Goal: Task Accomplishment & Management: Manage account settings

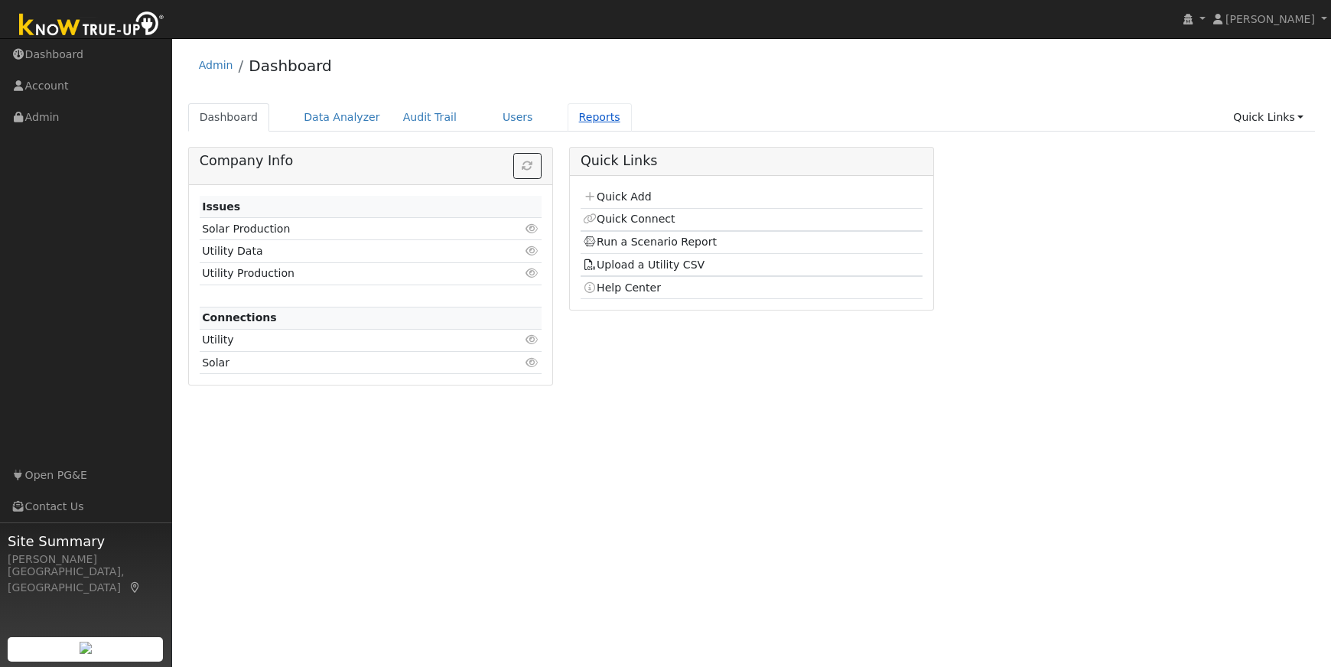
click at [580, 115] on link "Reports" at bounding box center [599, 117] width 64 height 28
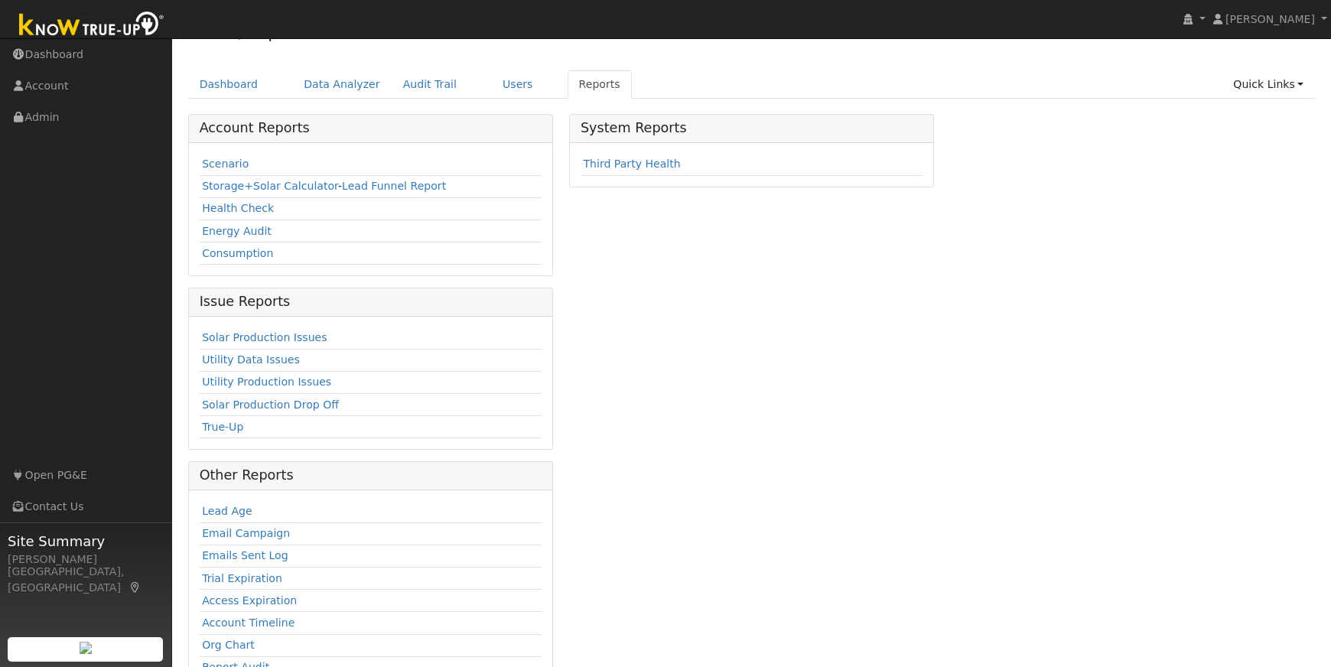
scroll to position [34, 0]
click at [499, 84] on link "Users" at bounding box center [518, 83] width 54 height 28
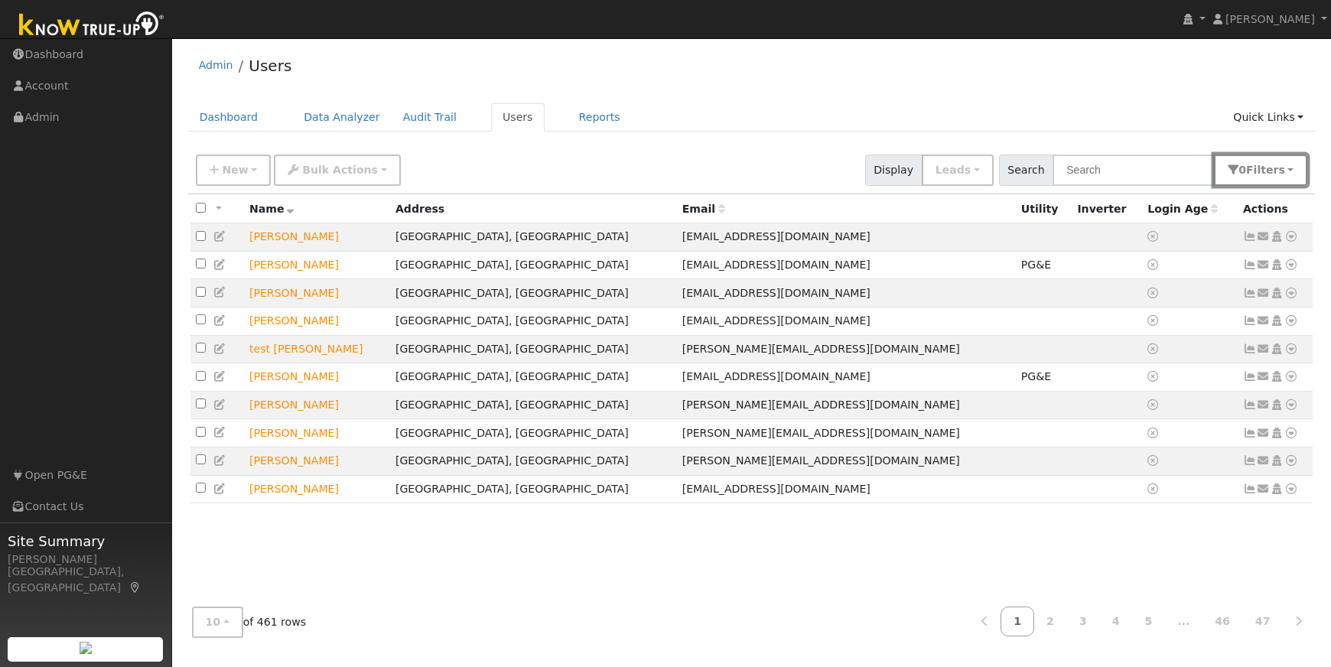
click at [1289, 169] on button "0 Filter s" at bounding box center [1260, 169] width 93 height 31
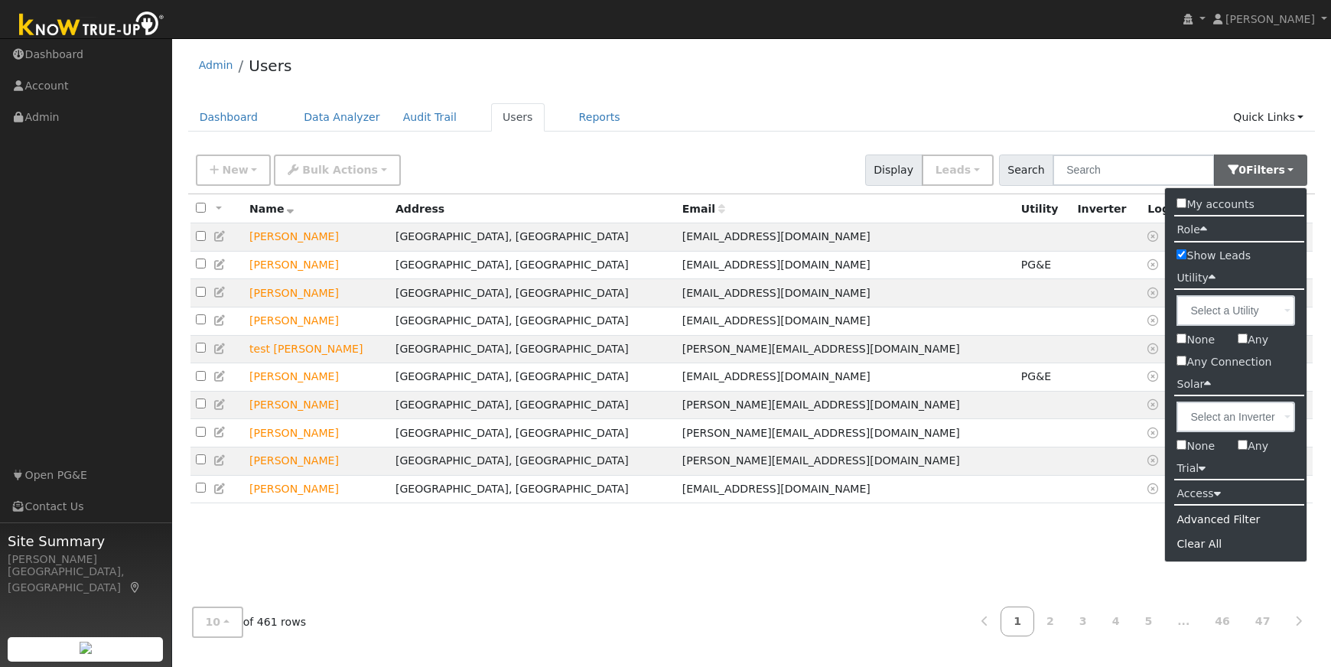
click at [1288, 311] on span at bounding box center [1287, 312] width 6 height 18
click at [0, 0] on input "text" at bounding box center [0, 0] width 0 height 0
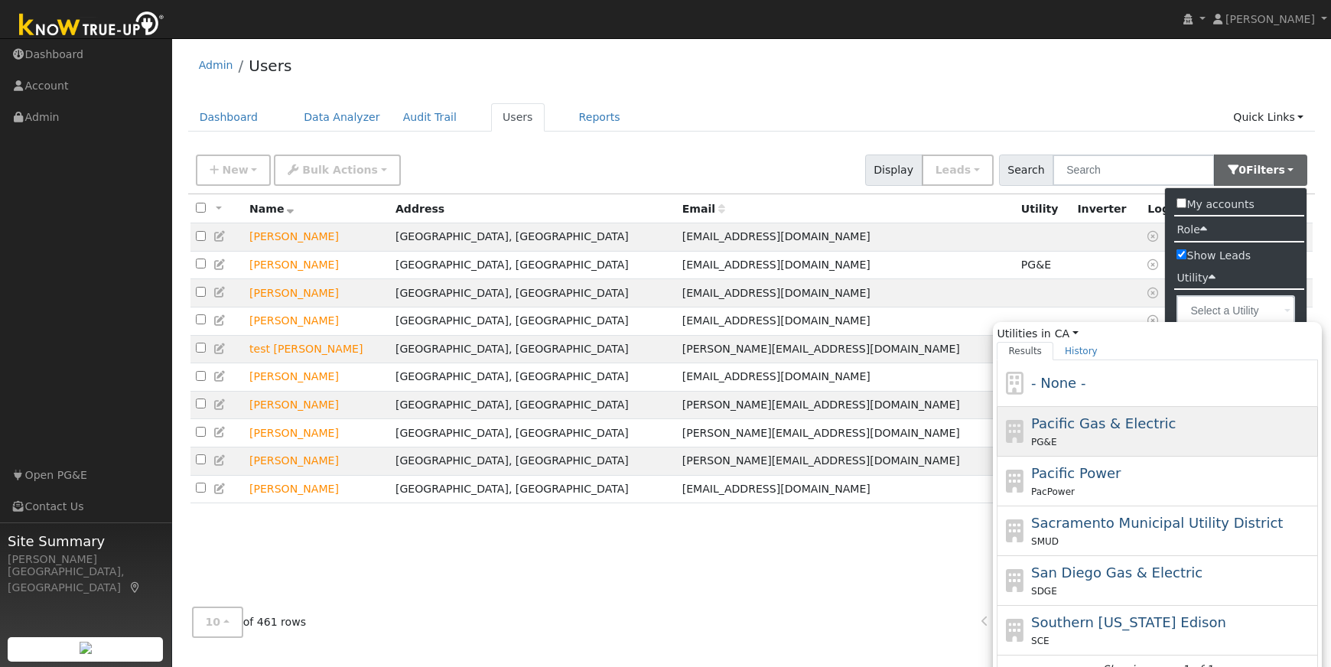
click at [1138, 429] on span "Pacific Gas & Electric" at bounding box center [1103, 423] width 145 height 16
click at [0, 0] on input "Utilities in [GEOGRAPHIC_DATA] All States AL AK AZ AR CA CO [GEOGRAPHIC_DATA] D…" at bounding box center [0, 0] width 0 height 0
type input "Pacific Gas & Electric"
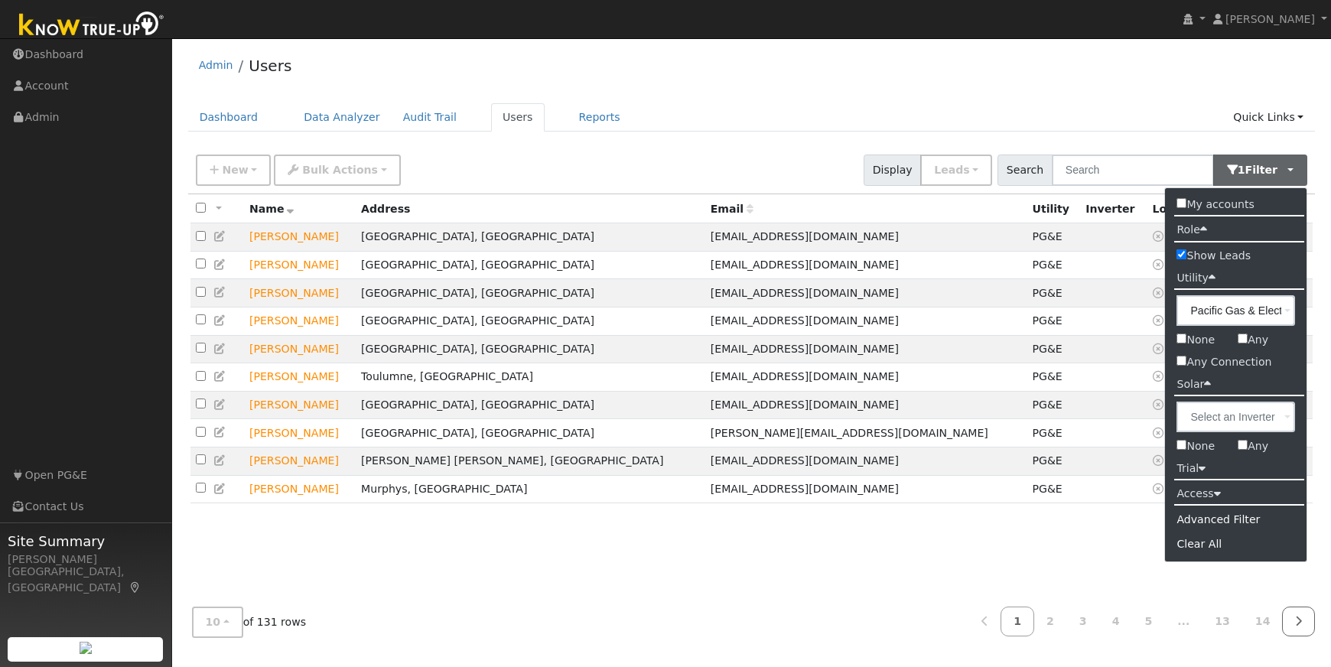
click at [1297, 619] on icon at bounding box center [1298, 621] width 7 height 11
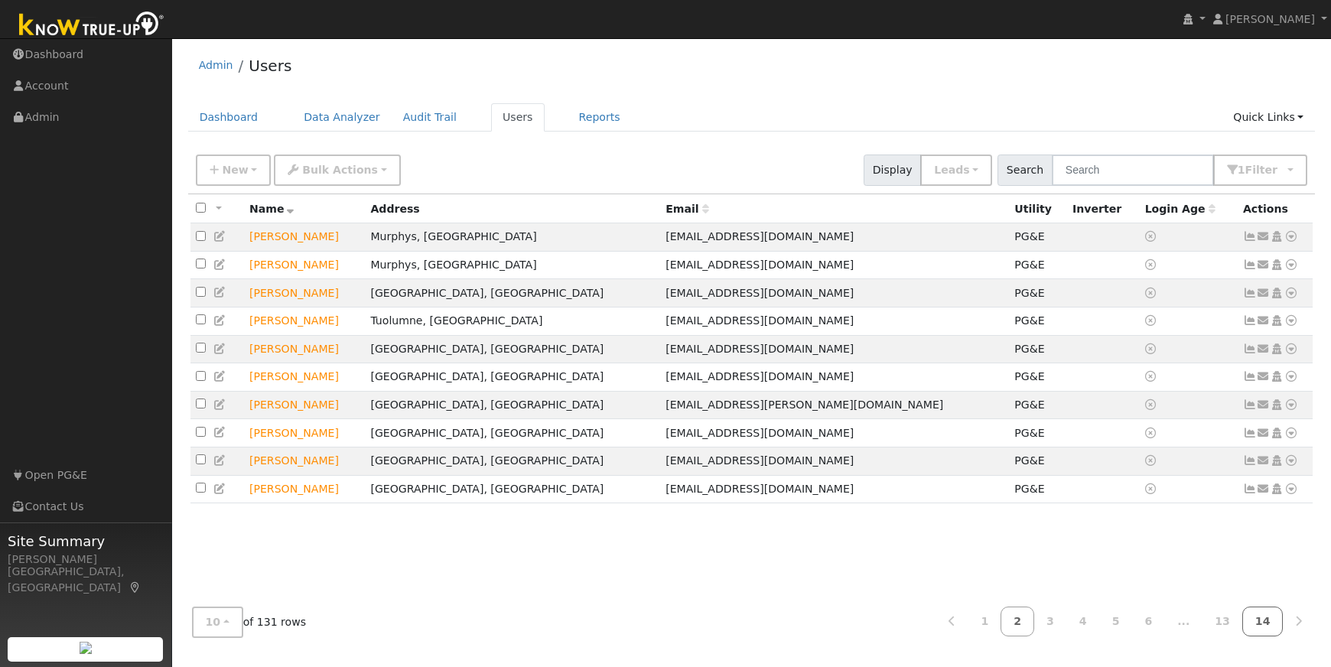
click at [1264, 619] on link "14" at bounding box center [1262, 621] width 41 height 30
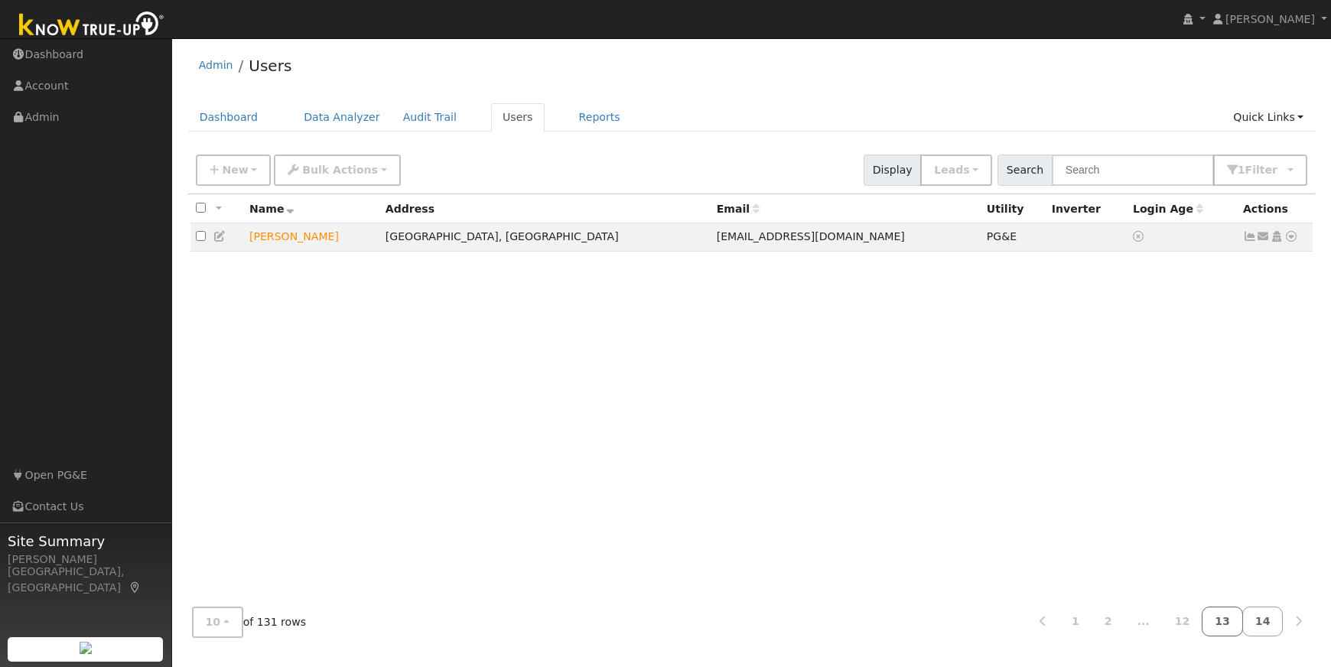
click at [1224, 619] on link "13" at bounding box center [1221, 621] width 41 height 30
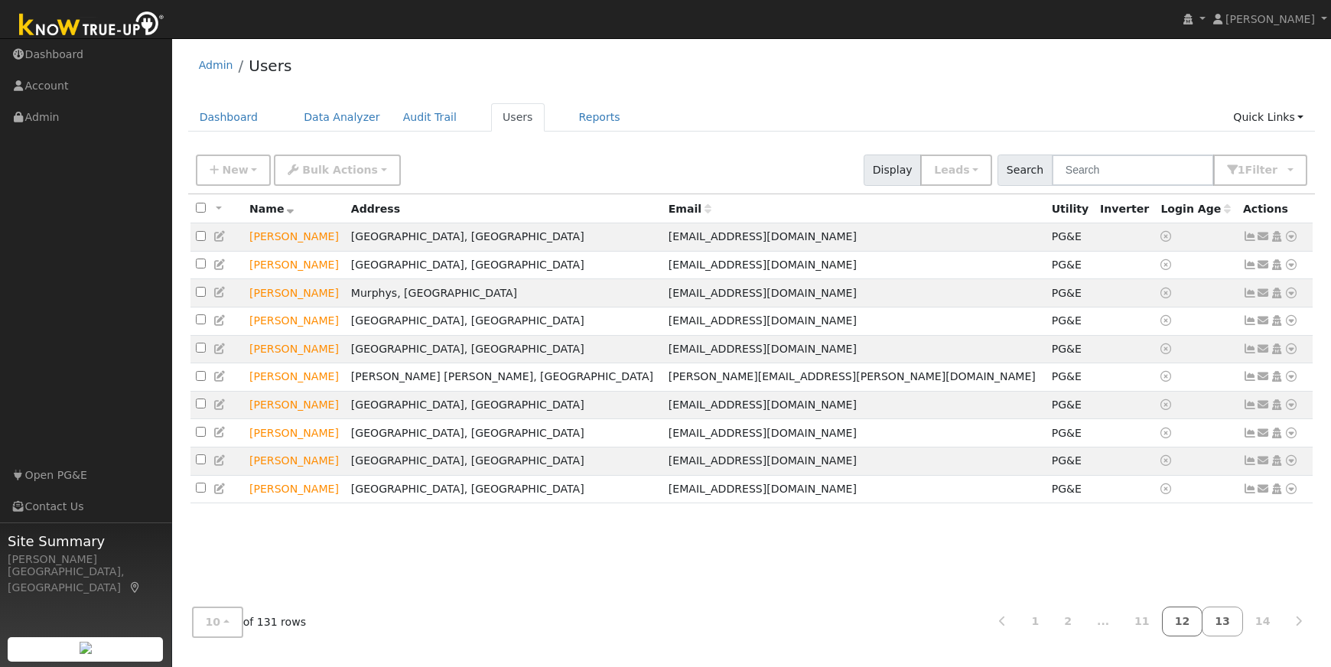
click at [1189, 623] on link "12" at bounding box center [1182, 621] width 41 height 30
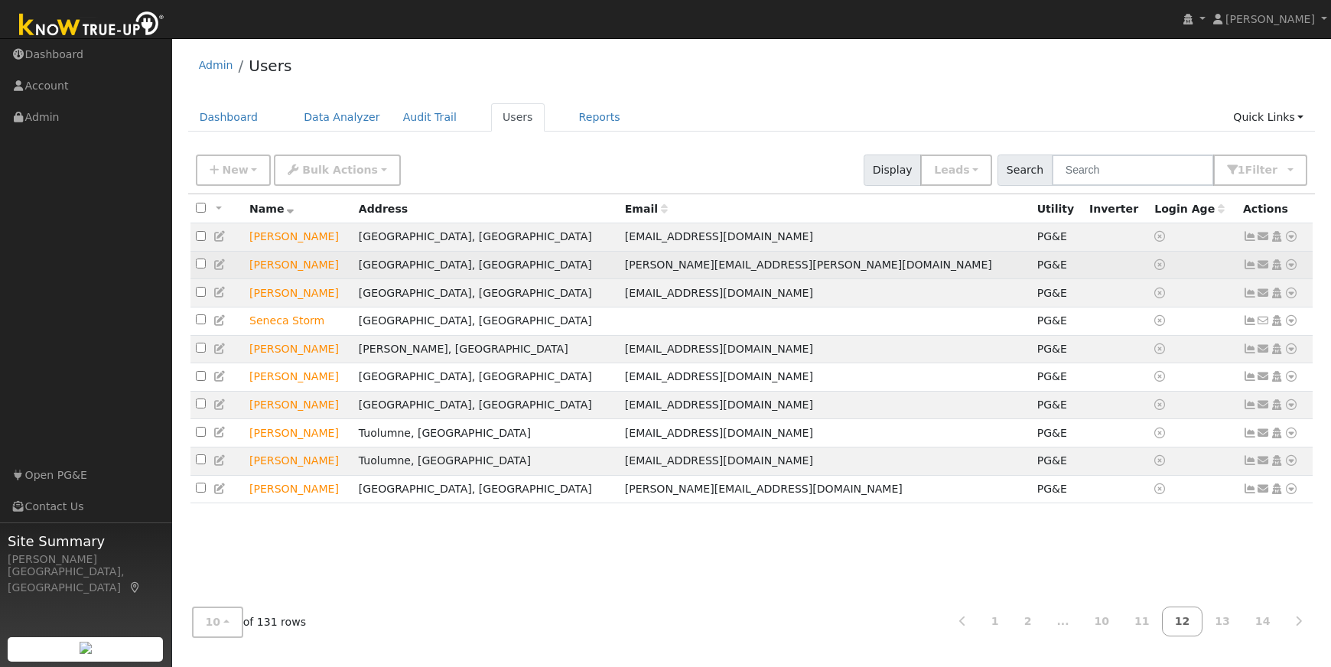
click at [201, 268] on input "checkbox" at bounding box center [201, 263] width 10 height 10
checkbox input "true"
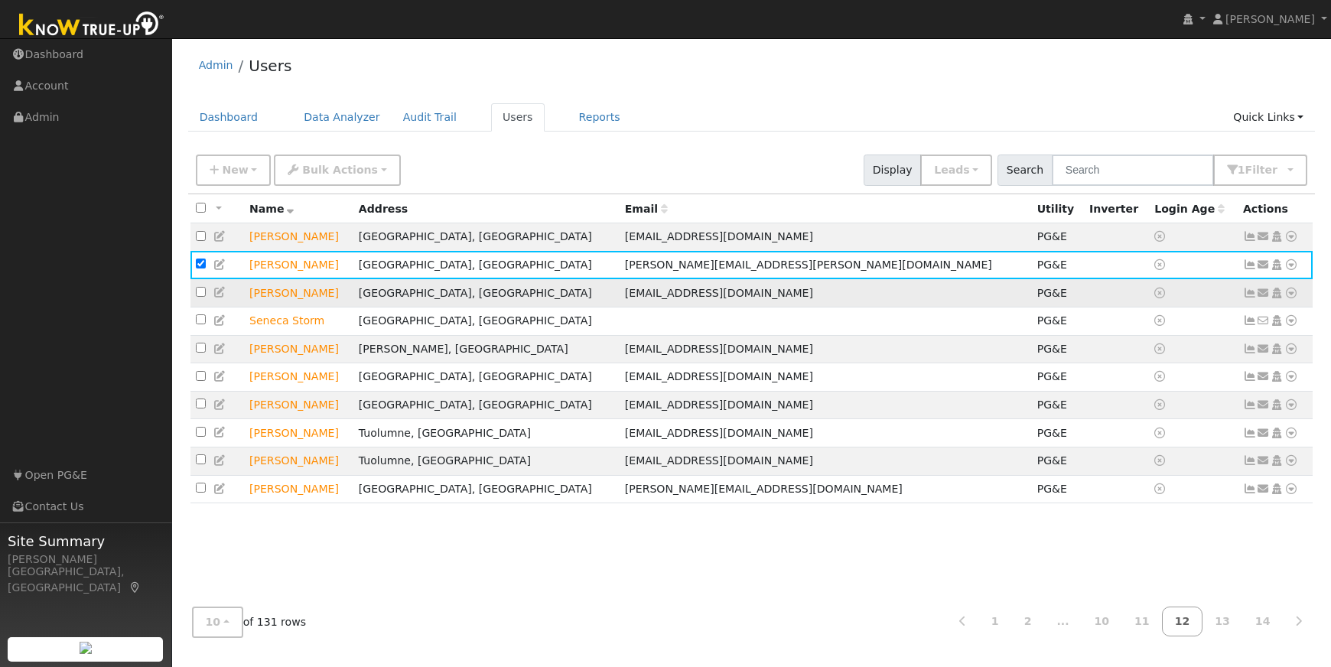
click at [197, 297] on input "checkbox" at bounding box center [201, 292] width 10 height 10
checkbox input "true"
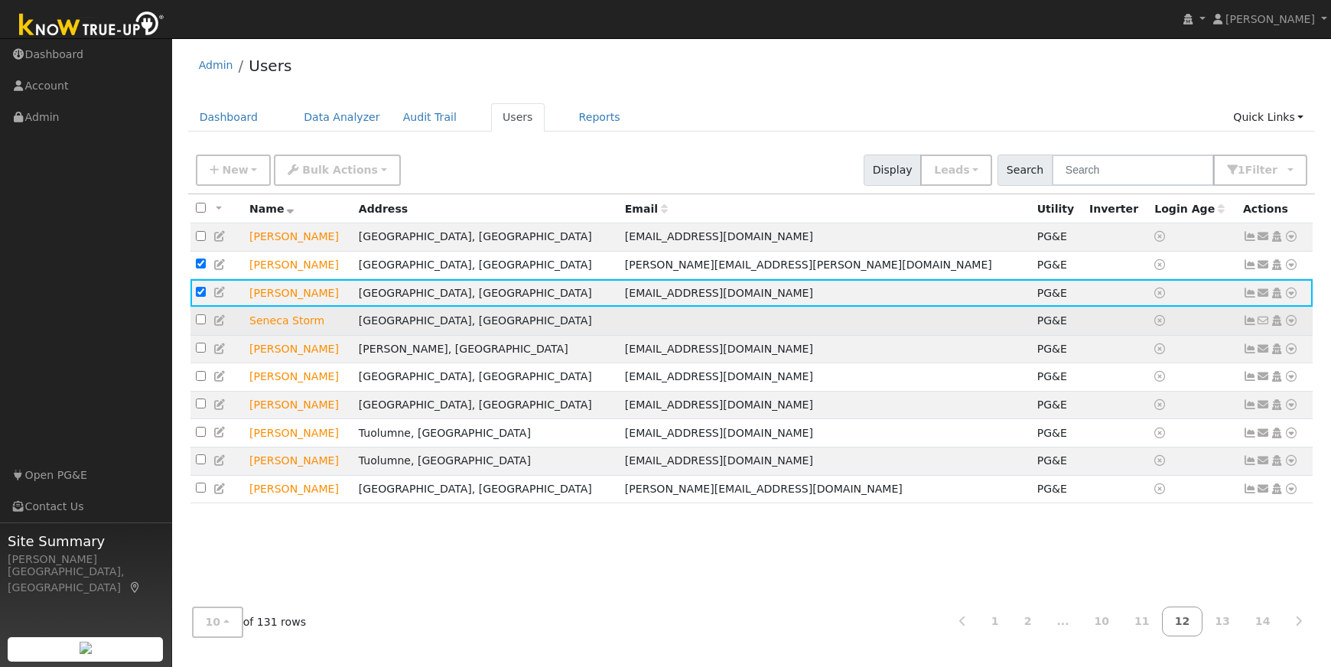
click at [200, 324] on input "checkbox" at bounding box center [201, 319] width 10 height 10
checkbox input "true"
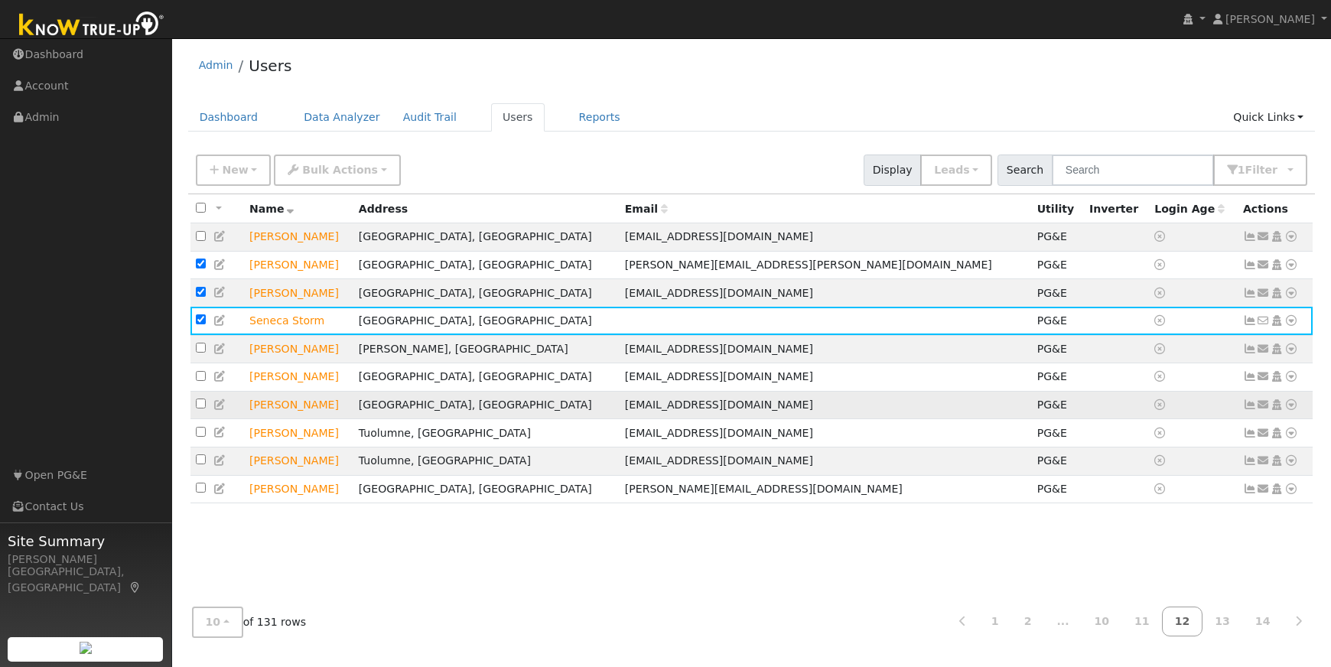
click at [198, 408] on input "checkbox" at bounding box center [201, 403] width 10 height 10
checkbox input "true"
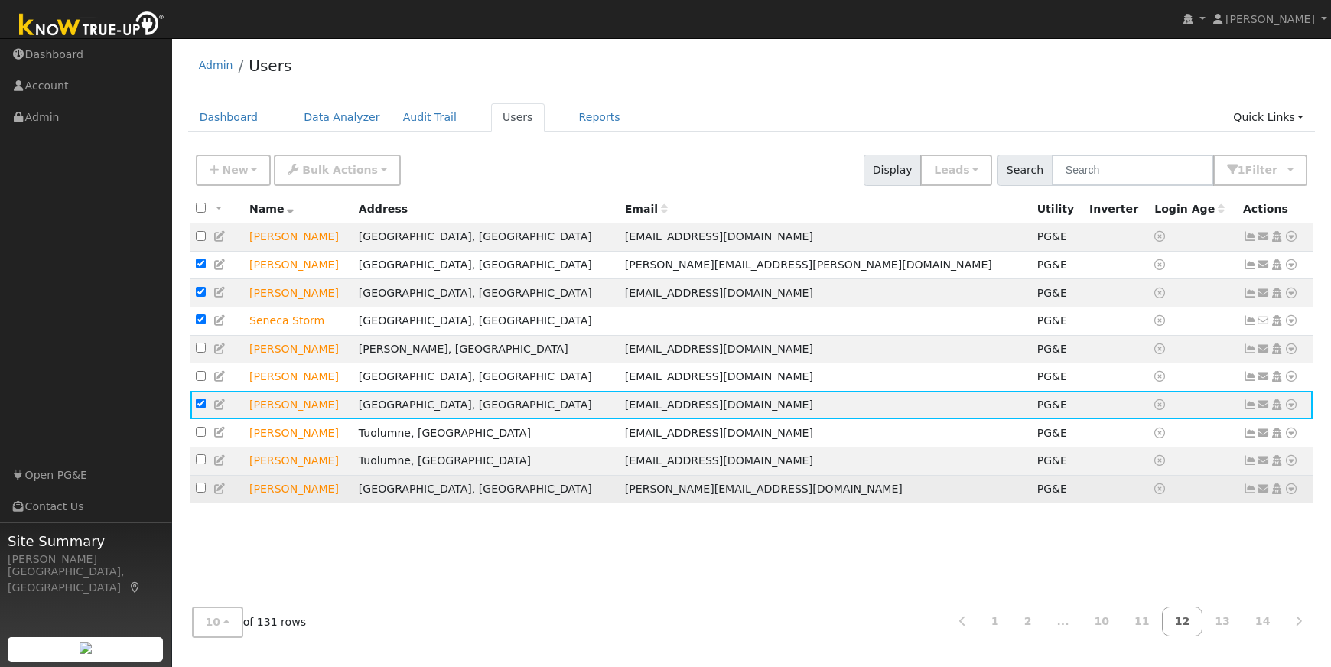
click at [197, 493] on input "checkbox" at bounding box center [201, 488] width 10 height 10
checkbox input "true"
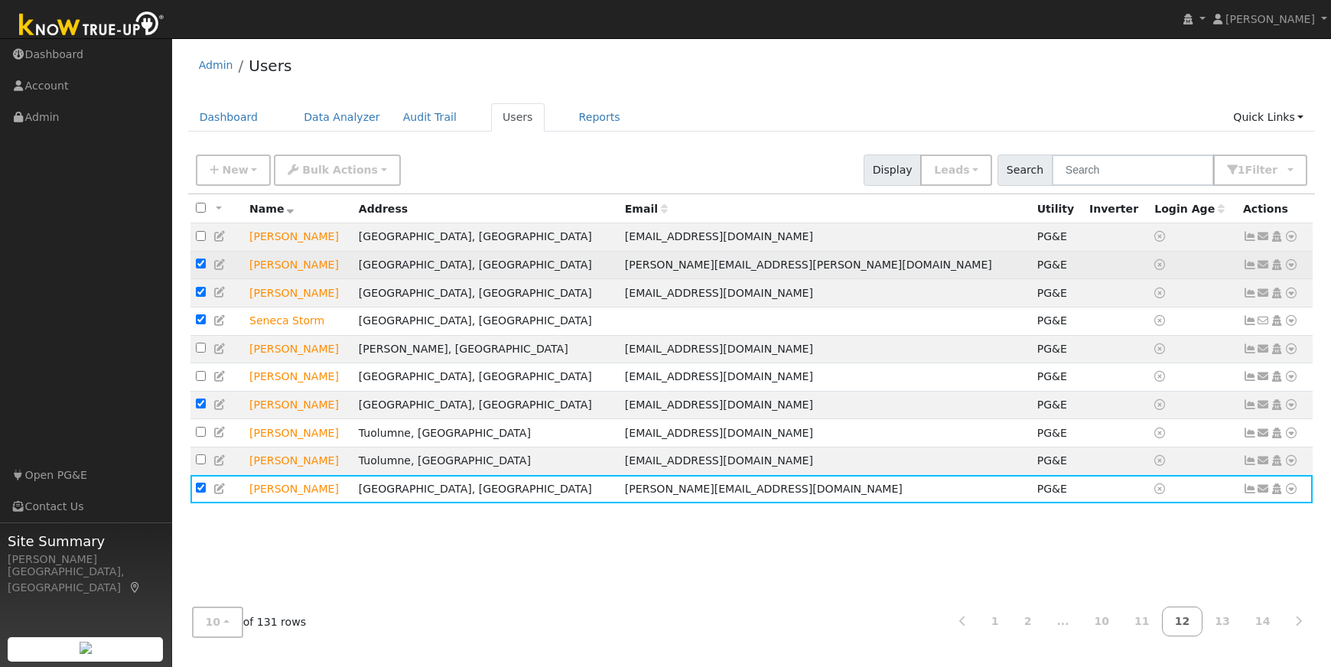
click at [1289, 267] on icon at bounding box center [1291, 264] width 14 height 11
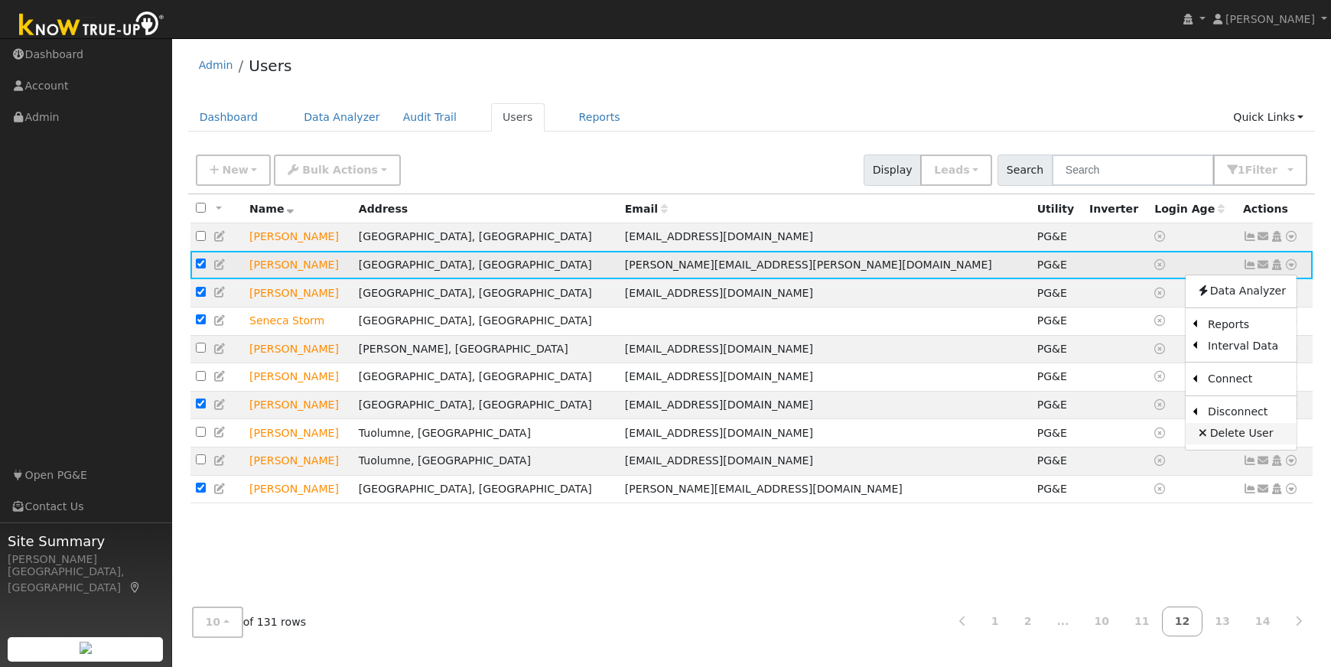
click at [1251, 435] on link "Delete User" at bounding box center [1240, 433] width 111 height 21
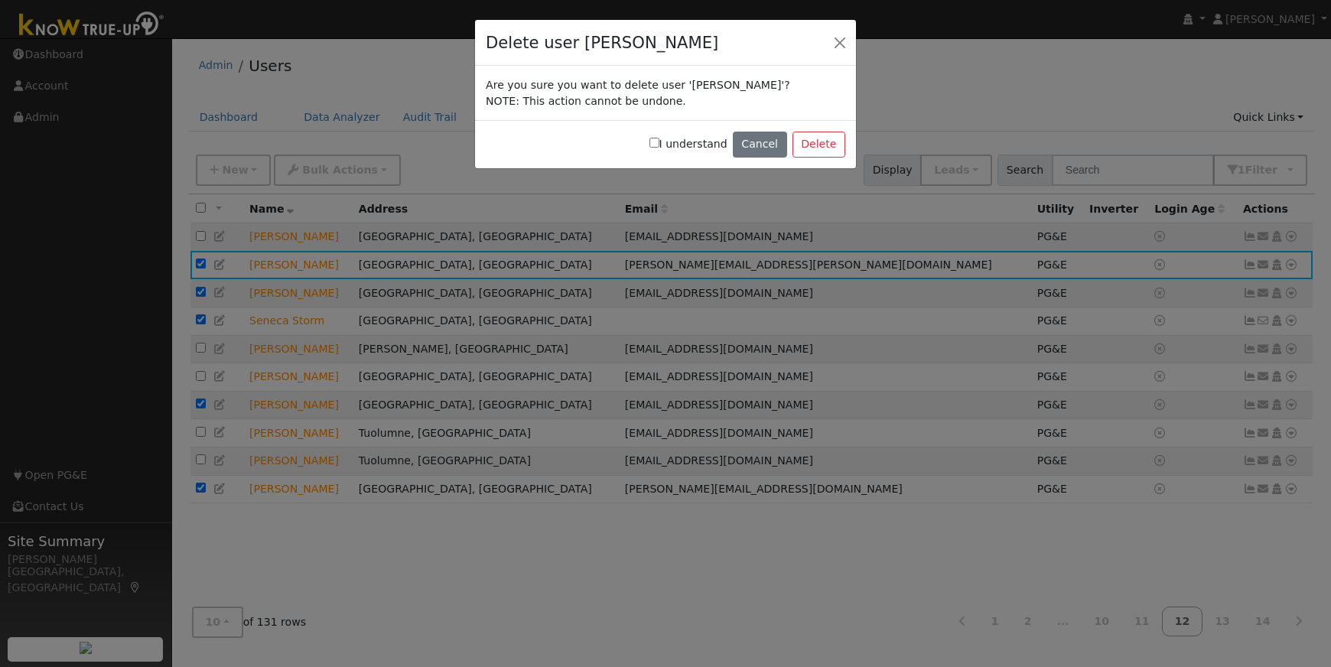
click at [665, 144] on label "I understand" at bounding box center [688, 144] width 78 height 16
click at [659, 144] on input "I understand" at bounding box center [654, 143] width 10 height 10
checkbox input "true"
click at [808, 143] on button "Delete" at bounding box center [818, 145] width 53 height 26
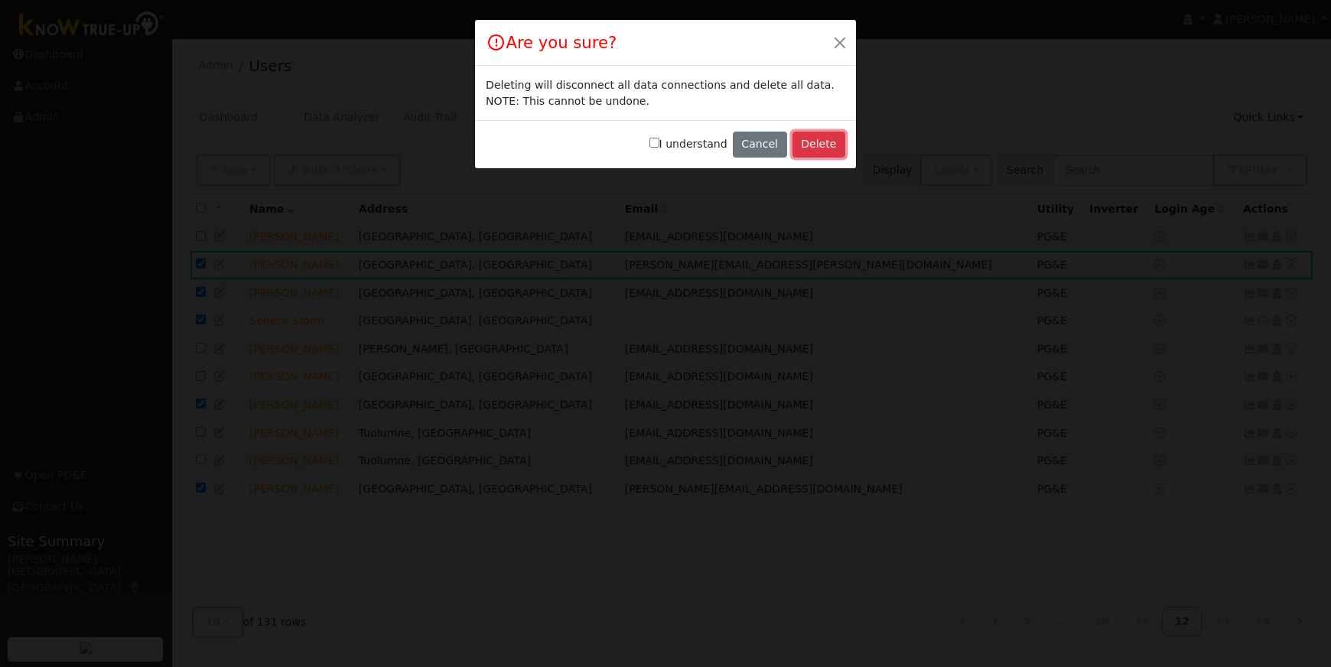
click at [827, 144] on button "Delete" at bounding box center [818, 145] width 53 height 26
drag, startPoint x: 662, startPoint y: 141, endPoint x: 697, endPoint y: 144, distance: 34.5
click at [659, 141] on input "I understand" at bounding box center [654, 143] width 10 height 10
checkbox input "true"
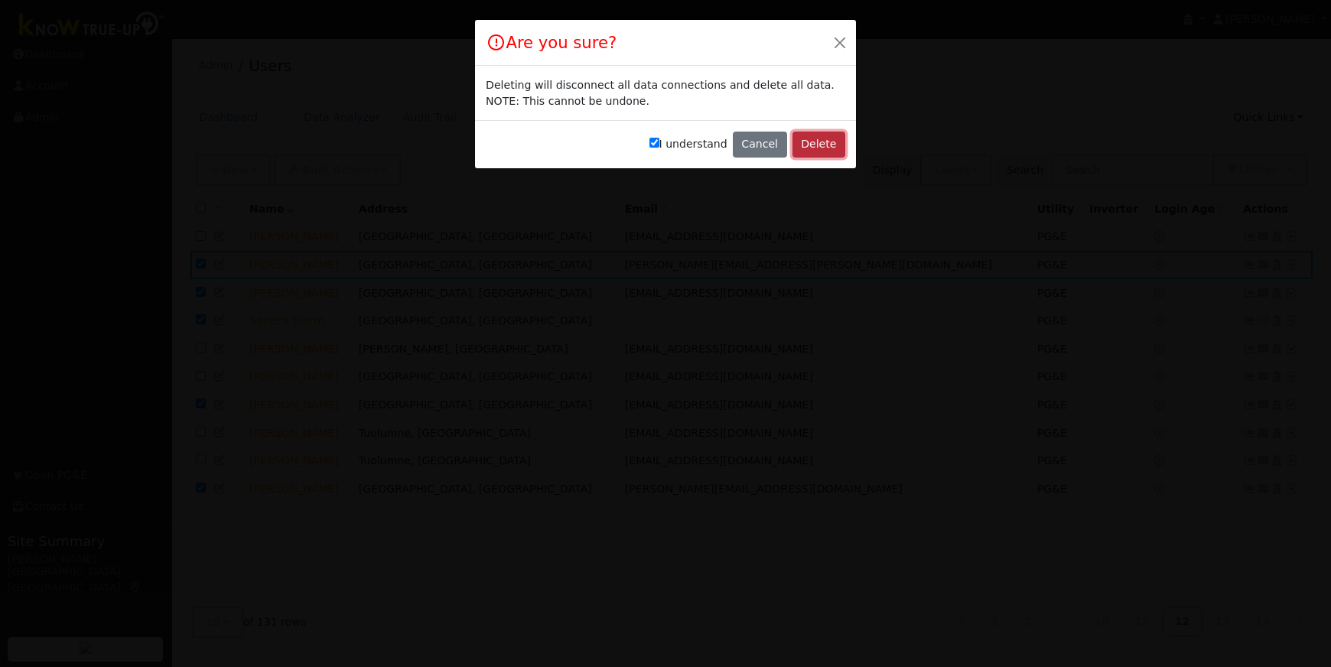
click at [824, 148] on button "Delete" at bounding box center [818, 145] width 53 height 26
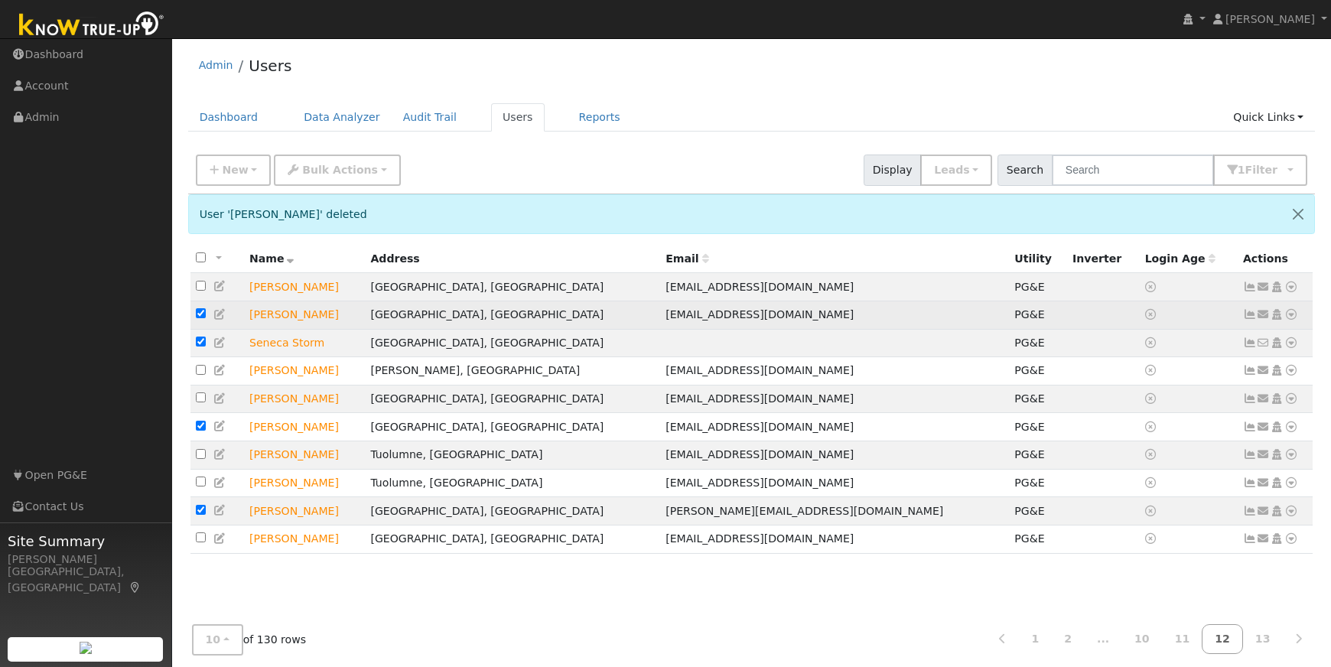
click at [1292, 318] on icon at bounding box center [1291, 314] width 14 height 11
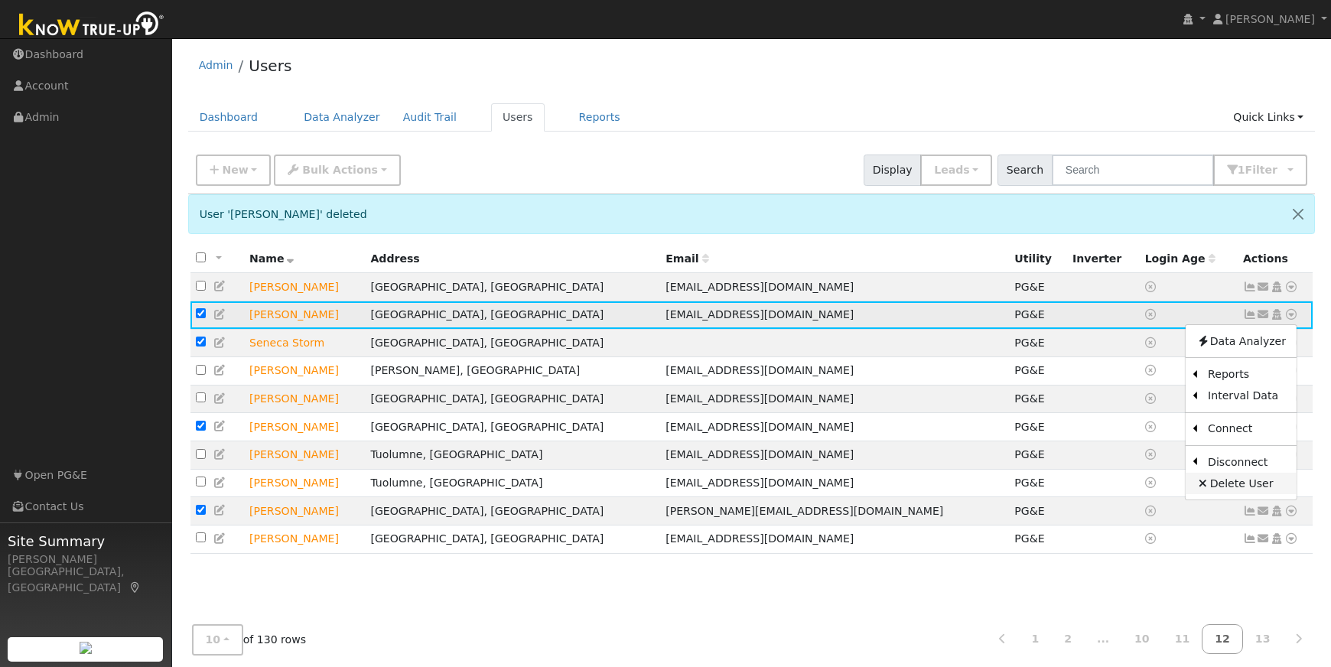
click at [1233, 483] on link "Delete User" at bounding box center [1240, 483] width 111 height 21
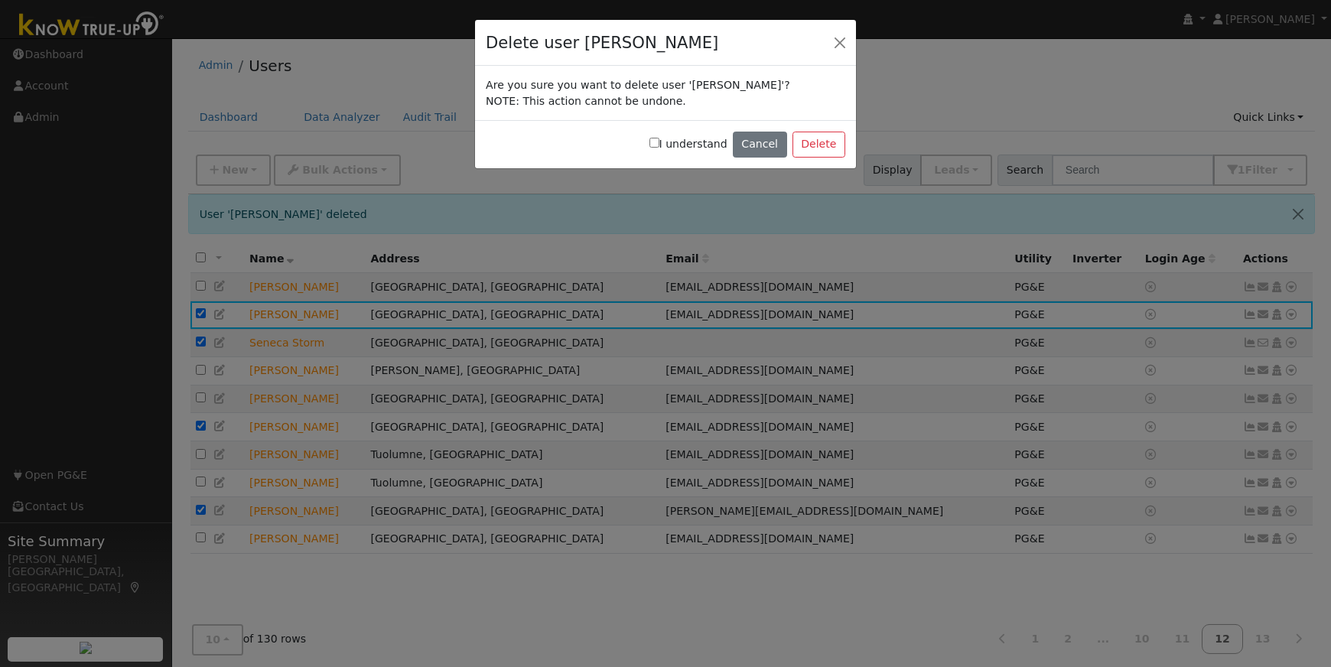
click at [659, 144] on input "I understand" at bounding box center [654, 143] width 10 height 10
checkbox input "true"
click at [826, 151] on button "Delete" at bounding box center [818, 145] width 53 height 26
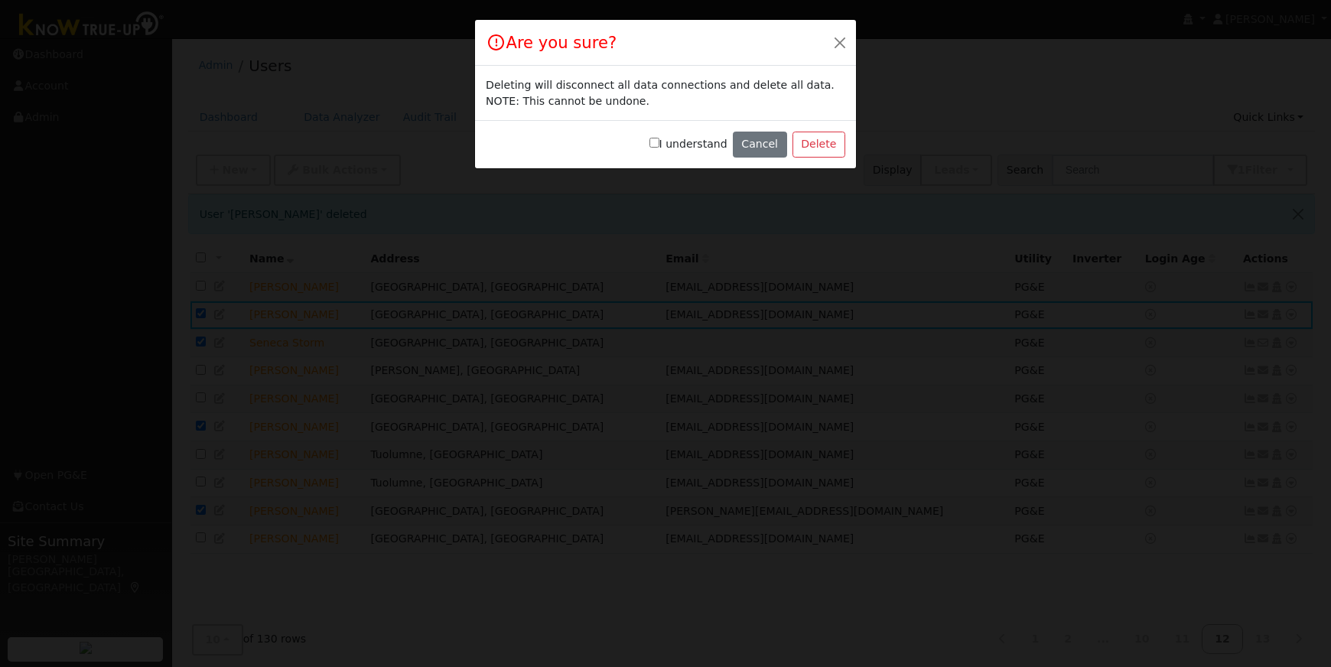
drag, startPoint x: 661, startPoint y: 143, endPoint x: 688, endPoint y: 144, distance: 26.8
click at [659, 143] on input "I understand" at bounding box center [654, 143] width 10 height 10
checkbox input "true"
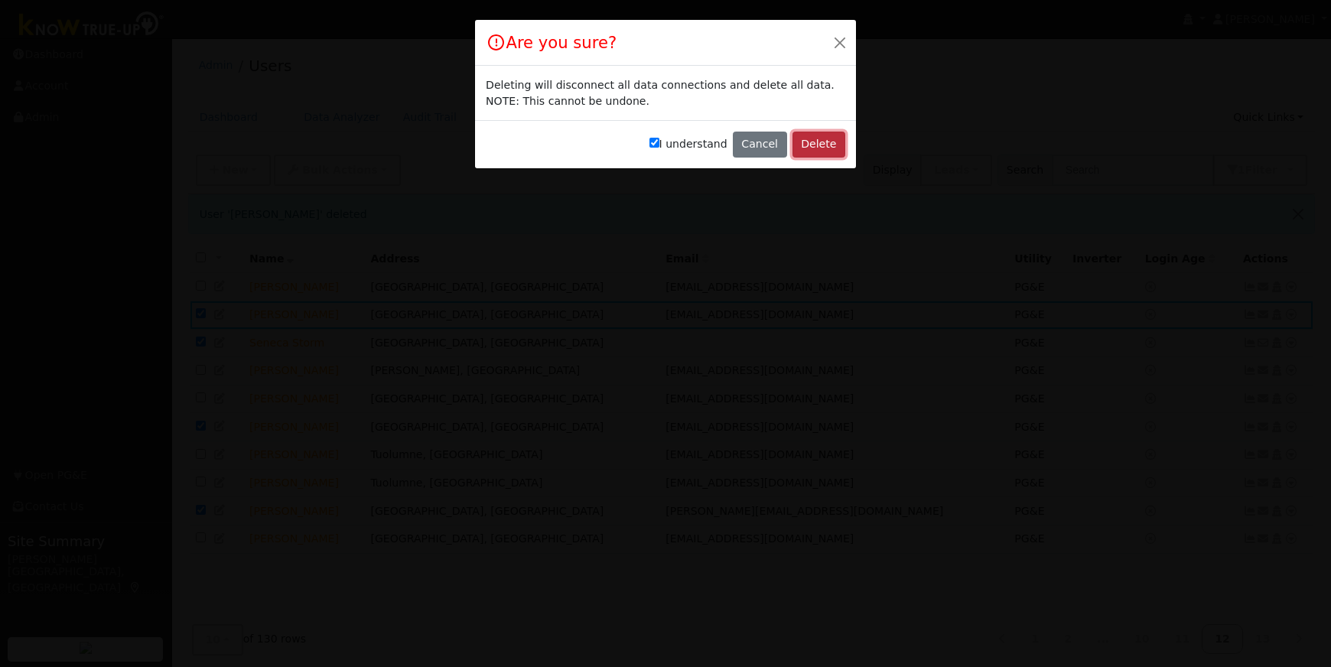
click at [814, 146] on button "Delete" at bounding box center [818, 145] width 53 height 26
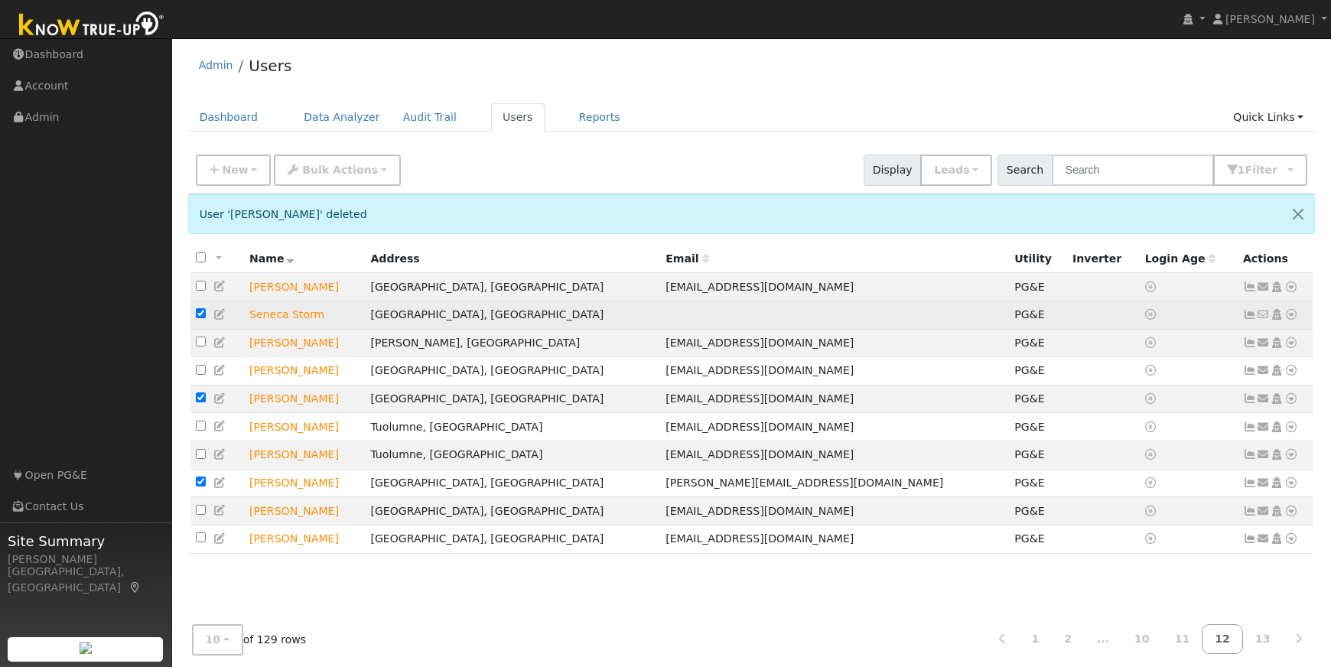
click at [1288, 317] on icon at bounding box center [1291, 314] width 14 height 11
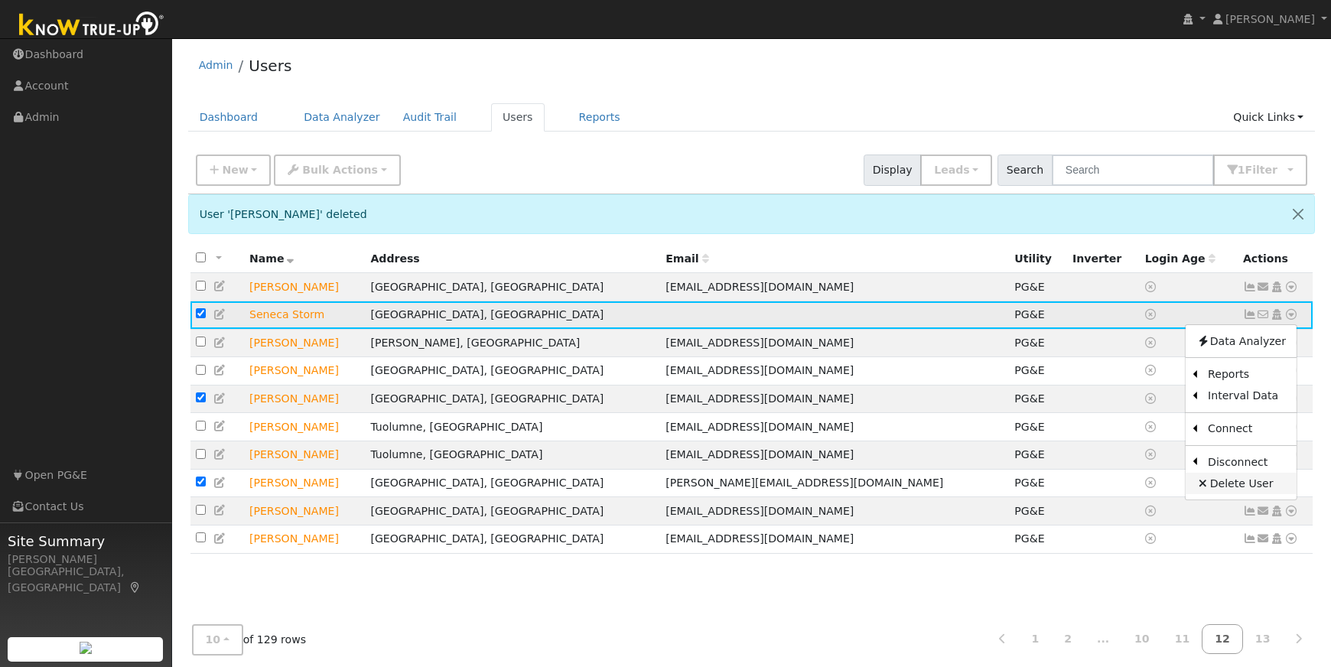
click at [1223, 486] on link "Delete User" at bounding box center [1240, 483] width 111 height 21
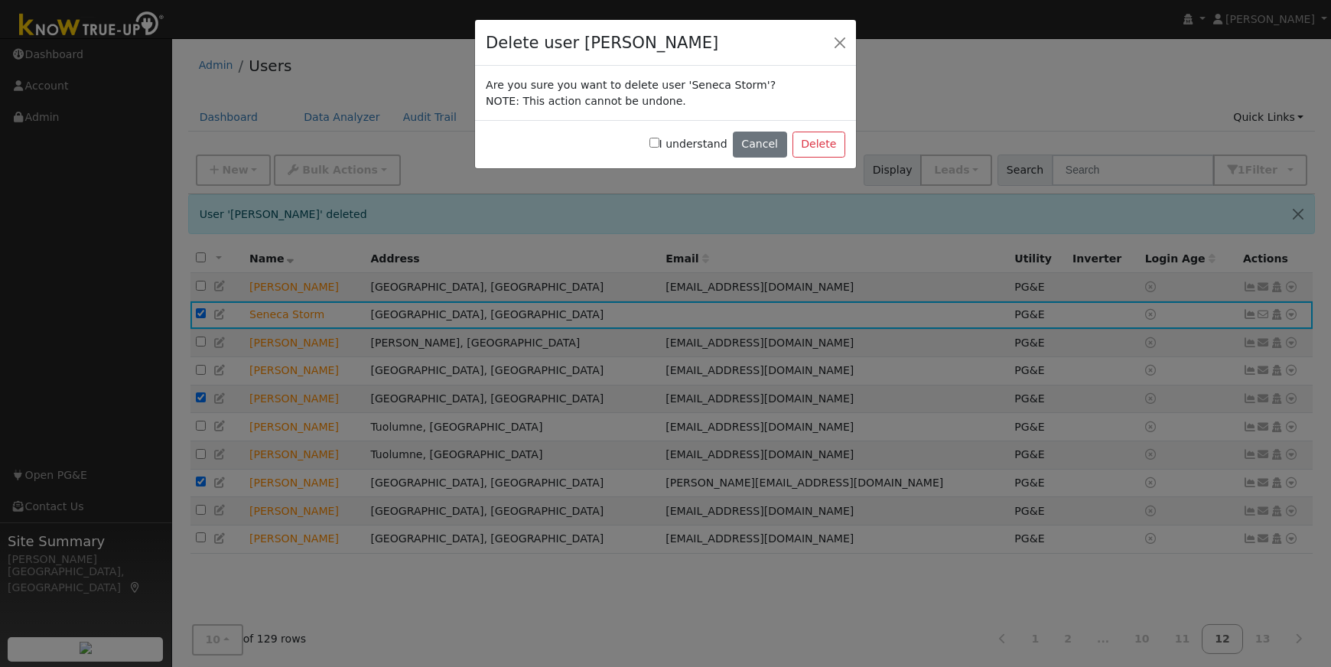
click at [659, 145] on input "I understand" at bounding box center [654, 143] width 10 height 10
checkbox input "true"
click at [811, 149] on button "Delete" at bounding box center [818, 145] width 53 height 26
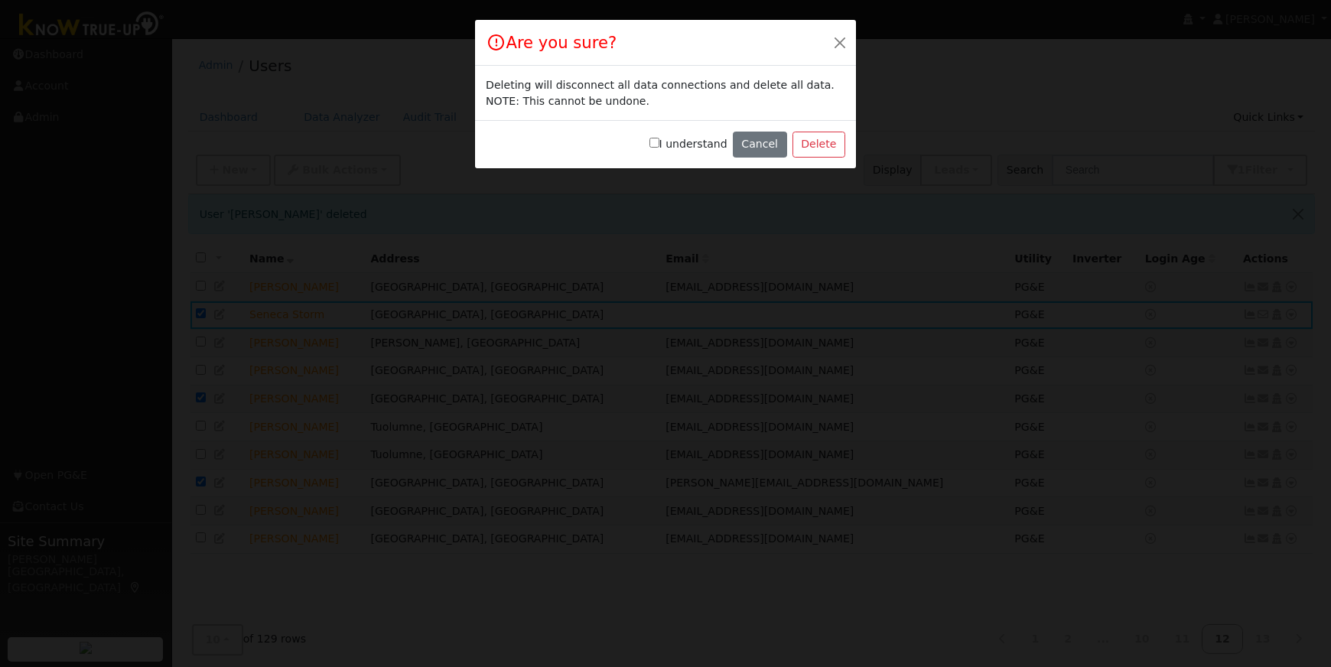
drag, startPoint x: 660, startPoint y: 144, endPoint x: 744, endPoint y: 149, distance: 84.3
click at [659, 144] on input "I understand" at bounding box center [654, 143] width 10 height 10
checkbox input "true"
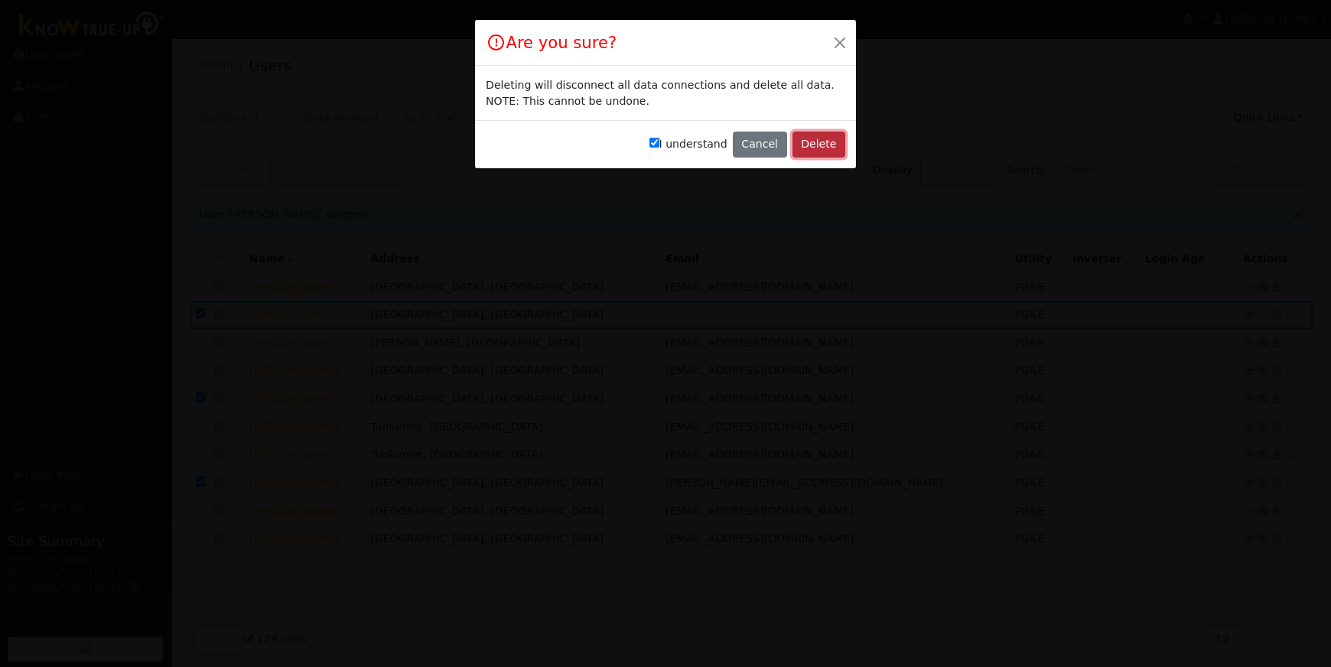
click at [807, 145] on button "Delete" at bounding box center [818, 145] width 53 height 26
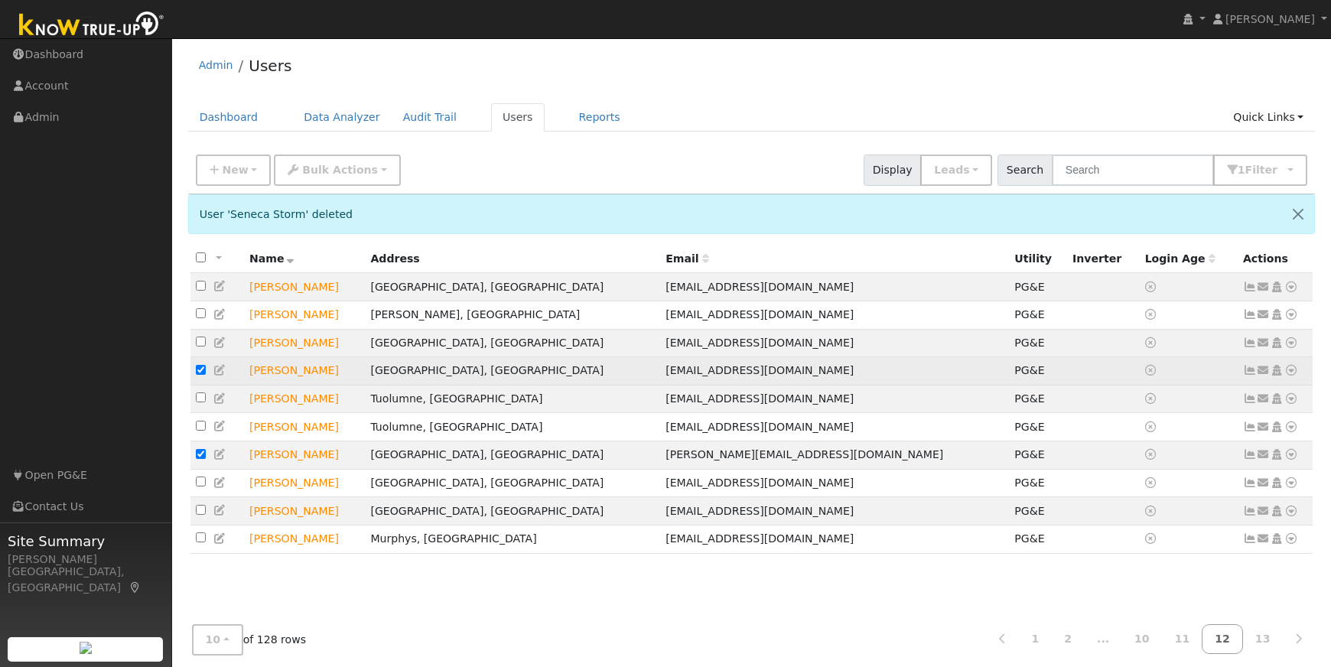
click at [1292, 376] on icon at bounding box center [1291, 370] width 14 height 11
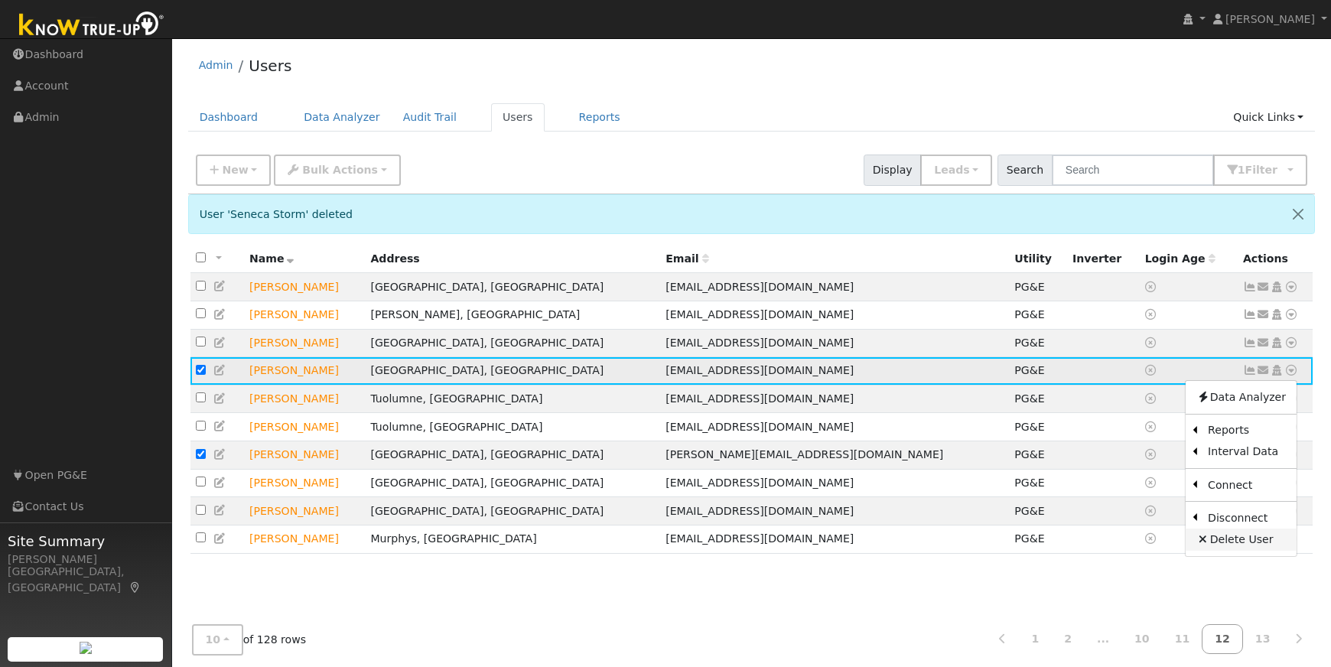
click at [1250, 544] on link "Delete User" at bounding box center [1240, 538] width 111 height 21
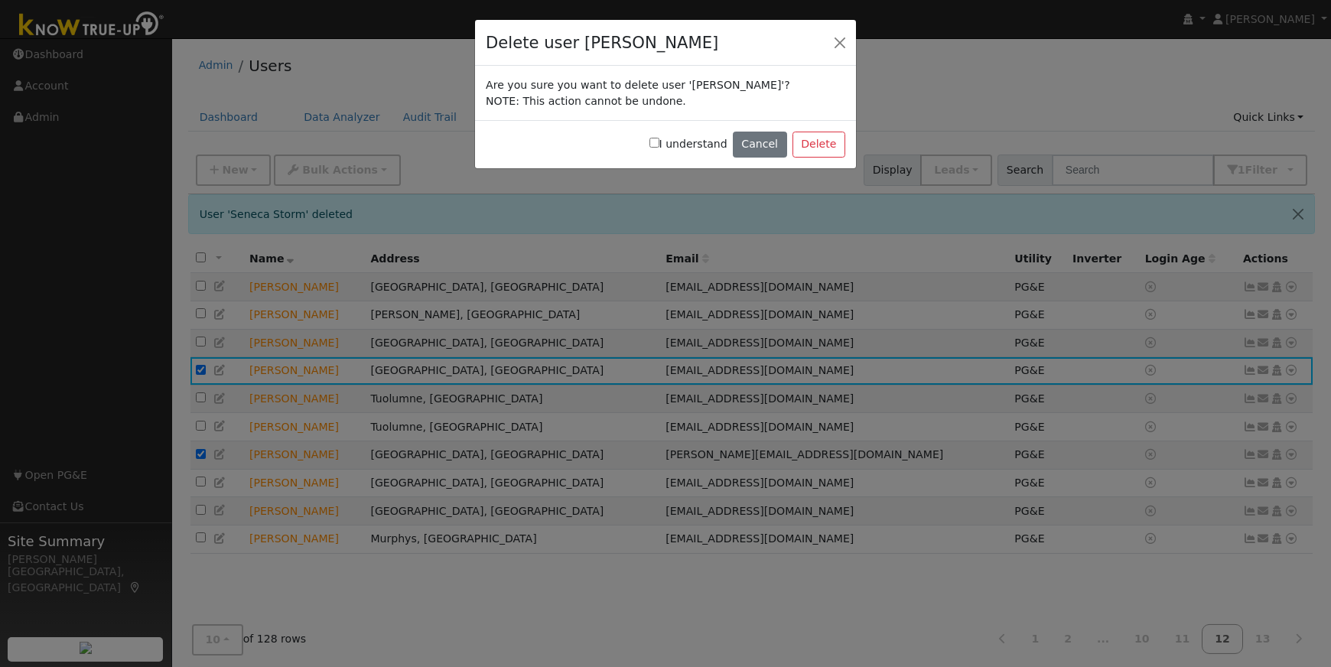
click at [659, 144] on input "I understand" at bounding box center [654, 143] width 10 height 10
checkbox input "true"
click at [806, 138] on button "Delete" at bounding box center [818, 145] width 53 height 26
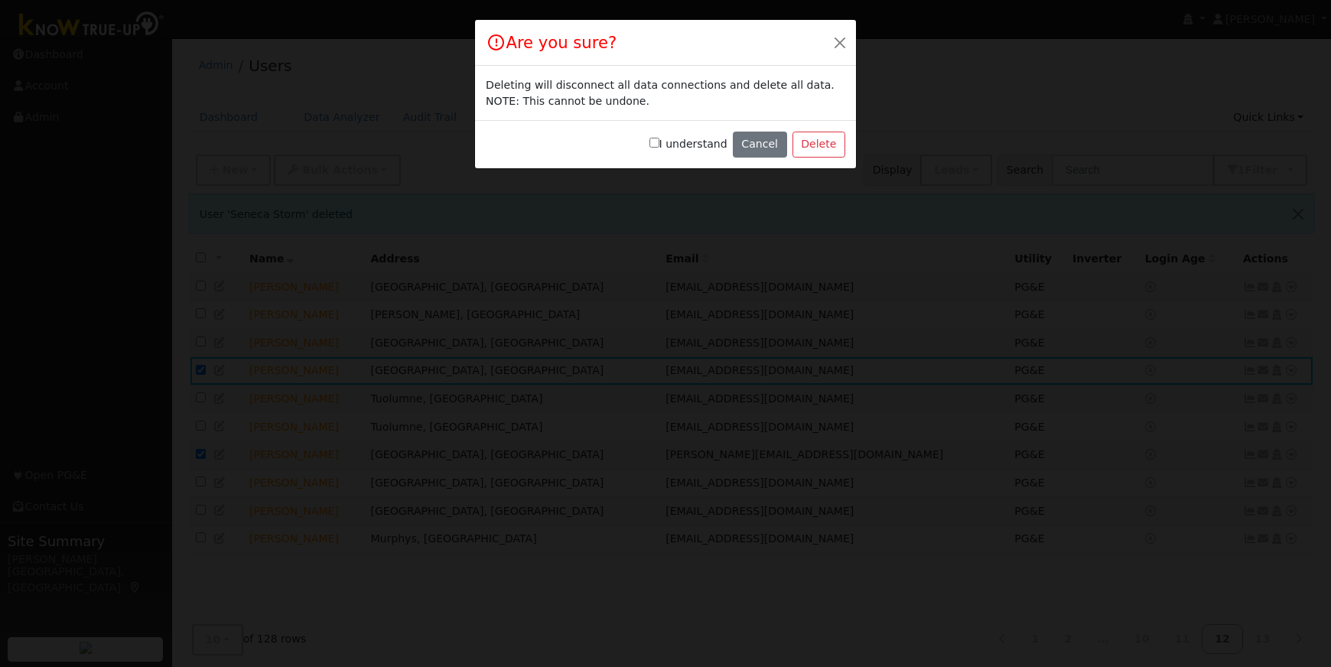
click at [659, 140] on input "I understand" at bounding box center [654, 143] width 10 height 10
checkbox input "true"
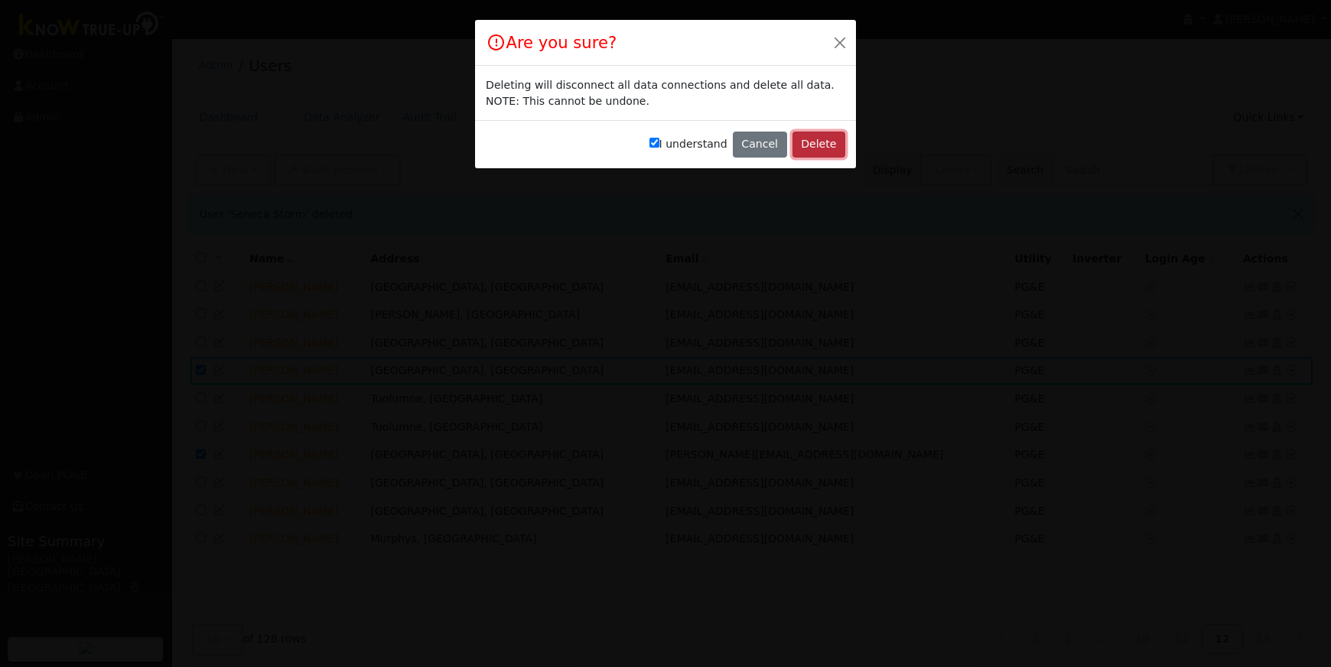
click at [807, 143] on button "Delete" at bounding box center [818, 145] width 53 height 26
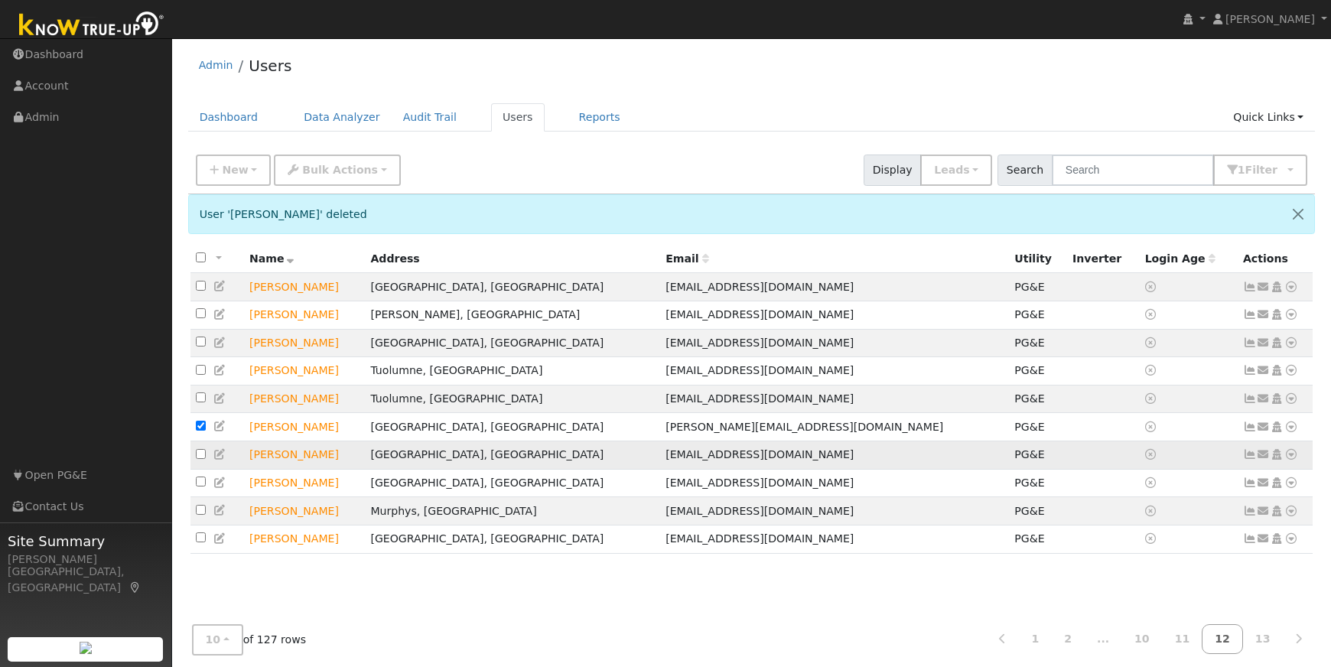
scroll to position [1, 0]
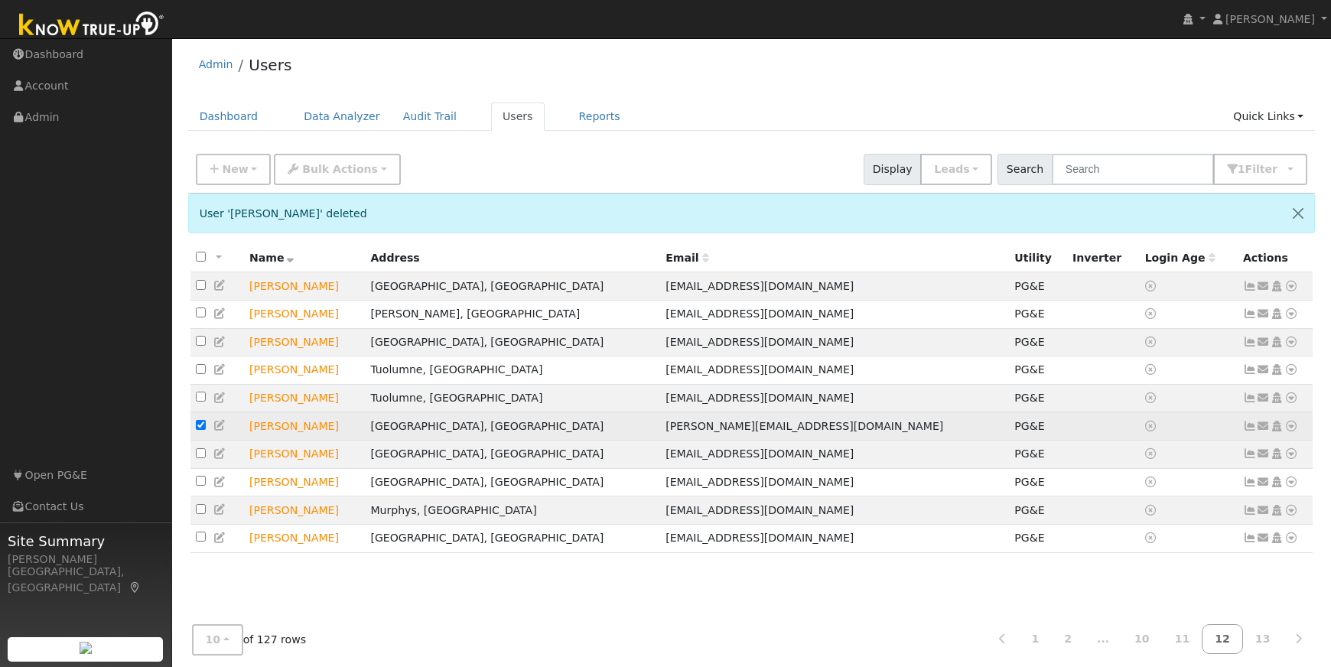
click at [1294, 430] on icon at bounding box center [1291, 426] width 14 height 11
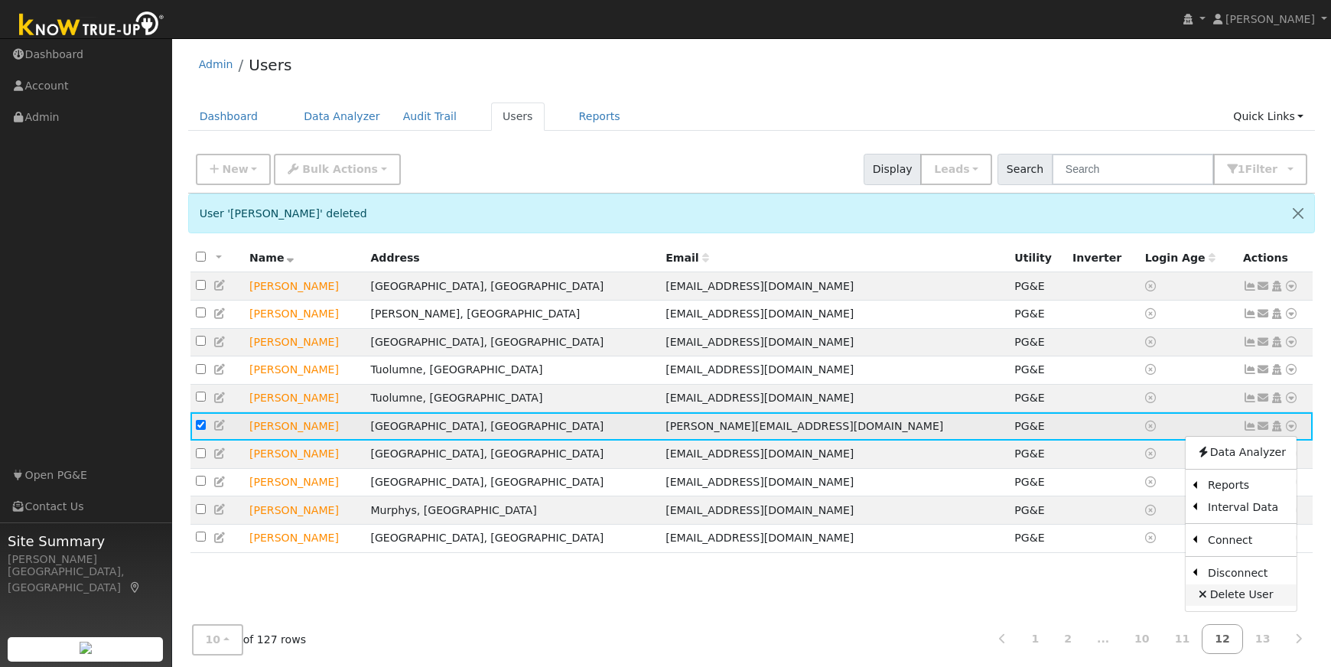
click at [1252, 600] on link "Delete User" at bounding box center [1240, 594] width 111 height 21
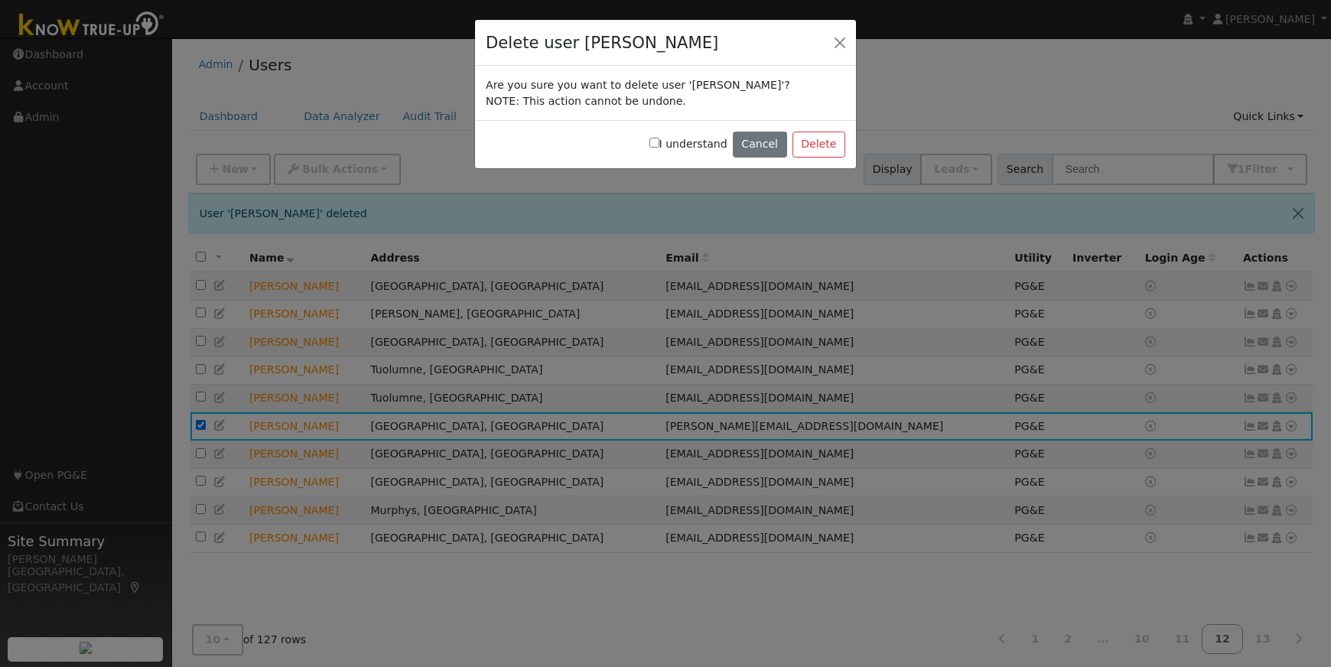
click at [659, 141] on input "I understand" at bounding box center [654, 143] width 10 height 10
checkbox input "true"
click at [814, 148] on button "Delete" at bounding box center [818, 145] width 53 height 26
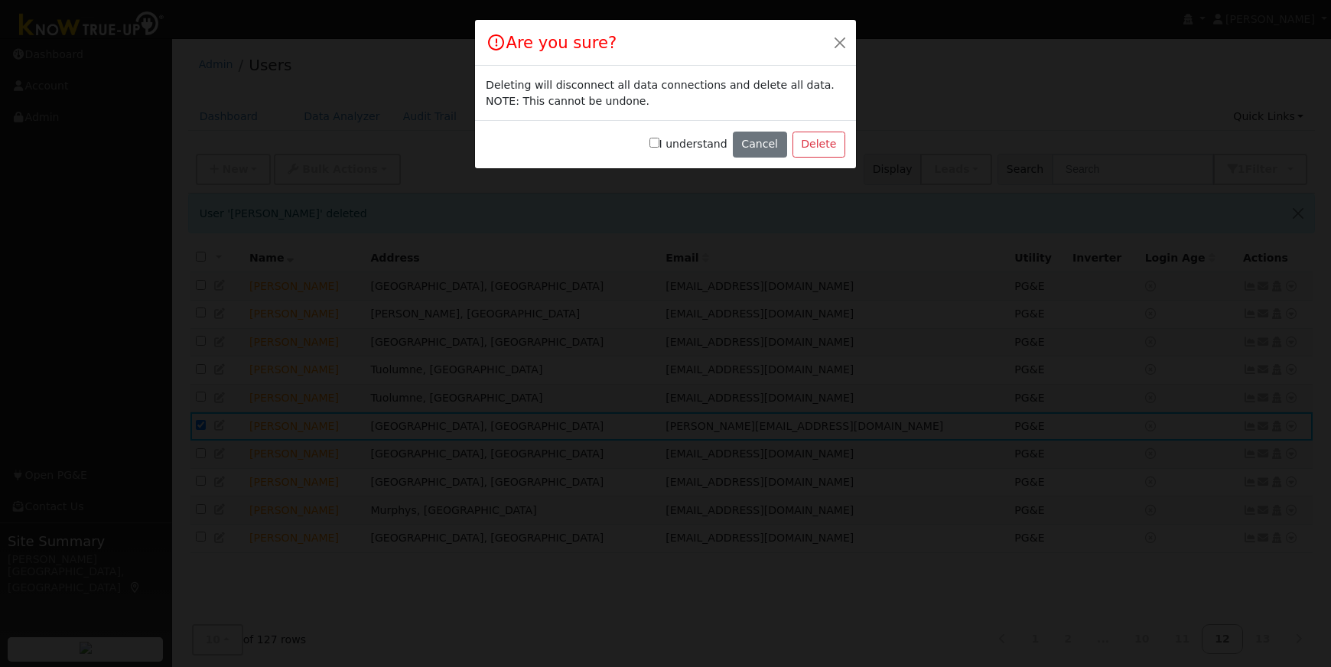
click at [659, 145] on input "I understand" at bounding box center [654, 143] width 10 height 10
checkbox input "true"
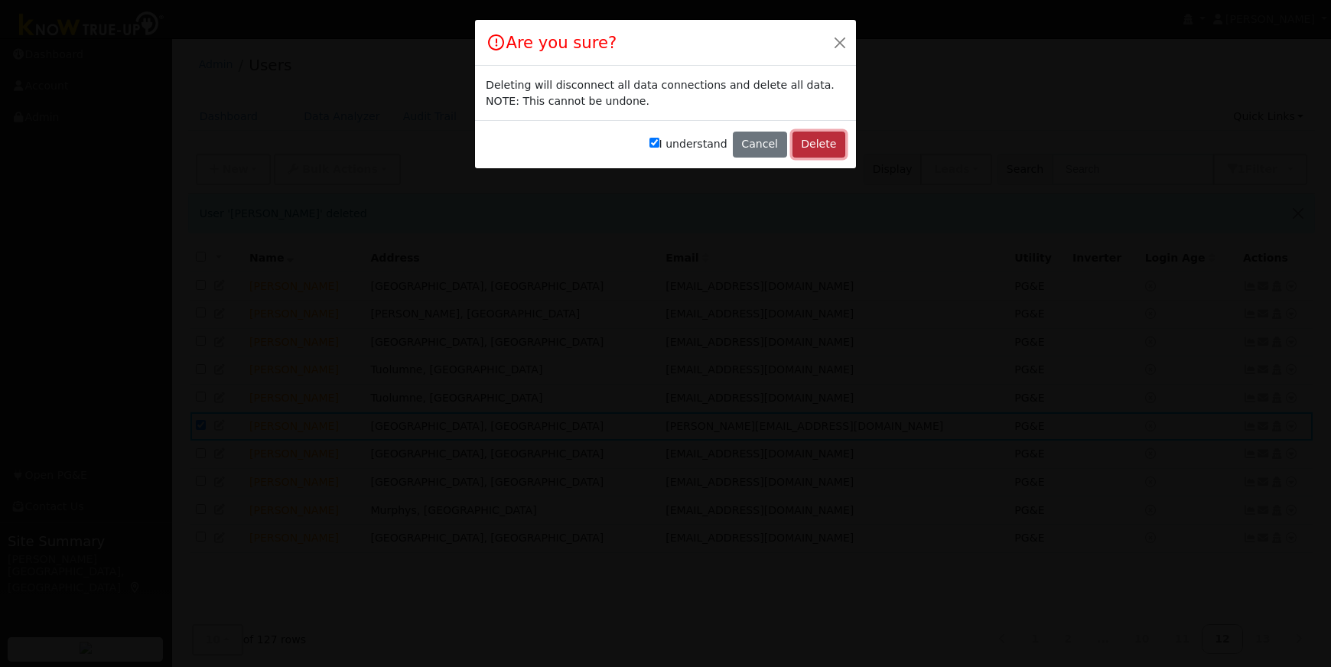
click at [820, 142] on button "Delete" at bounding box center [818, 145] width 53 height 26
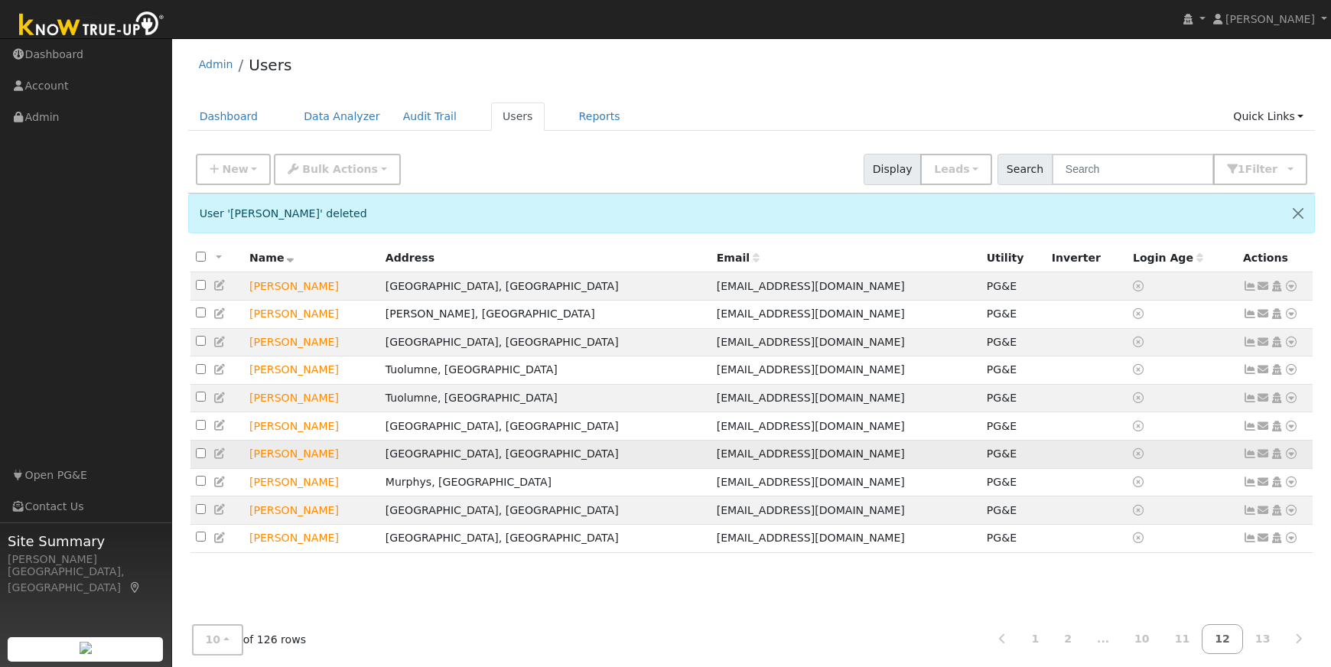
click at [1287, 459] on icon at bounding box center [1291, 453] width 14 height 11
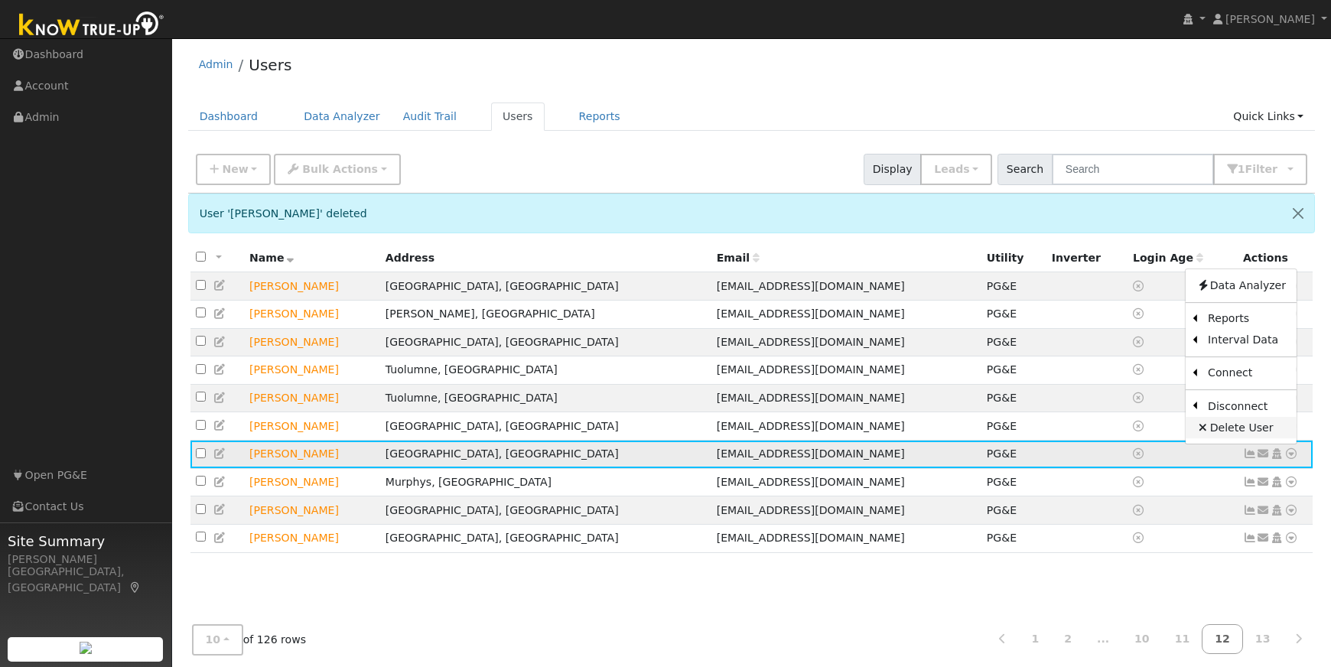
click at [1261, 437] on link "Delete User" at bounding box center [1240, 427] width 111 height 21
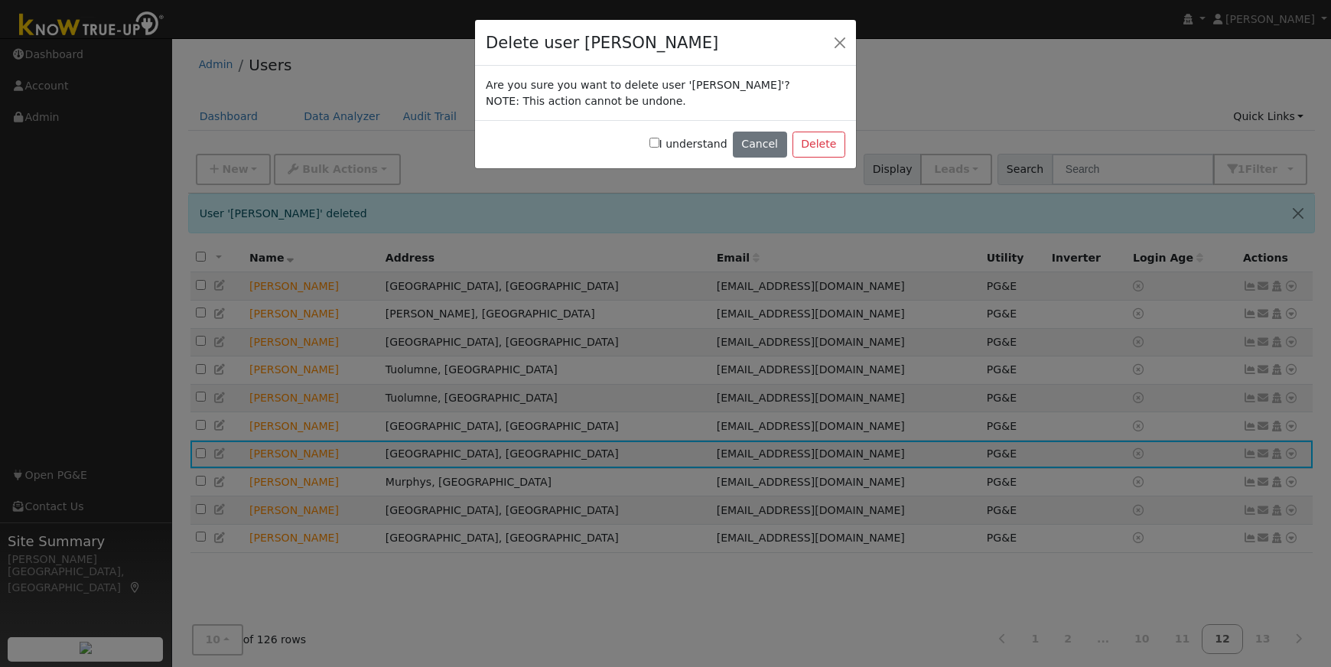
click at [659, 142] on input "I understand" at bounding box center [654, 143] width 10 height 10
checkbox input "true"
click at [822, 142] on button "Delete" at bounding box center [818, 145] width 53 height 26
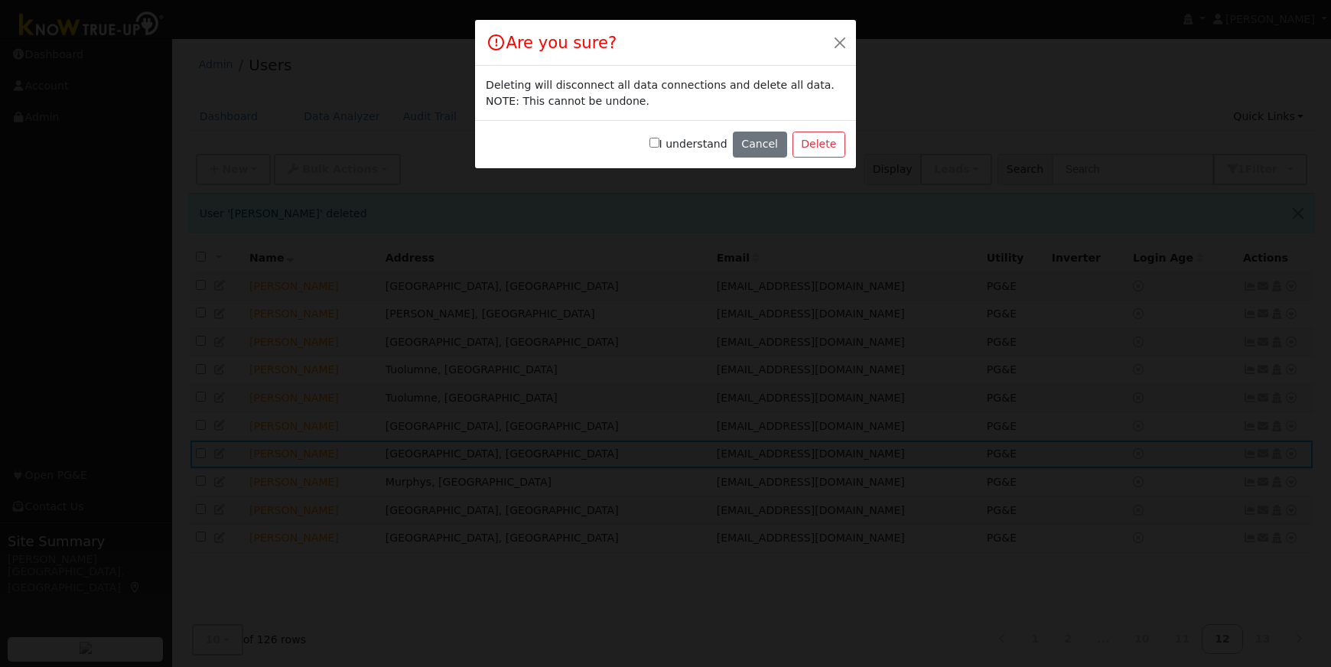
drag, startPoint x: 658, startPoint y: 142, endPoint x: 677, endPoint y: 139, distance: 18.6
click at [659, 141] on input "I understand" at bounding box center [654, 143] width 10 height 10
checkbox input "true"
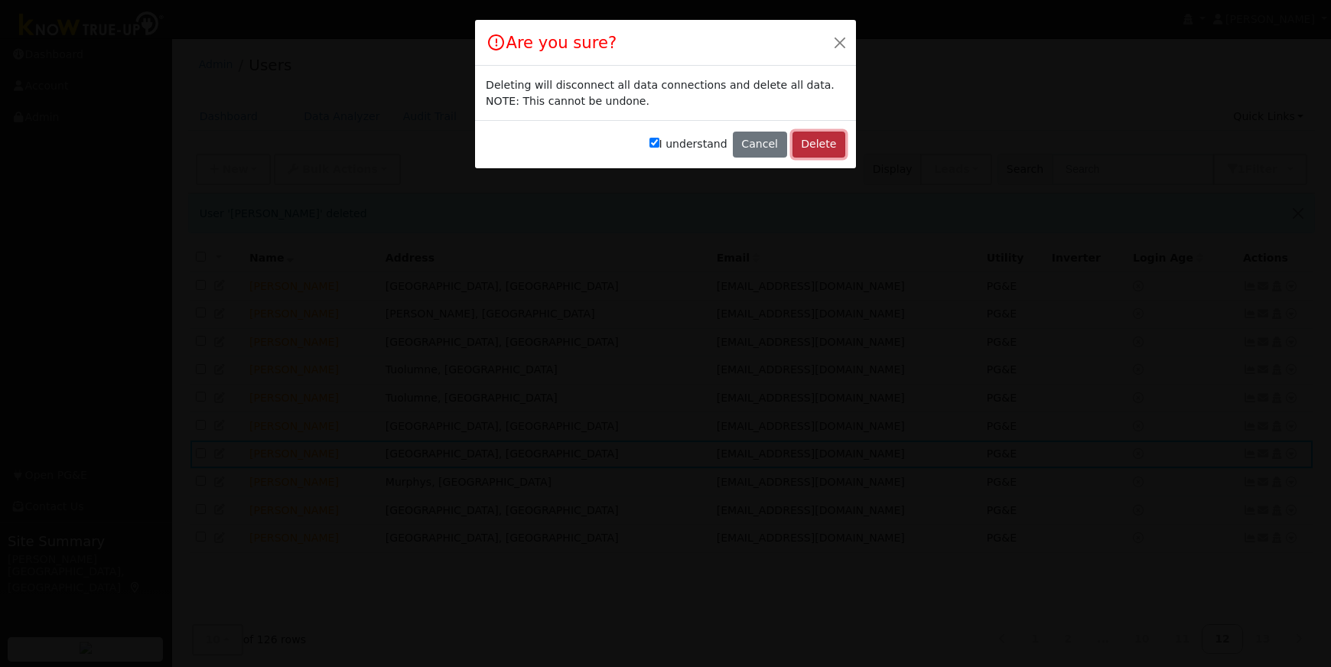
click at [811, 149] on button "Delete" at bounding box center [818, 145] width 53 height 26
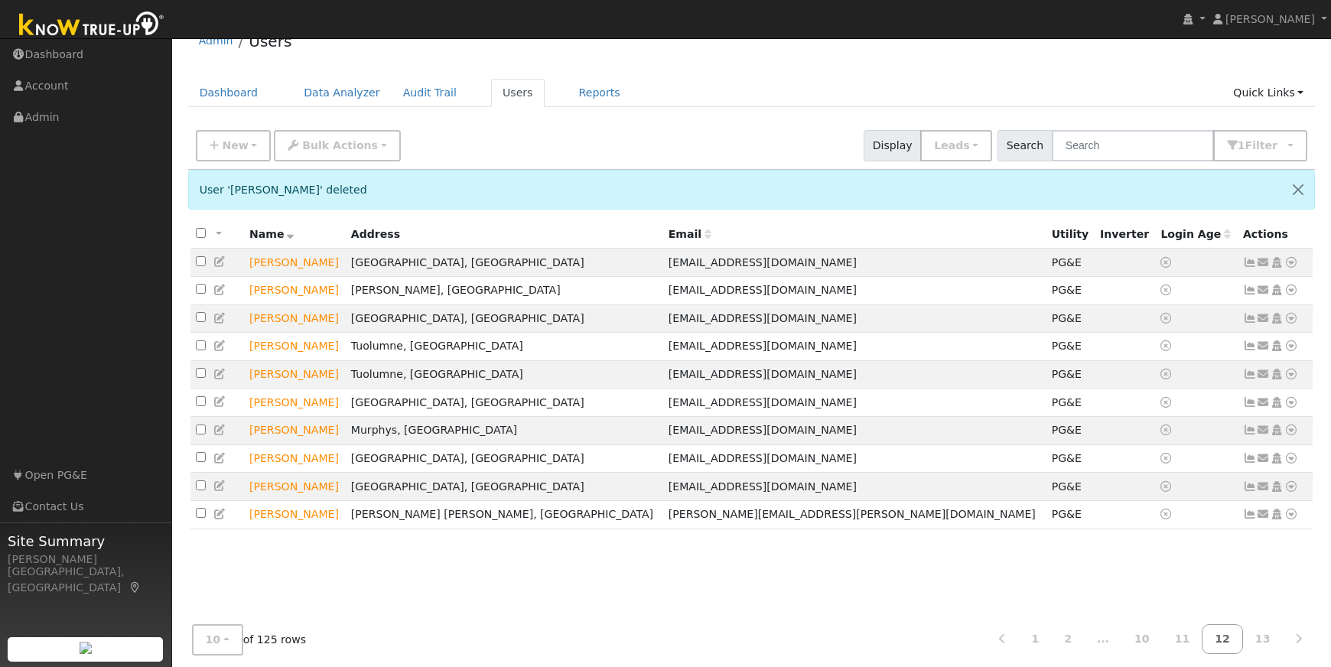
scroll to position [25, 0]
click at [1294, 322] on icon at bounding box center [1291, 317] width 14 height 11
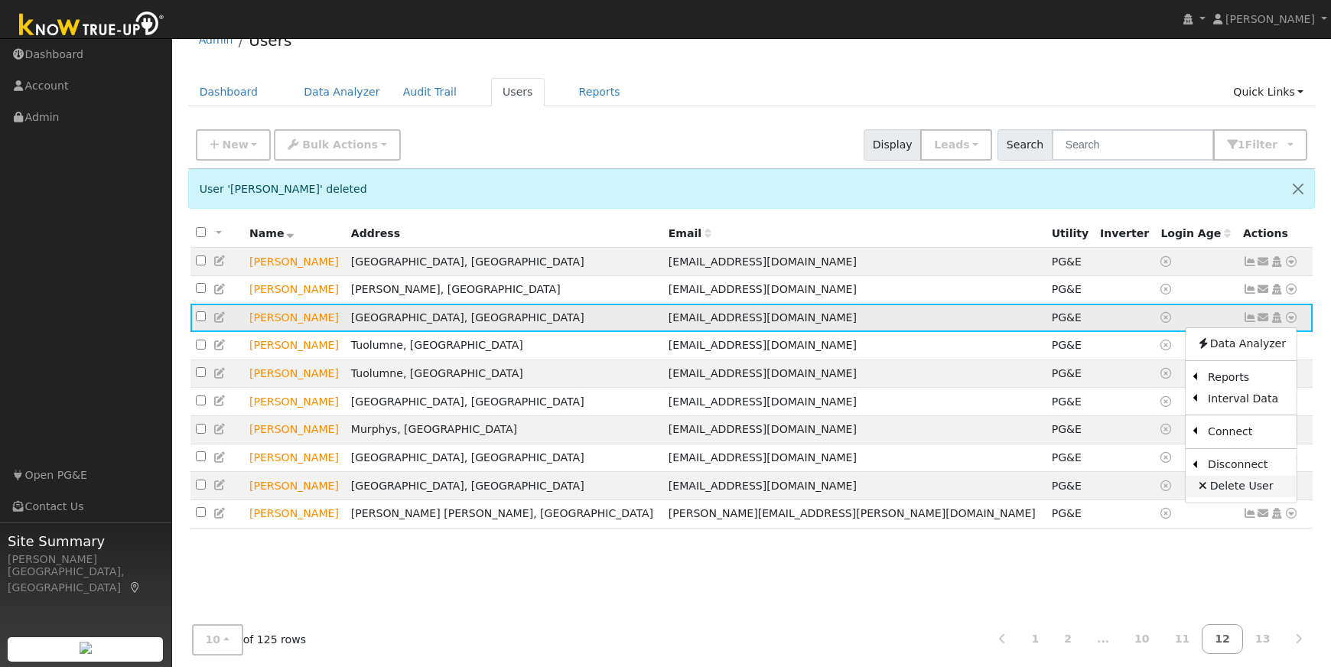
click at [1236, 489] on link "Delete User" at bounding box center [1240, 486] width 111 height 21
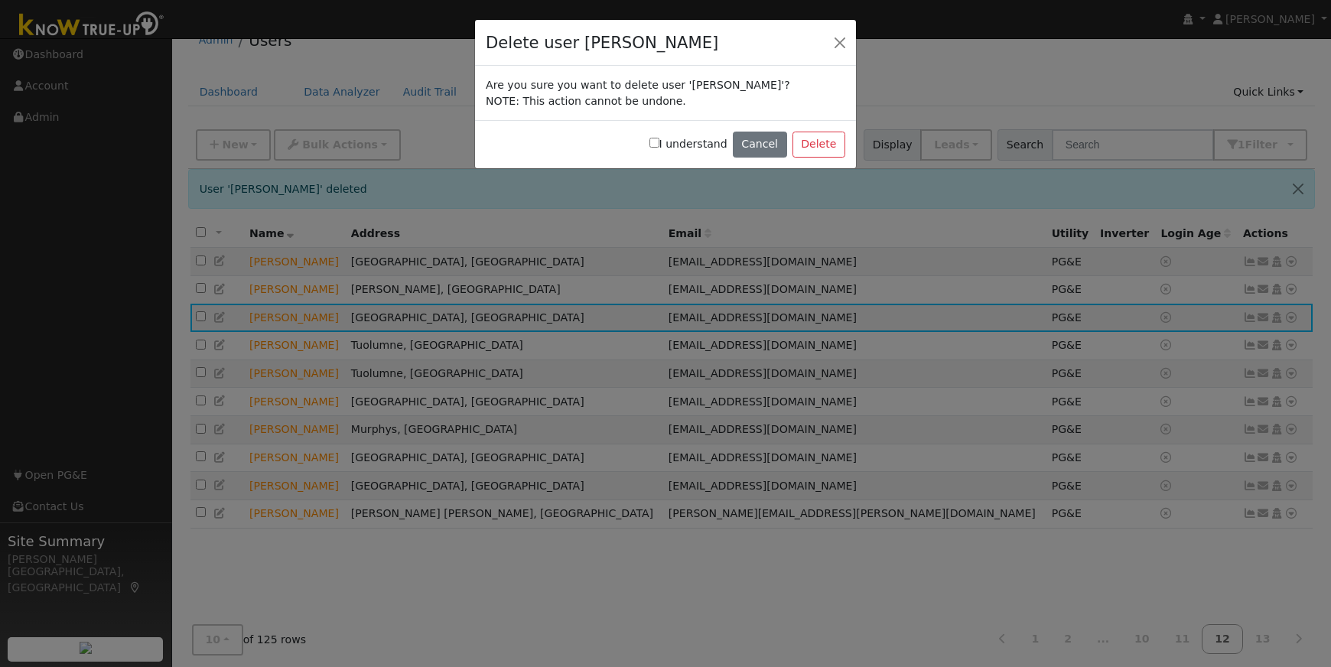
drag, startPoint x: 668, startPoint y: 141, endPoint x: 685, endPoint y: 139, distance: 17.7
click at [669, 140] on label "I understand" at bounding box center [688, 144] width 78 height 16
click at [659, 144] on input "I understand" at bounding box center [654, 143] width 10 height 10
checkbox input "true"
drag, startPoint x: 829, startPoint y: 141, endPoint x: 739, endPoint y: 142, distance: 90.3
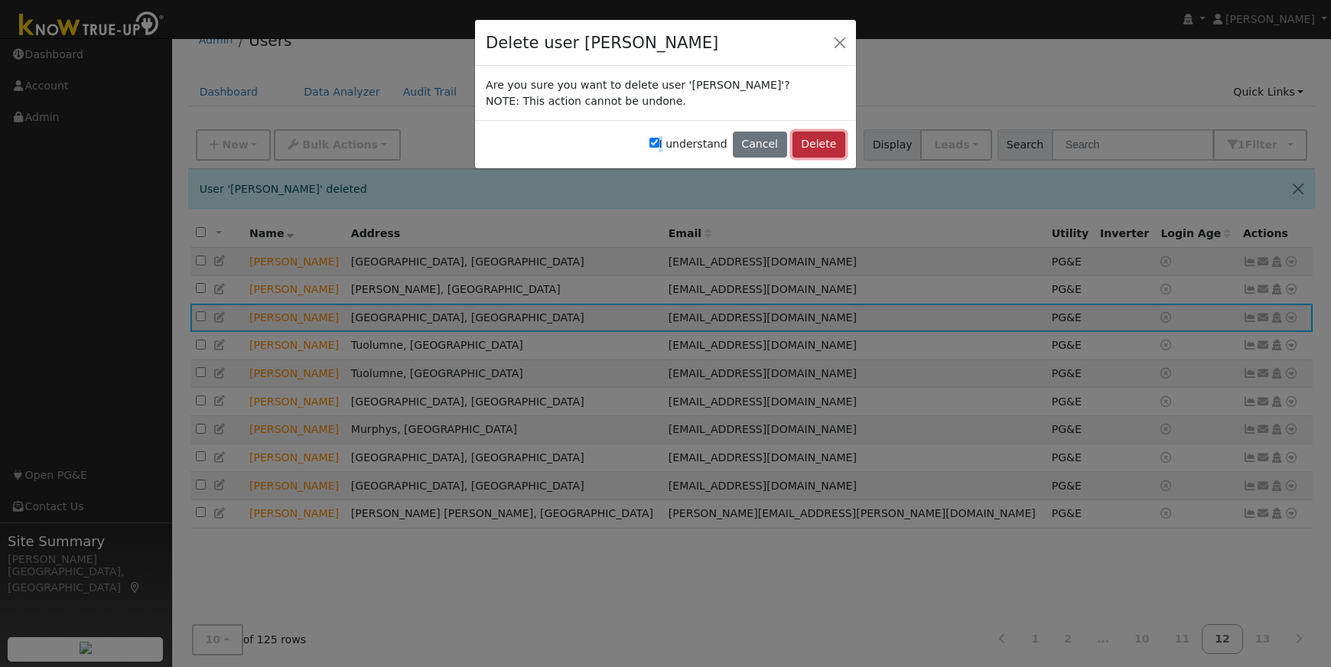
click at [829, 141] on button "Delete" at bounding box center [818, 145] width 53 height 26
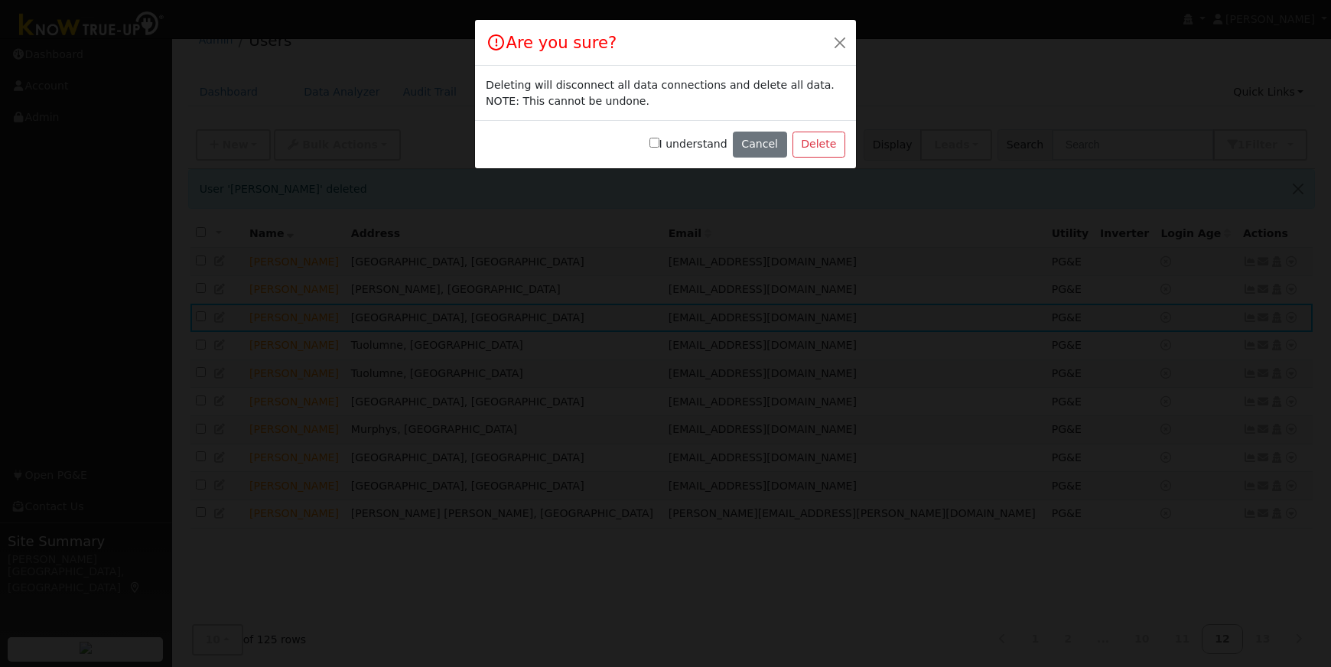
click at [659, 140] on input "I understand" at bounding box center [654, 143] width 10 height 10
checkbox input "true"
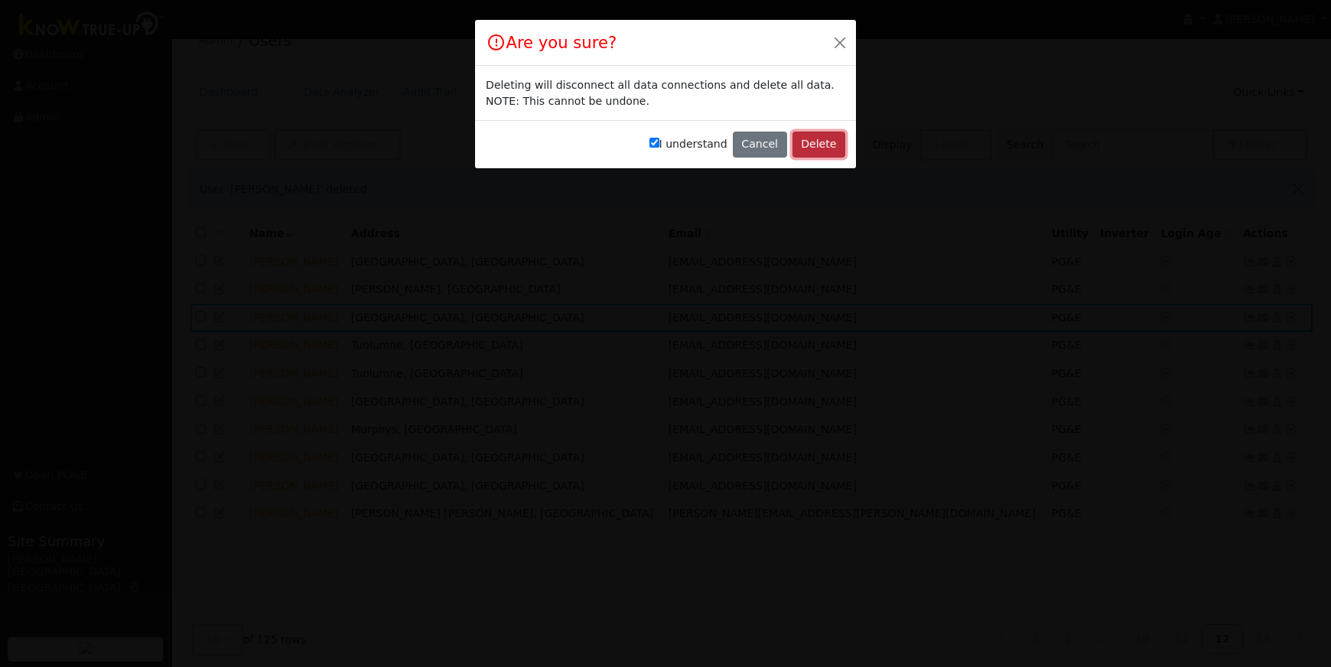
click at [810, 149] on button "Delete" at bounding box center [818, 145] width 53 height 26
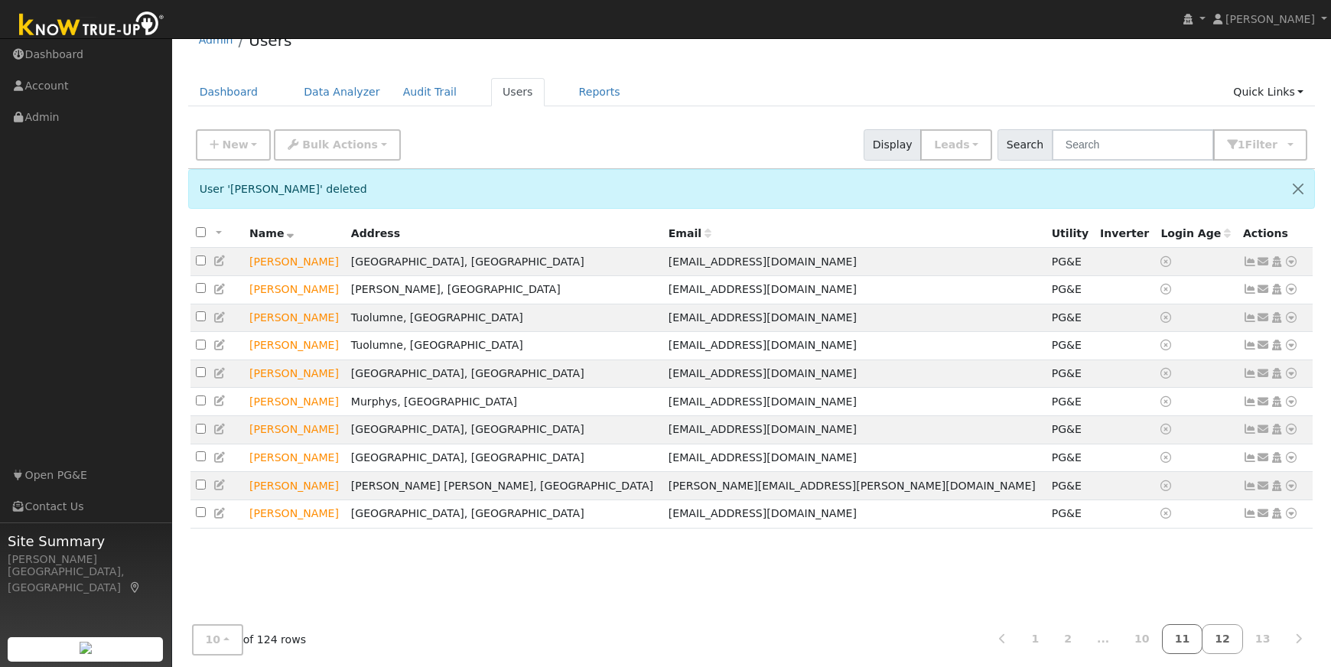
click at [1189, 639] on link "11" at bounding box center [1182, 639] width 41 height 30
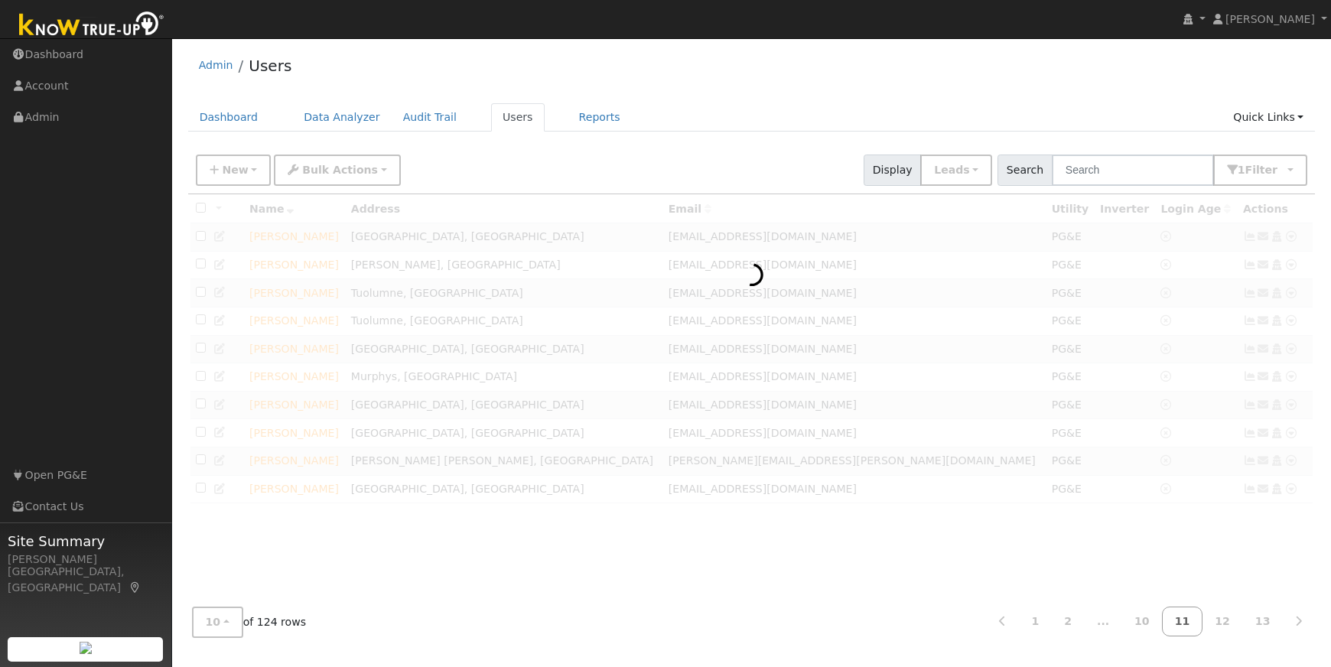
scroll to position [0, 0]
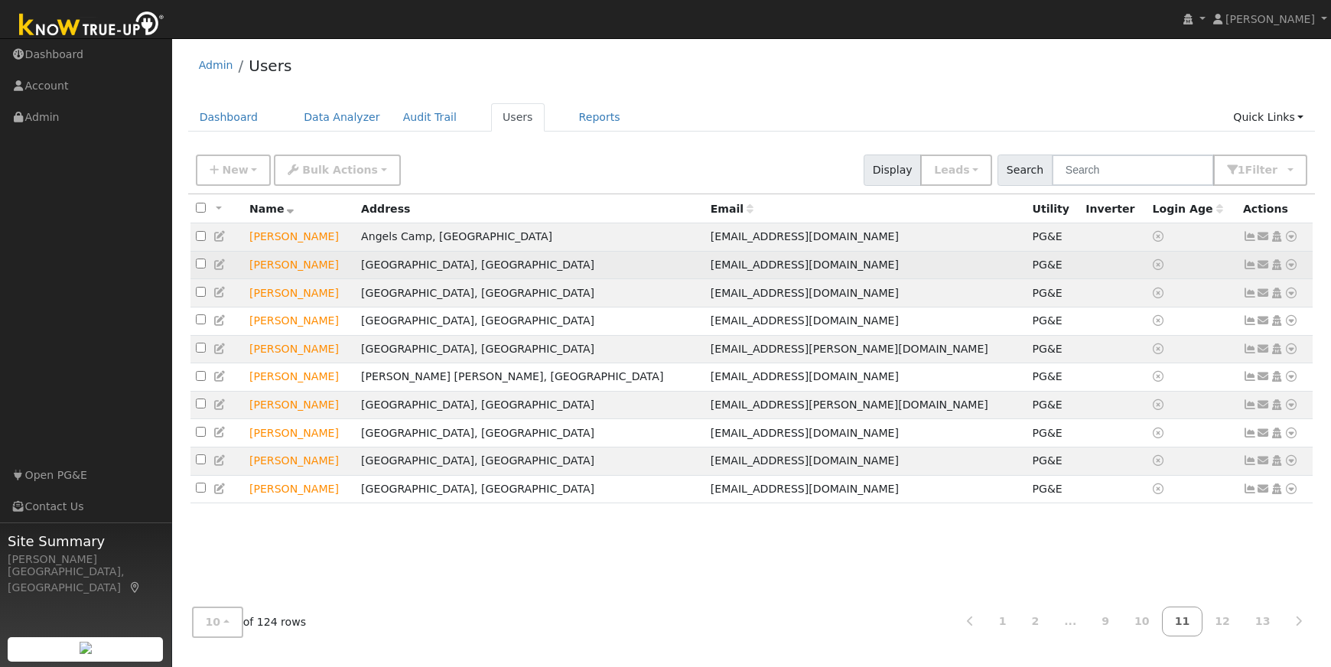
click at [1296, 266] on icon at bounding box center [1291, 264] width 14 height 11
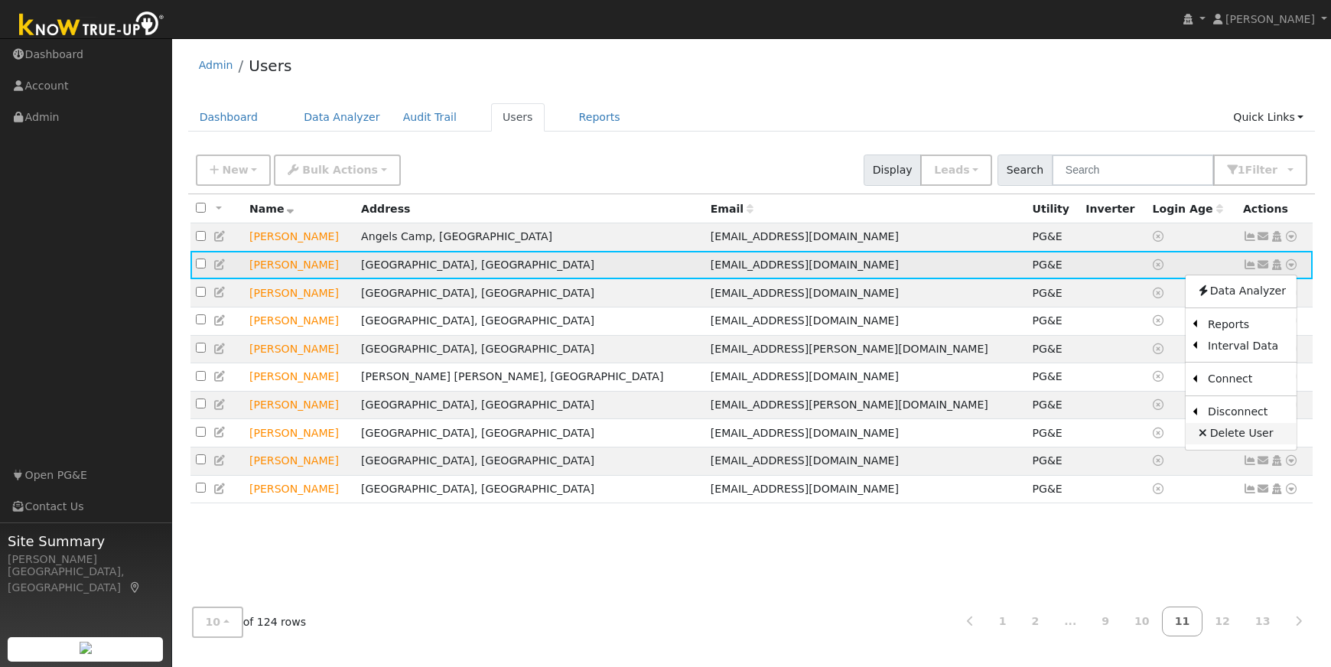
click at [1240, 440] on link "Delete User" at bounding box center [1240, 433] width 111 height 21
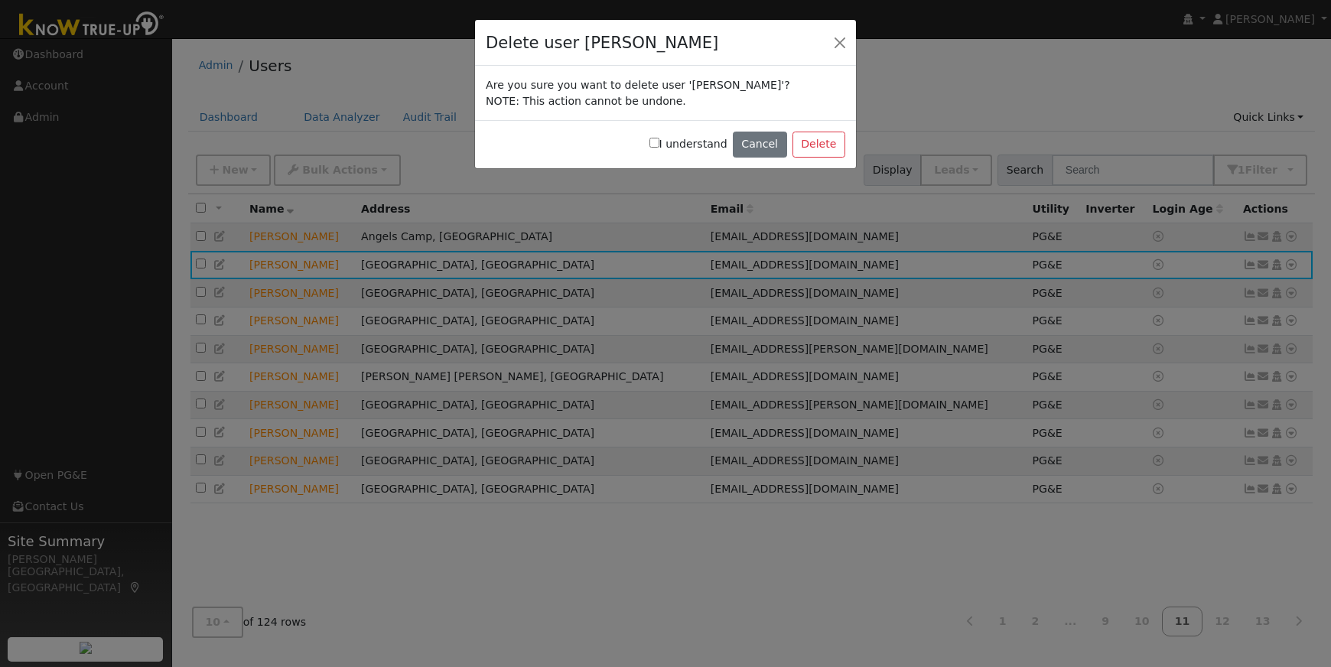
click at [659, 143] on input "I understand" at bounding box center [654, 143] width 10 height 10
checkbox input "true"
click at [801, 144] on button "Delete" at bounding box center [818, 145] width 53 height 26
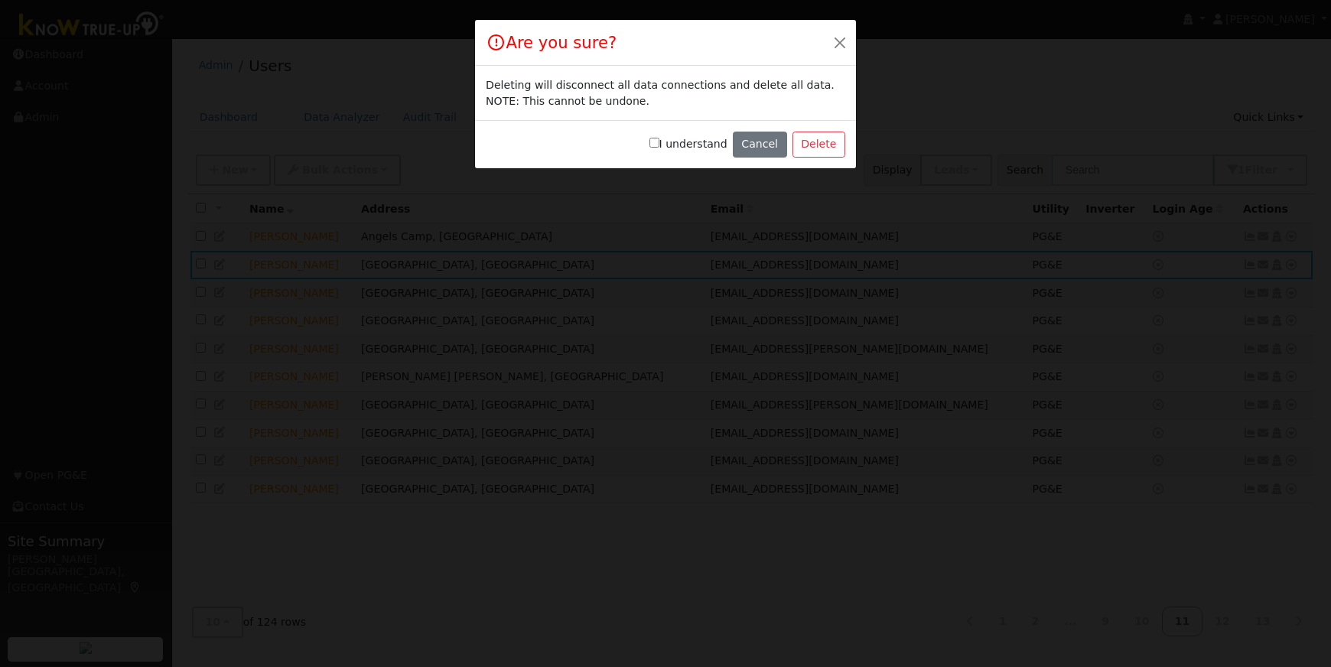
click at [659, 145] on input "I understand" at bounding box center [654, 143] width 10 height 10
checkbox input "true"
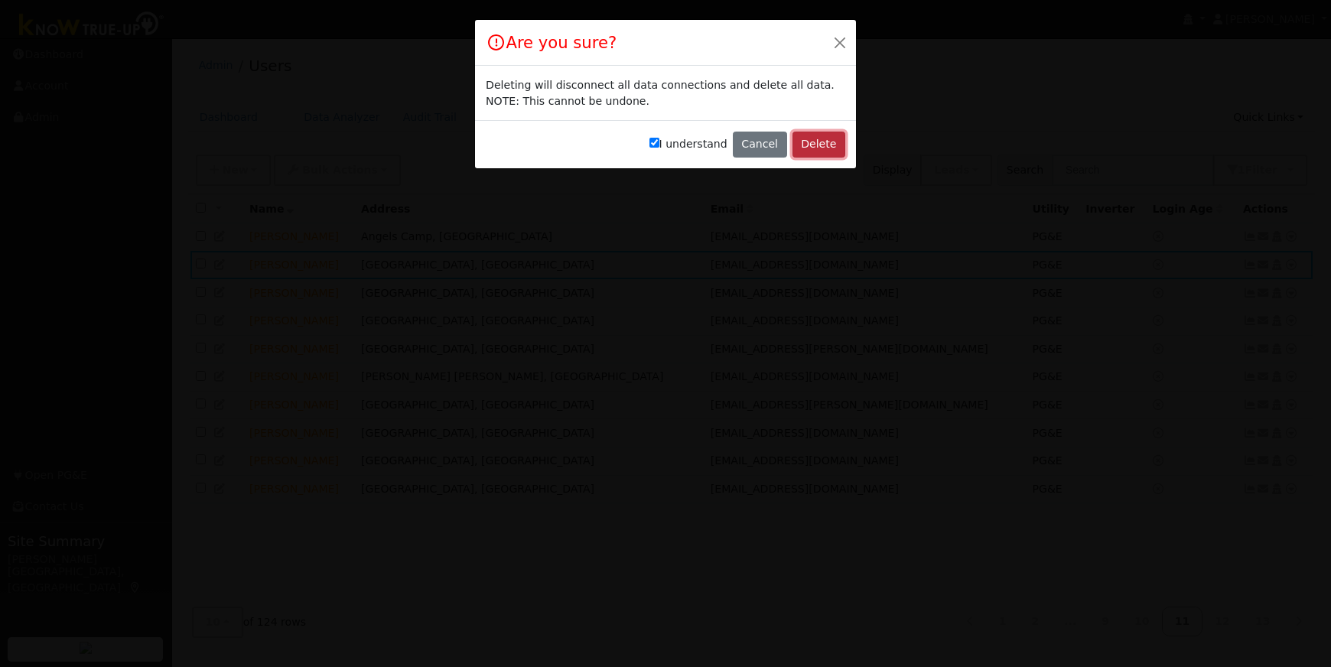
click at [821, 149] on button "Delete" at bounding box center [818, 145] width 53 height 26
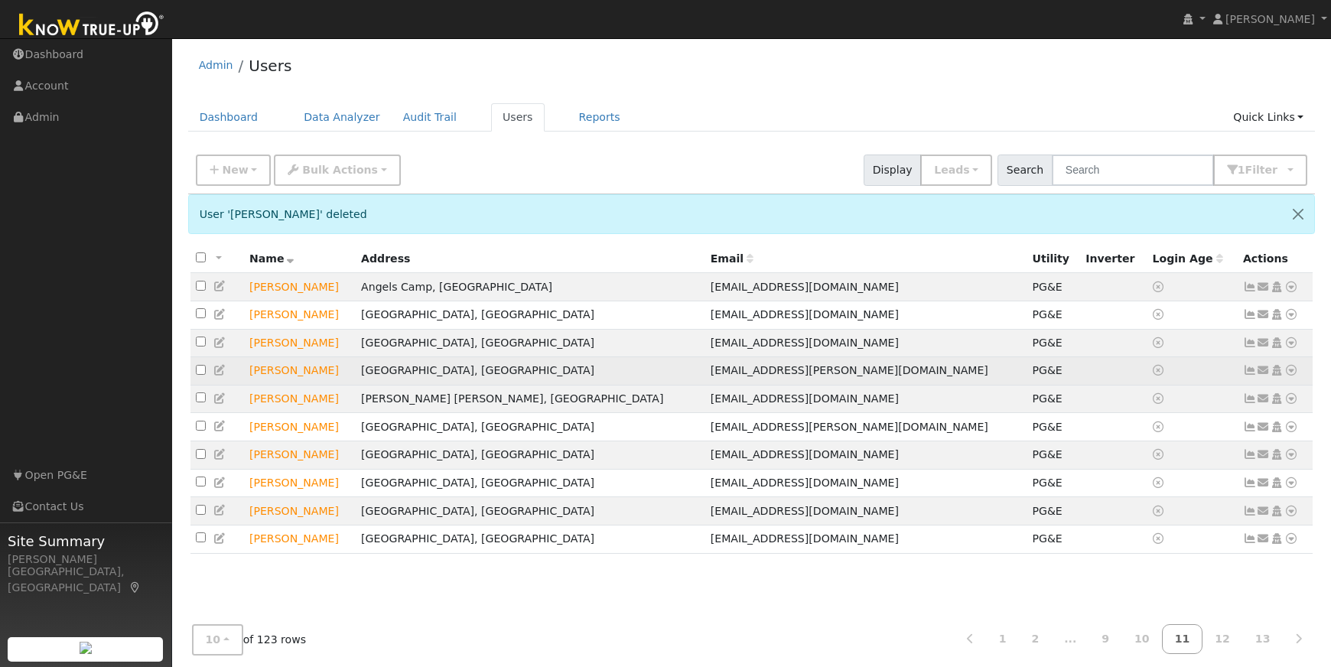
click at [1292, 376] on icon at bounding box center [1291, 370] width 14 height 11
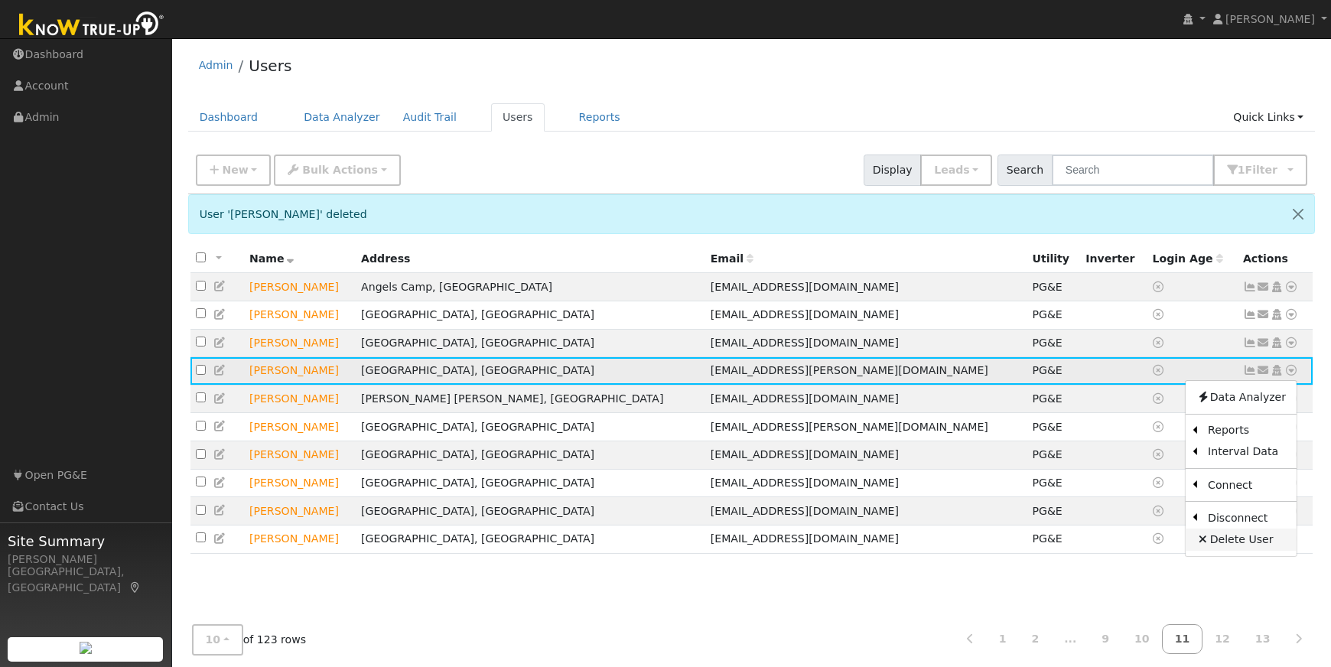
click at [1262, 547] on link "Delete User" at bounding box center [1240, 538] width 111 height 21
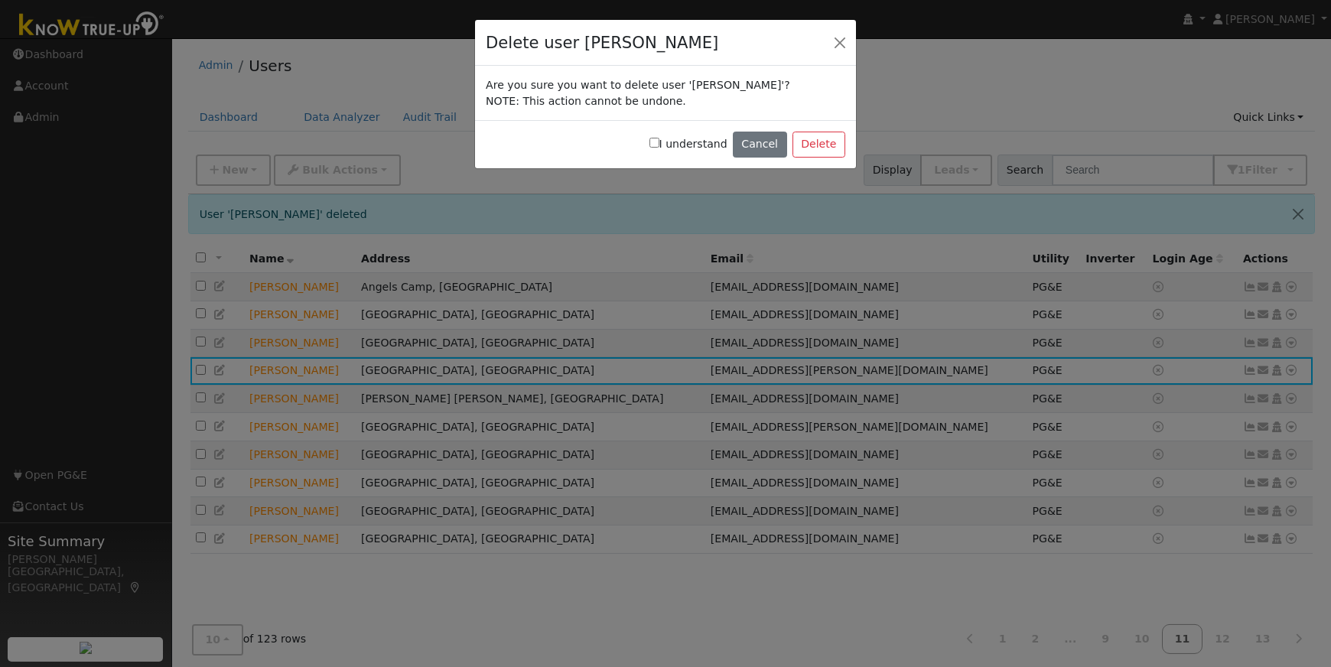
click at [659, 139] on input "I understand" at bounding box center [654, 143] width 10 height 10
checkbox input "true"
click at [811, 141] on button "Delete" at bounding box center [818, 145] width 53 height 26
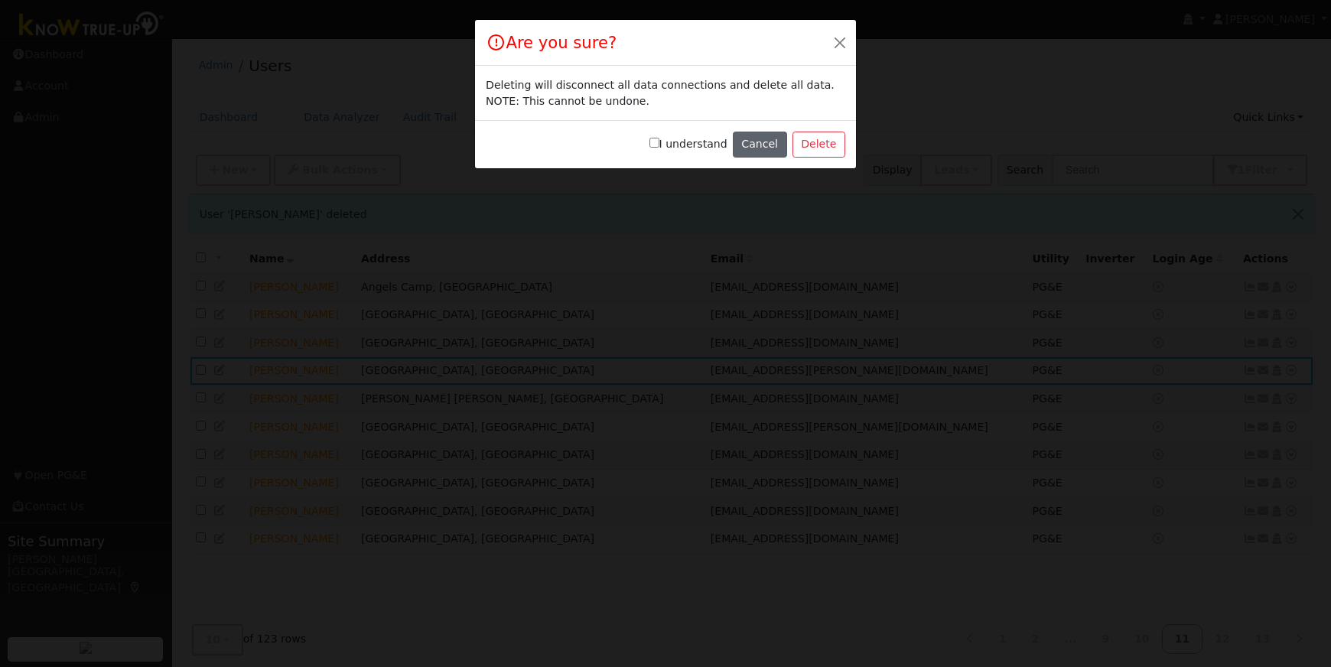
drag, startPoint x: 662, startPoint y: 143, endPoint x: 772, endPoint y: 149, distance: 111.1
click at [659, 143] on input "I understand" at bounding box center [654, 143] width 10 height 10
checkbox input "true"
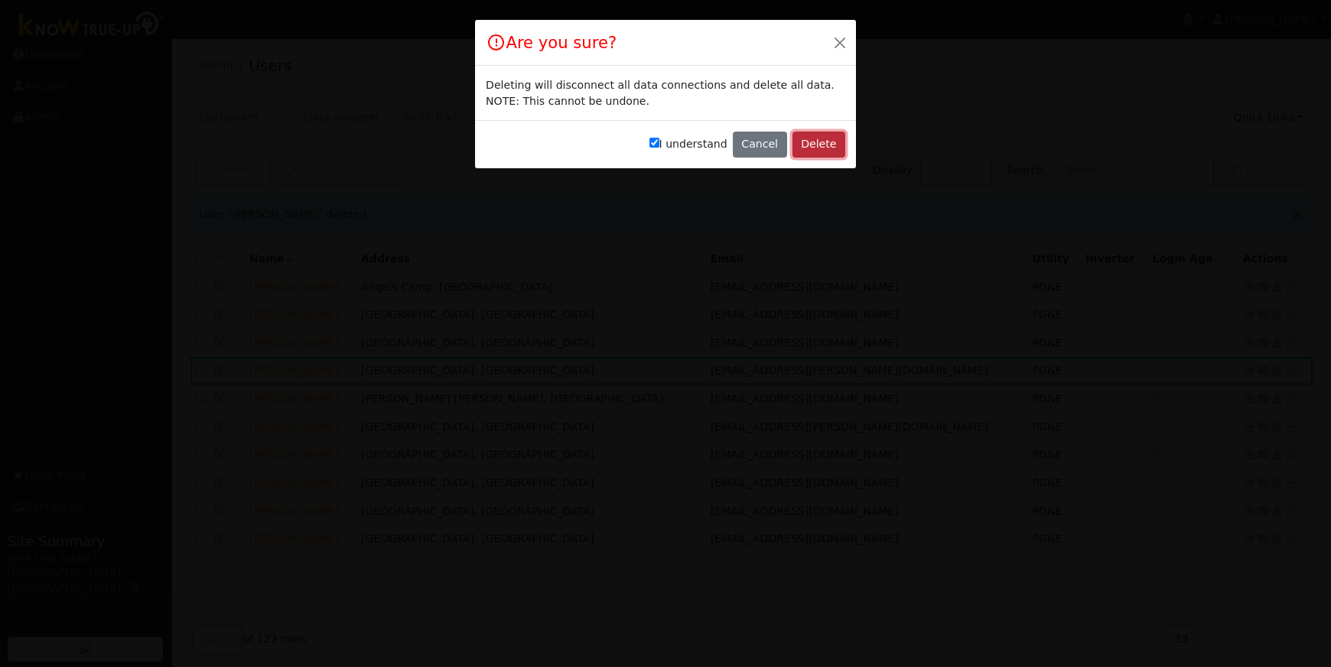
click at [816, 145] on button "Delete" at bounding box center [818, 145] width 53 height 26
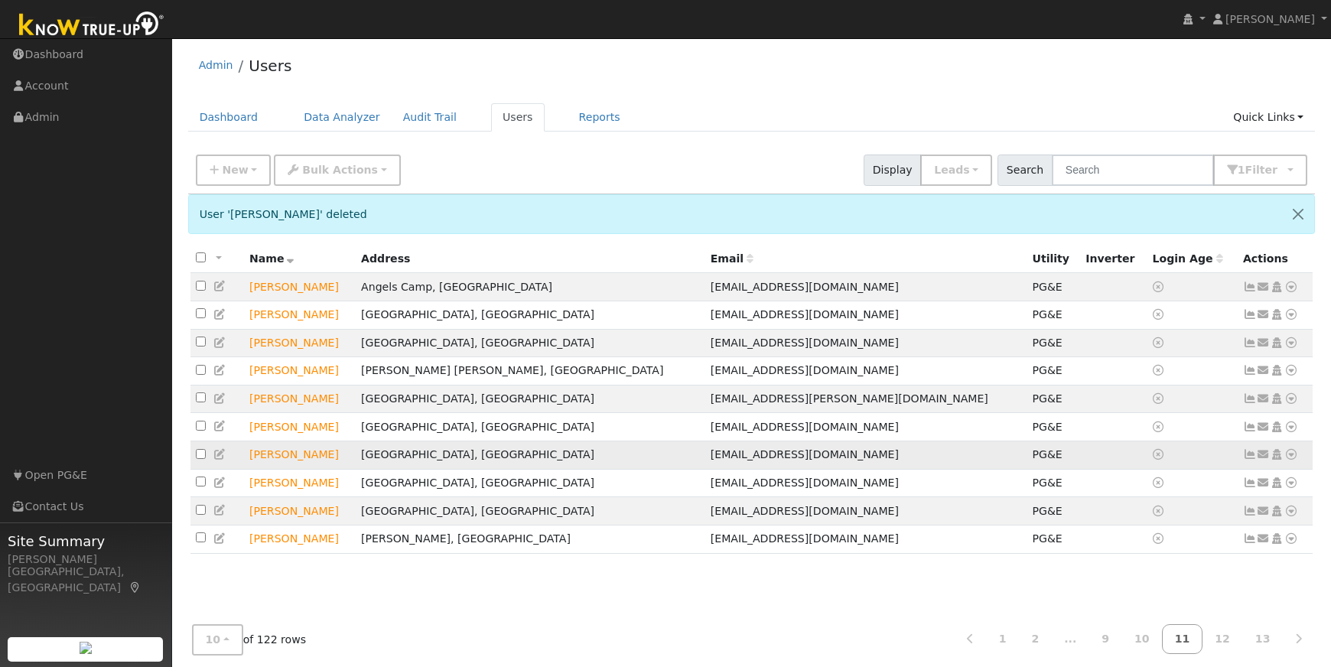
click at [1292, 460] on icon at bounding box center [1291, 454] width 14 height 11
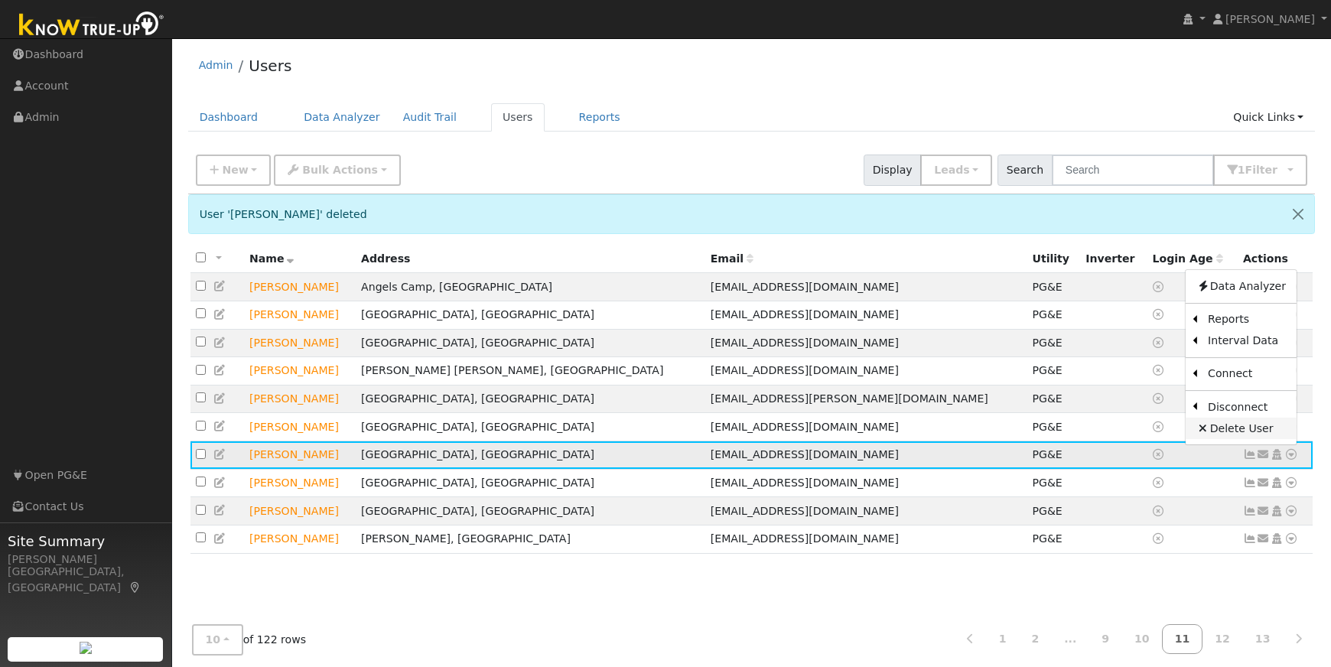
click at [1238, 434] on link "Delete User" at bounding box center [1240, 428] width 111 height 21
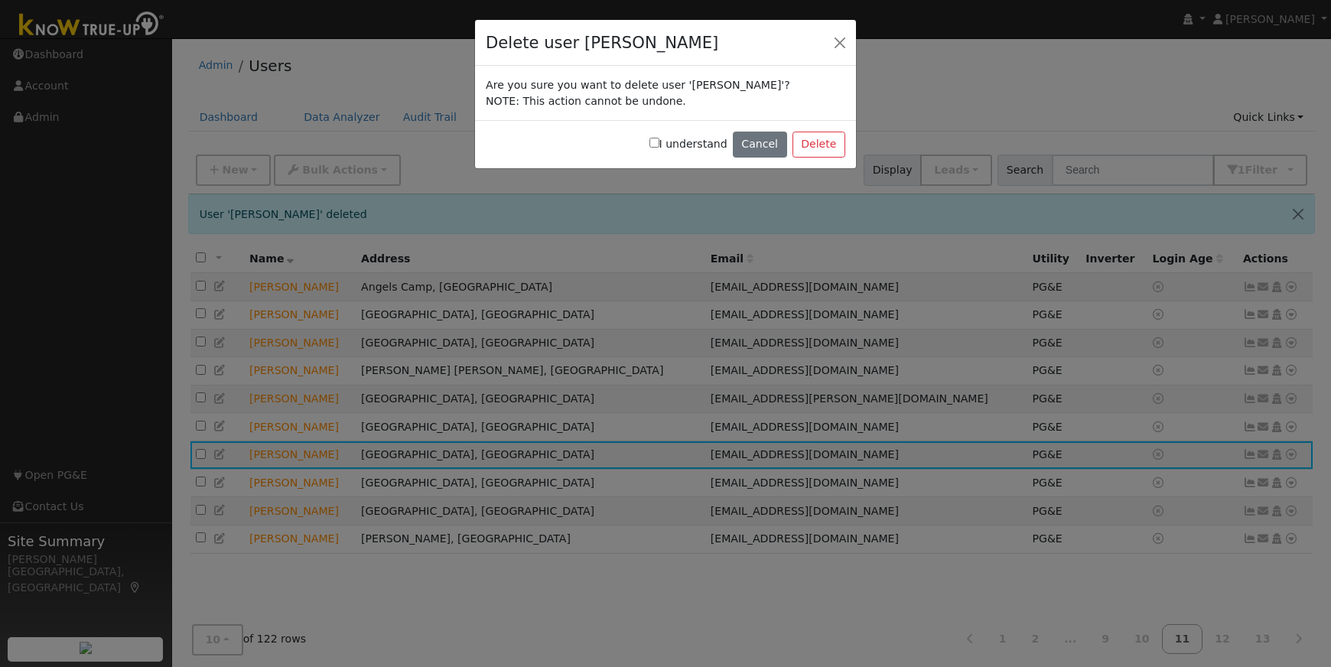
click at [659, 142] on input "I understand" at bounding box center [654, 143] width 10 height 10
checkbox input "true"
drag, startPoint x: 835, startPoint y: 144, endPoint x: 717, endPoint y: 141, distance: 117.8
click at [834, 143] on button "Delete" at bounding box center [818, 145] width 53 height 26
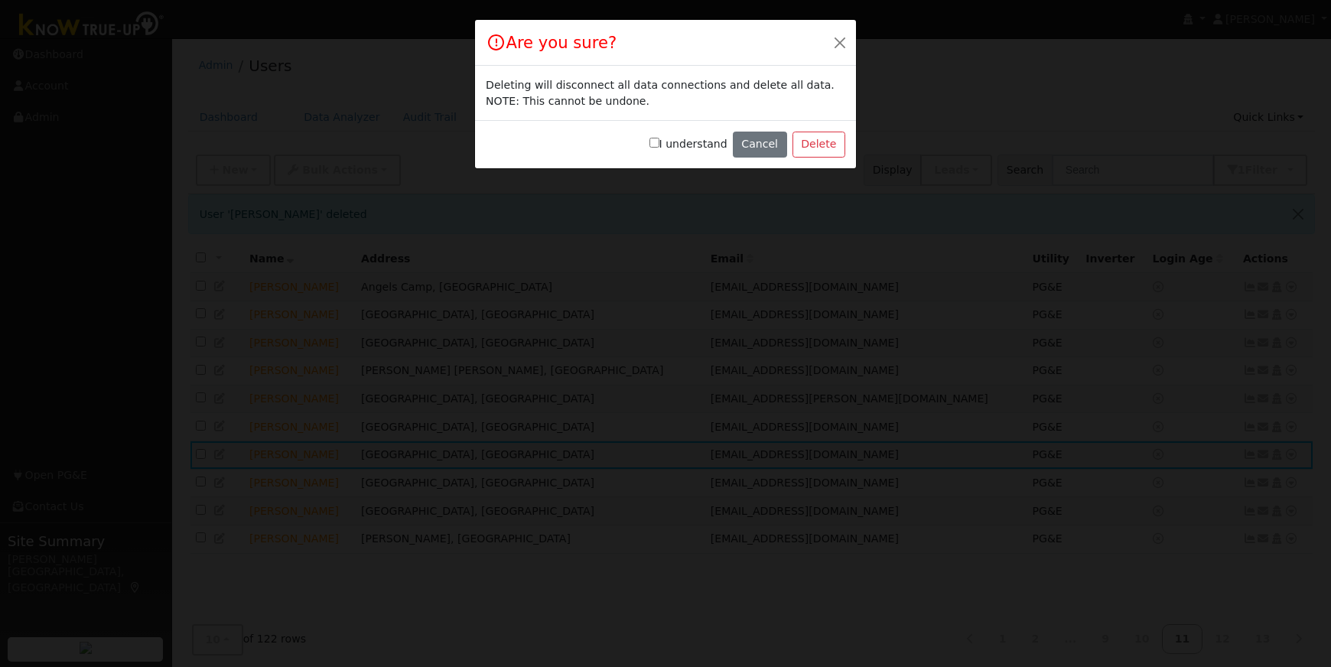
drag, startPoint x: 662, startPoint y: 143, endPoint x: 693, endPoint y: 147, distance: 31.6
click at [659, 143] on input "I understand" at bounding box center [654, 143] width 10 height 10
checkbox input "true"
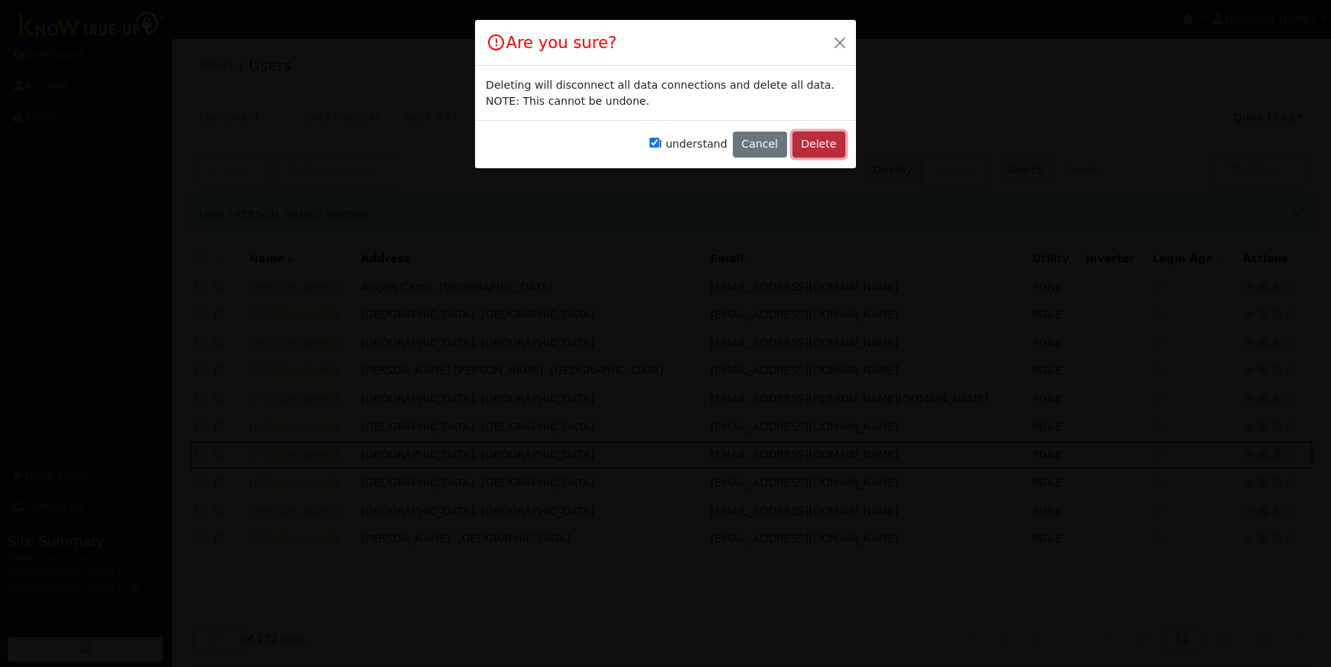
click at [809, 150] on button "Delete" at bounding box center [818, 145] width 53 height 26
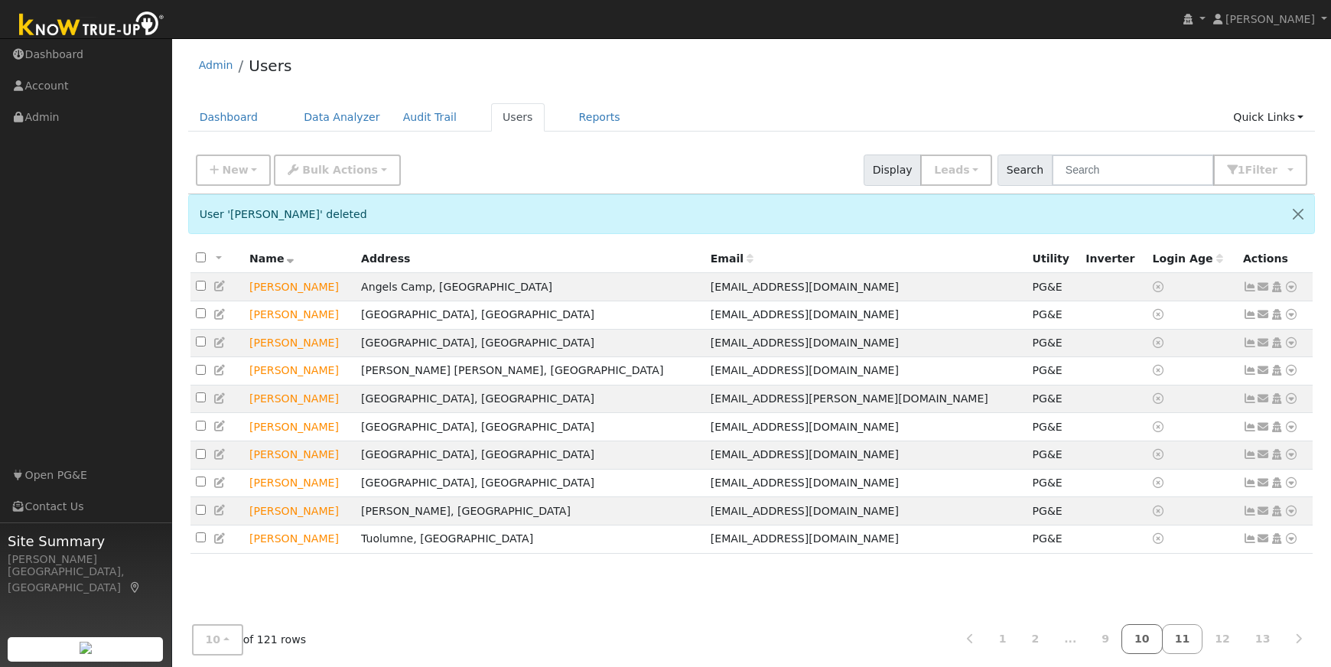
click at [1156, 636] on link "10" at bounding box center [1141, 639] width 41 height 30
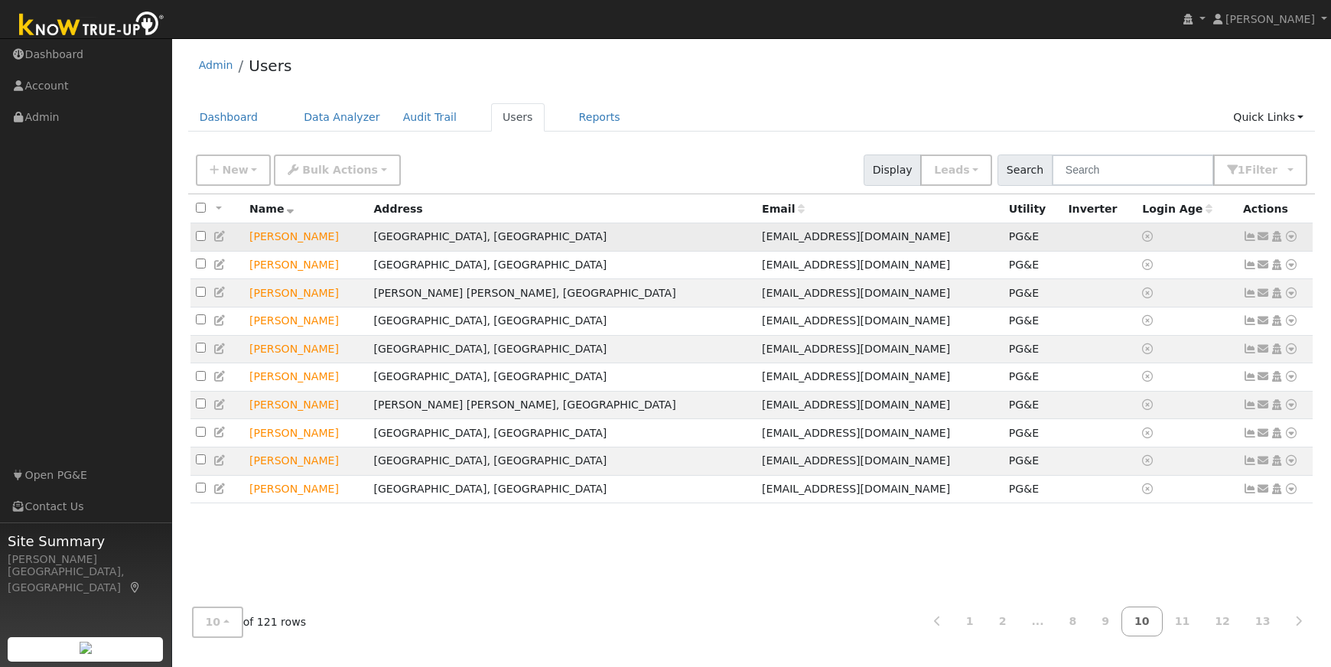
click at [1290, 235] on icon at bounding box center [1291, 236] width 14 height 11
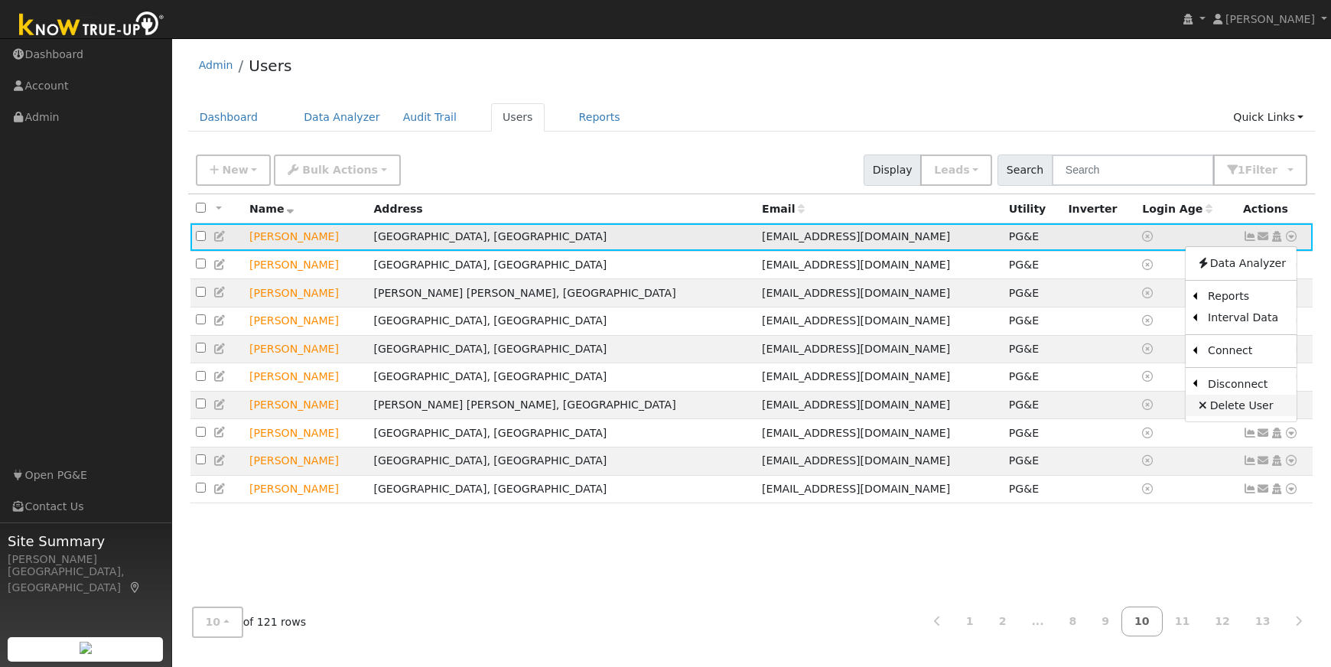
click at [1221, 406] on link "Delete User" at bounding box center [1240, 405] width 111 height 21
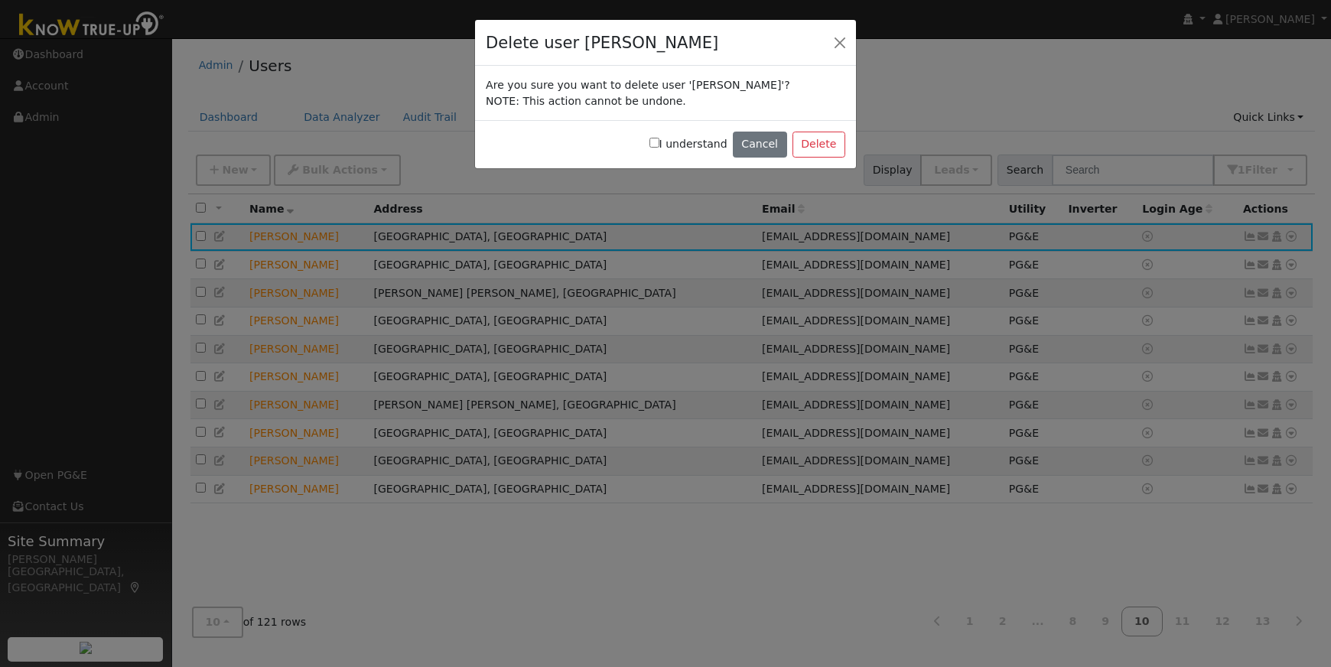
click at [659, 145] on input "I understand" at bounding box center [654, 143] width 10 height 10
checkbox input "true"
click at [795, 143] on button "Delete" at bounding box center [818, 145] width 53 height 26
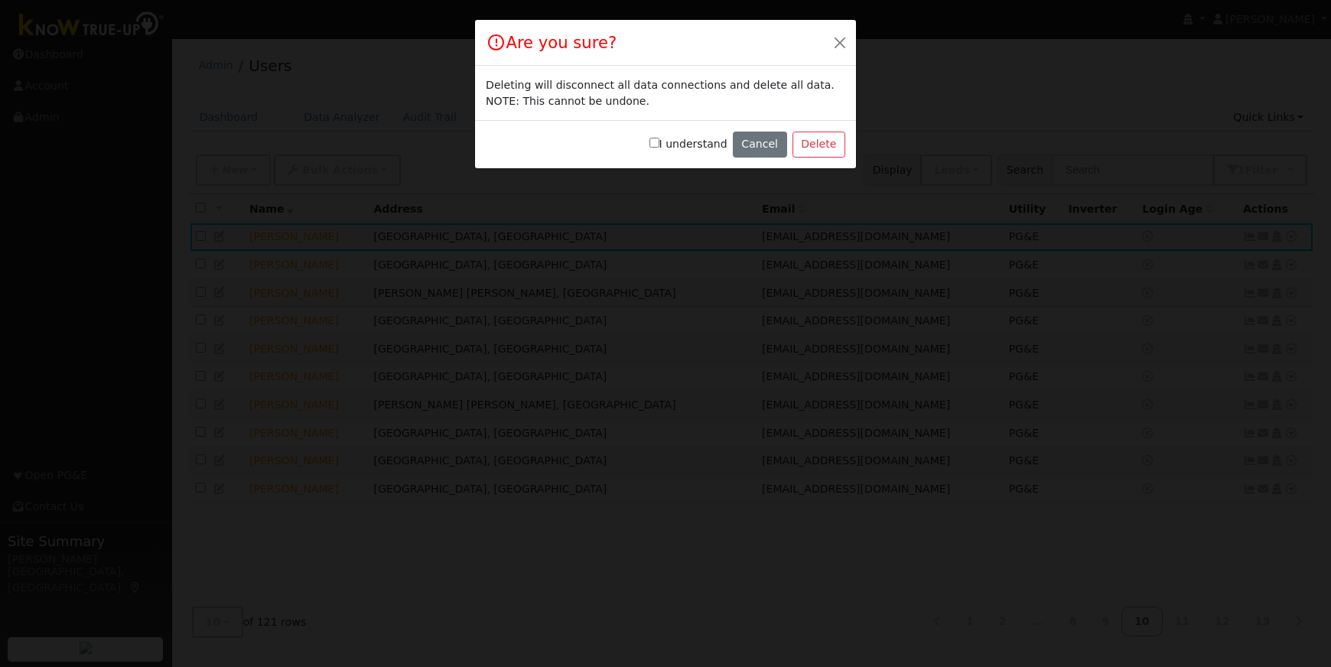
click at [659, 144] on input "I understand" at bounding box center [654, 143] width 10 height 10
checkbox input "true"
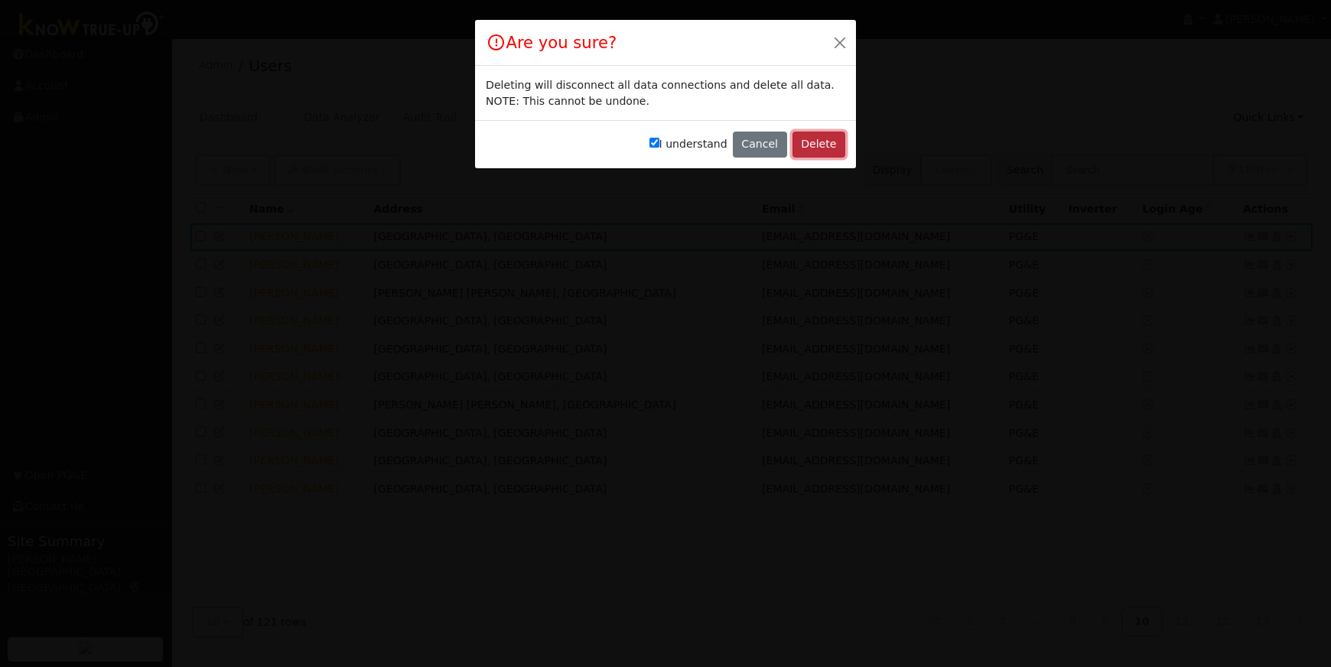
click at [822, 142] on button "Delete" at bounding box center [818, 145] width 53 height 26
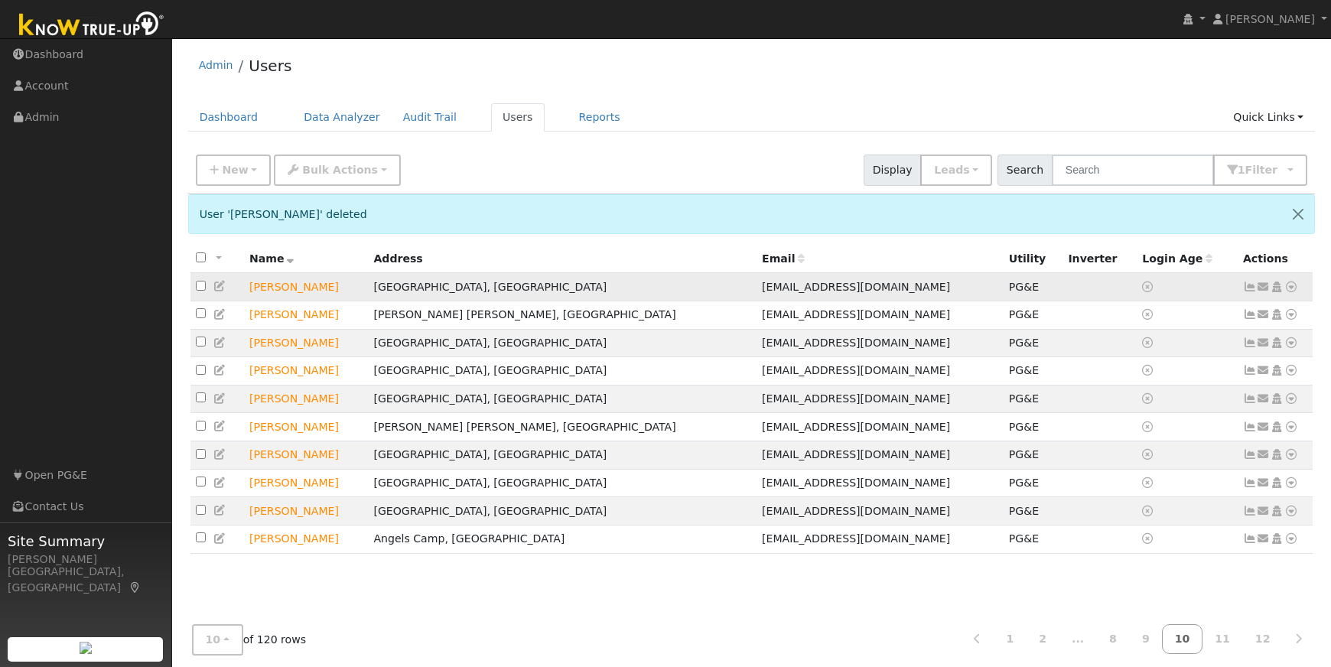
click at [1291, 288] on icon at bounding box center [1291, 286] width 14 height 11
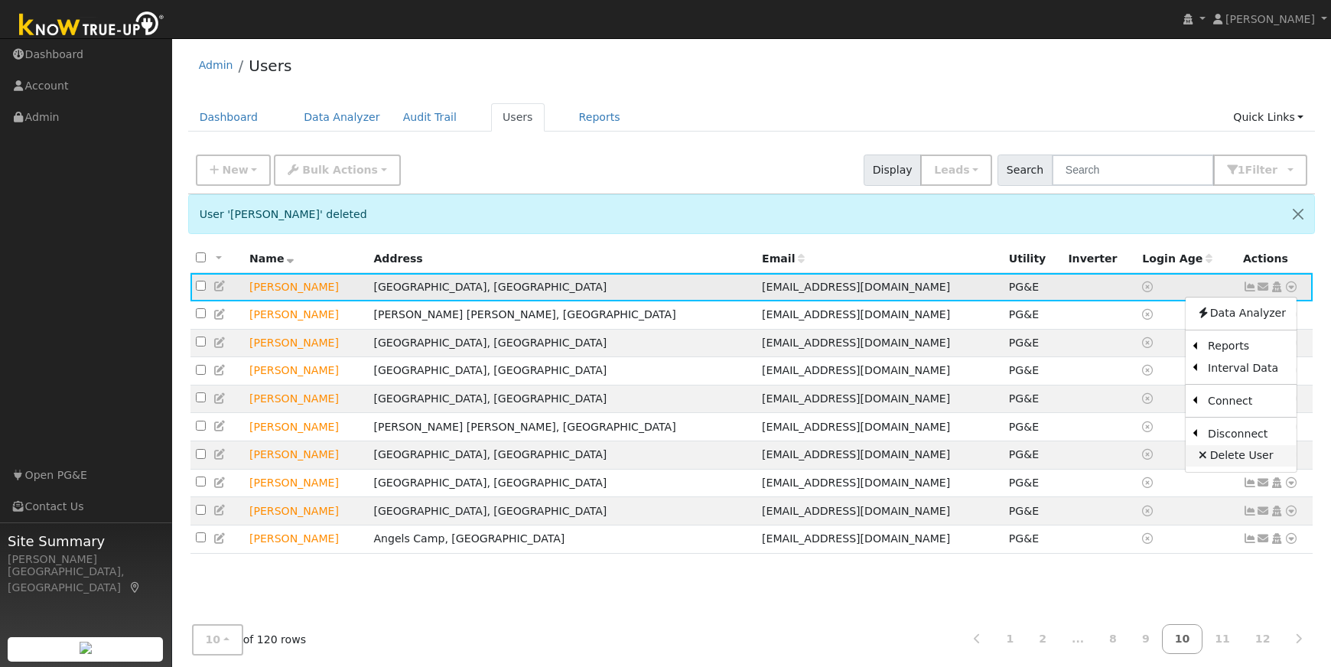
click at [1232, 457] on link "Delete User" at bounding box center [1240, 455] width 111 height 21
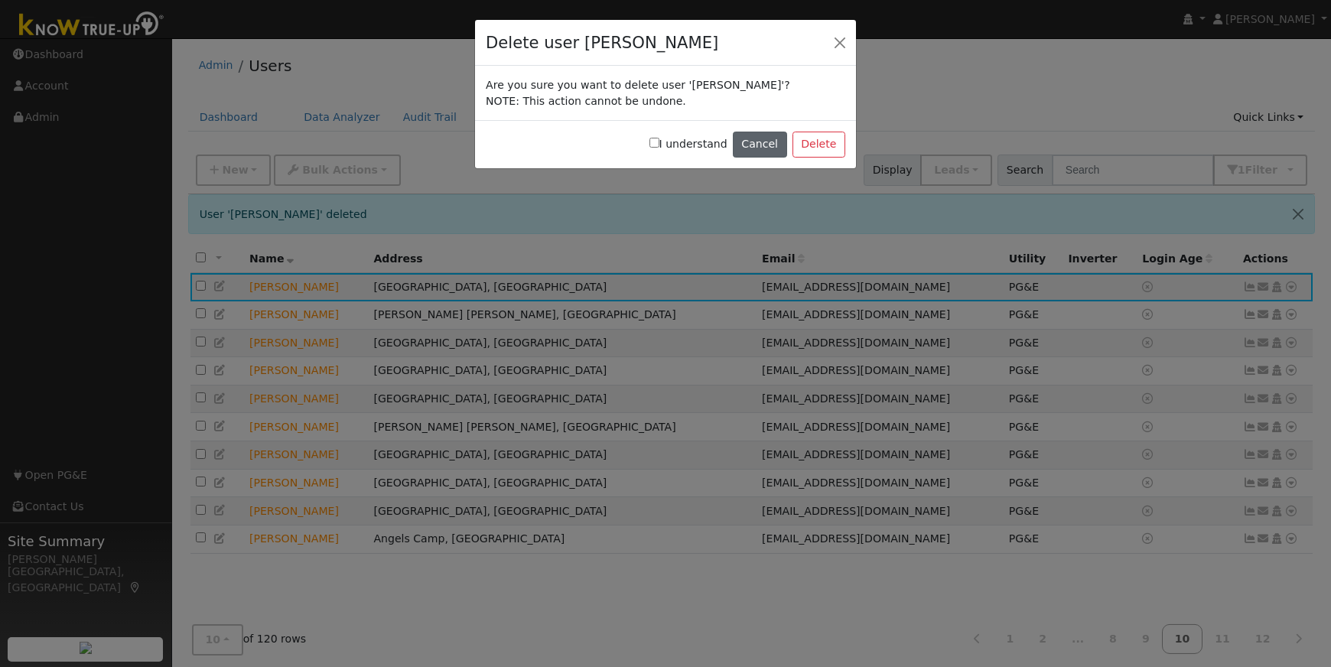
drag, startPoint x: 662, startPoint y: 141, endPoint x: 753, endPoint y: 150, distance: 90.6
click at [659, 141] on input "I understand" at bounding box center [654, 143] width 10 height 10
checkbox input "true"
drag, startPoint x: 845, startPoint y: 149, endPoint x: 828, endPoint y: 148, distance: 16.9
click at [842, 148] on div "I understand Cancel Delete" at bounding box center [665, 144] width 381 height 48
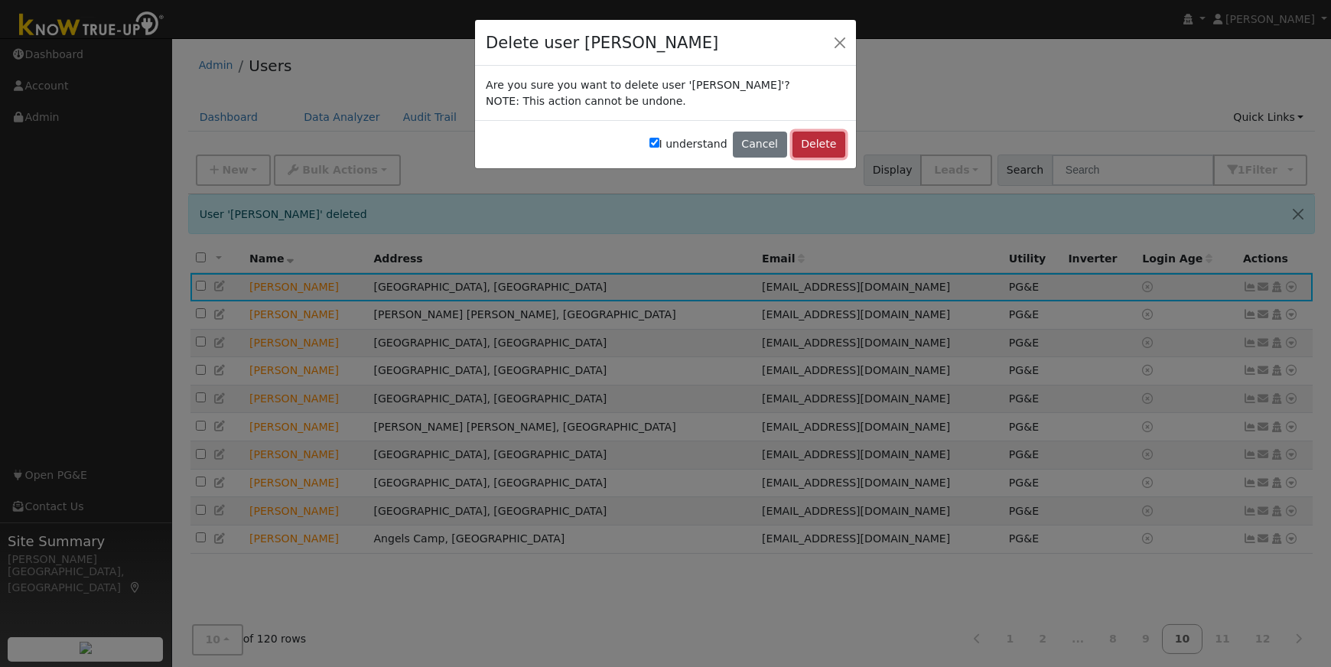
drag, startPoint x: 826, startPoint y: 148, endPoint x: 813, endPoint y: 147, distance: 13.0
click at [826, 148] on button "Delete" at bounding box center [818, 145] width 53 height 26
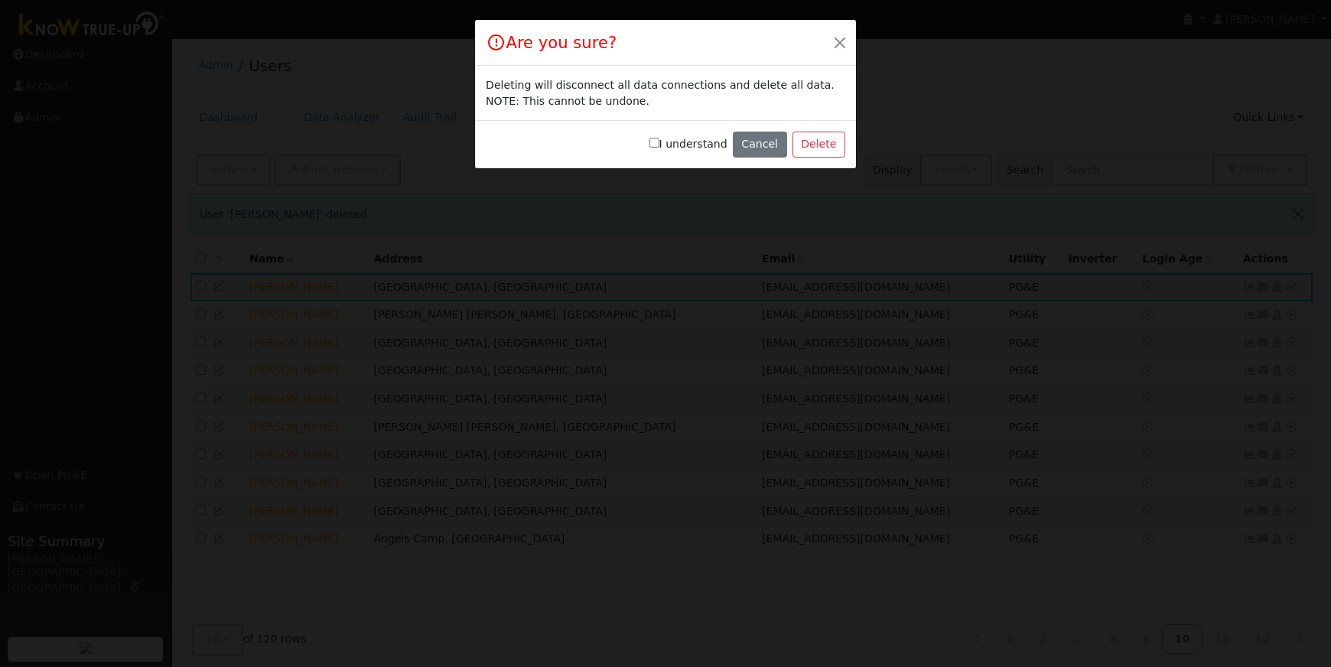
drag, startPoint x: 651, startPoint y: 142, endPoint x: 658, endPoint y: 141, distance: 7.7
click at [654, 141] on div "I understand Cancel Delete" at bounding box center [665, 144] width 381 height 48
drag, startPoint x: 658, startPoint y: 141, endPoint x: 678, endPoint y: 145, distance: 20.1
click at [659, 141] on input "I understand" at bounding box center [654, 143] width 10 height 10
checkbox input "true"
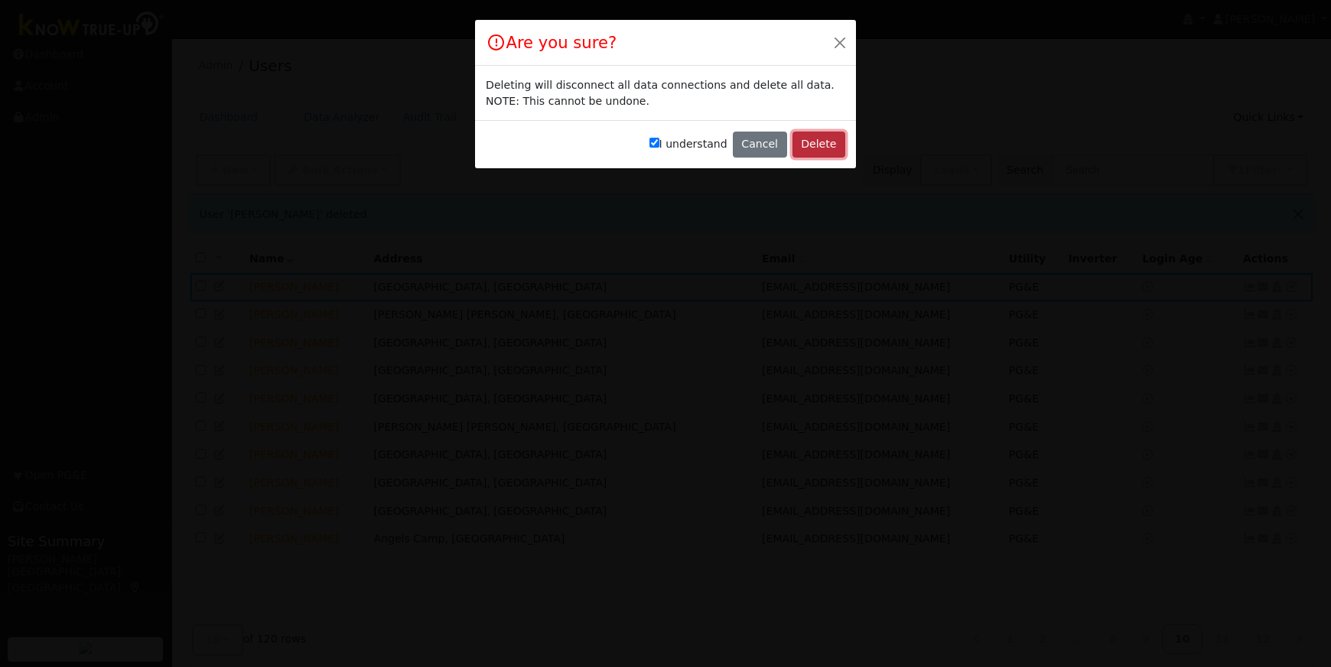
click at [799, 141] on button "Delete" at bounding box center [818, 145] width 53 height 26
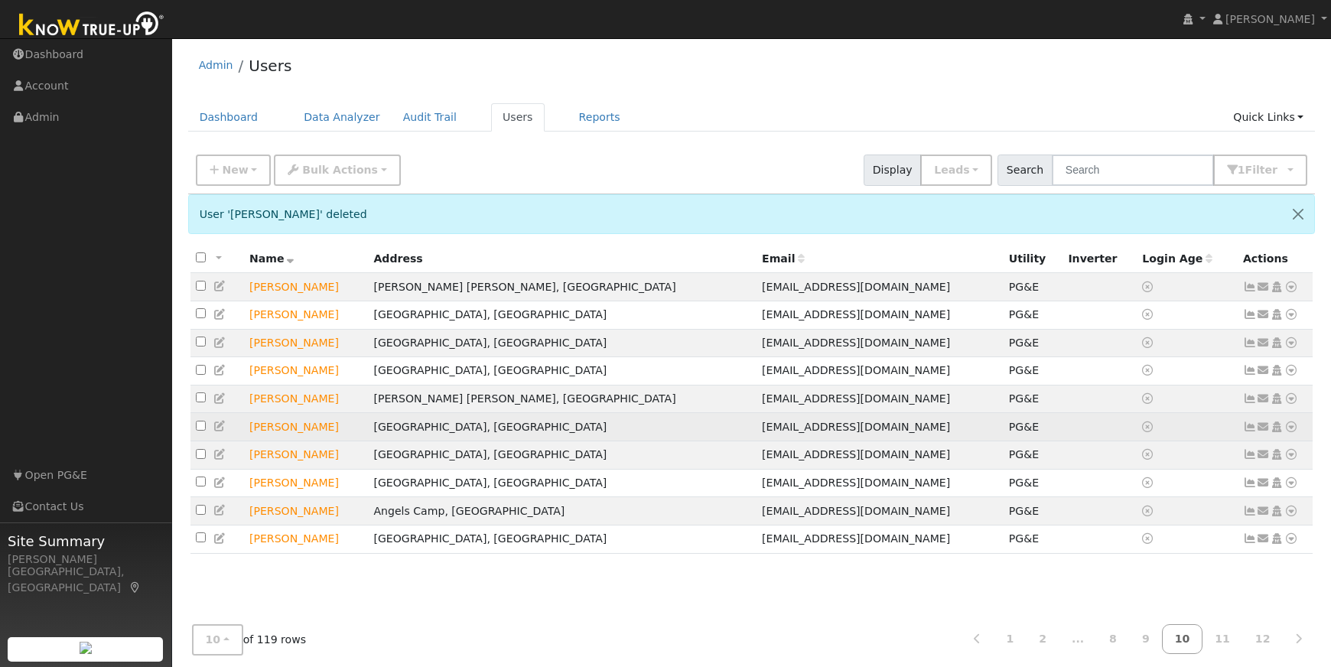
click at [1291, 432] on icon at bounding box center [1291, 426] width 14 height 11
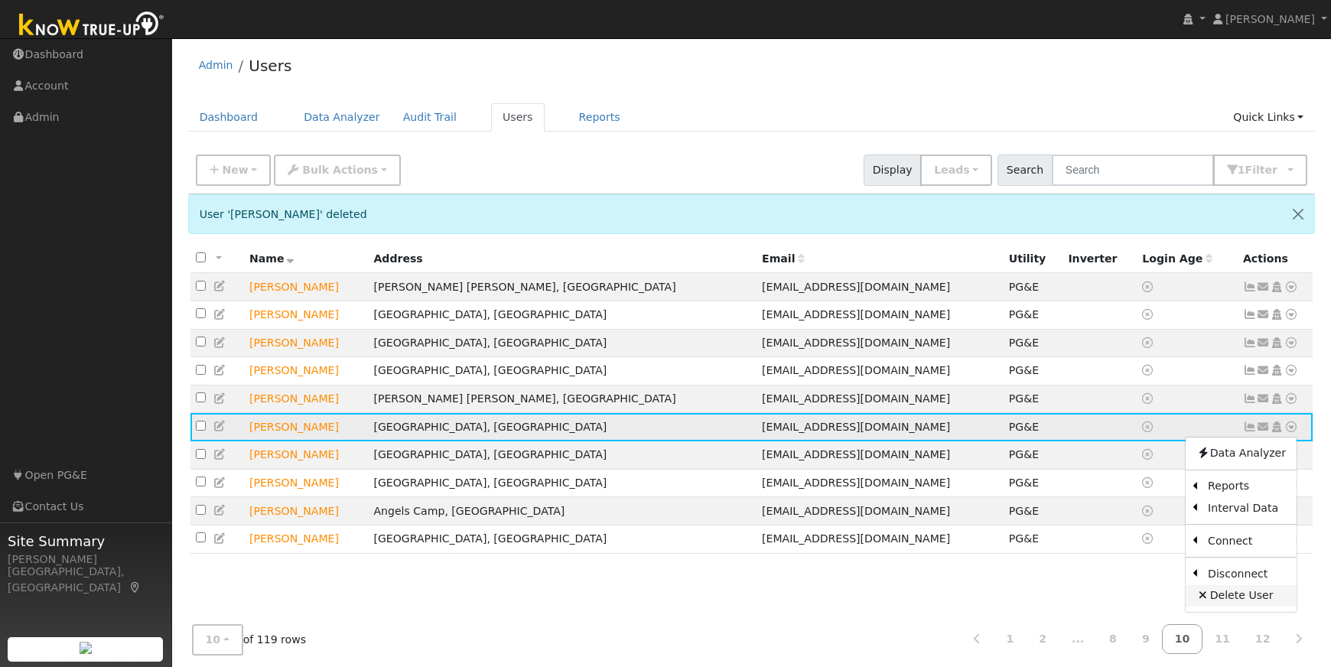
click at [1244, 601] on link "Delete User" at bounding box center [1240, 595] width 111 height 21
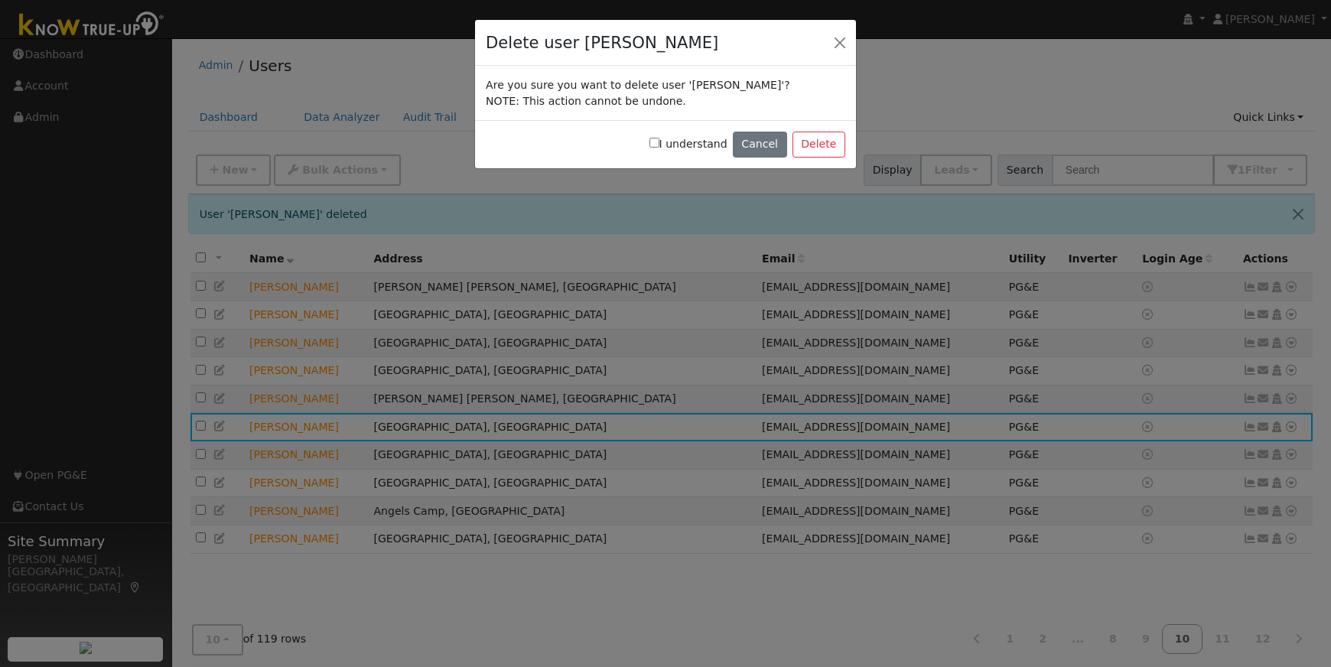
drag, startPoint x: 659, startPoint y: 143, endPoint x: 671, endPoint y: 145, distance: 12.4
click at [659, 143] on input "I understand" at bounding box center [654, 143] width 10 height 10
checkbox input "true"
drag, startPoint x: 813, startPoint y: 148, endPoint x: 689, endPoint y: 138, distance: 124.2
click at [813, 147] on button "Delete" at bounding box center [818, 145] width 53 height 26
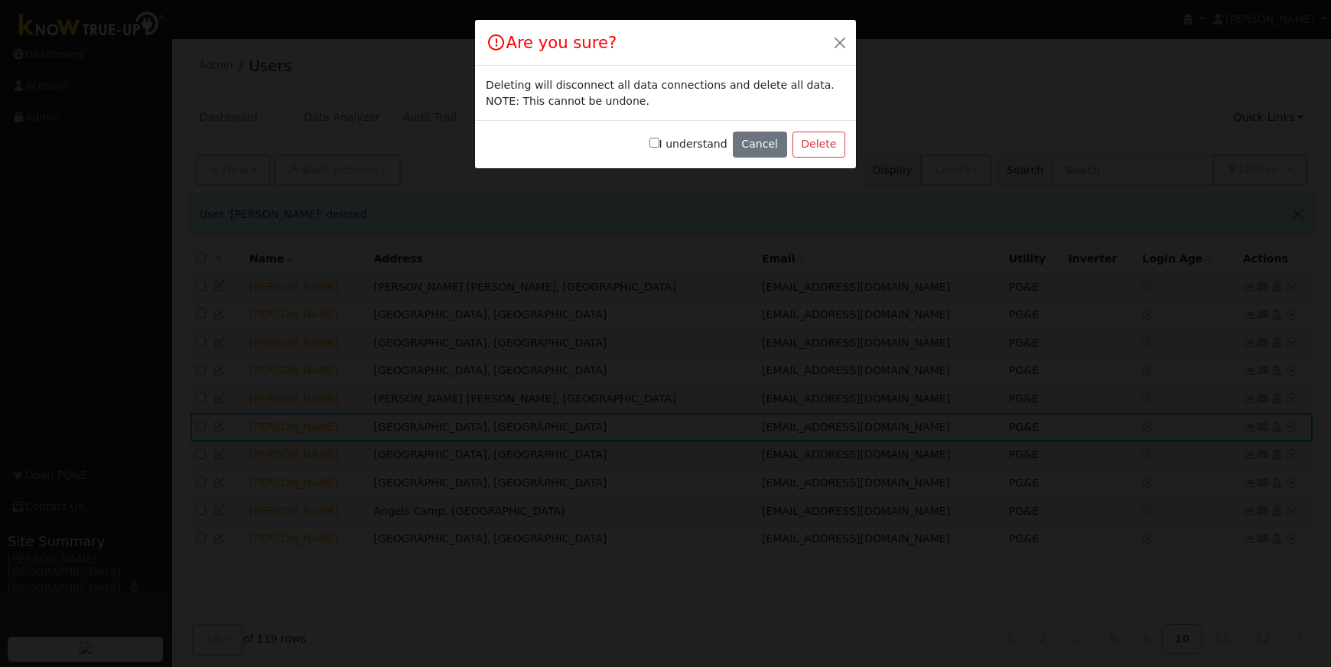
drag, startPoint x: 658, startPoint y: 145, endPoint x: 723, endPoint y: 147, distance: 64.3
click at [658, 145] on input "I understand" at bounding box center [654, 143] width 10 height 10
checkbox input "true"
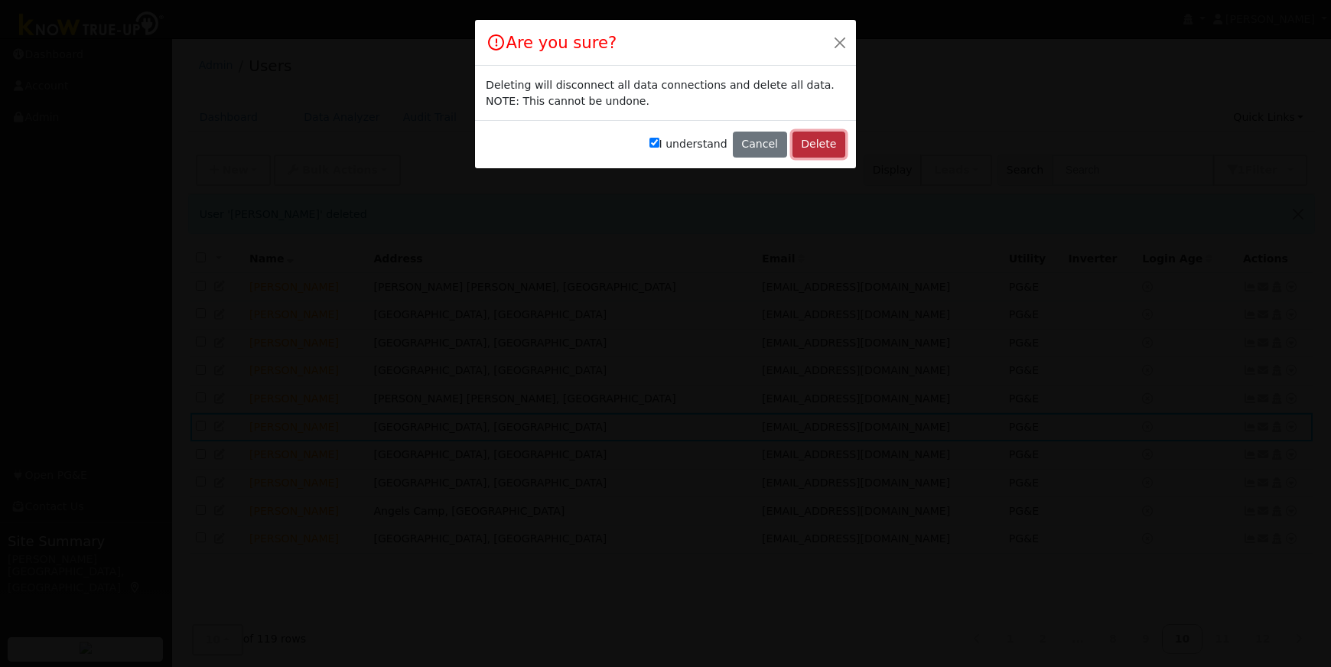
click at [827, 147] on button "Delete" at bounding box center [818, 145] width 53 height 26
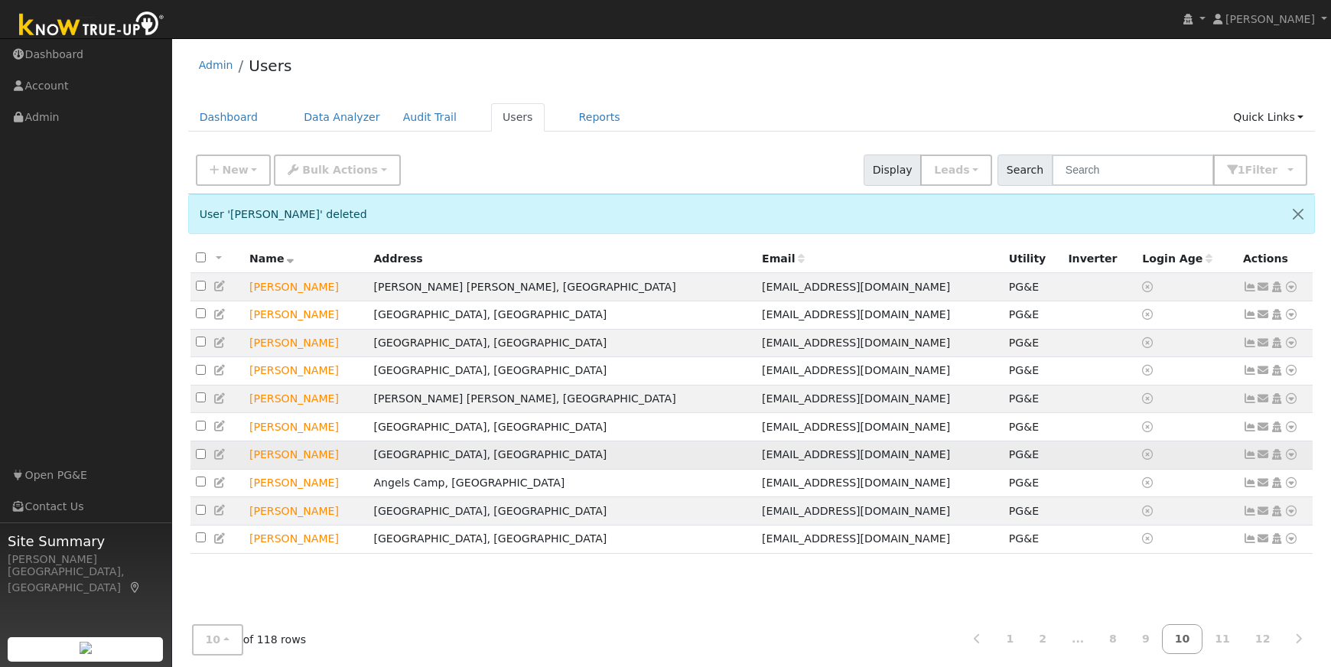
scroll to position [2, 0]
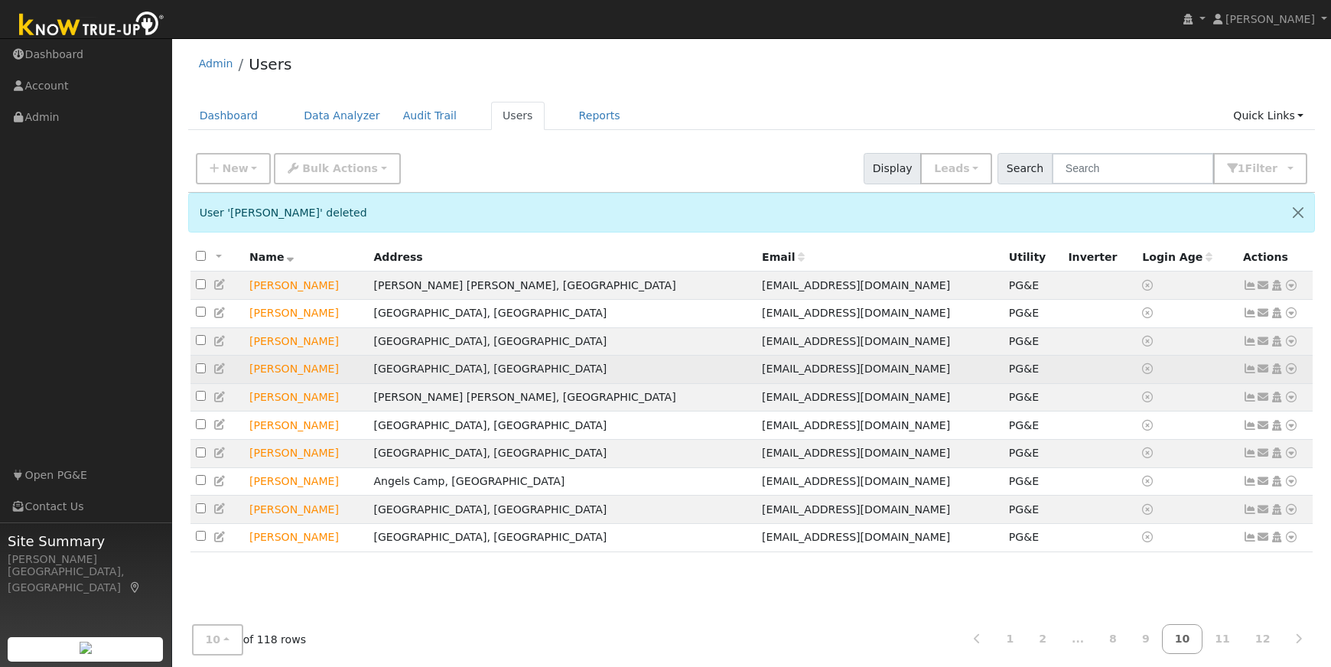
click at [1292, 372] on icon at bounding box center [1291, 368] width 14 height 11
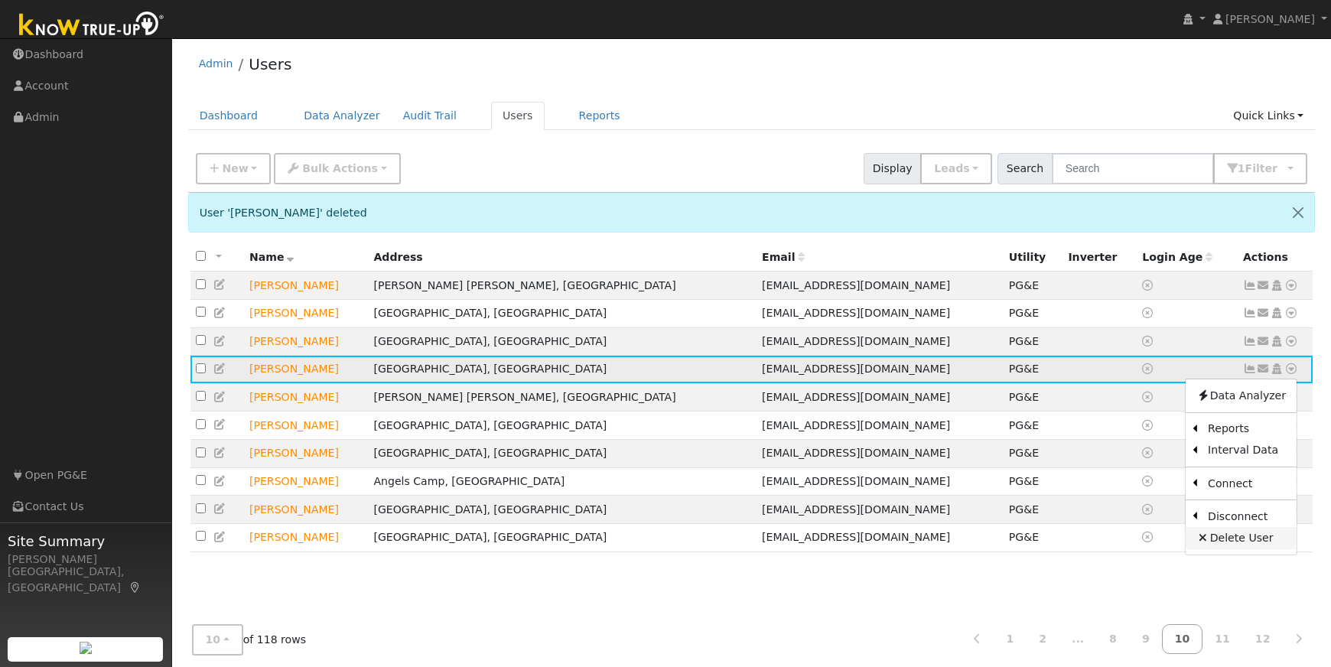
click at [1224, 545] on link "Delete User" at bounding box center [1240, 537] width 111 height 21
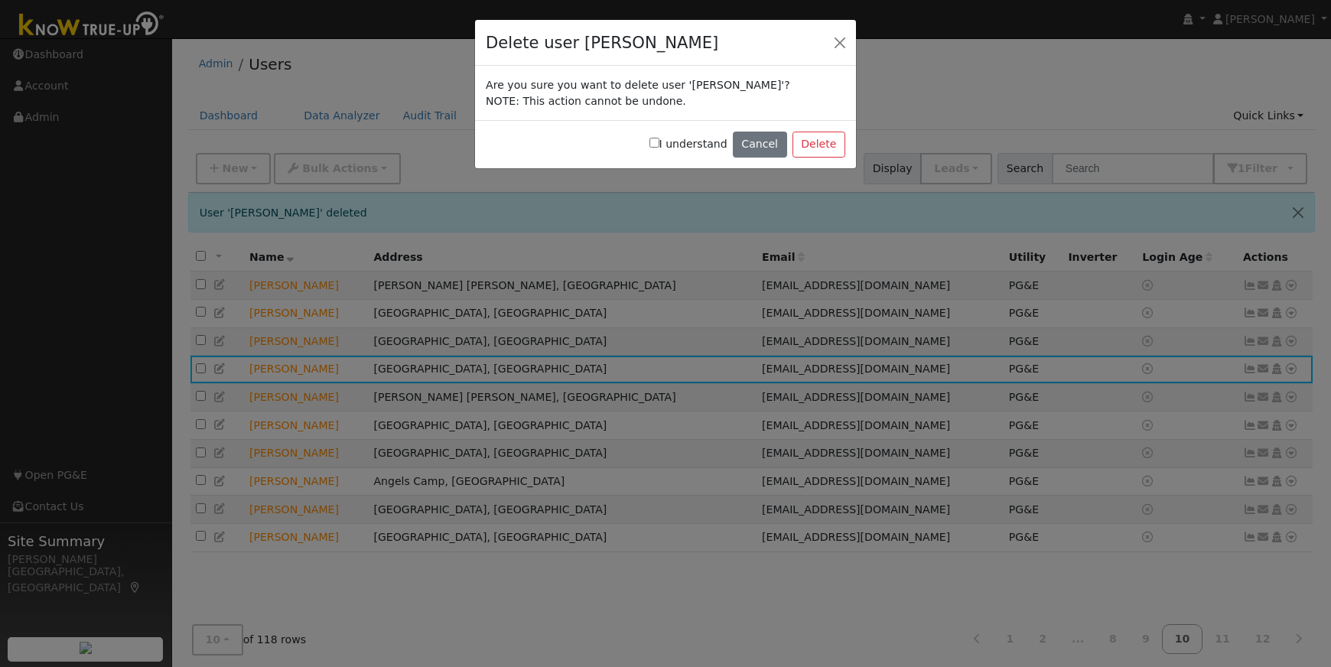
click at [659, 141] on input "I understand" at bounding box center [654, 143] width 10 height 10
checkbox input "true"
click at [825, 140] on button "Delete" at bounding box center [818, 145] width 53 height 26
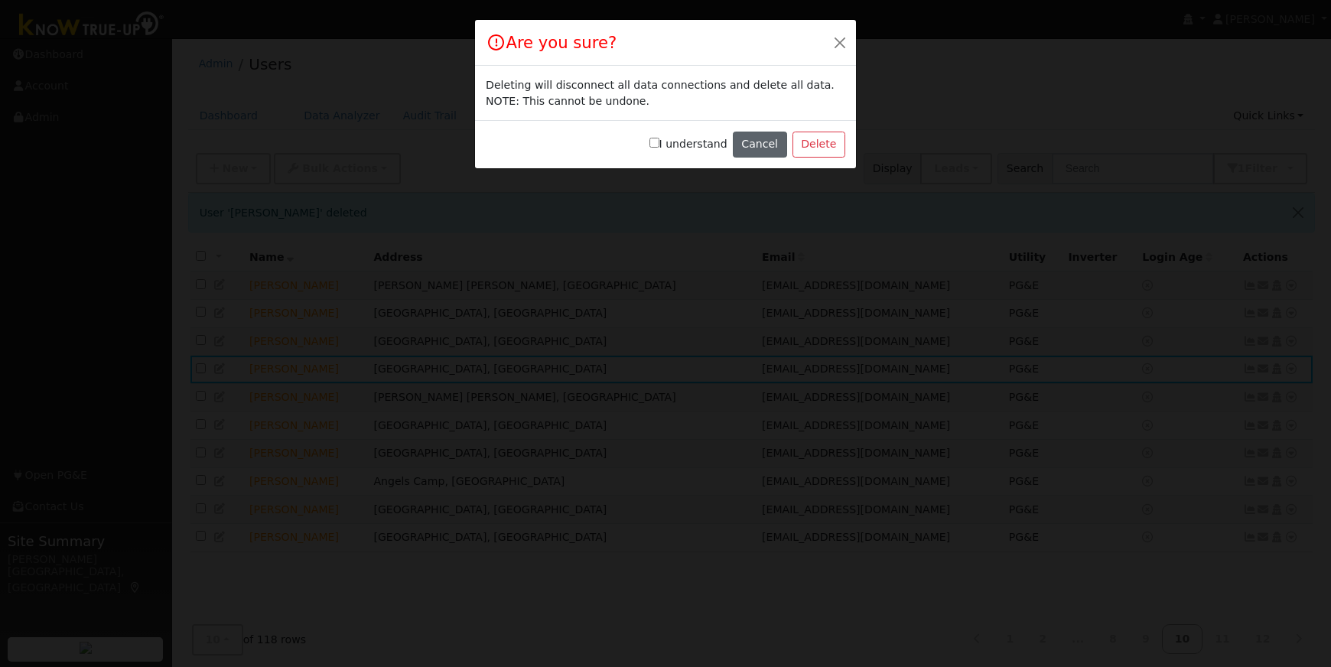
drag, startPoint x: 664, startPoint y: 142, endPoint x: 750, endPoint y: 148, distance: 86.6
click at [659, 142] on input "I understand" at bounding box center [654, 143] width 10 height 10
checkbox input "true"
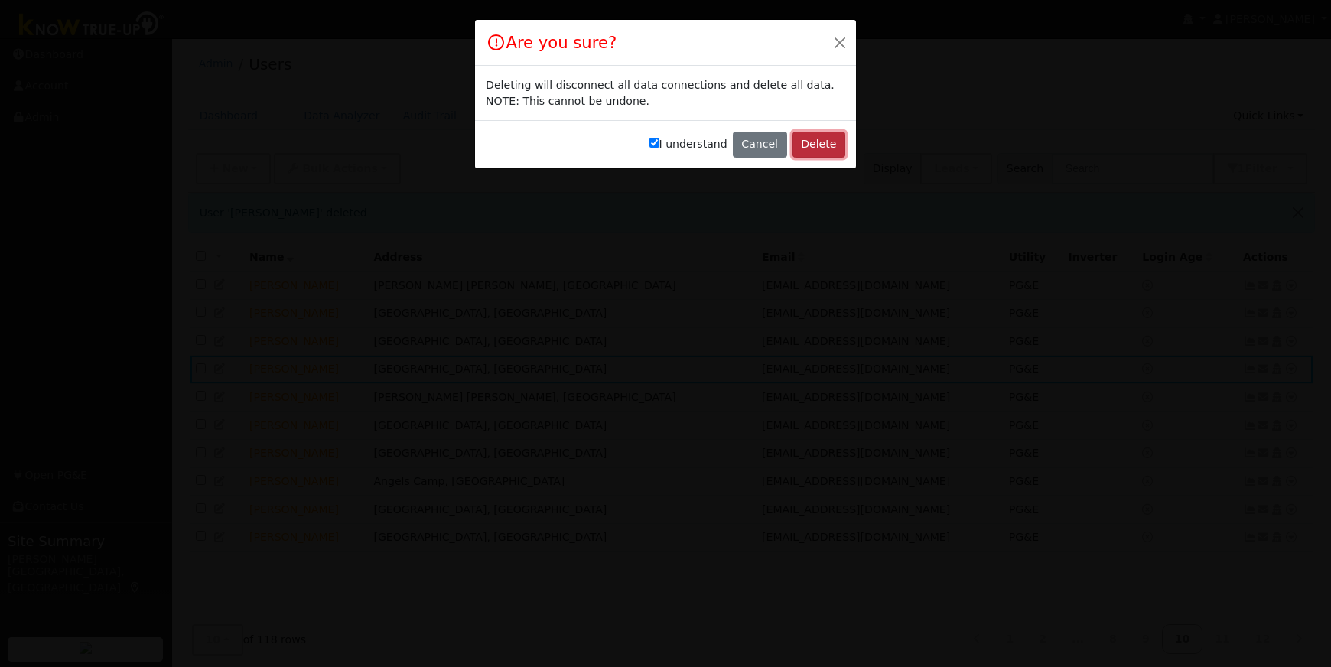
click at [824, 145] on button "Delete" at bounding box center [818, 145] width 53 height 26
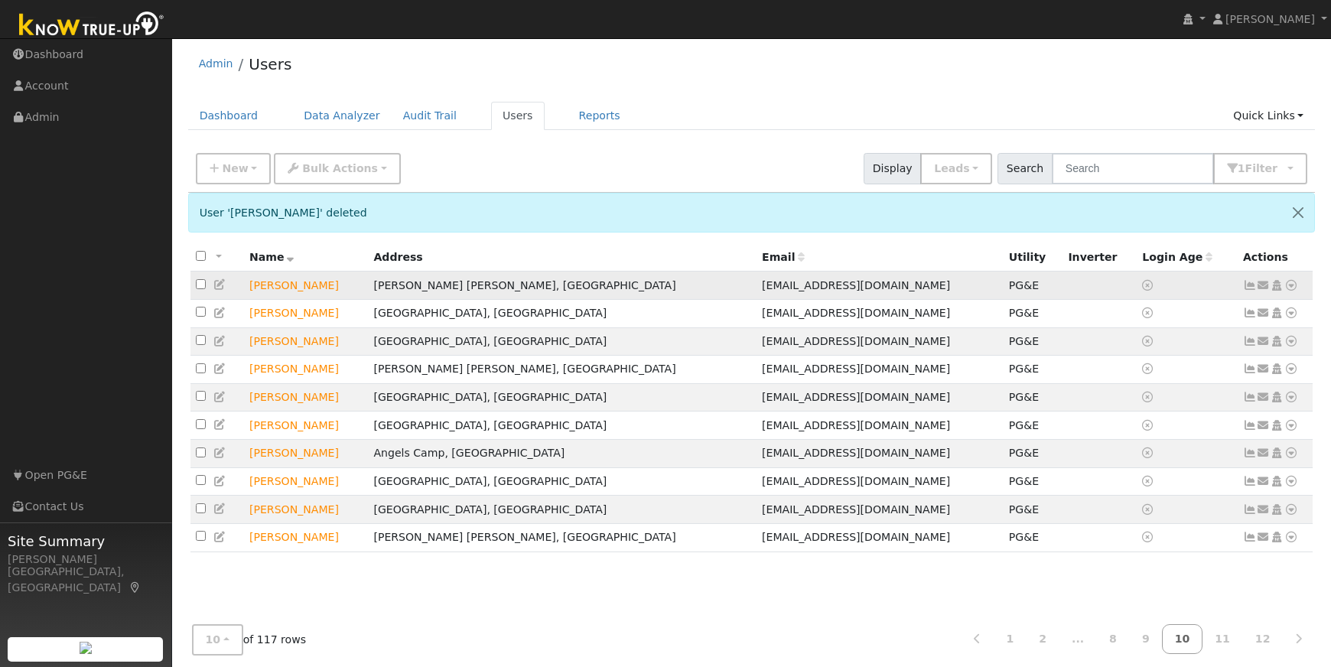
click at [1289, 287] on icon at bounding box center [1291, 285] width 14 height 11
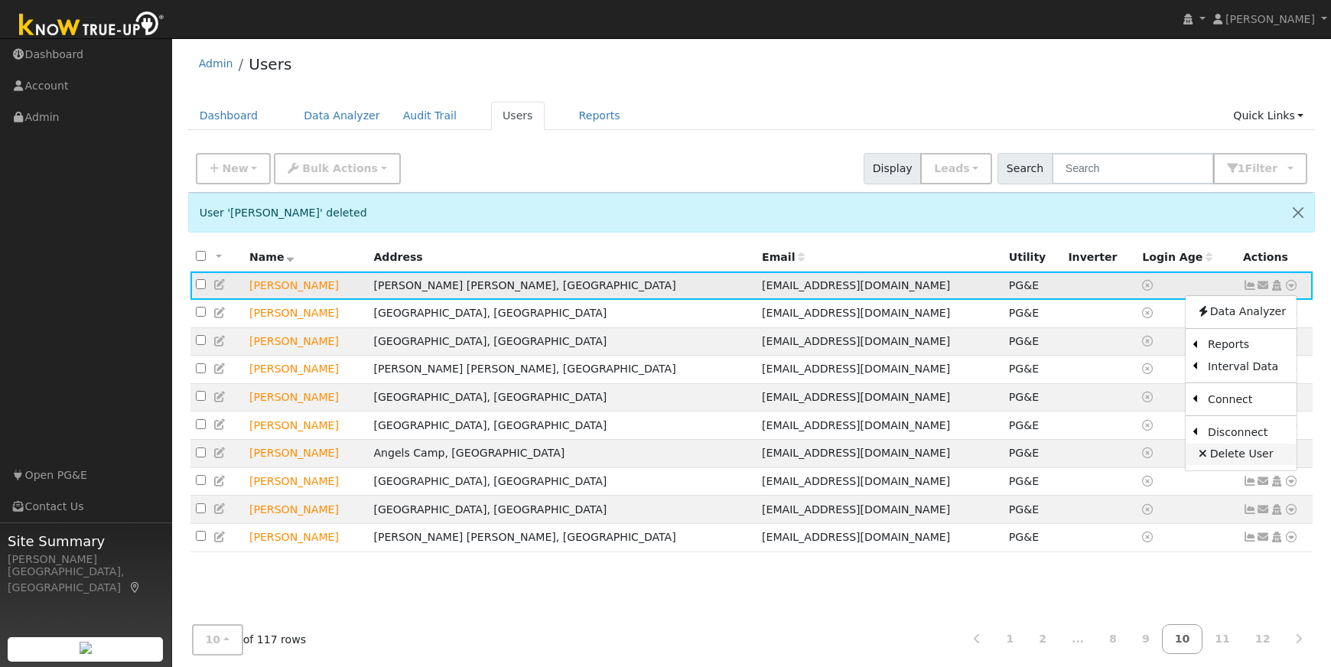
click at [1231, 452] on link "Delete User" at bounding box center [1240, 454] width 111 height 21
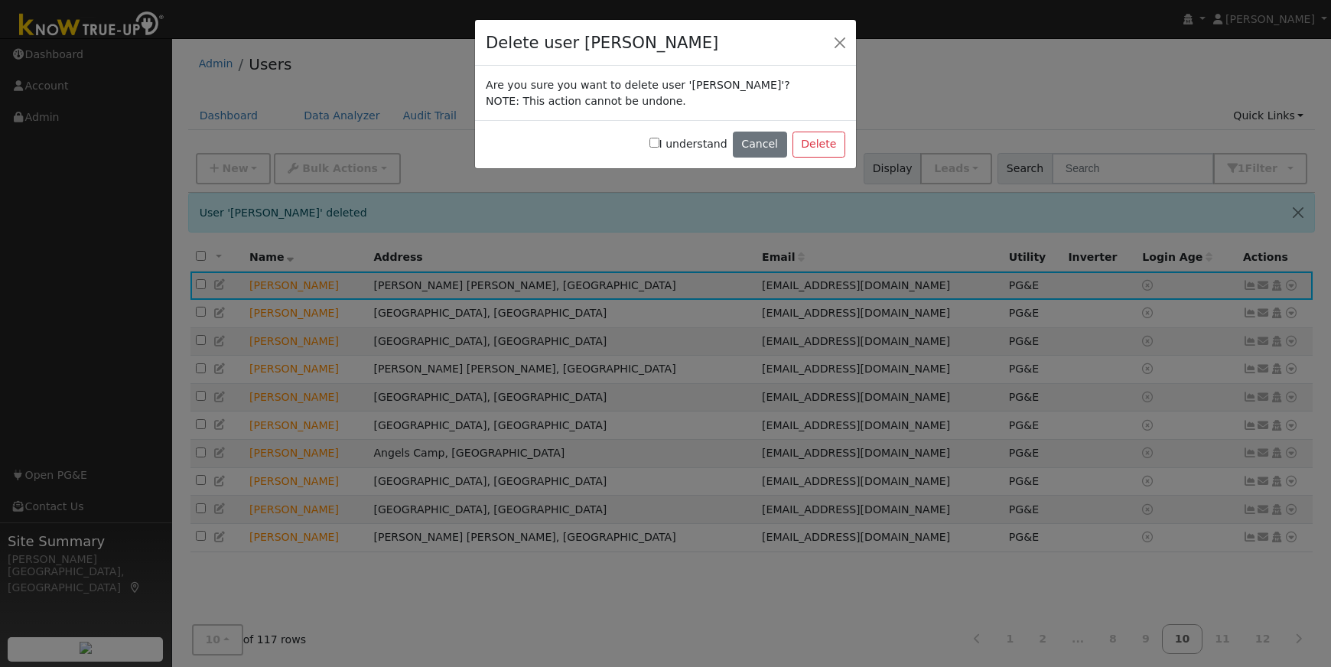
drag, startPoint x: 662, startPoint y: 143, endPoint x: 737, endPoint y: 145, distance: 75.0
click at [659, 143] on input "I understand" at bounding box center [654, 143] width 10 height 10
checkbox input "true"
click at [817, 146] on button "Delete" at bounding box center [818, 145] width 53 height 26
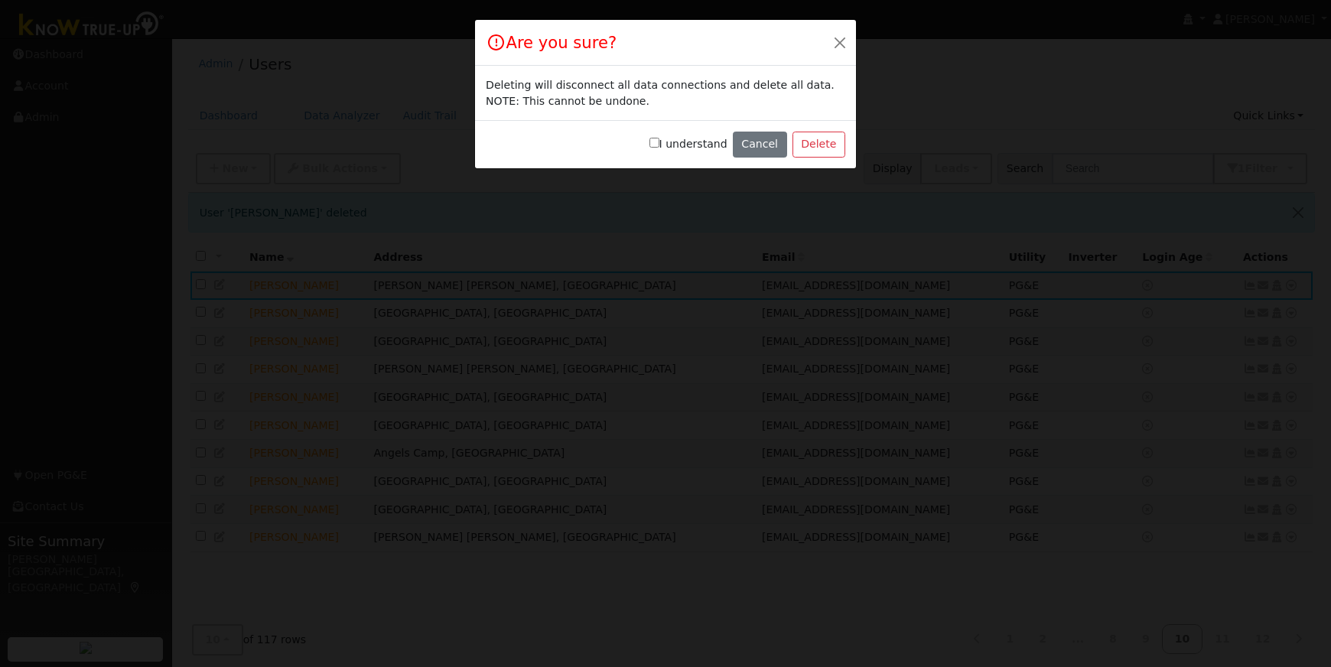
click at [659, 143] on input "I understand" at bounding box center [654, 143] width 10 height 10
checkbox input "true"
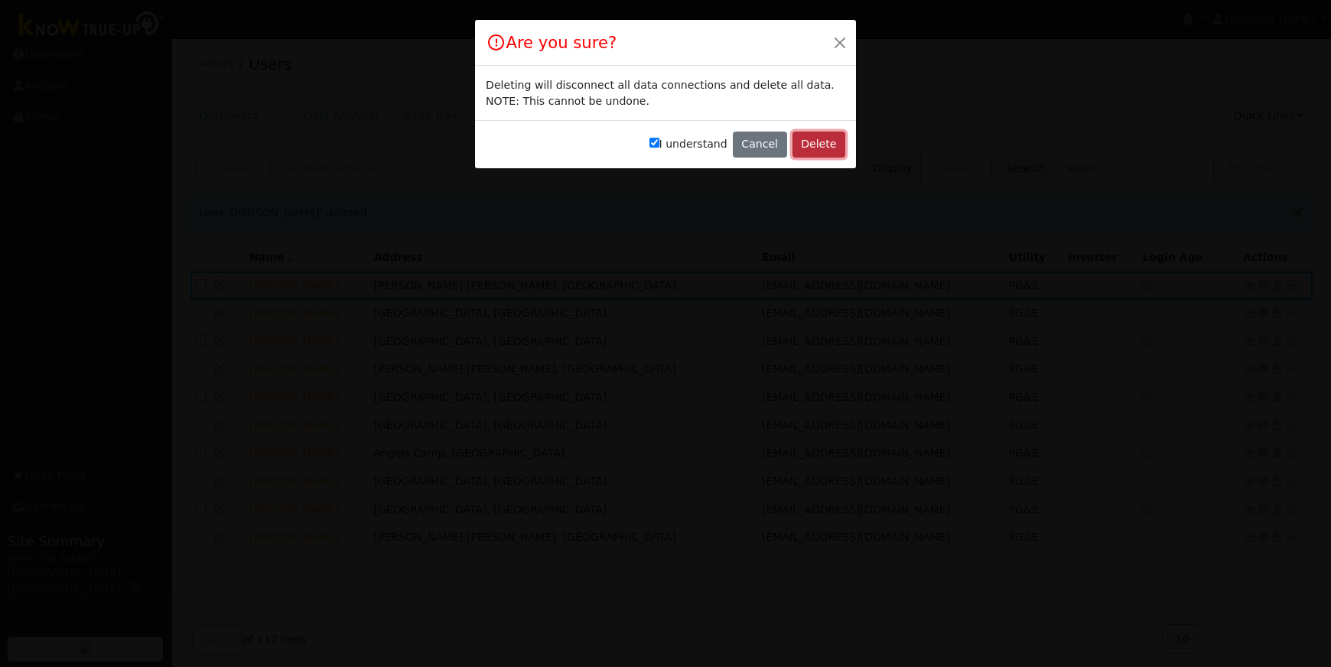
click at [814, 148] on button "Delete" at bounding box center [818, 145] width 53 height 26
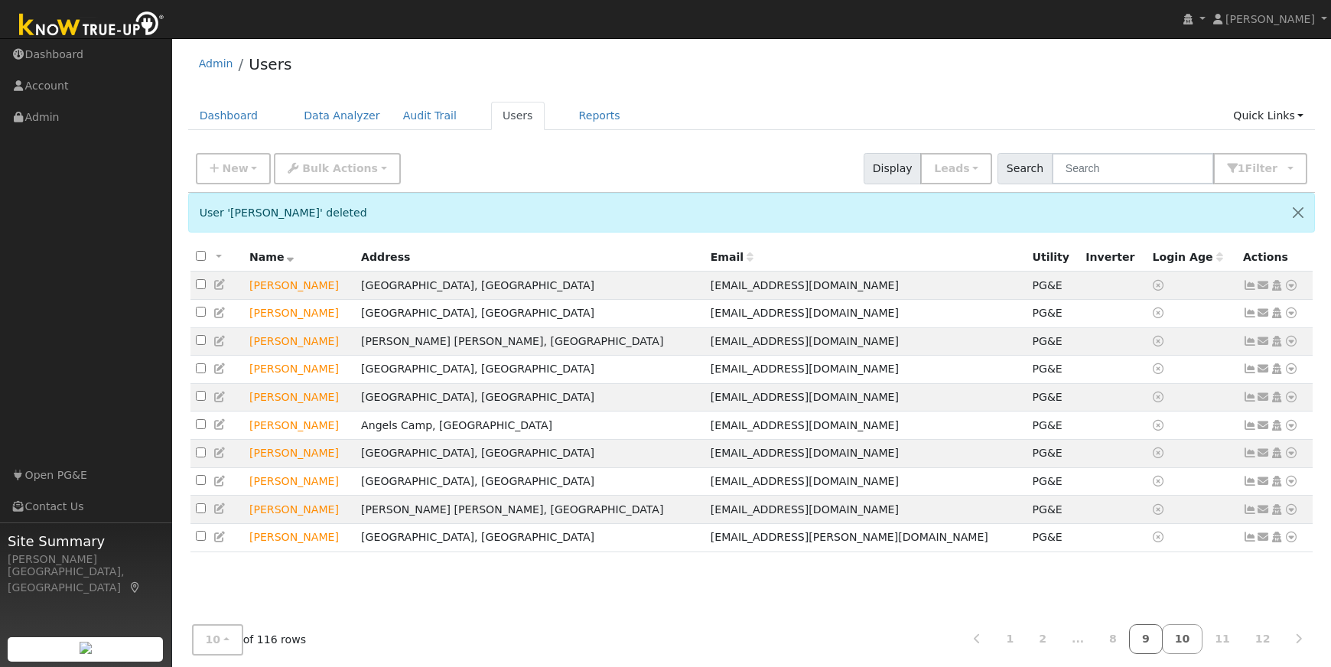
click at [1158, 636] on link "9" at bounding box center [1146, 639] width 34 height 30
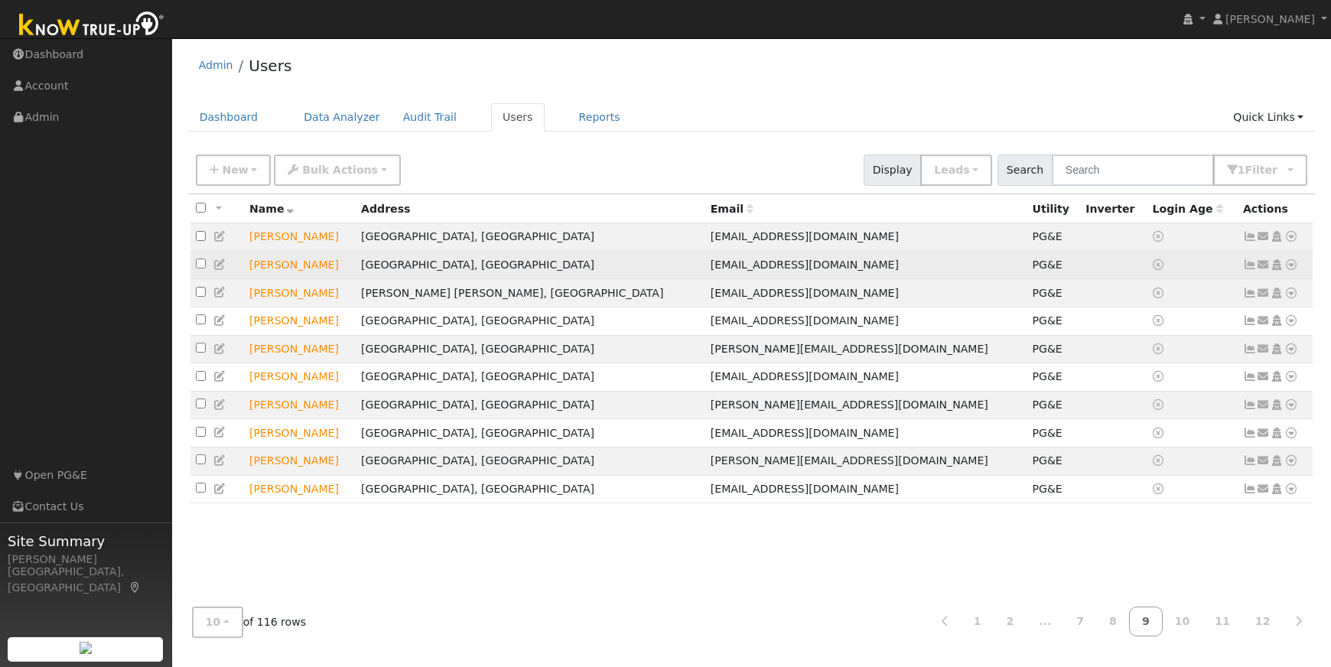
click at [1294, 269] on icon at bounding box center [1291, 264] width 14 height 11
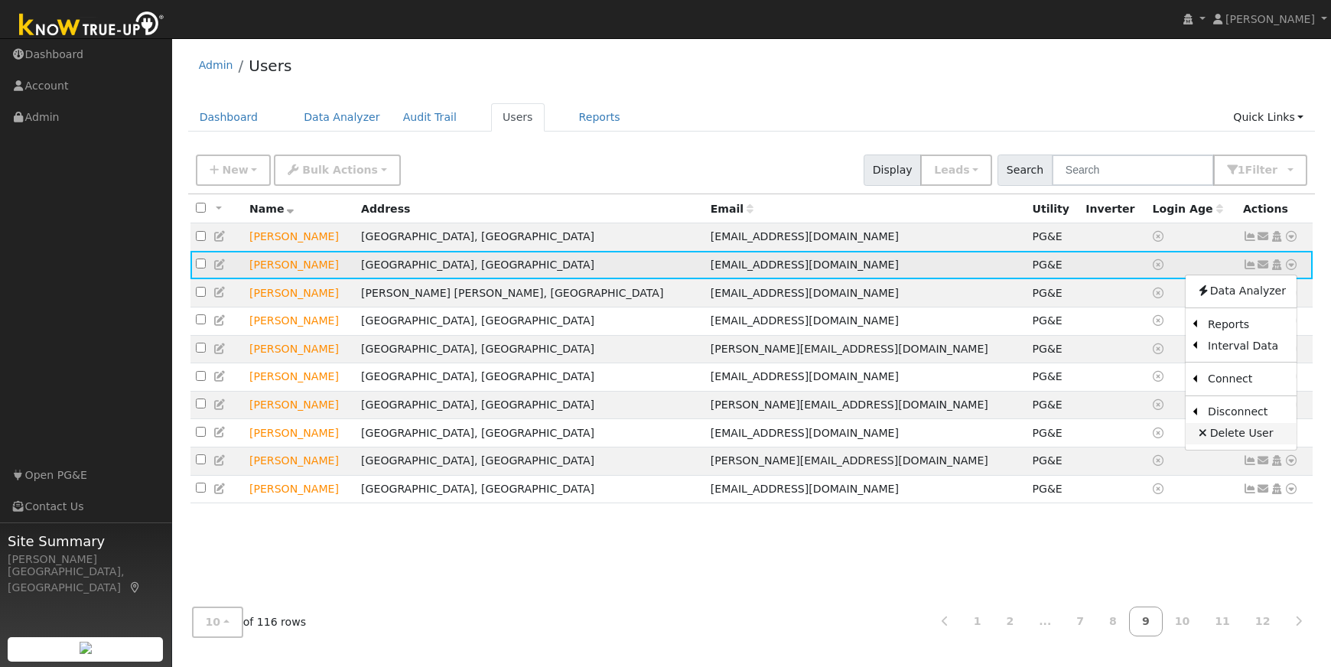
click at [1222, 441] on link "Delete User" at bounding box center [1240, 433] width 111 height 21
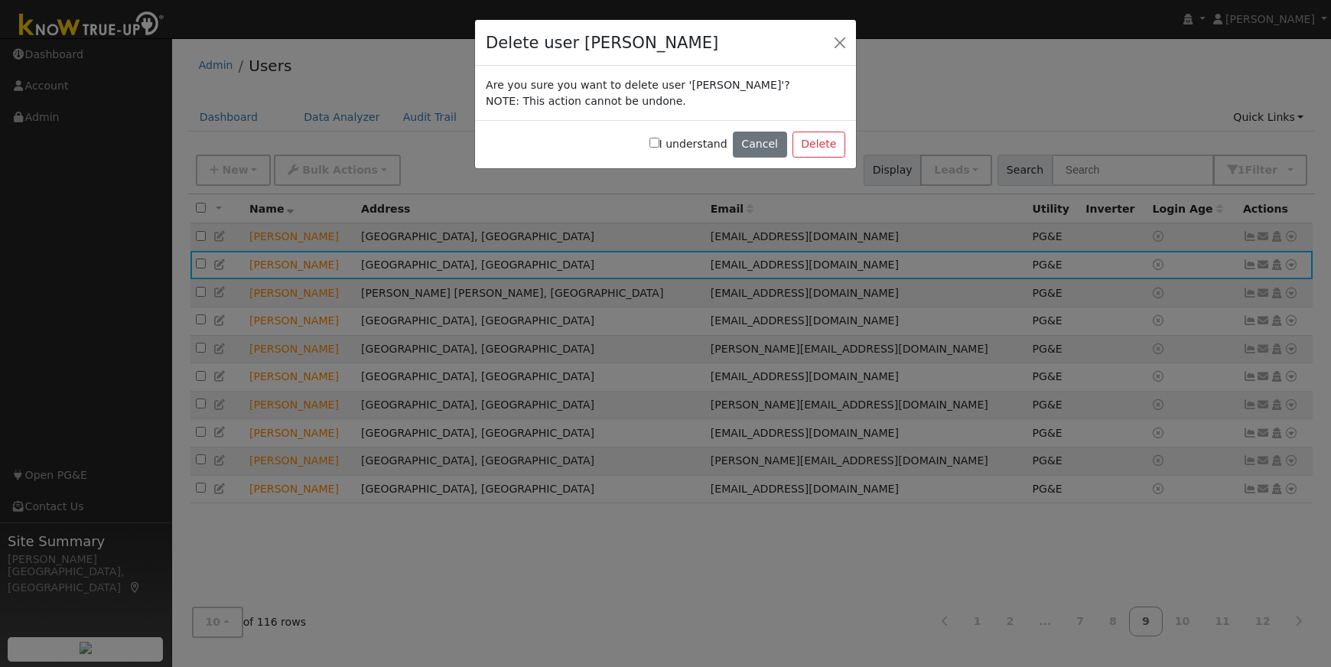
click at [659, 141] on input "I understand" at bounding box center [654, 143] width 10 height 10
checkbox input "true"
click at [809, 134] on button "Delete" at bounding box center [818, 145] width 53 height 26
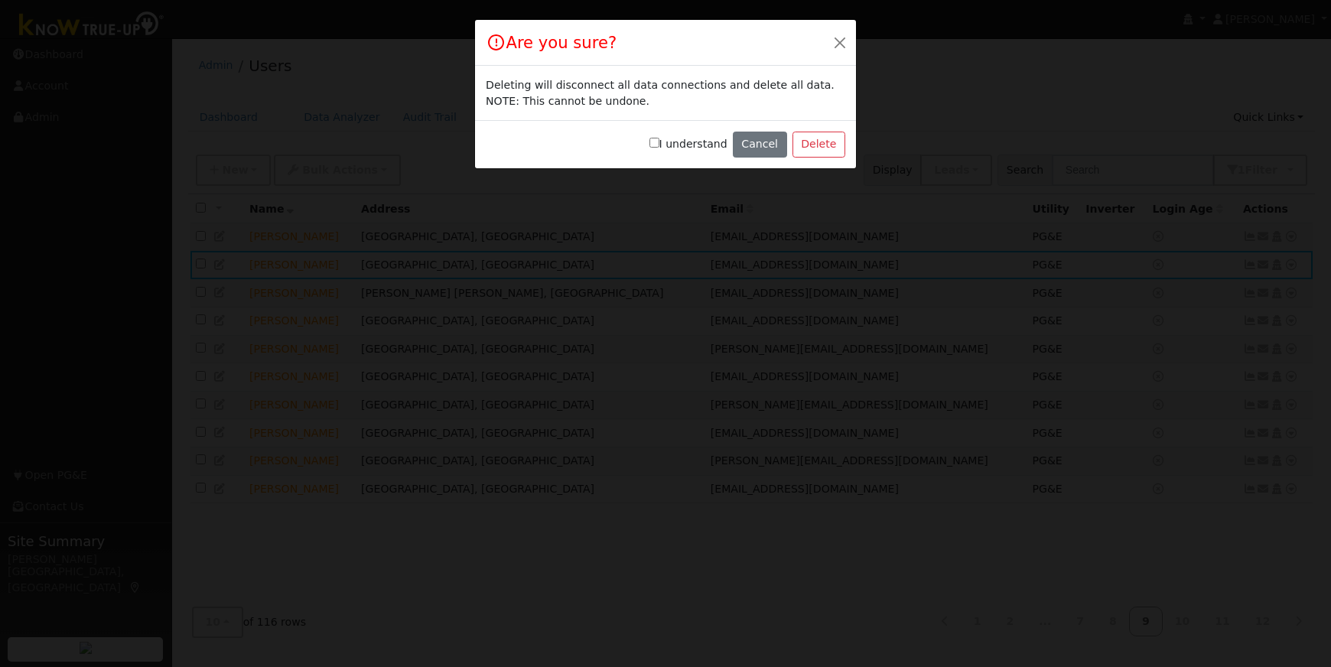
click at [659, 143] on input "I understand" at bounding box center [654, 143] width 10 height 10
checkbox input "true"
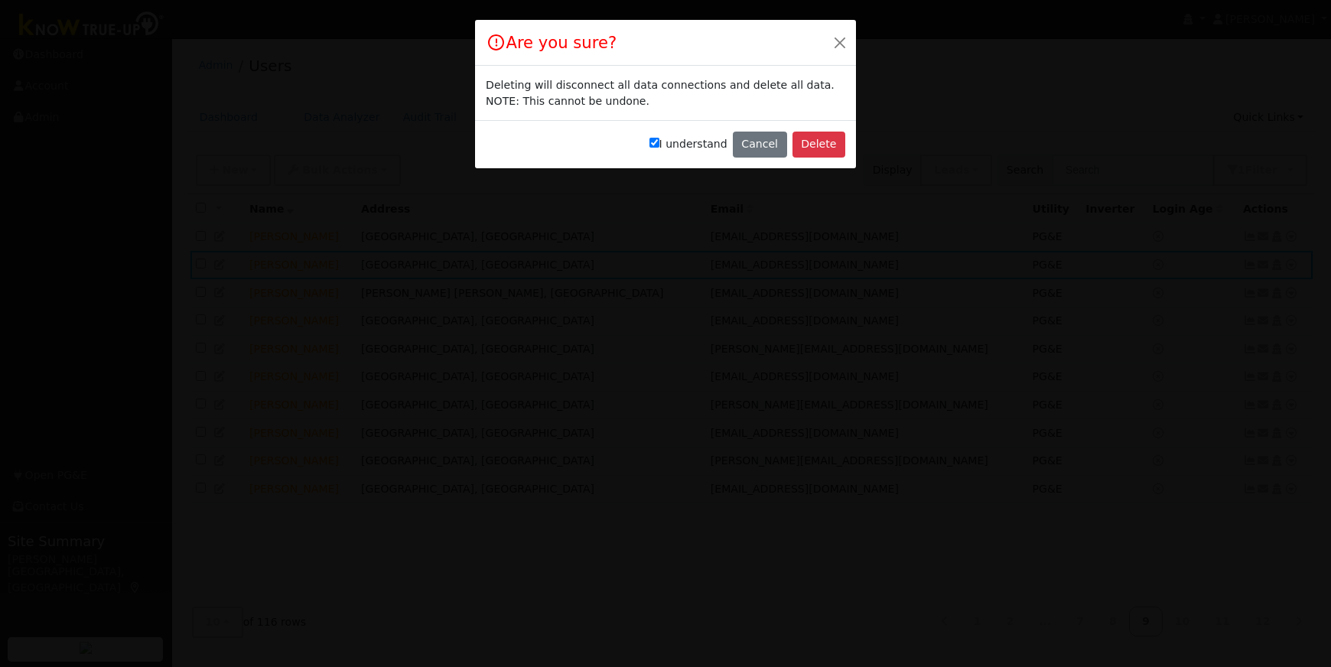
click at [792, 145] on div "I understand Cancel Delete" at bounding box center [665, 144] width 381 height 48
click at [806, 145] on button "Delete" at bounding box center [818, 145] width 53 height 26
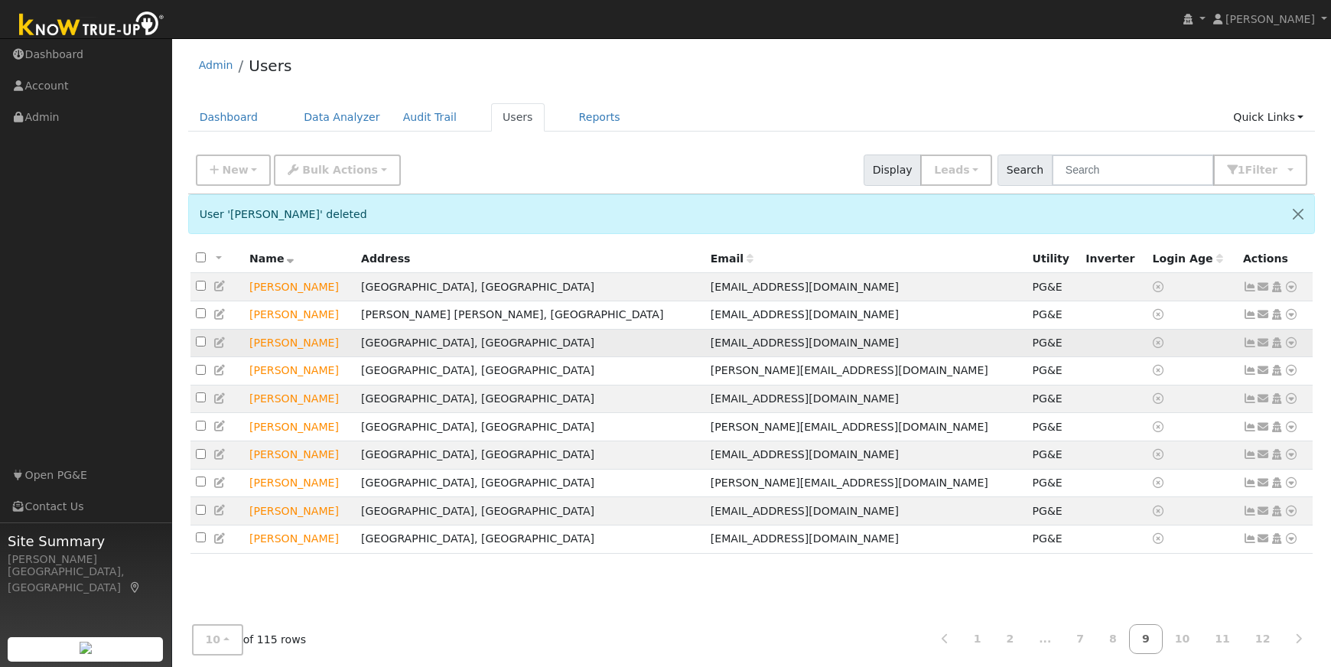
click at [1290, 348] on icon at bounding box center [1291, 342] width 14 height 11
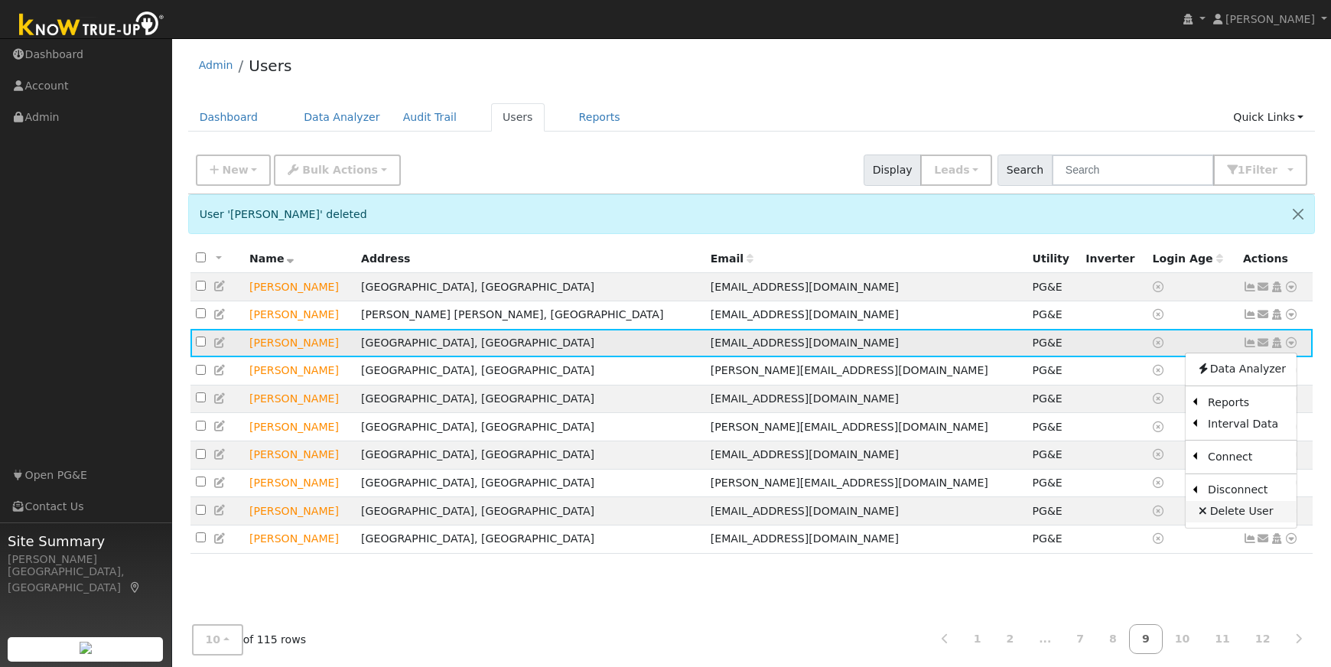
click at [1236, 512] on link "Delete User" at bounding box center [1240, 511] width 111 height 21
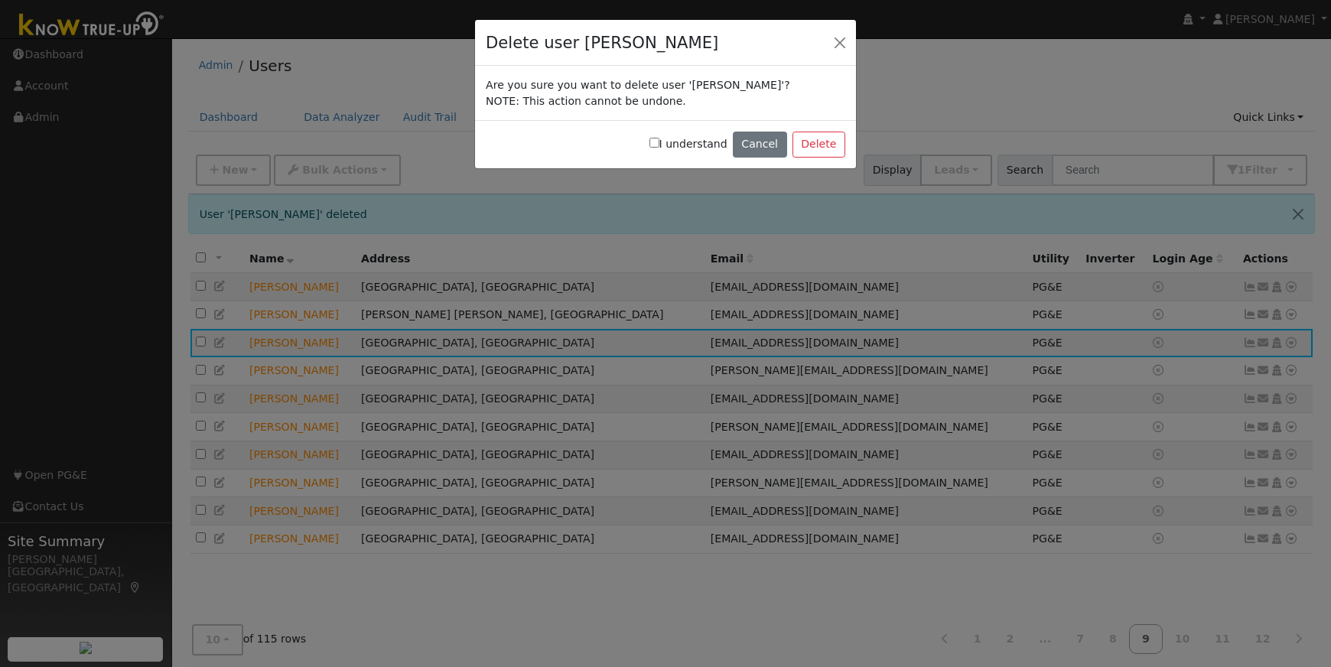
click at [659, 140] on input "I understand" at bounding box center [654, 143] width 10 height 10
checkbox input "true"
click at [820, 146] on button "Delete" at bounding box center [818, 145] width 53 height 26
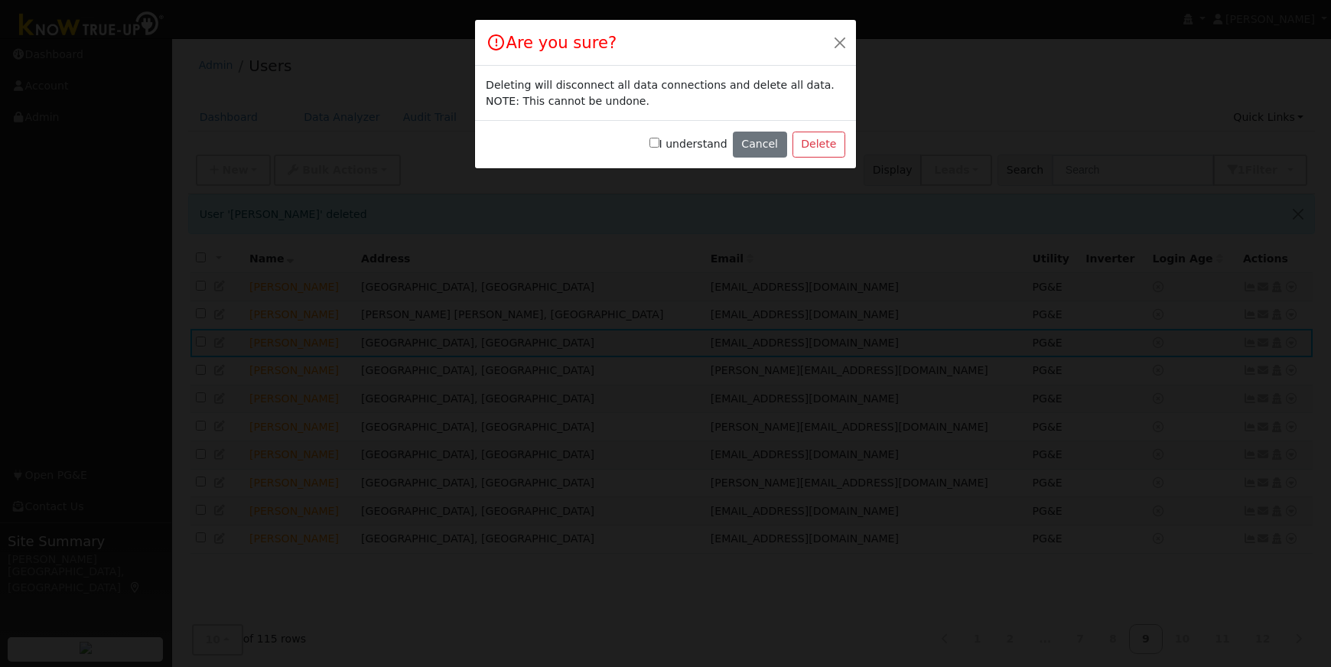
click at [659, 145] on input "I understand" at bounding box center [654, 143] width 10 height 10
checkbox input "true"
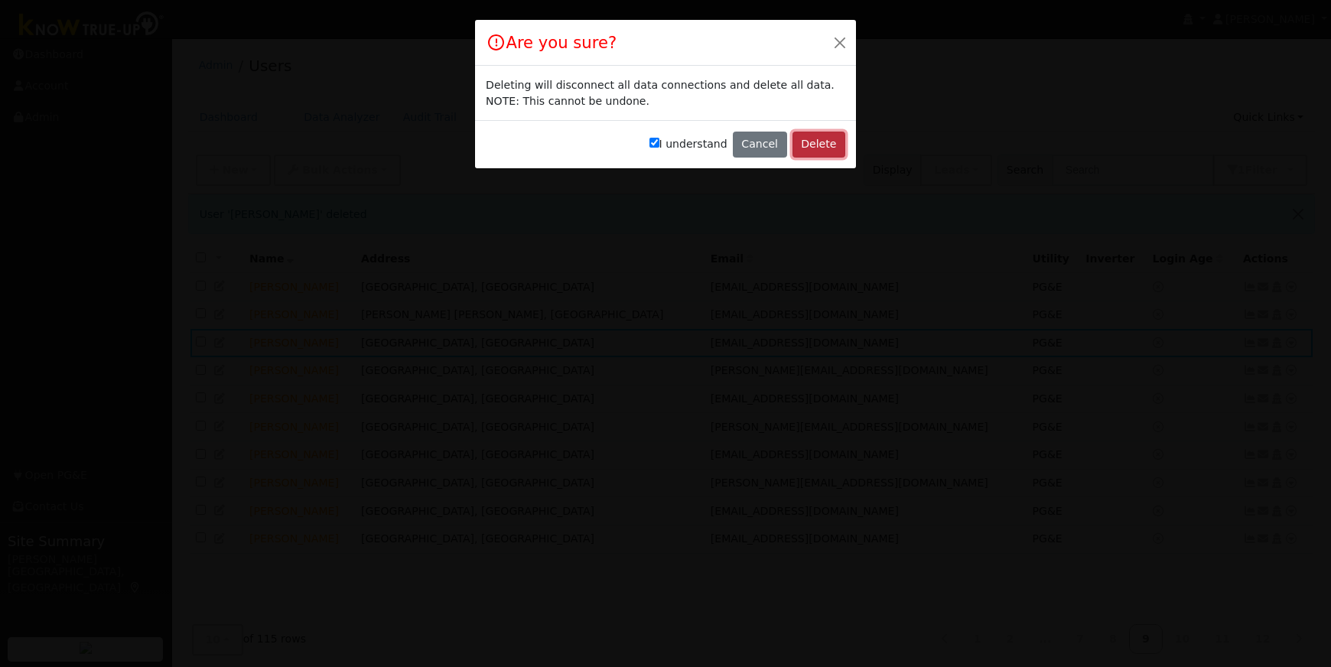
click at [812, 144] on button "Delete" at bounding box center [818, 145] width 53 height 26
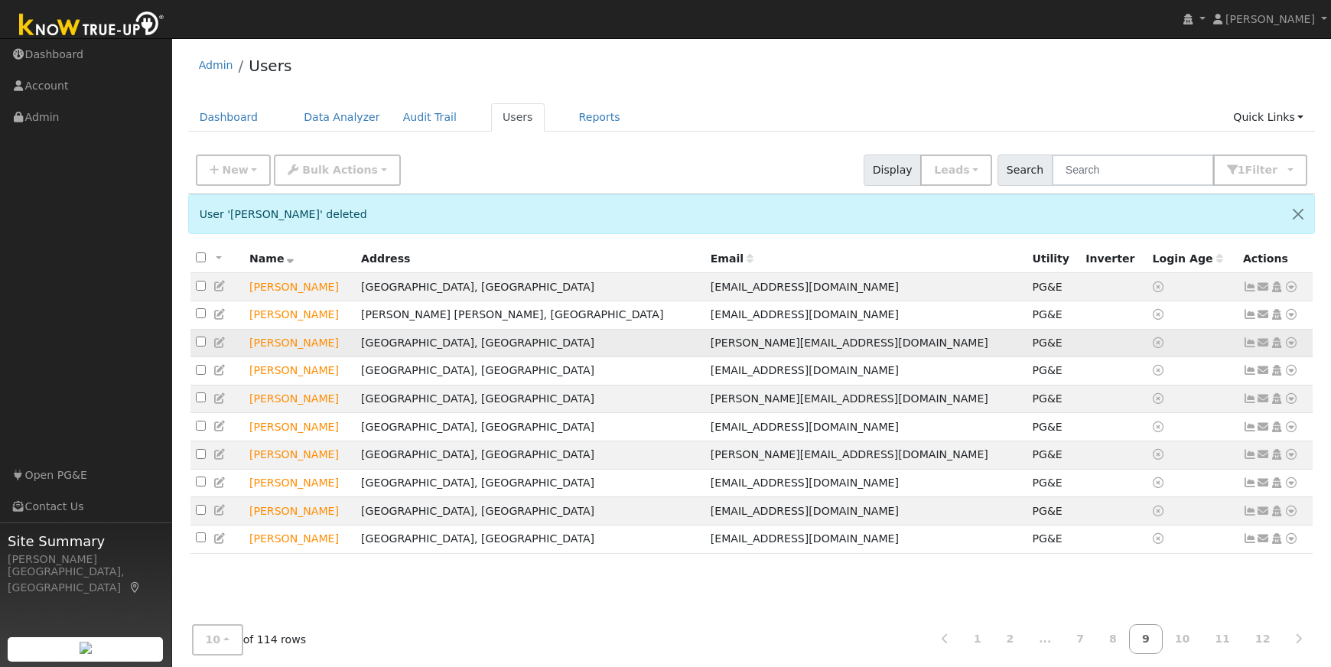
click at [1290, 348] on icon at bounding box center [1291, 342] width 14 height 11
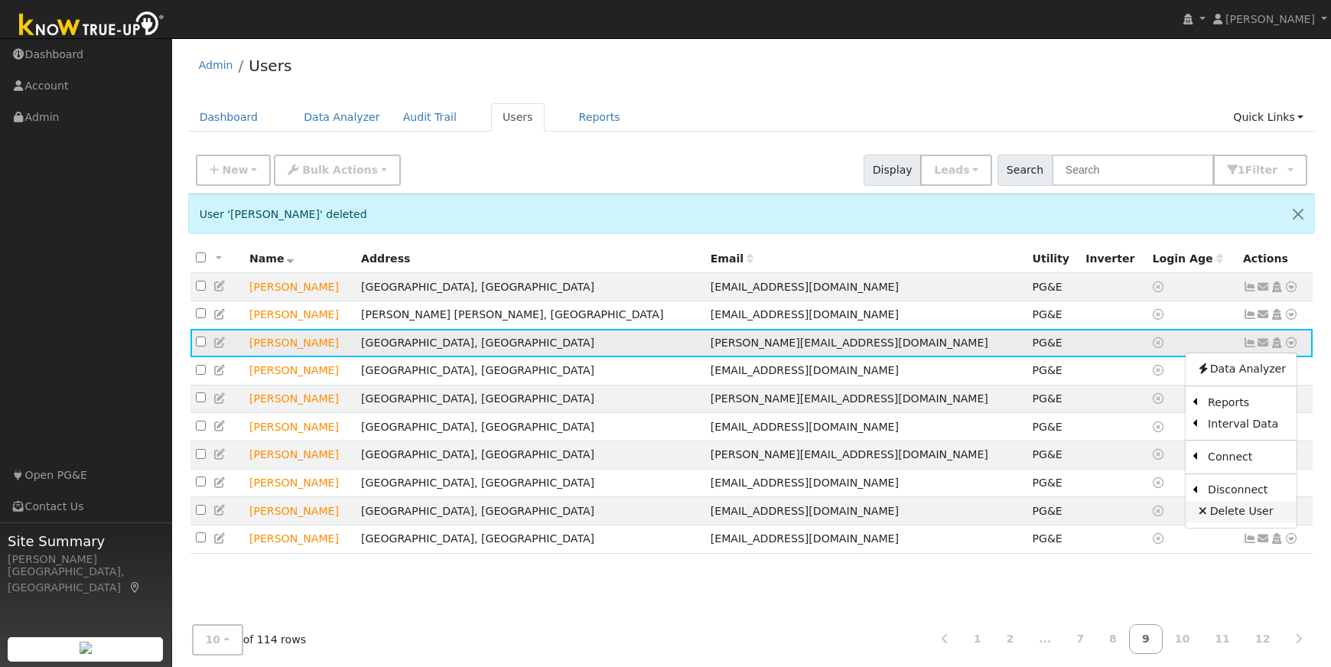
click at [1237, 513] on link "Delete User" at bounding box center [1240, 511] width 111 height 21
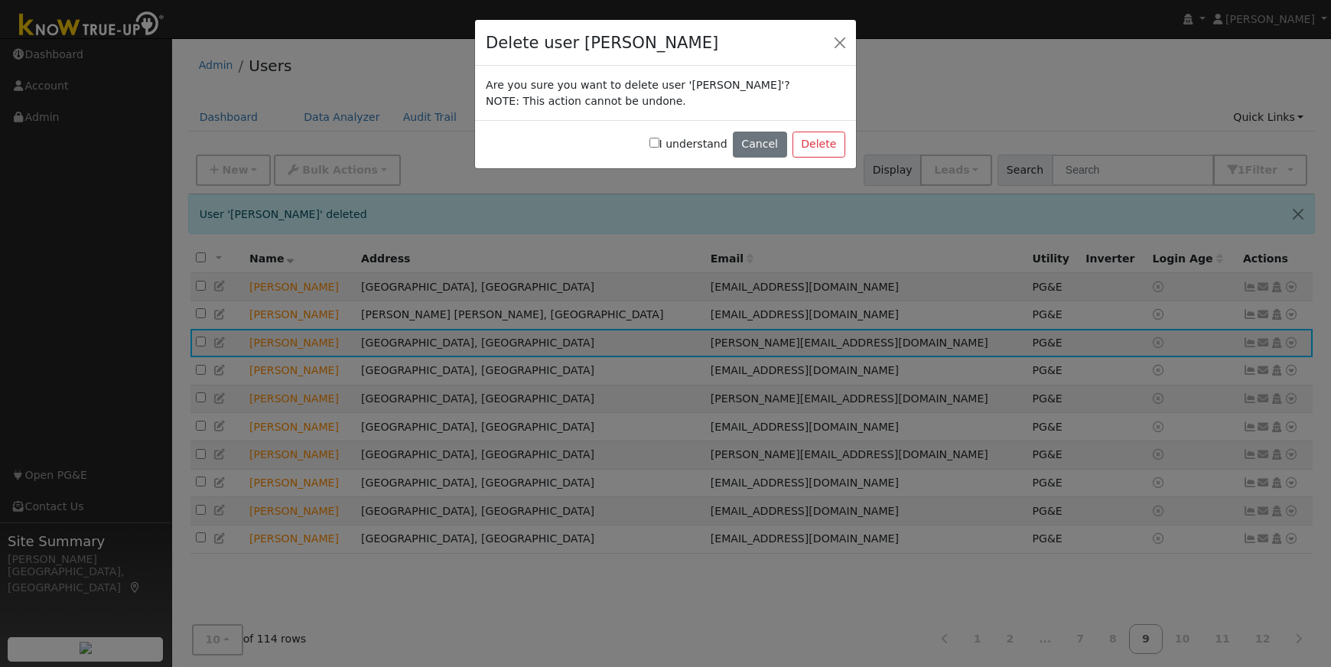
click at [659, 146] on input "I understand" at bounding box center [654, 143] width 10 height 10
checkbox input "true"
click at [830, 143] on button "Delete" at bounding box center [818, 145] width 53 height 26
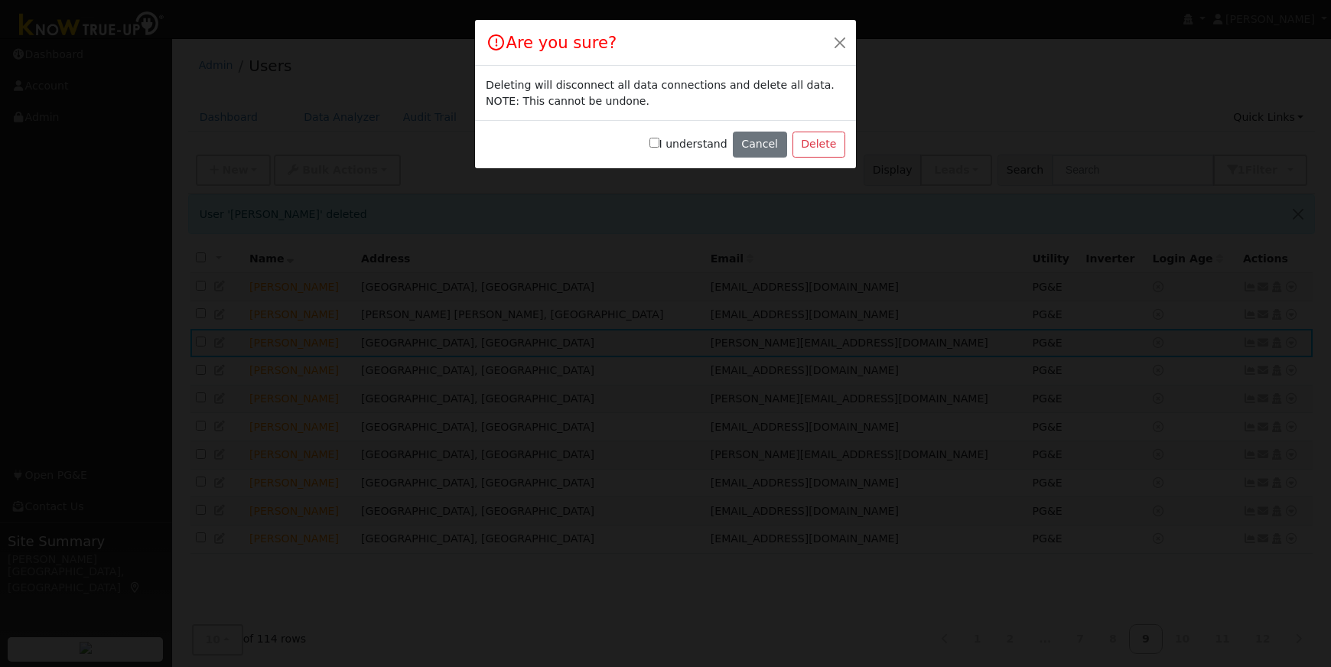
drag, startPoint x: 666, startPoint y: 145, endPoint x: 677, endPoint y: 142, distance: 11.1
click at [667, 145] on label "I understand" at bounding box center [688, 144] width 78 height 16
click at [659, 145] on input "I understand" at bounding box center [654, 143] width 10 height 10
checkbox input "true"
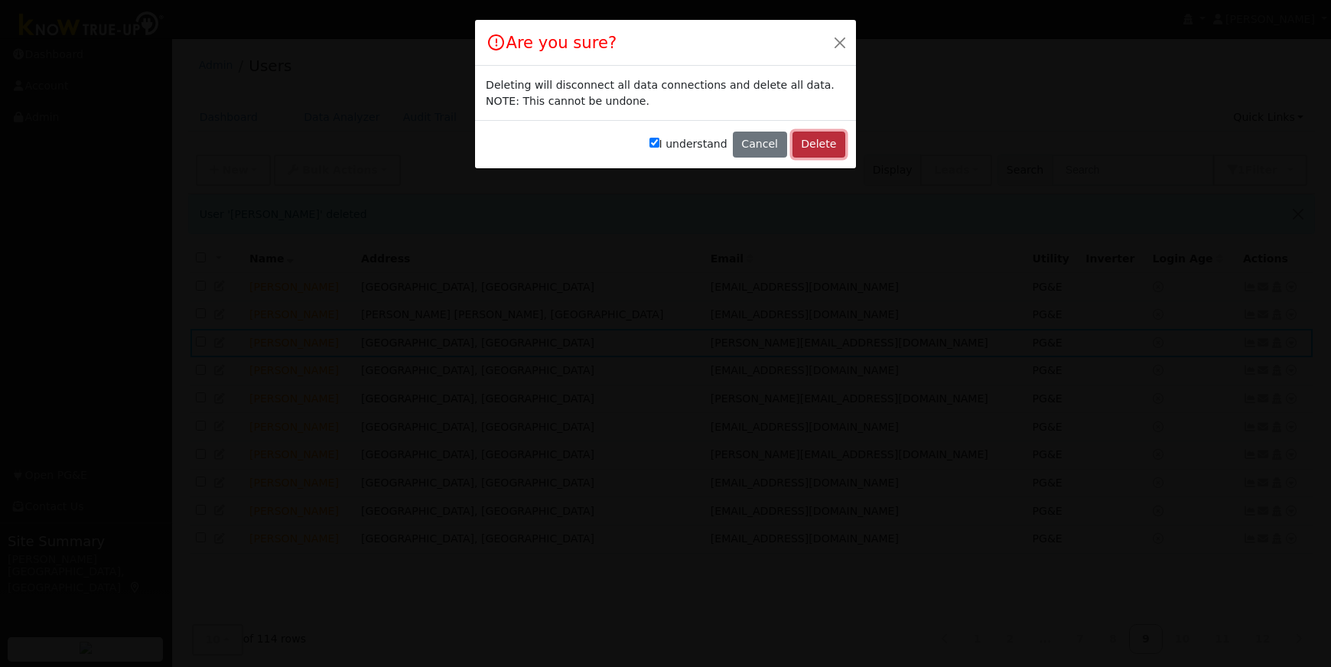
click at [805, 141] on button "Delete" at bounding box center [818, 145] width 53 height 26
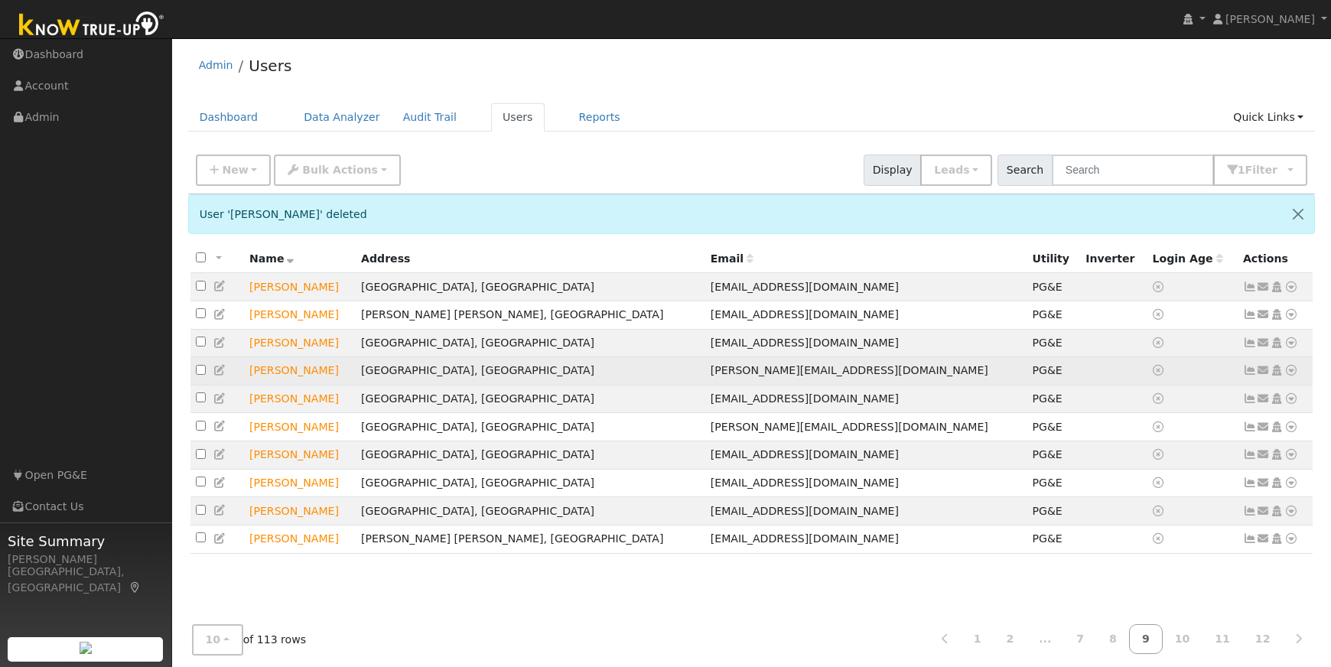
click at [1292, 376] on icon at bounding box center [1291, 370] width 14 height 11
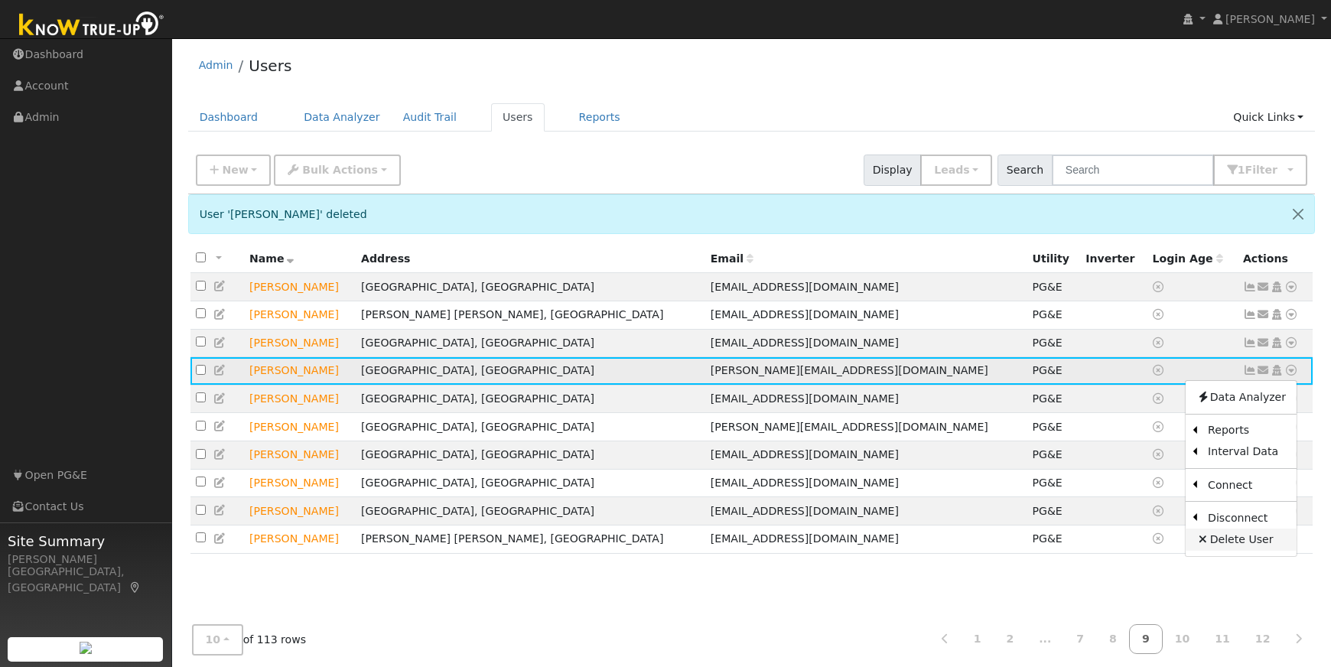
click at [1237, 541] on link "Delete User" at bounding box center [1240, 538] width 111 height 21
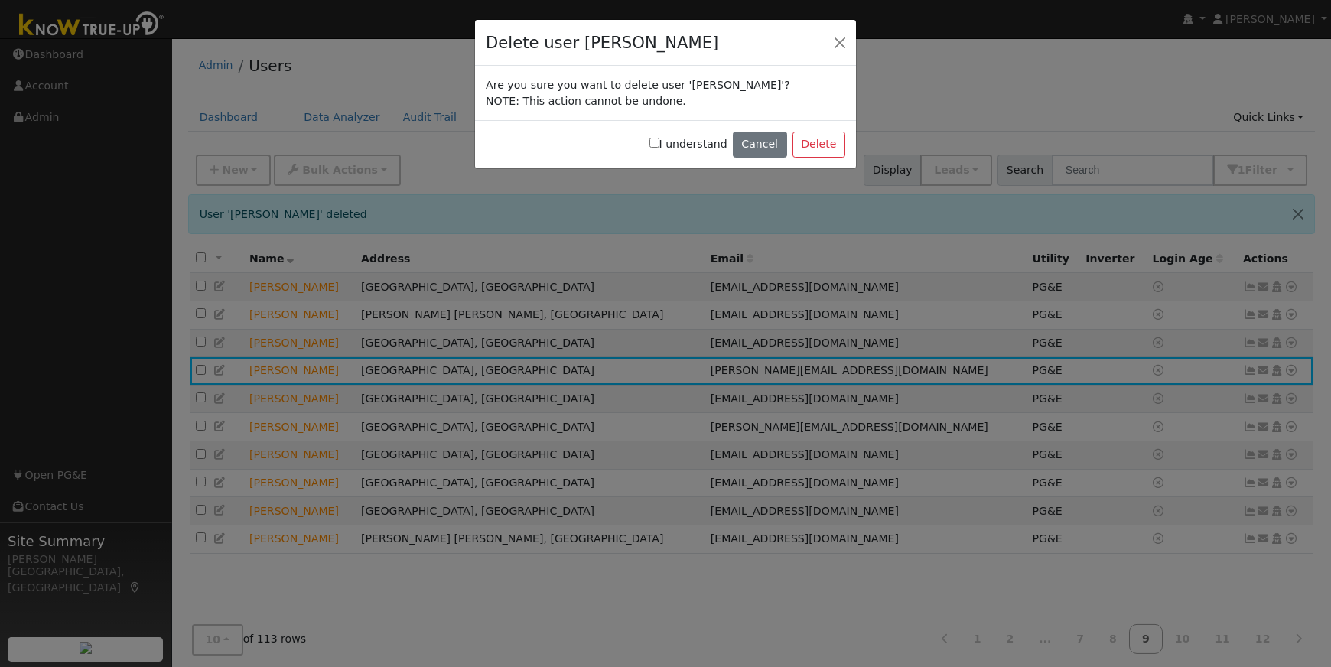
drag, startPoint x: 663, startPoint y: 142, endPoint x: 728, endPoint y: 140, distance: 65.0
click at [668, 141] on label "I understand" at bounding box center [688, 144] width 78 height 16
click at [659, 141] on input "I understand" at bounding box center [654, 143] width 10 height 10
checkbox input "true"
drag, startPoint x: 810, startPoint y: 141, endPoint x: 714, endPoint y: 142, distance: 96.4
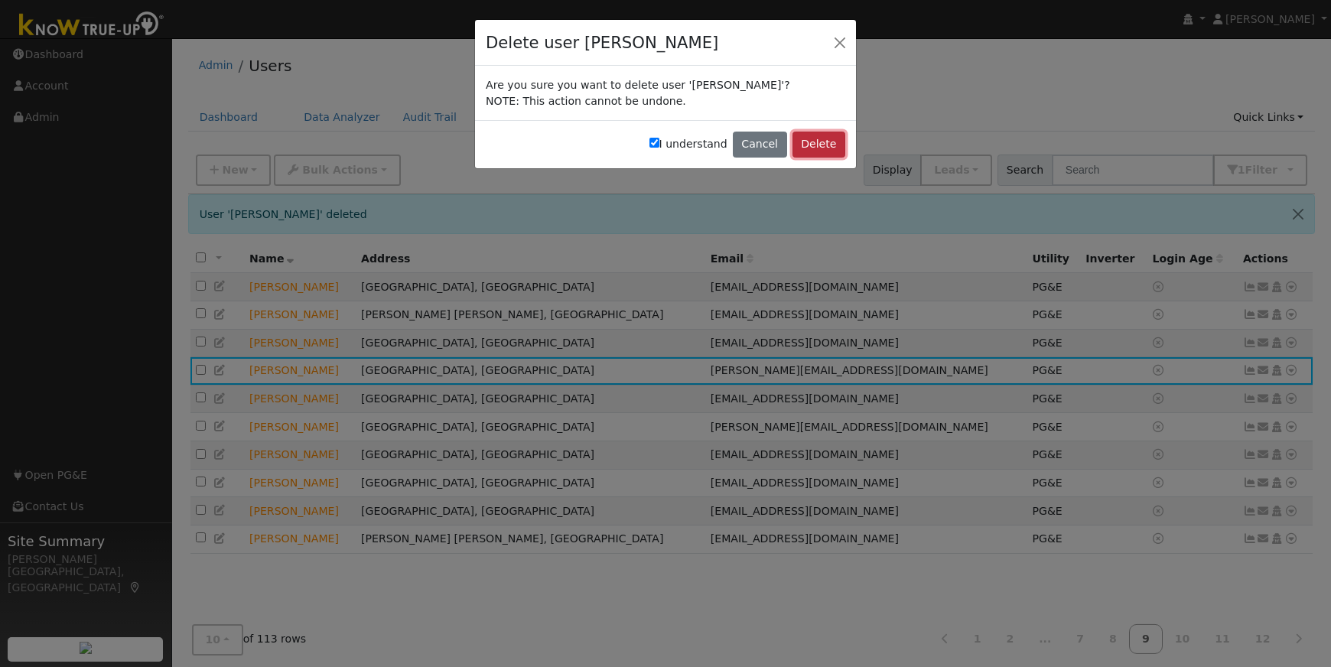
click at [809, 141] on button "Delete" at bounding box center [818, 145] width 53 height 26
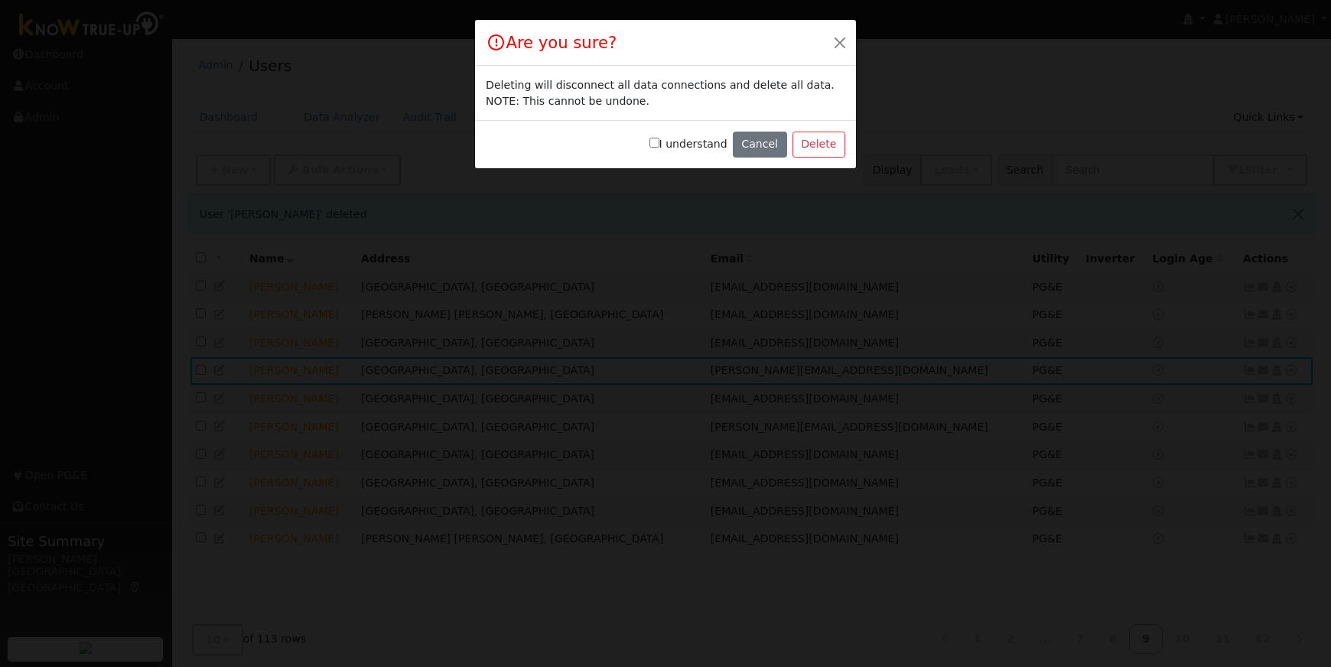
click at [659, 141] on input "I understand" at bounding box center [654, 143] width 10 height 10
checkbox input "true"
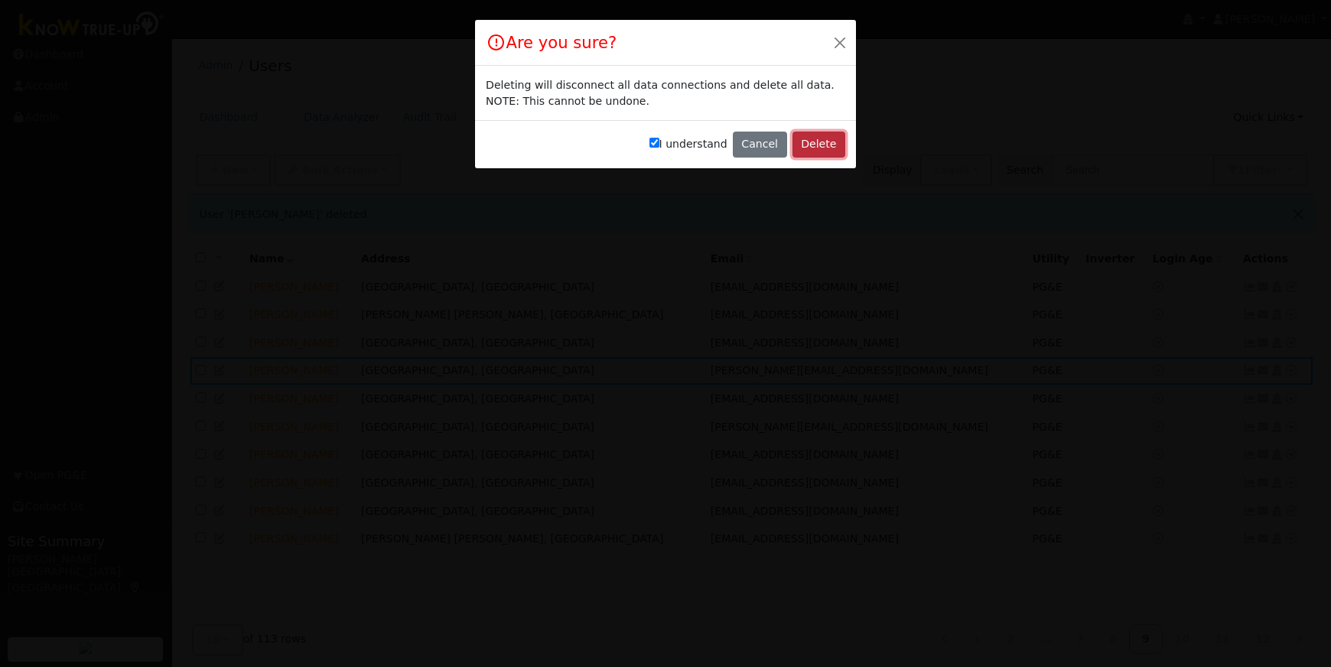
click at [812, 147] on button "Delete" at bounding box center [818, 145] width 53 height 26
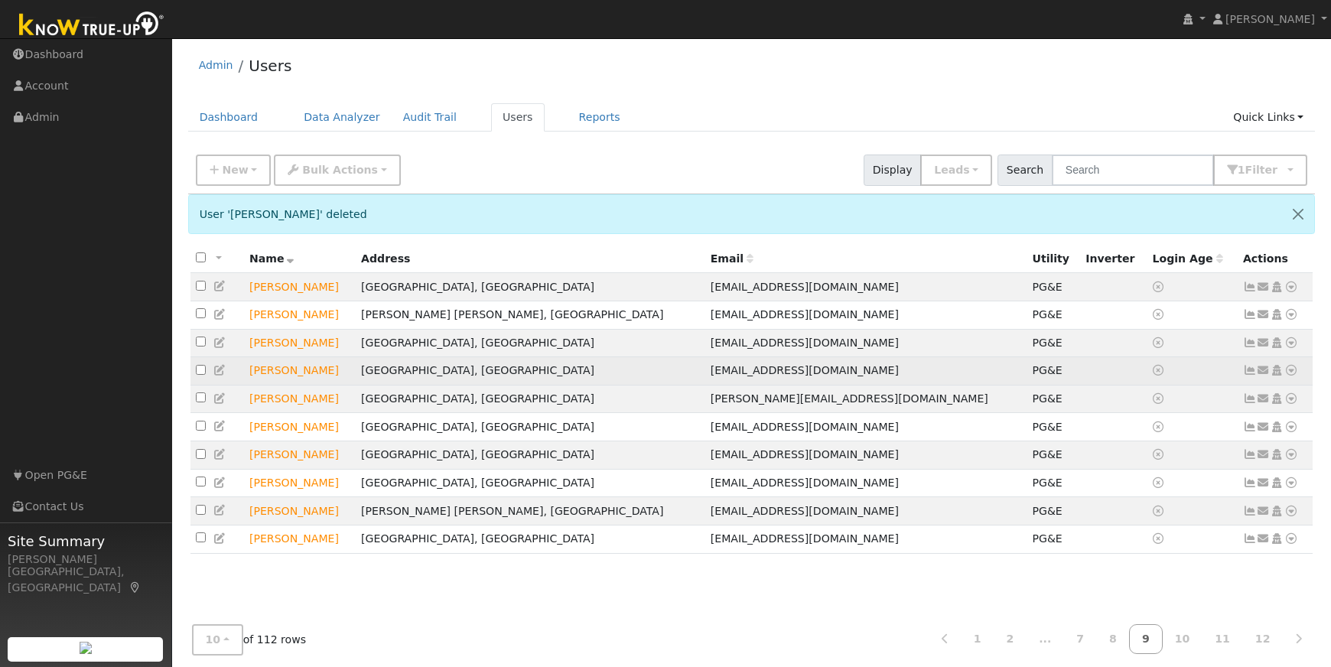
click at [1293, 375] on icon at bounding box center [1291, 370] width 14 height 11
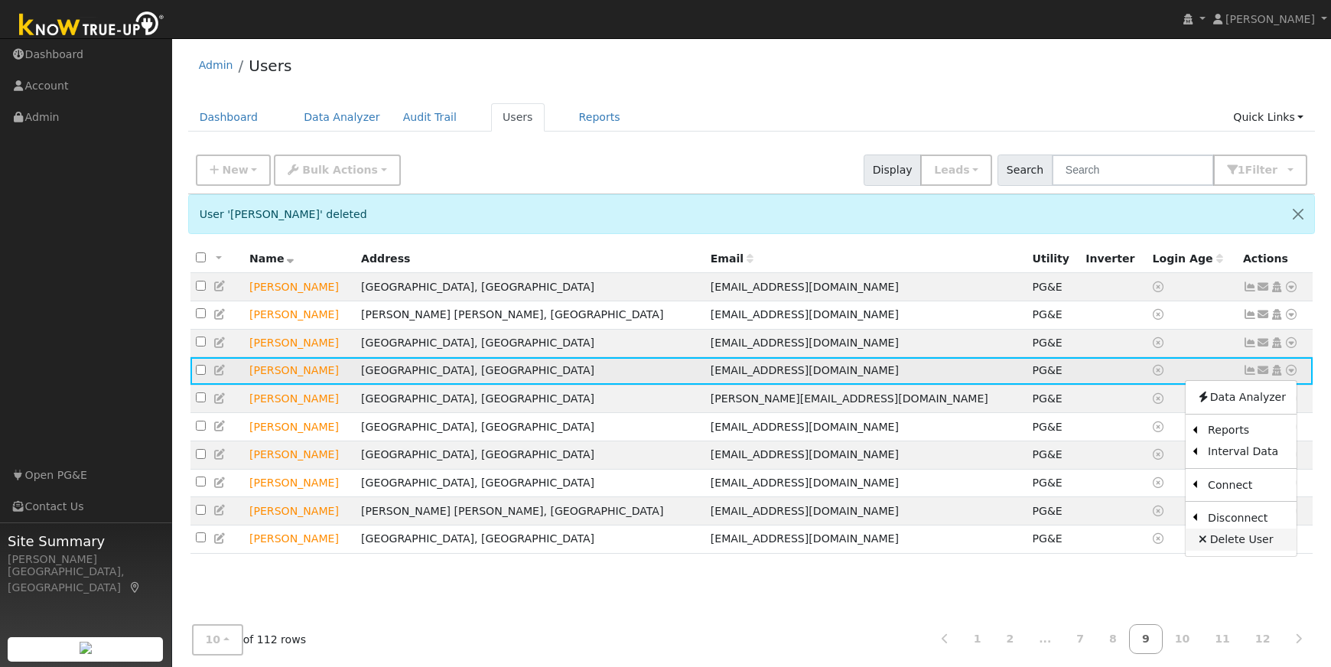
click at [1231, 545] on link "Delete User" at bounding box center [1240, 538] width 111 height 21
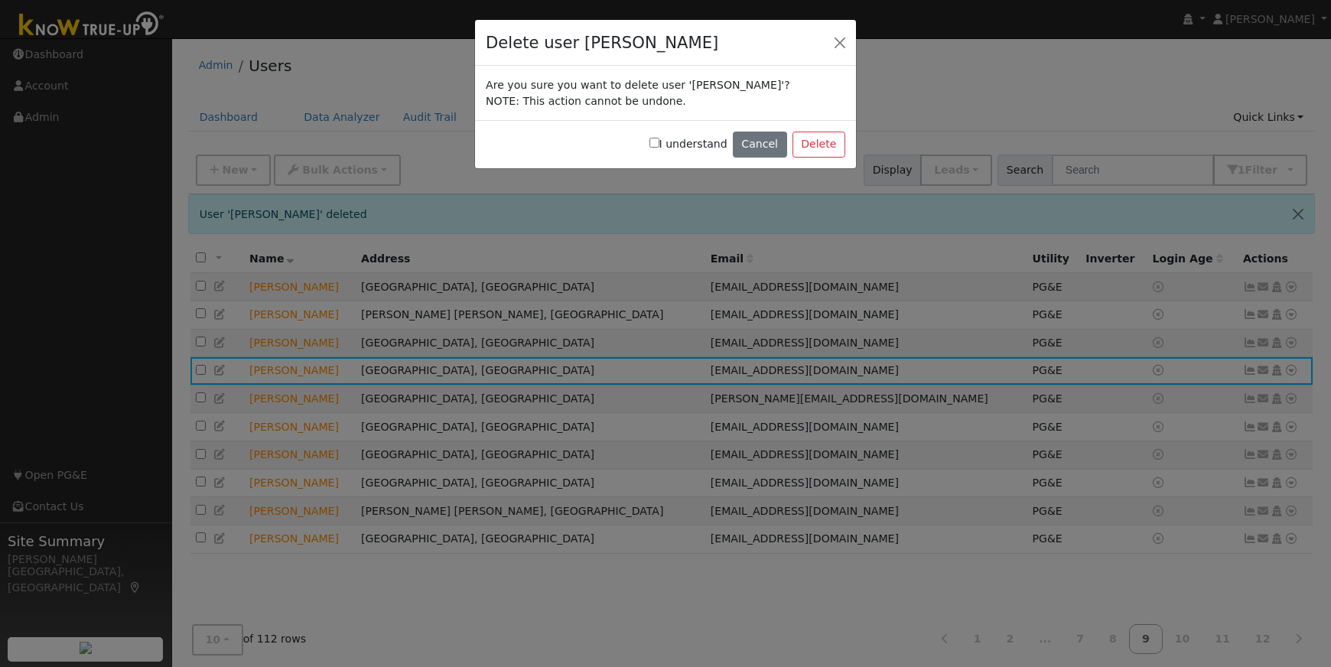
click at [659, 141] on input "I understand" at bounding box center [654, 143] width 10 height 10
checkbox input "true"
click at [806, 141] on button "Delete" at bounding box center [818, 145] width 53 height 26
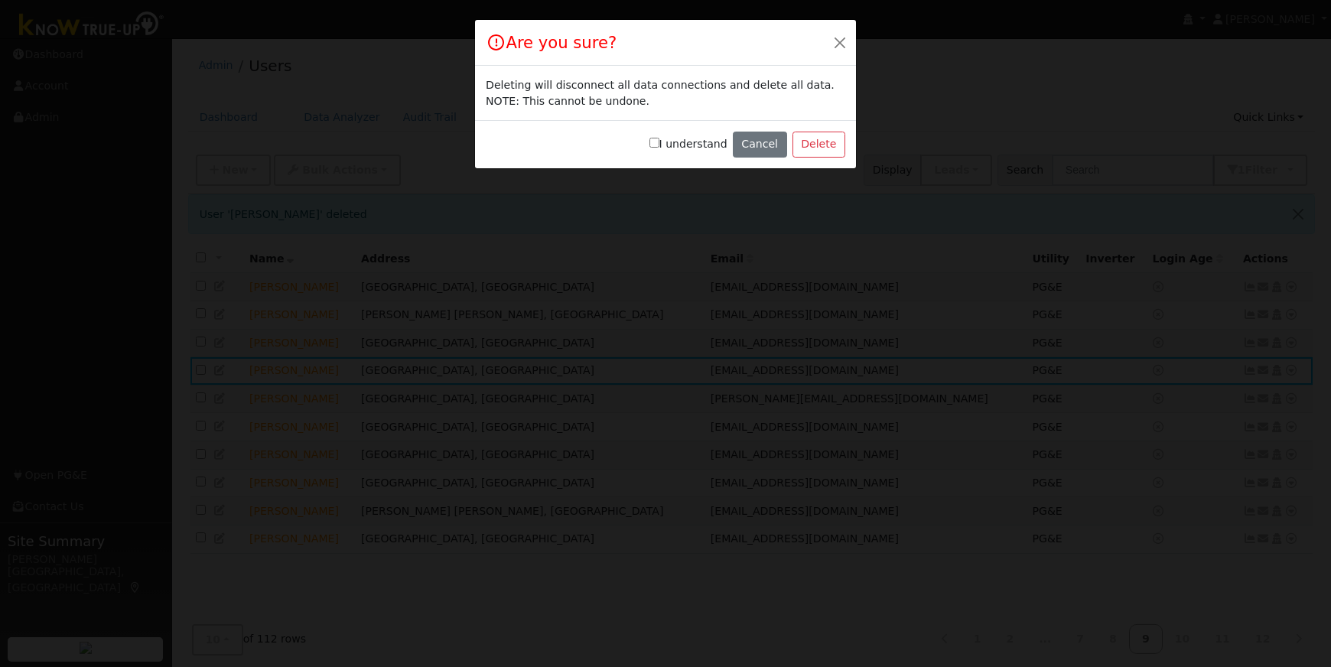
click at [659, 145] on input "I understand" at bounding box center [654, 143] width 10 height 10
checkbox input "true"
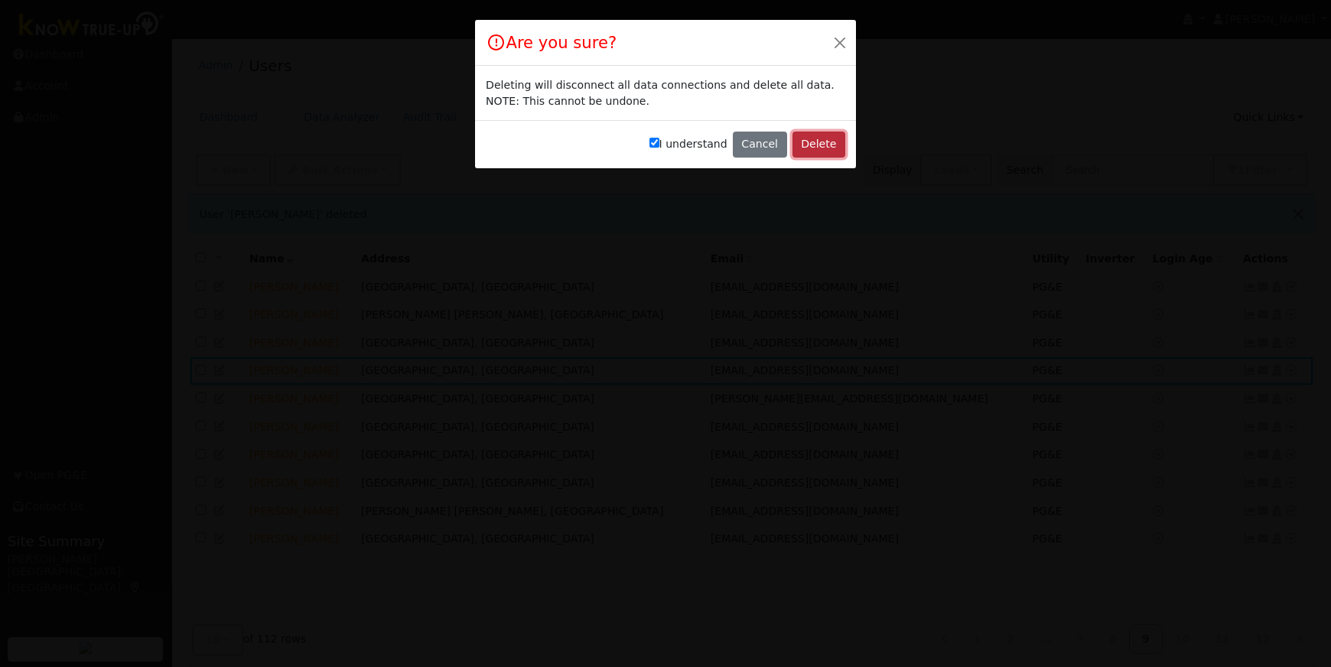
click at [823, 145] on button "Delete" at bounding box center [818, 145] width 53 height 26
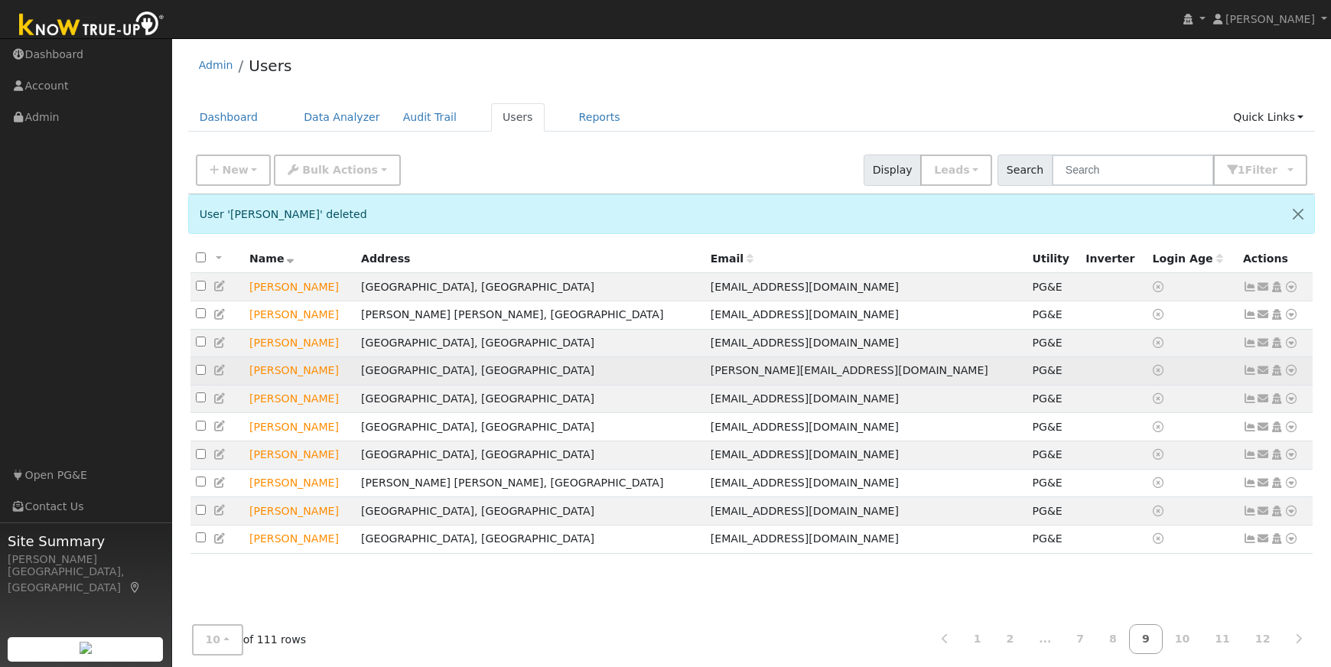
click at [1295, 376] on icon at bounding box center [1291, 370] width 14 height 11
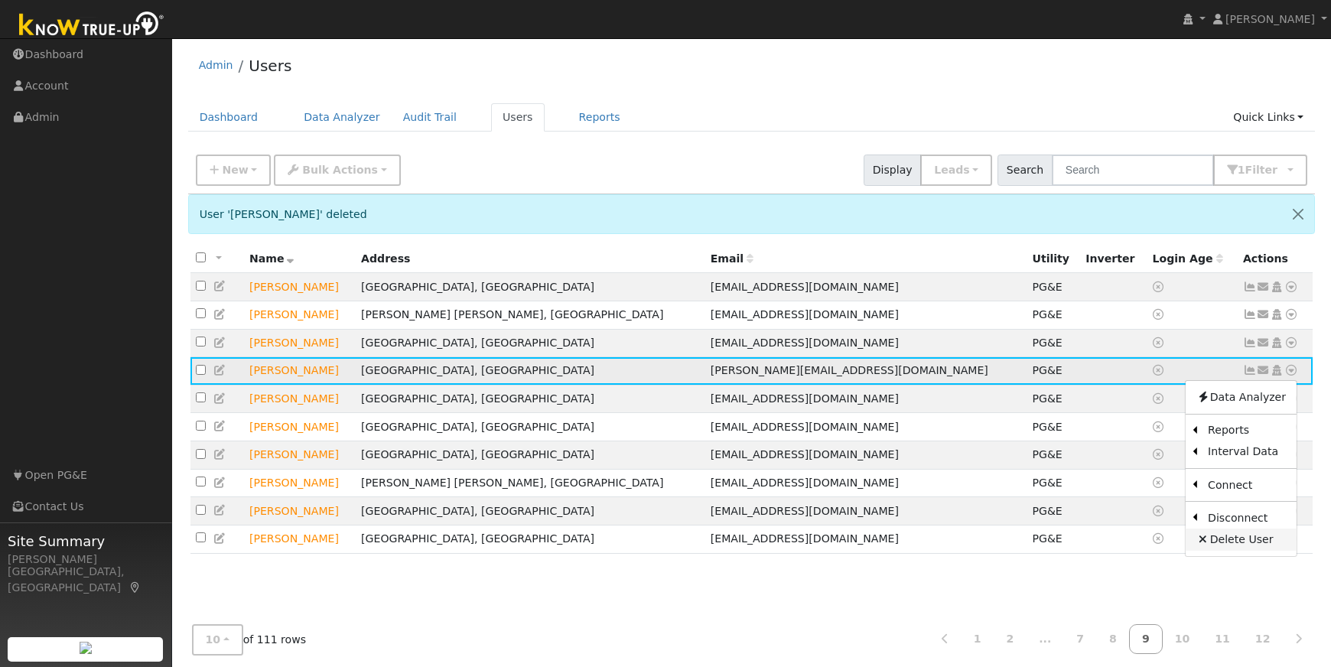
click at [1228, 544] on link "Delete User" at bounding box center [1240, 538] width 111 height 21
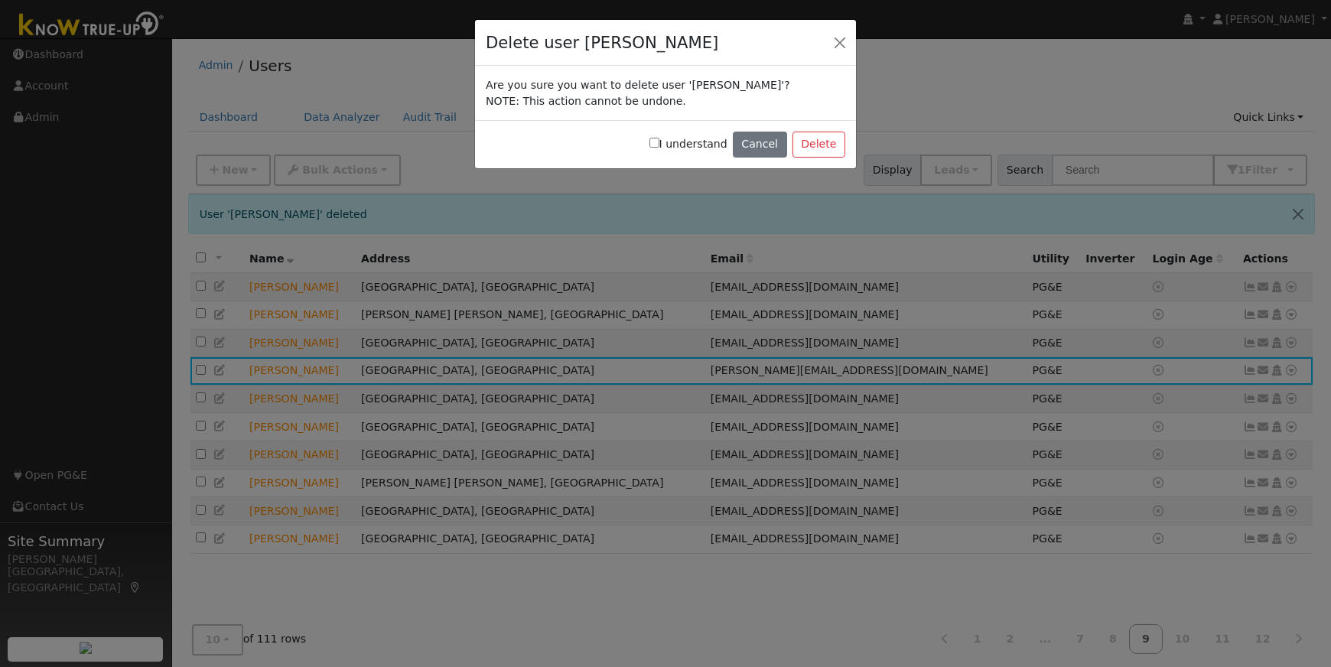
drag, startPoint x: 664, startPoint y: 145, endPoint x: 719, endPoint y: 149, distance: 55.3
click at [659, 145] on input "I understand" at bounding box center [654, 143] width 10 height 10
checkbox input "true"
drag, startPoint x: 813, startPoint y: 147, endPoint x: 741, endPoint y: 138, distance: 72.5
click at [808, 145] on button "Delete" at bounding box center [818, 145] width 53 height 26
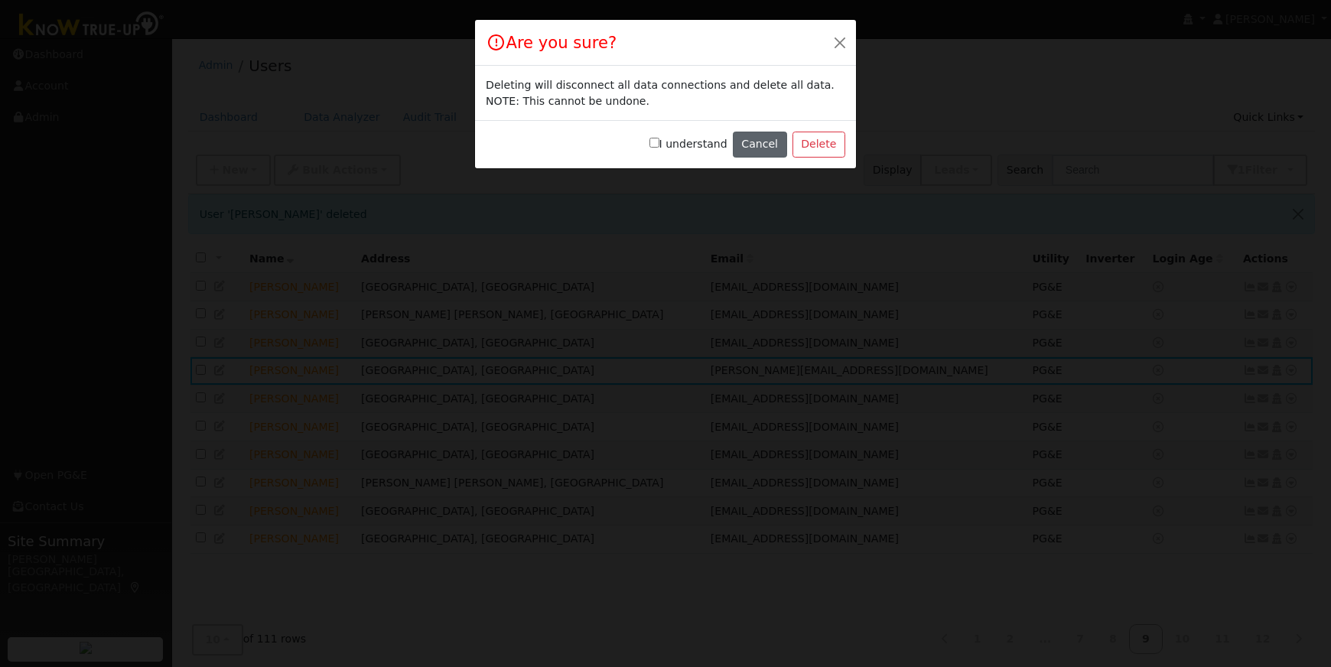
drag, startPoint x: 658, startPoint y: 145, endPoint x: 742, endPoint y: 145, distance: 83.4
click at [659, 145] on input "I understand" at bounding box center [654, 143] width 10 height 10
checkbox input "true"
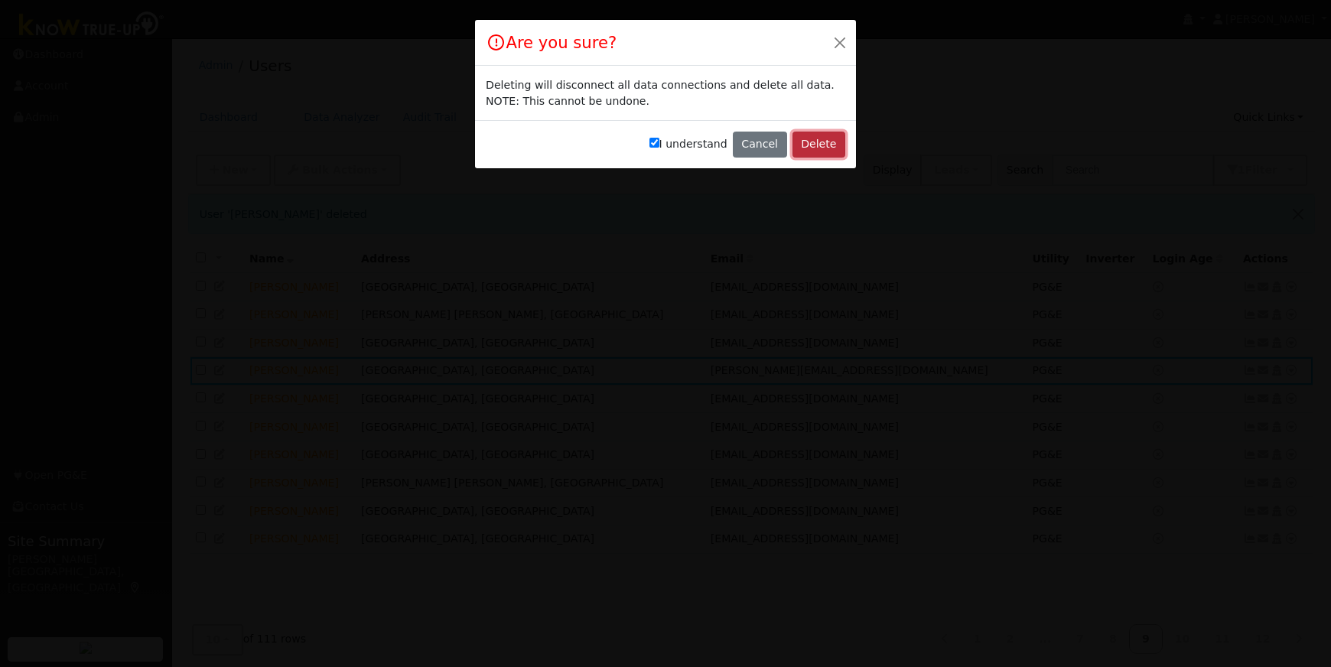
click at [824, 142] on button "Delete" at bounding box center [818, 145] width 53 height 26
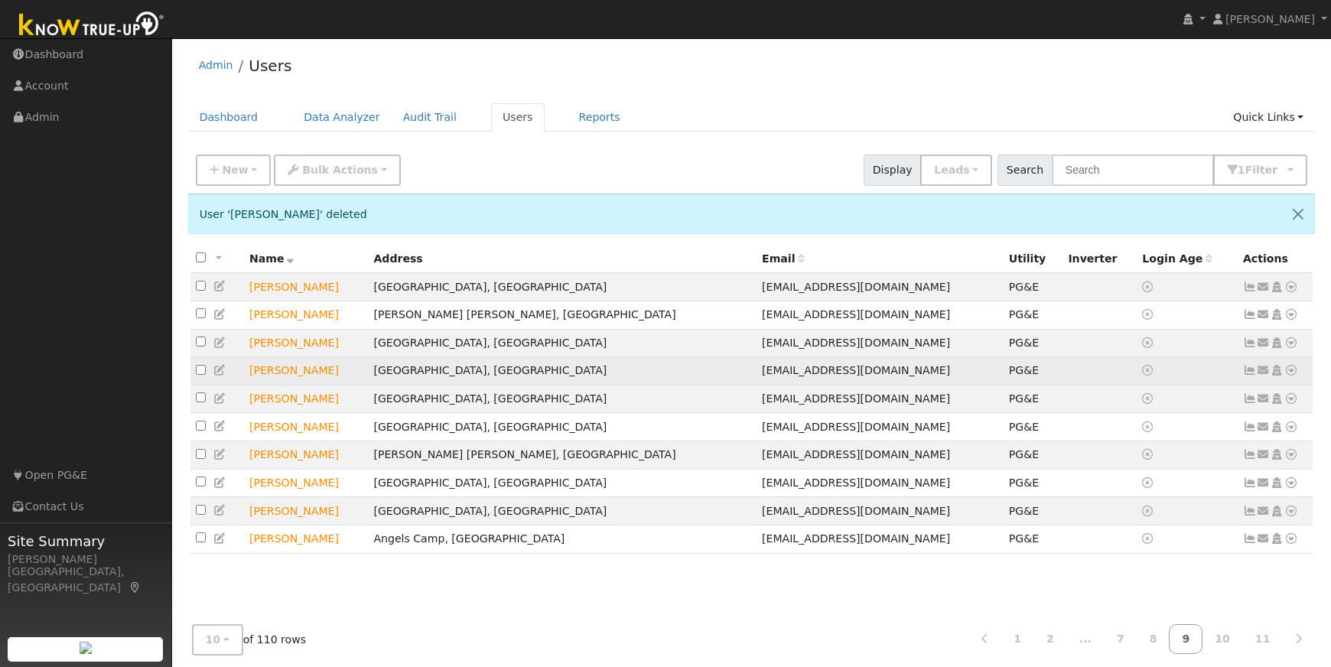
click at [1292, 374] on icon at bounding box center [1291, 370] width 14 height 11
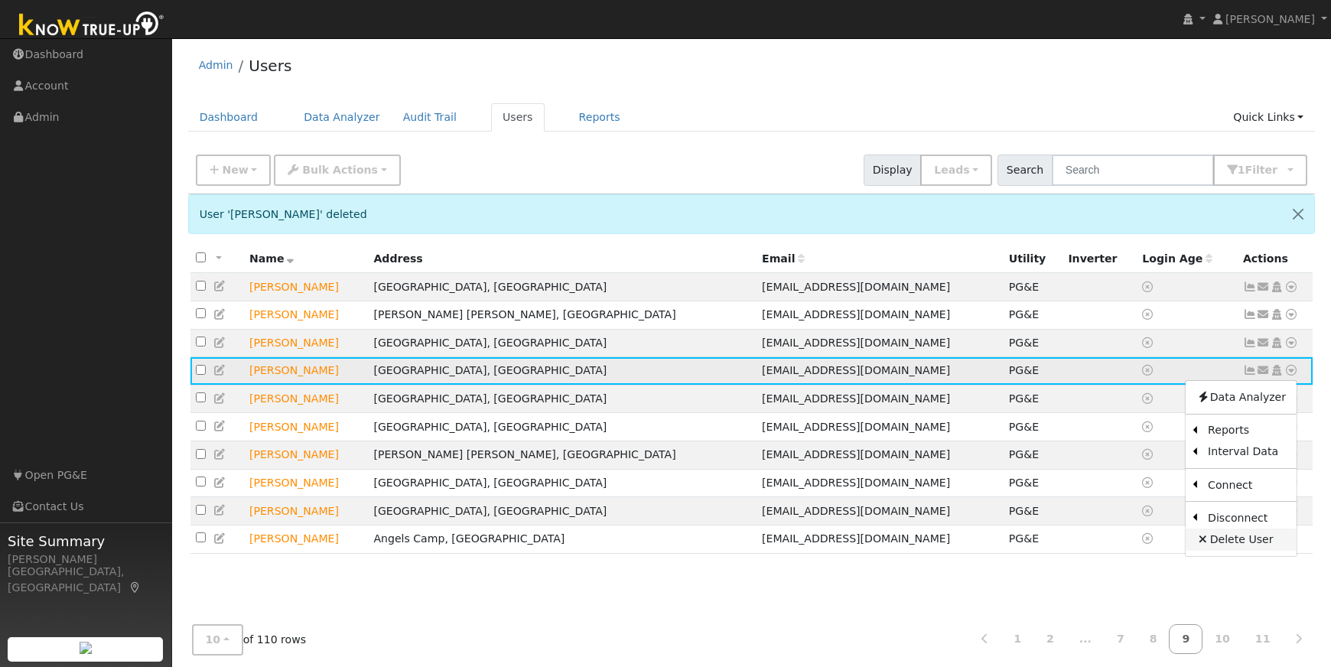
click at [1252, 541] on link "Delete User" at bounding box center [1240, 538] width 111 height 21
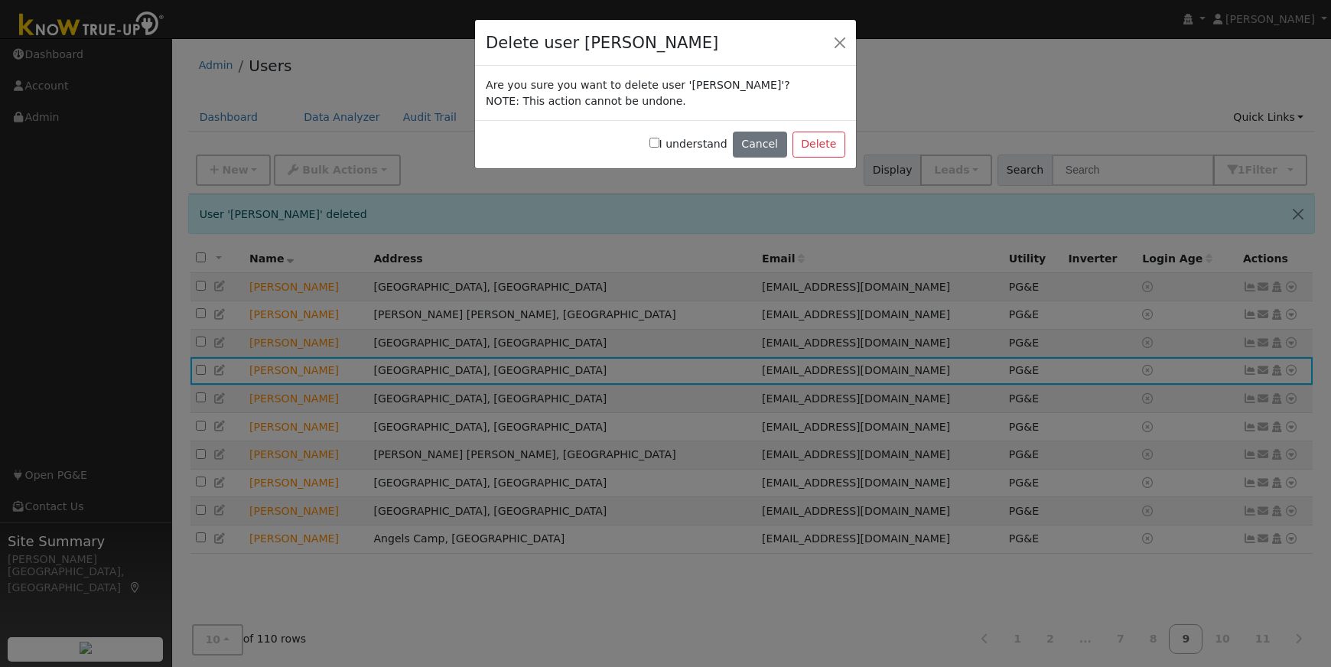
drag, startPoint x: 662, startPoint y: 142, endPoint x: 697, endPoint y: 145, distance: 36.0
click at [659, 142] on input "I understand" at bounding box center [654, 143] width 10 height 10
checkbox input "true"
drag, startPoint x: 844, startPoint y: 146, endPoint x: 788, endPoint y: 144, distance: 55.9
click at [844, 146] on button "Delete" at bounding box center [818, 145] width 53 height 26
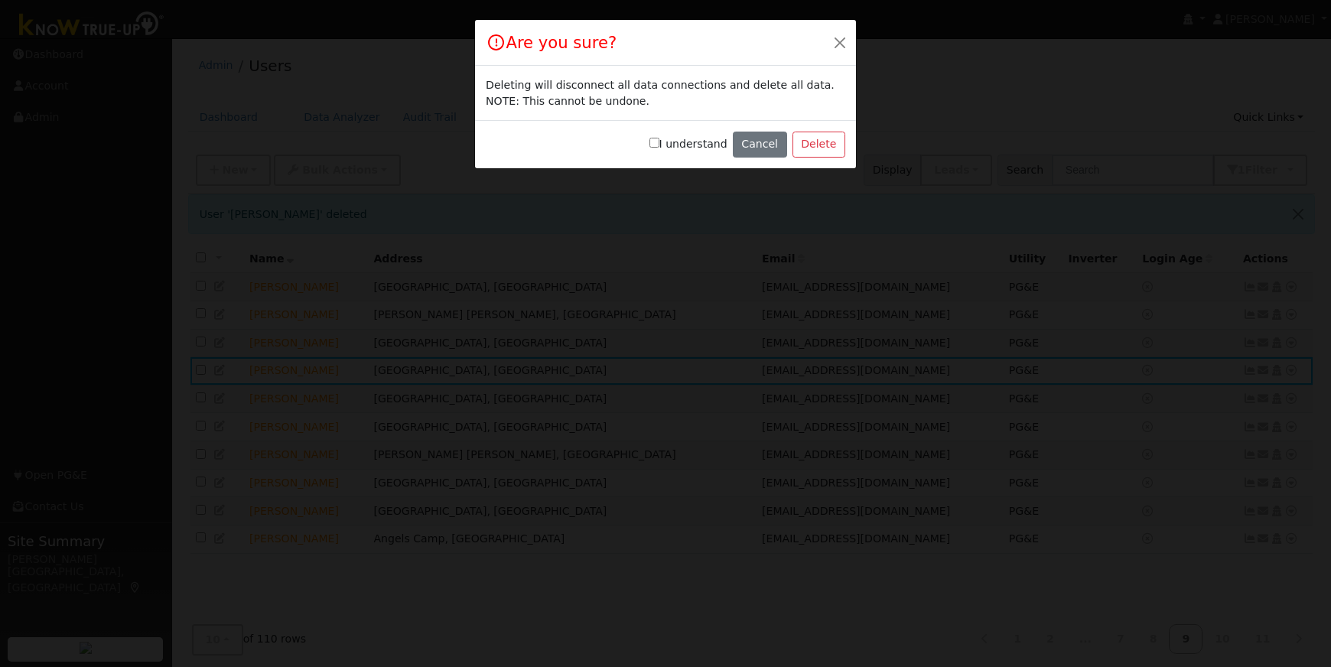
click at [659, 145] on input "I understand" at bounding box center [654, 143] width 10 height 10
checkbox input "true"
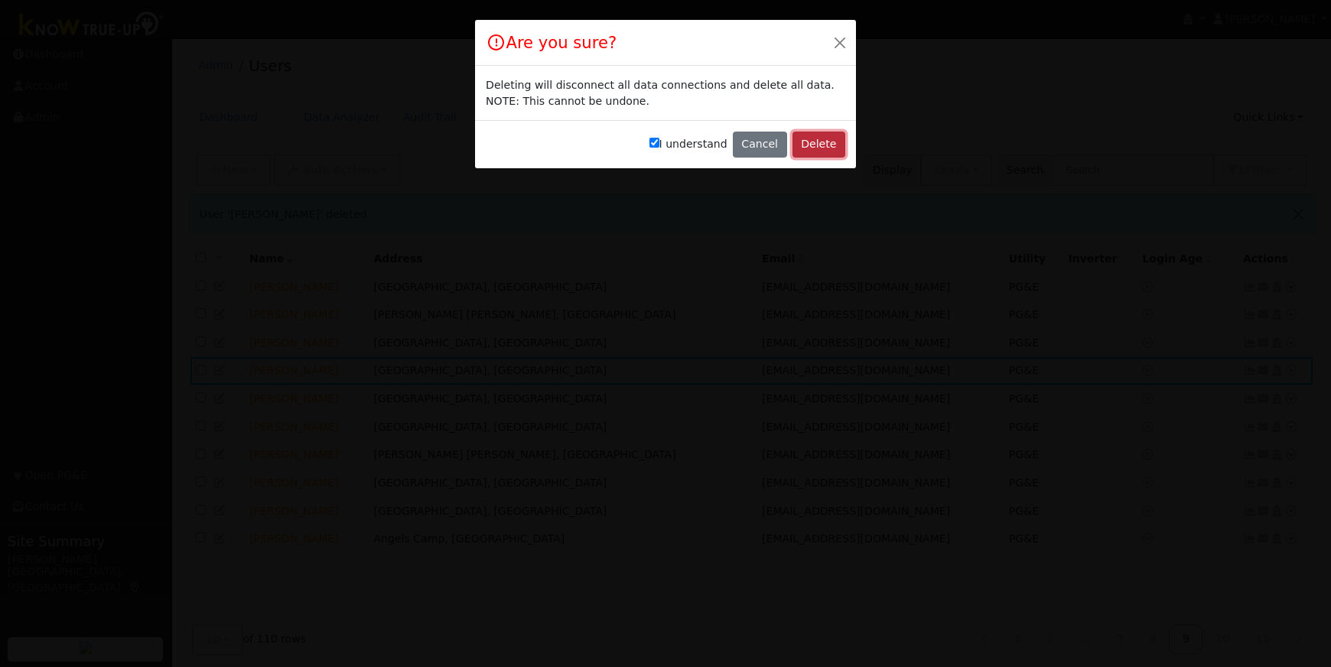
click at [822, 141] on button "Delete" at bounding box center [818, 145] width 53 height 26
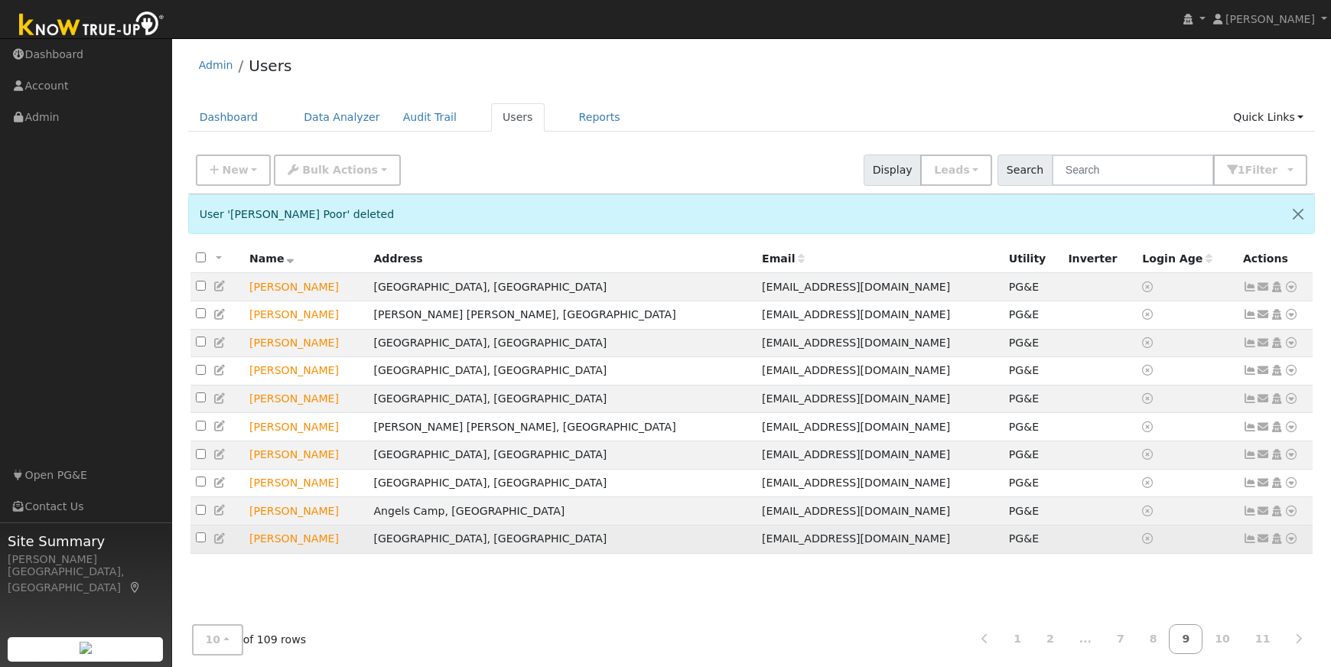
scroll to position [1, 0]
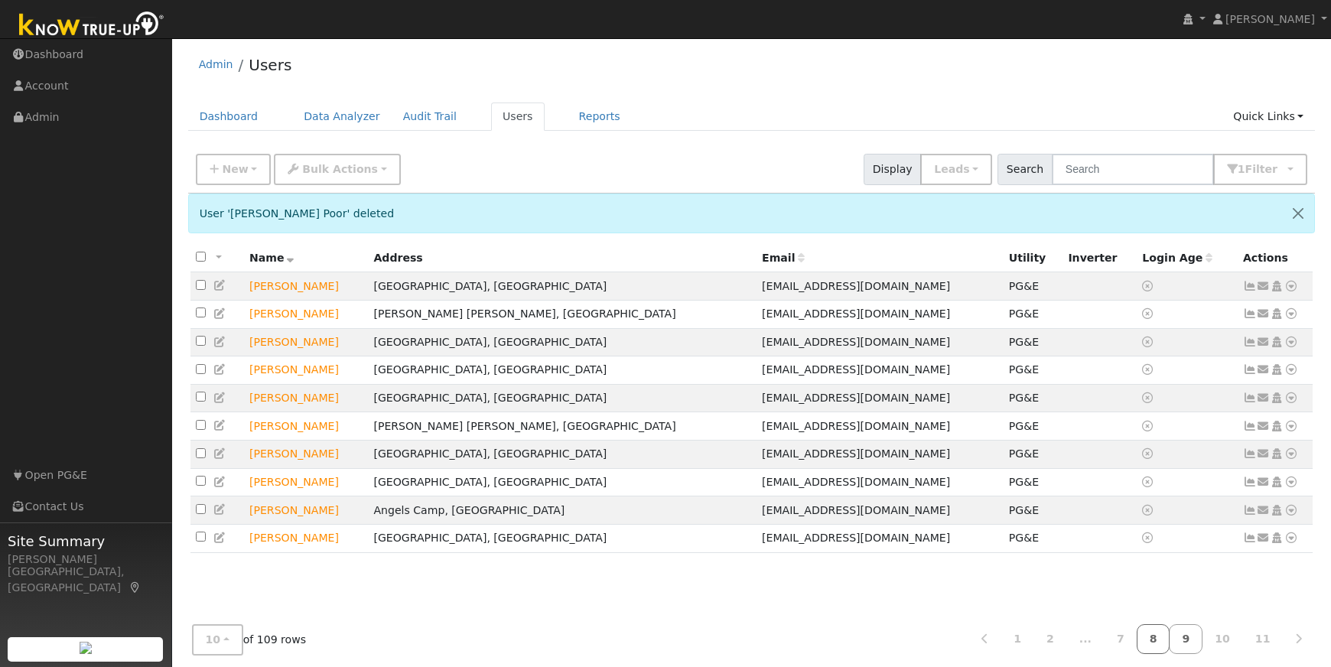
click at [1159, 637] on link "8" at bounding box center [1153, 639] width 34 height 30
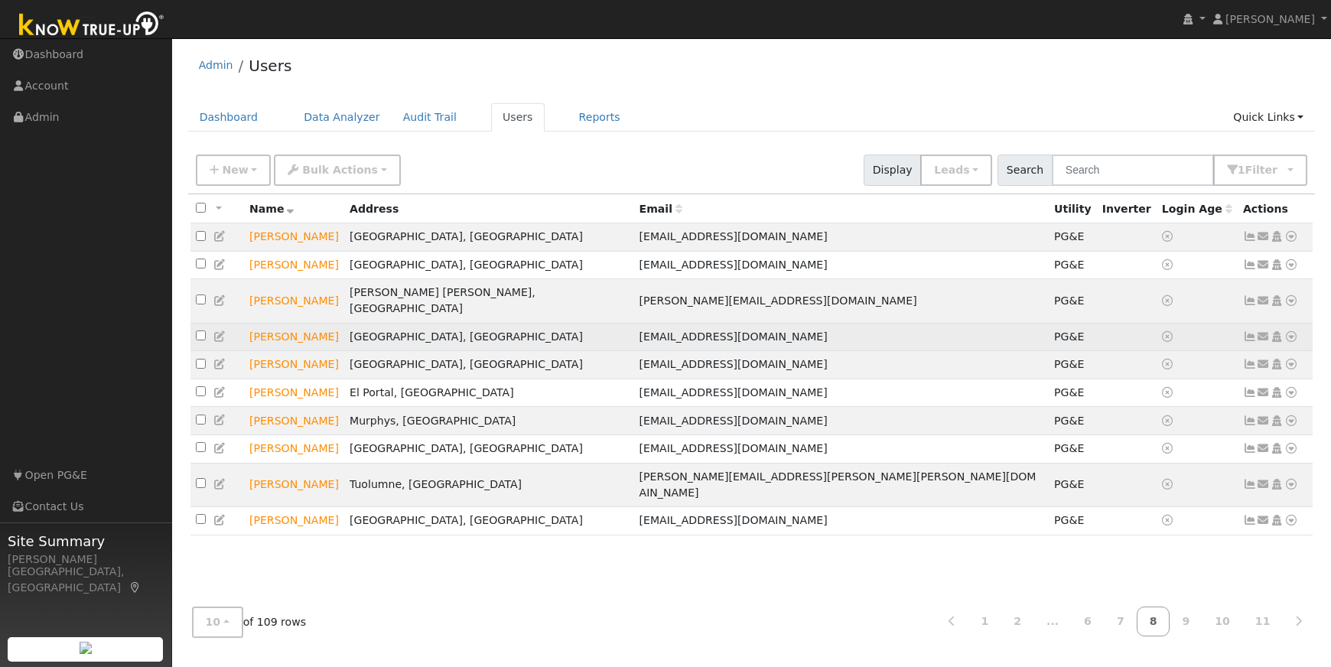
click at [1292, 331] on icon at bounding box center [1291, 336] width 14 height 11
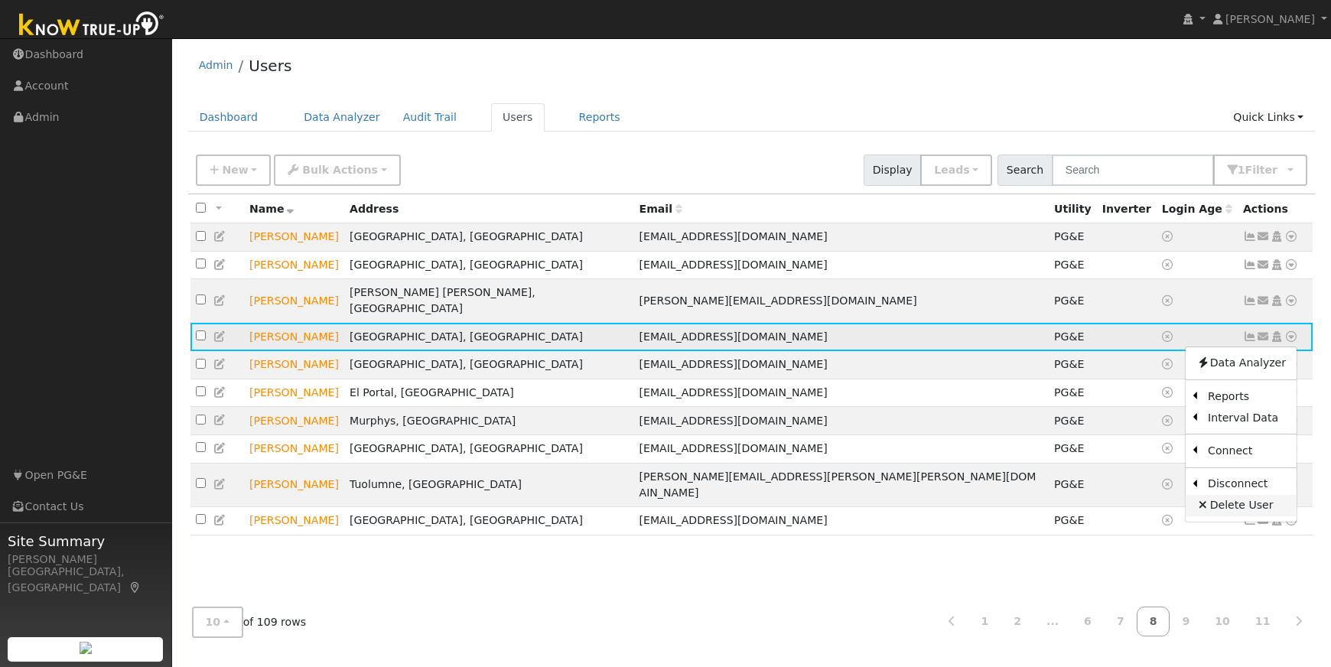
click at [1222, 495] on link "Delete User" at bounding box center [1240, 505] width 111 height 21
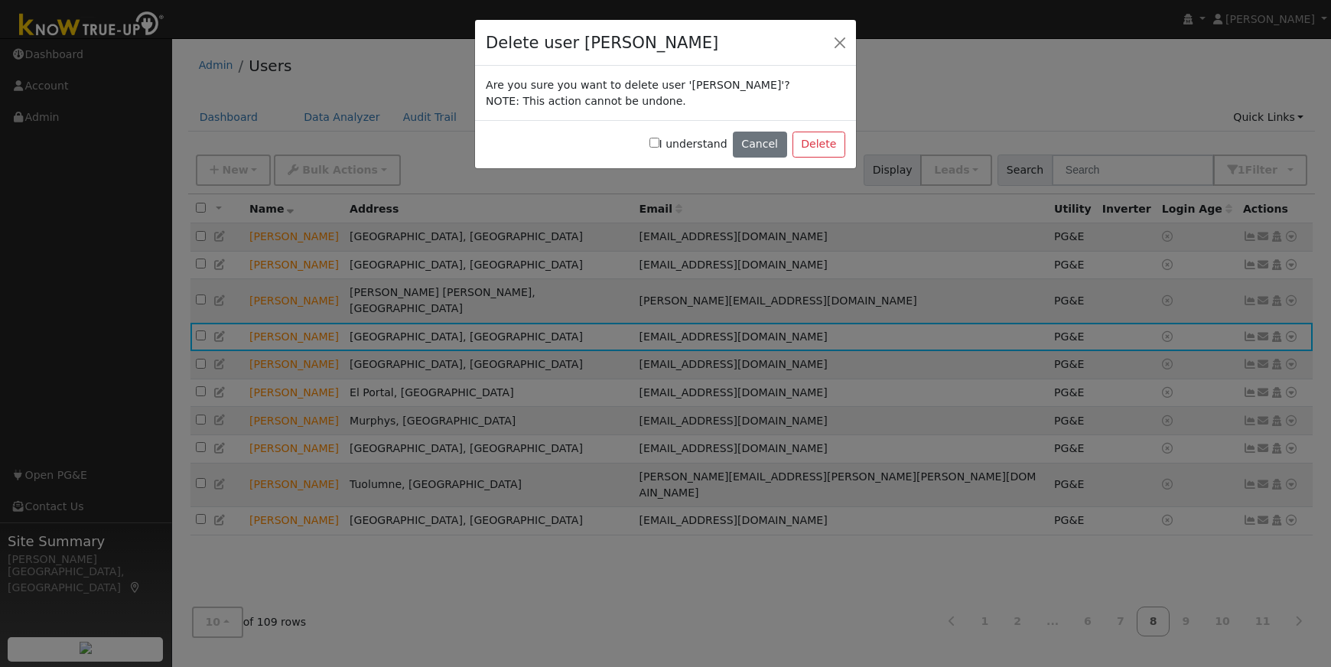
click at [659, 140] on input "I understand" at bounding box center [654, 143] width 10 height 10
checkbox input "true"
click at [803, 141] on button "Delete" at bounding box center [818, 145] width 53 height 26
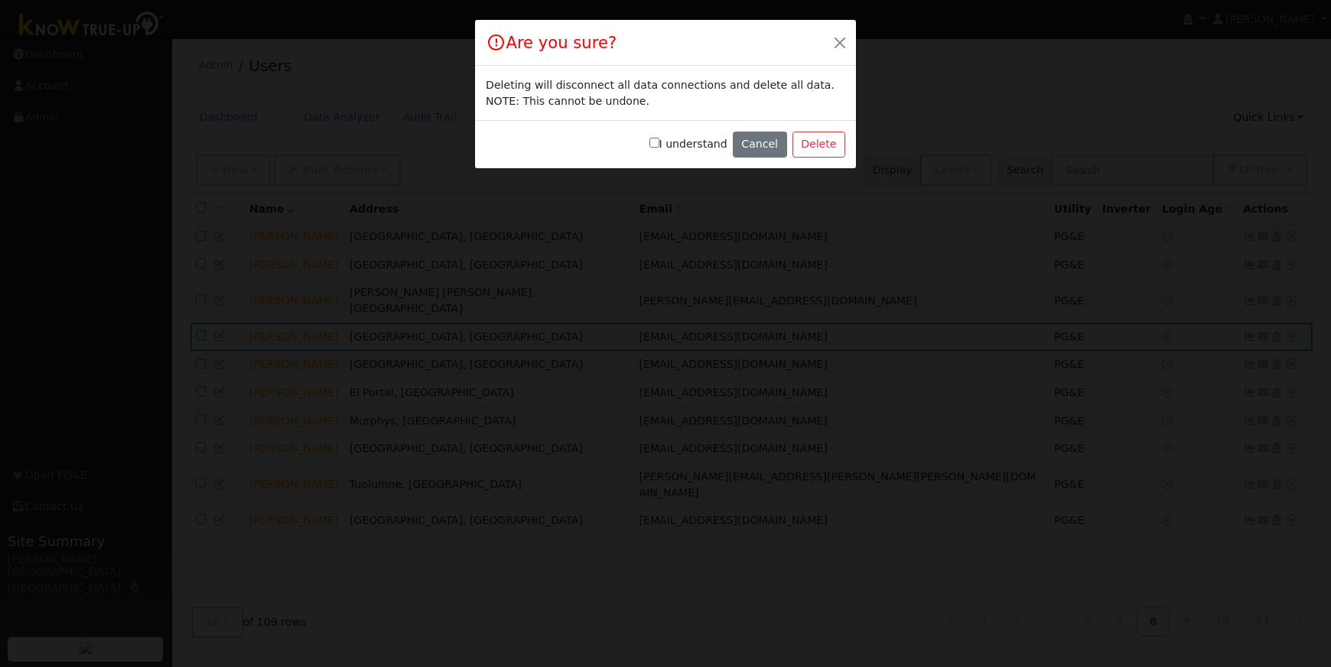
drag, startPoint x: 664, startPoint y: 141, endPoint x: 697, endPoint y: 143, distance: 33.7
click at [659, 141] on input "I understand" at bounding box center [654, 143] width 10 height 10
checkbox input "true"
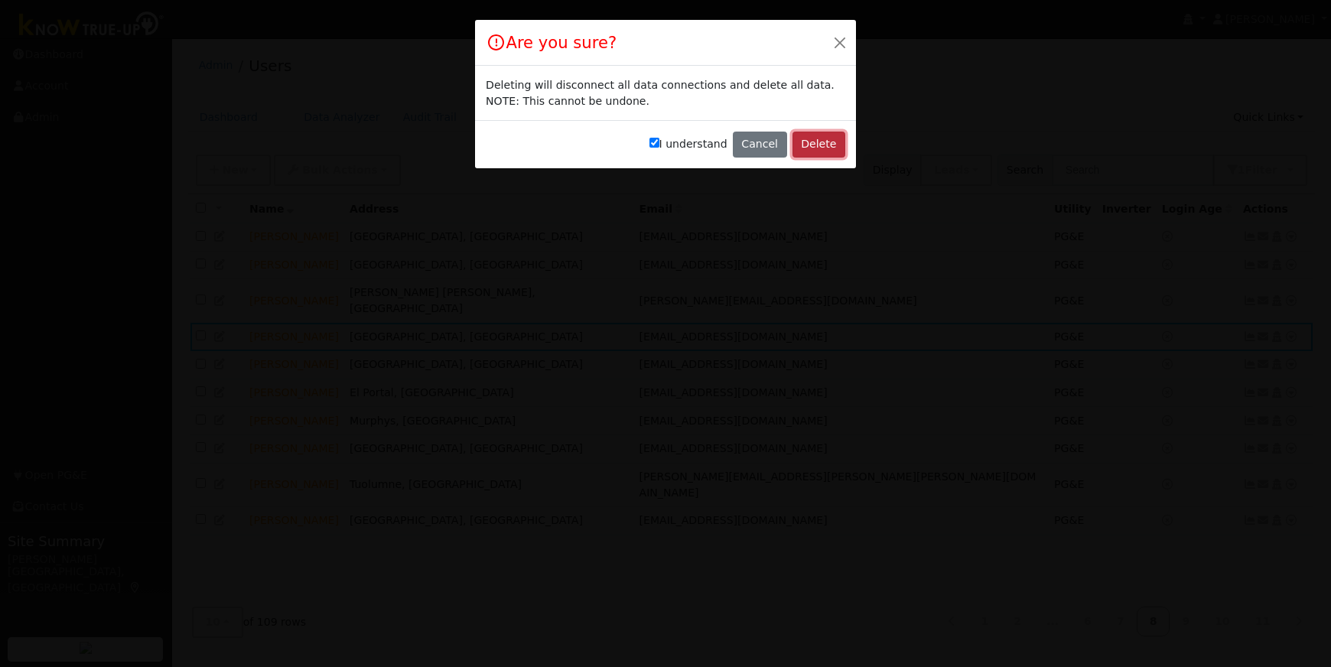
click at [818, 142] on button "Delete" at bounding box center [818, 145] width 53 height 26
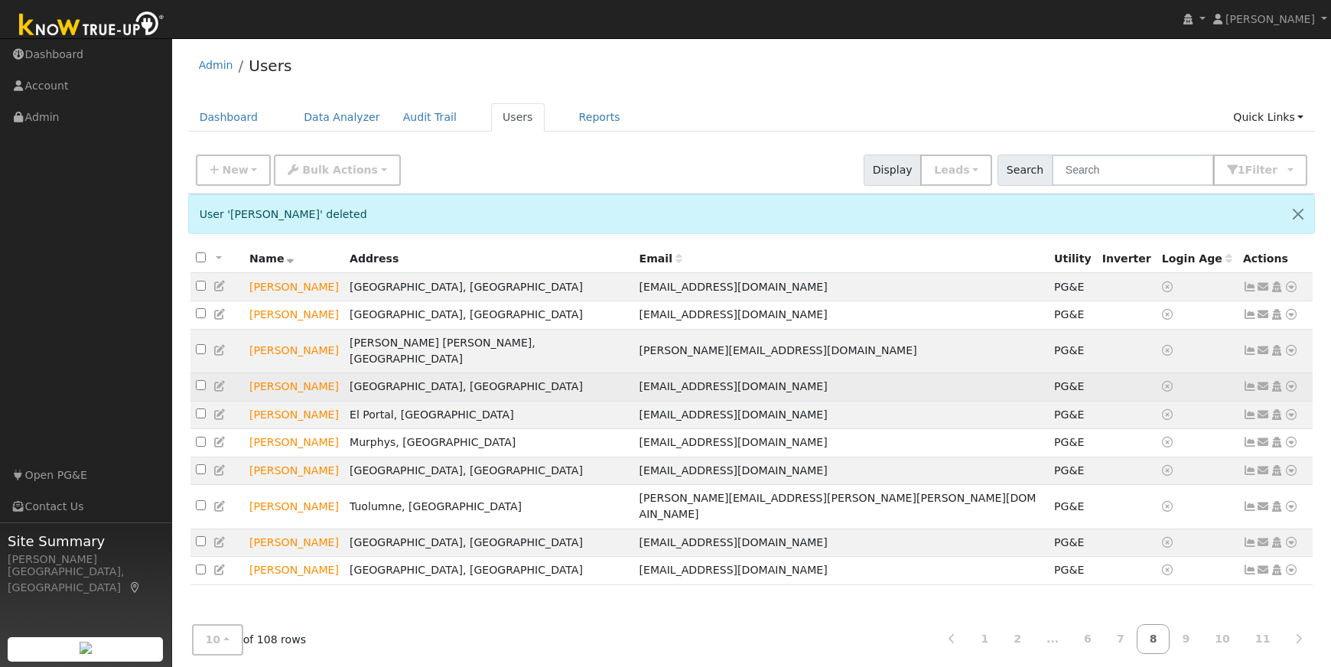
click at [1290, 381] on icon at bounding box center [1291, 386] width 14 height 11
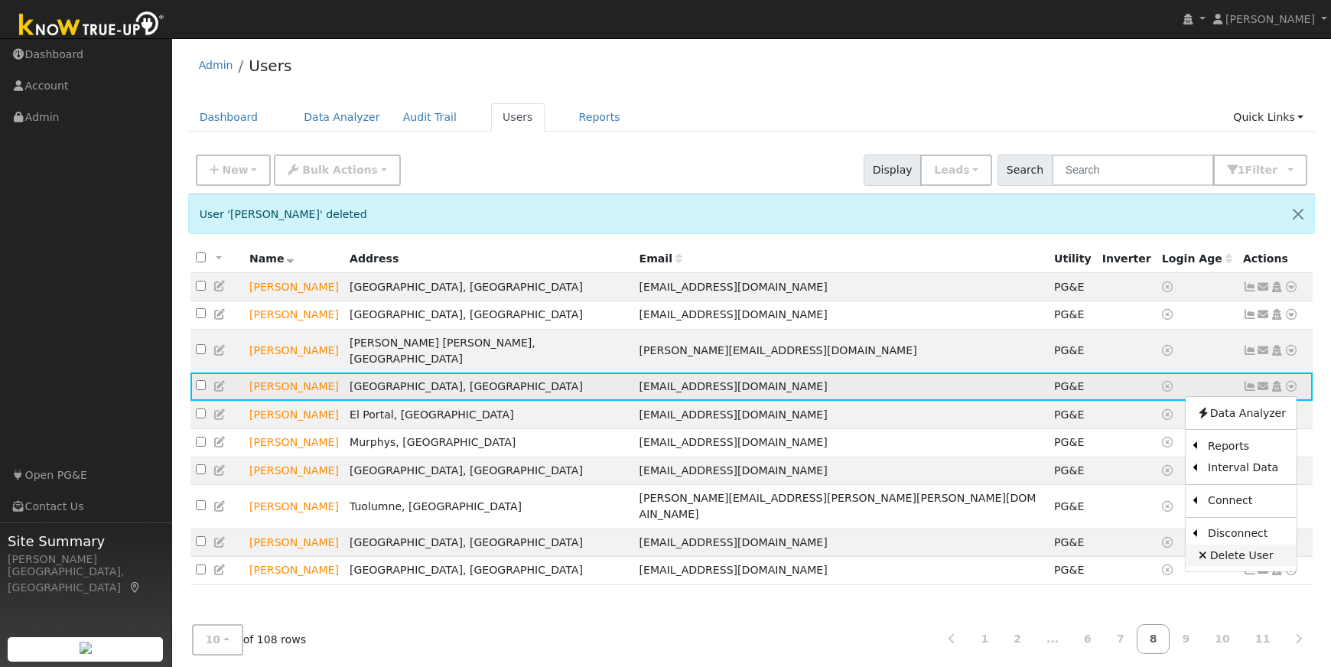
click at [1242, 545] on link "Delete User" at bounding box center [1240, 555] width 111 height 21
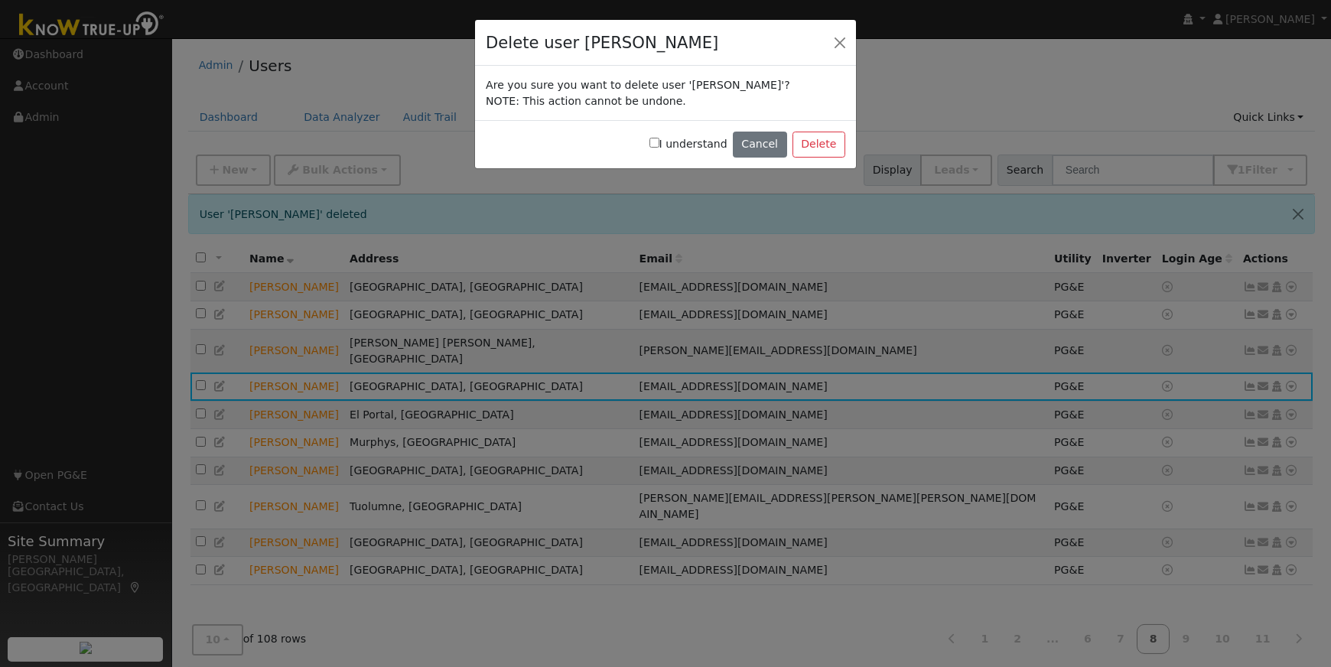
click at [659, 144] on input "I understand" at bounding box center [654, 143] width 10 height 10
checkbox input "true"
click at [814, 145] on button "Delete" at bounding box center [818, 145] width 53 height 26
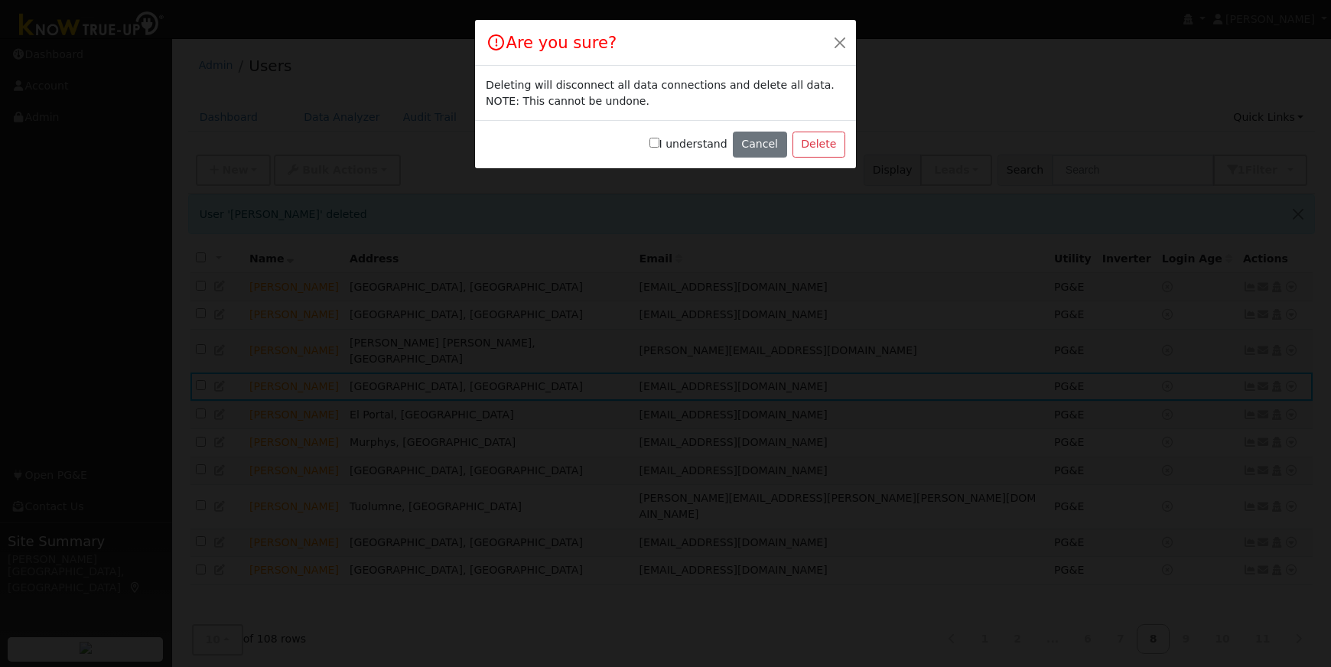
click at [668, 145] on label "I understand" at bounding box center [688, 144] width 78 height 16
click at [659, 145] on input "I understand" at bounding box center [654, 143] width 10 height 10
checkbox input "true"
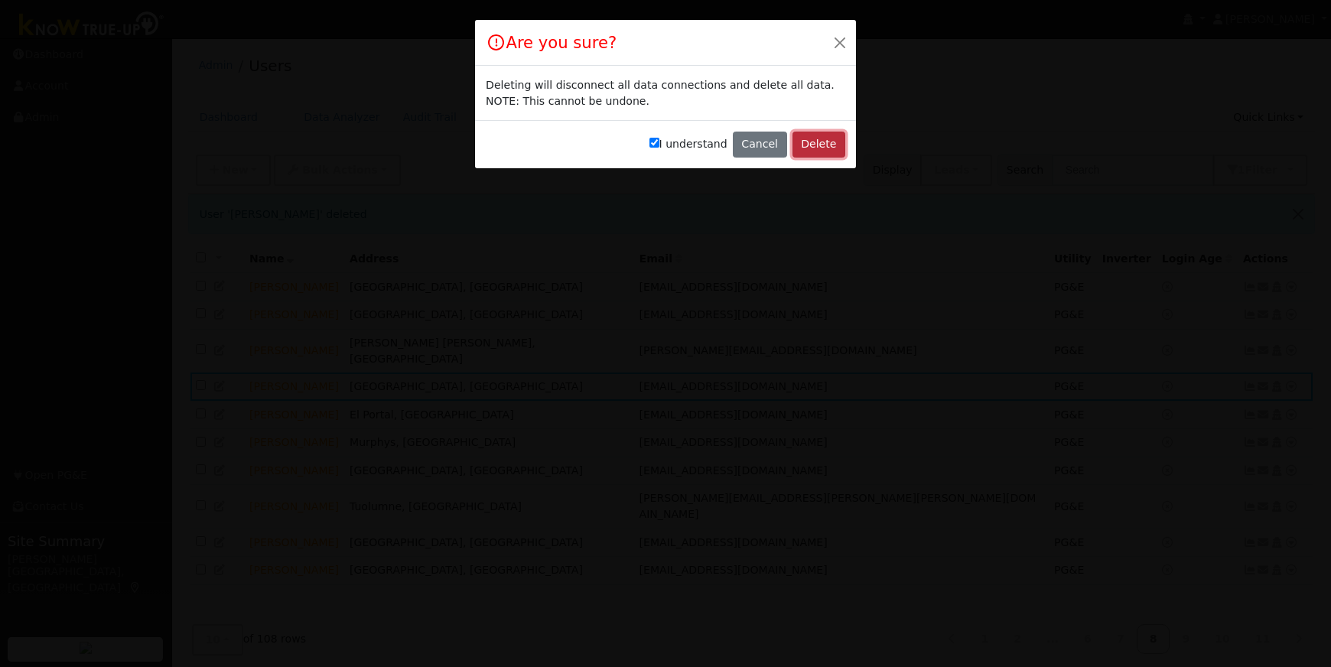
click at [817, 145] on button "Delete" at bounding box center [818, 145] width 53 height 26
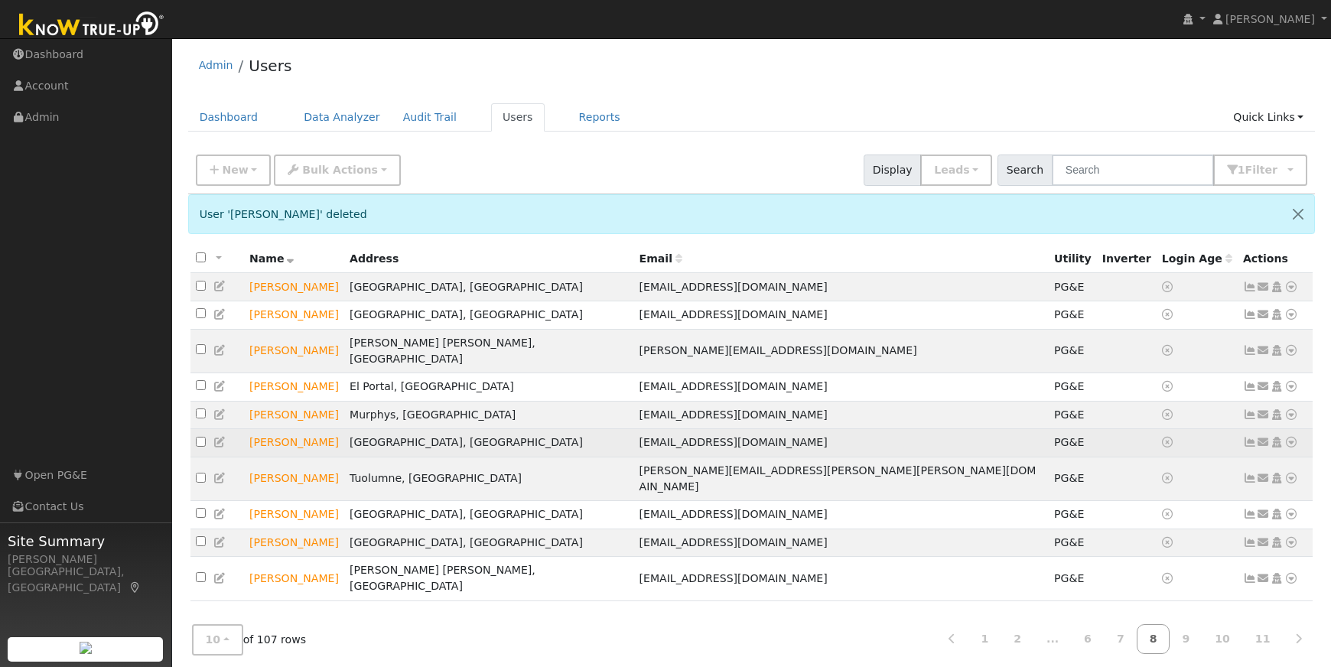
click at [1292, 437] on icon at bounding box center [1291, 442] width 14 height 11
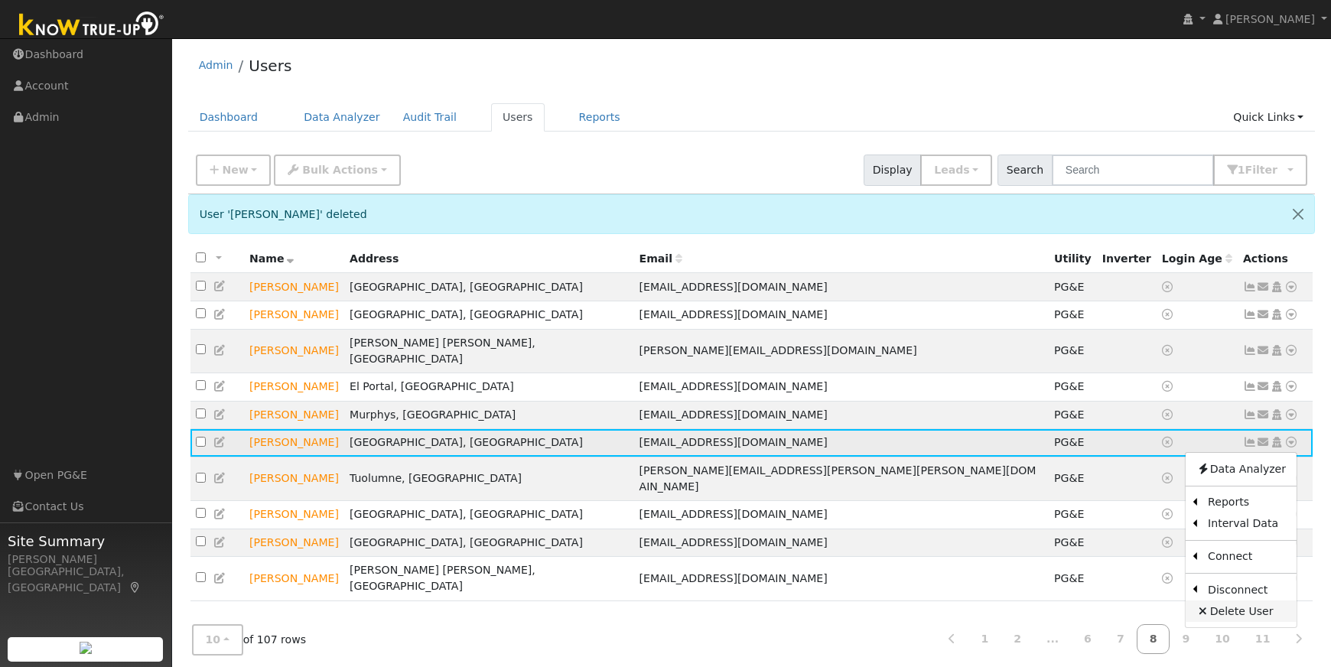
click at [1221, 600] on link "Delete User" at bounding box center [1240, 610] width 111 height 21
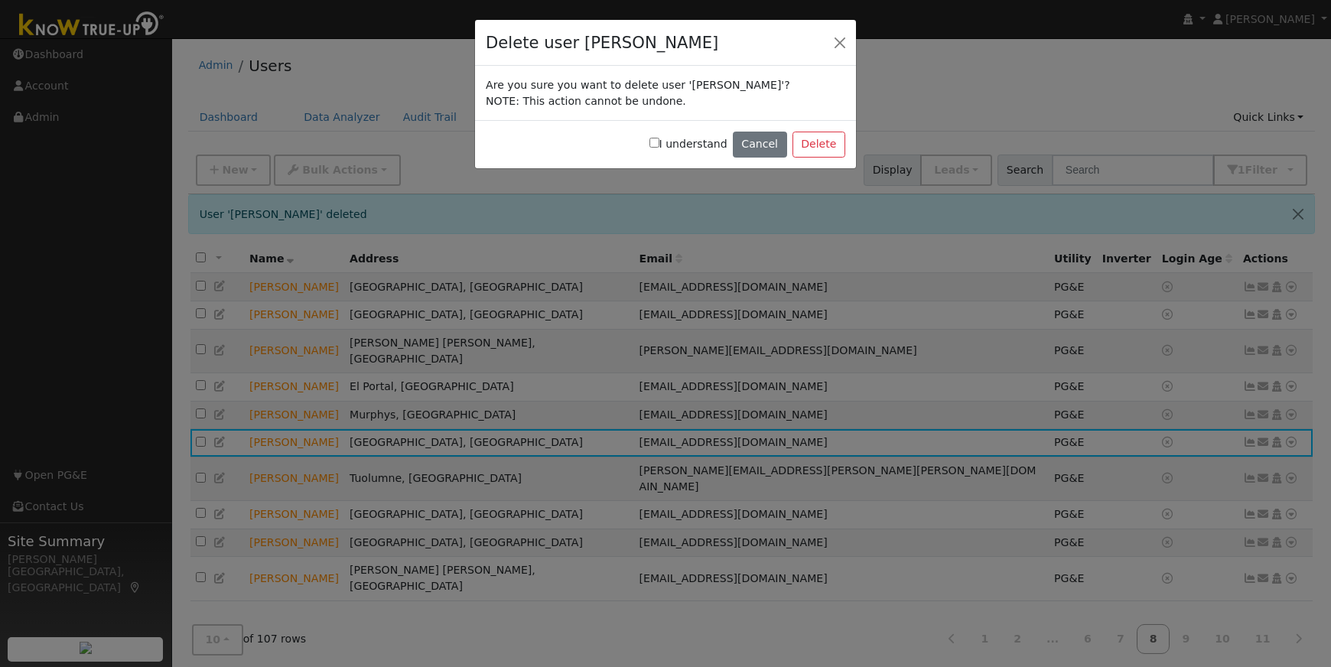
click at [626, 244] on div "Delete user Danny milnik Are you sure you want to delete user 'Danny milnik'? N…" at bounding box center [665, 333] width 1331 height 667
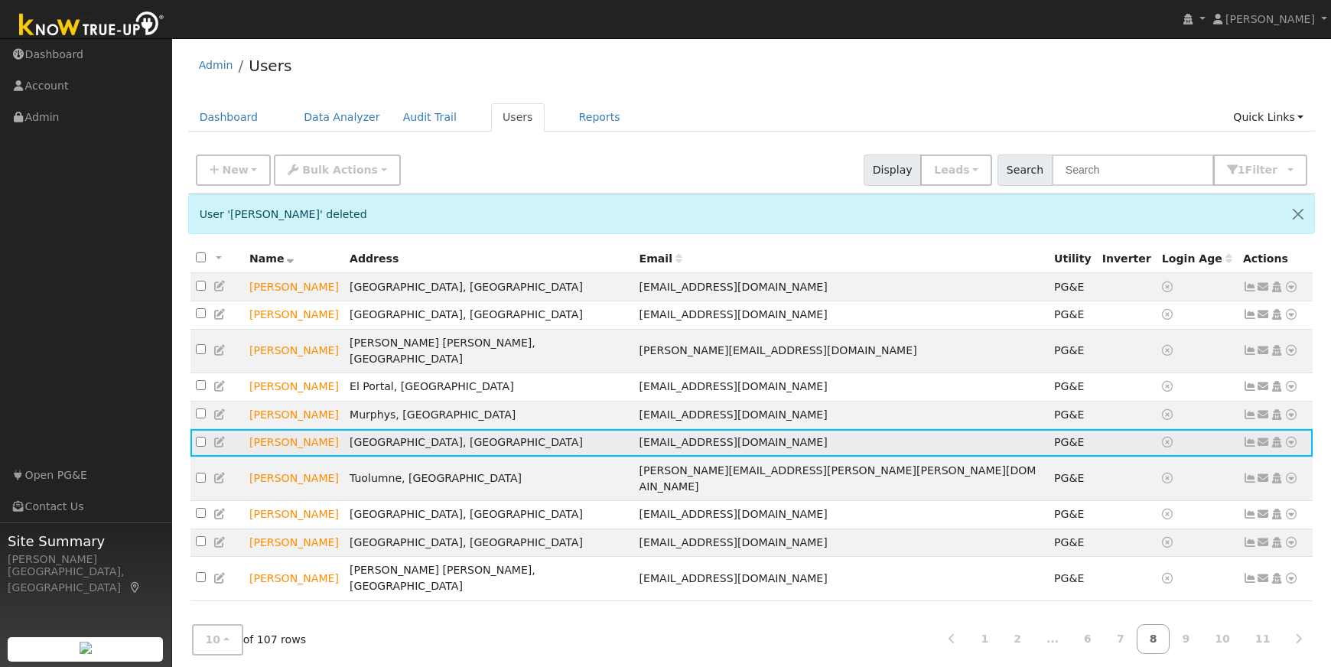
click at [1293, 437] on icon at bounding box center [1291, 442] width 14 height 11
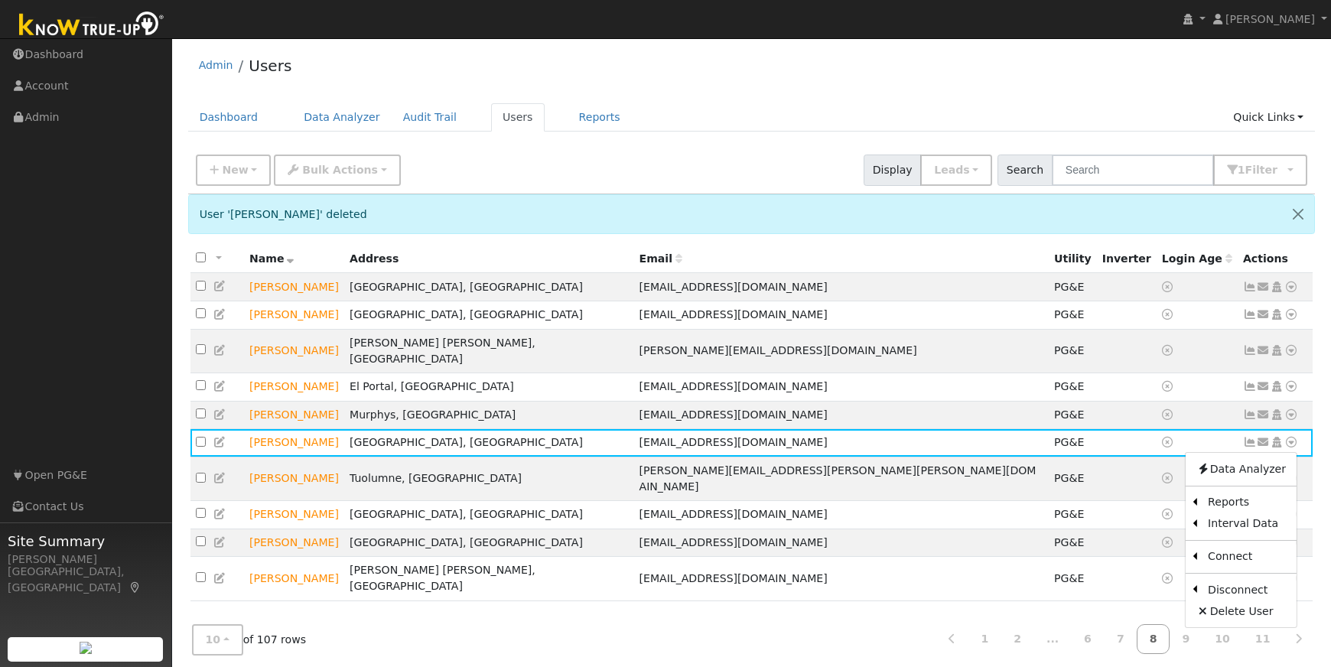
click at [1216, 600] on link "Delete User" at bounding box center [1240, 610] width 111 height 21
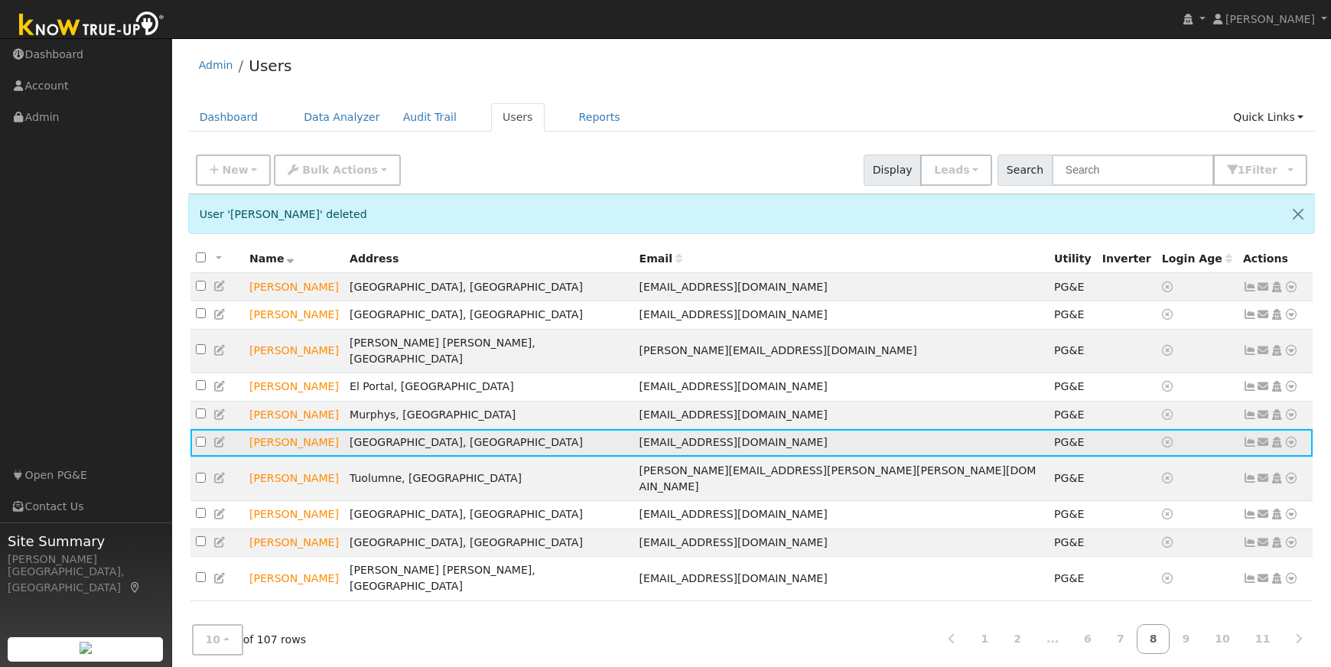
click at [1294, 437] on icon at bounding box center [1291, 442] width 14 height 11
click at [1230, 600] on link "Delete User" at bounding box center [1240, 610] width 111 height 21
click at [200, 437] on input "checkbox" at bounding box center [201, 442] width 10 height 10
checkbox input "true"
click at [220, 437] on icon at bounding box center [220, 442] width 14 height 11
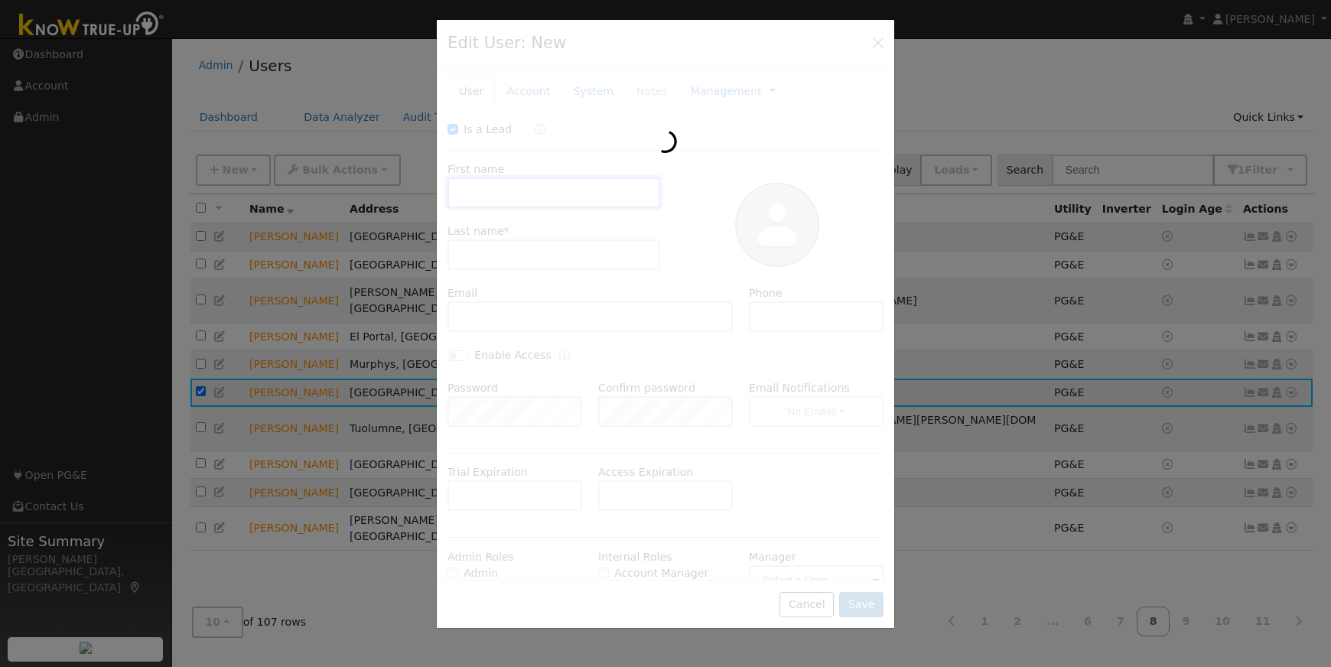
checkbox input "true"
type input "Danny"
type input "milnik"
type input "[EMAIL_ADDRESS][DOMAIN_NAME]"
type input "209-559-5150"
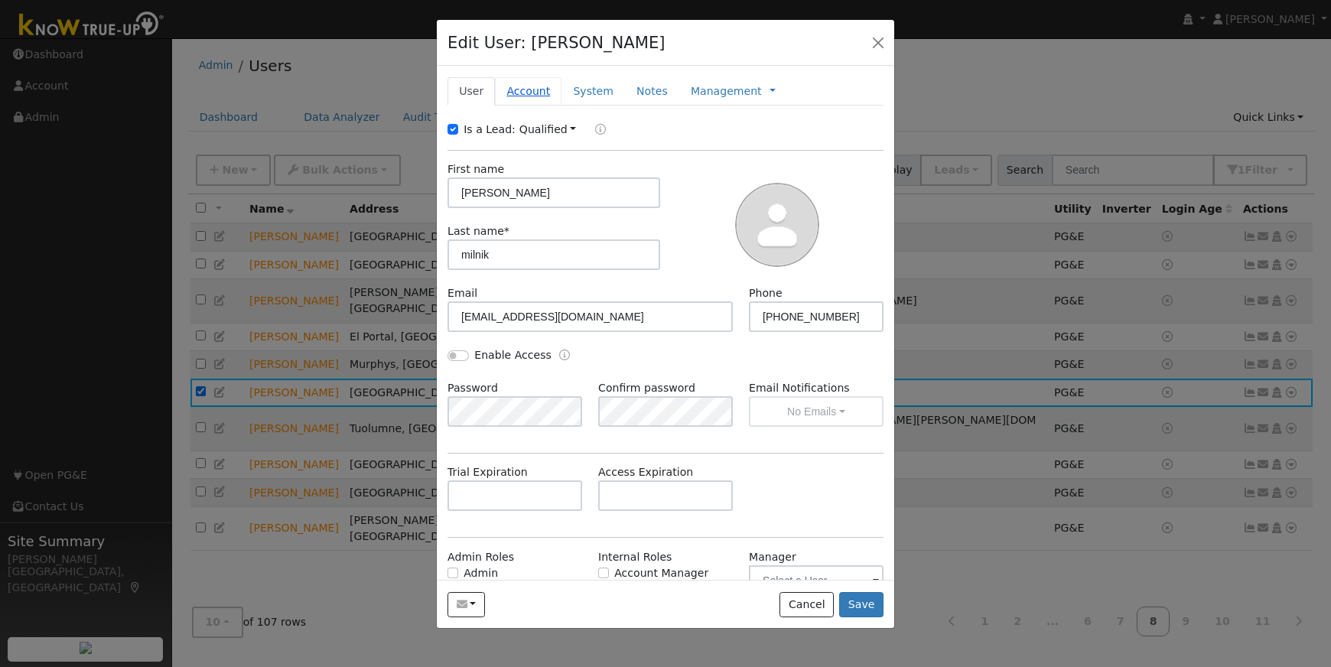
click at [527, 92] on link "Account" at bounding box center [528, 91] width 67 height 28
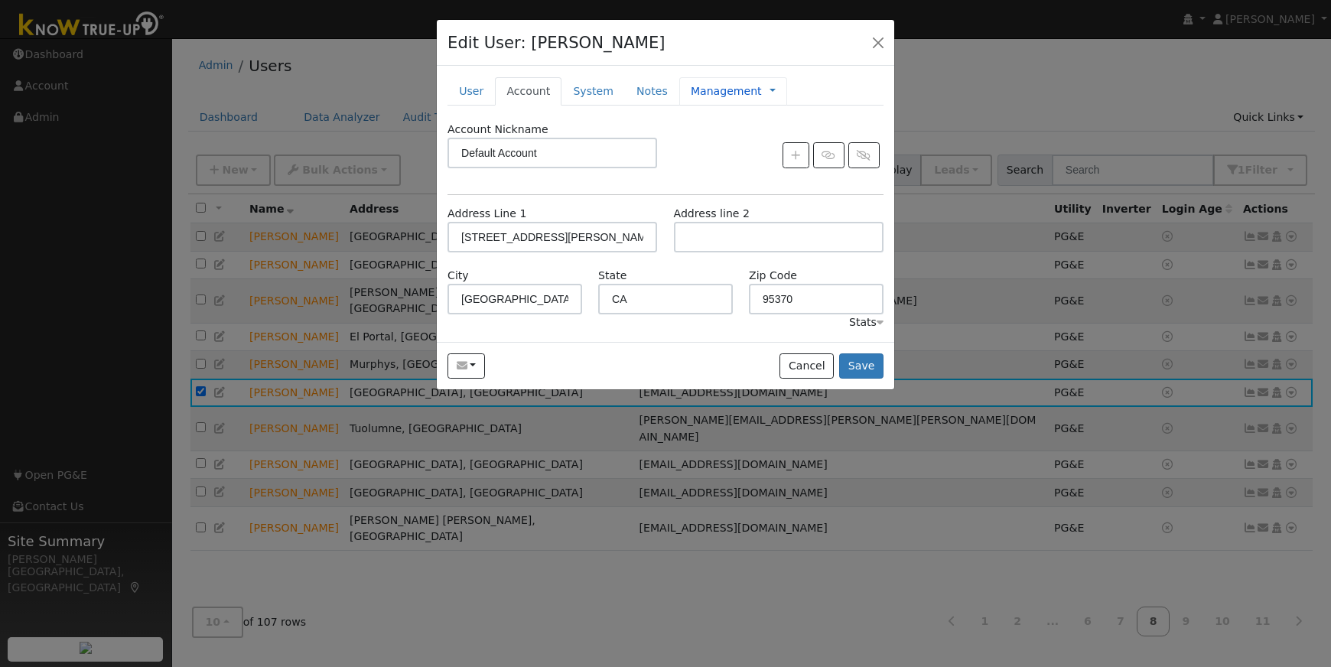
click at [760, 92] on div "Management Management Billing Timeline" at bounding box center [733, 91] width 108 height 28
click at [769, 92] on link at bounding box center [772, 91] width 6 height 16
click at [469, 94] on link "User" at bounding box center [470, 91] width 47 height 28
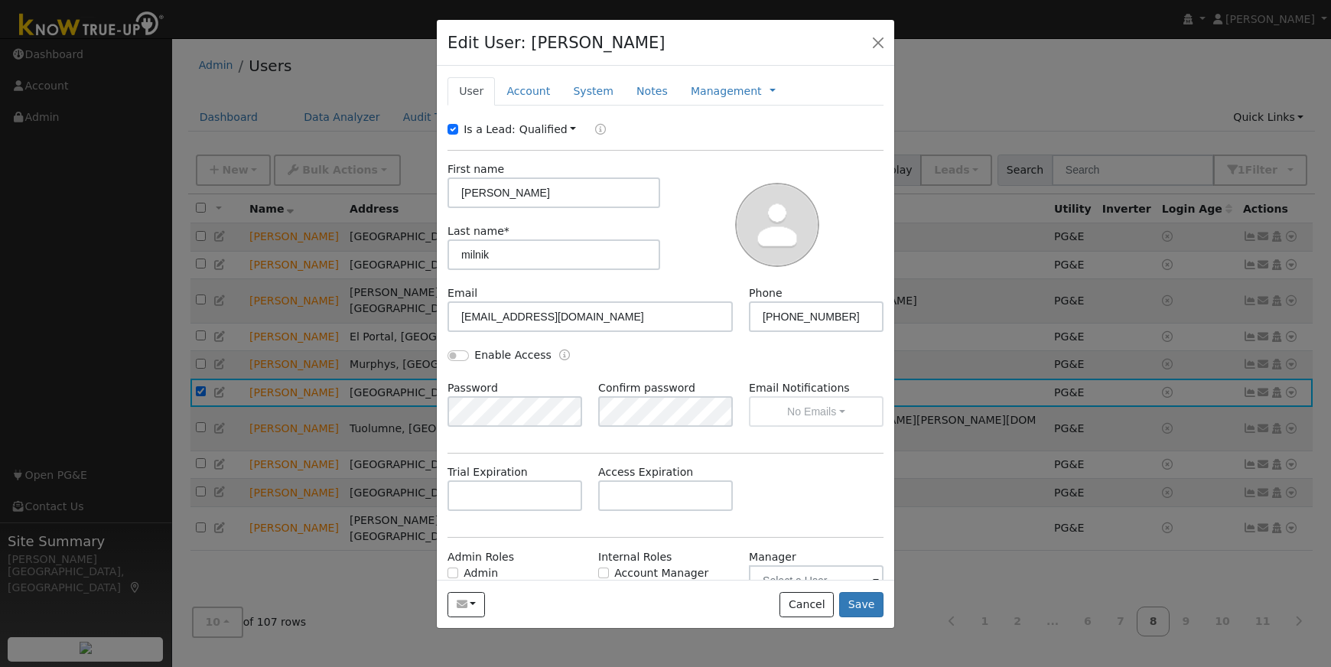
click at [565, 128] on link "Qualified" at bounding box center [547, 129] width 57 height 12
click at [704, 135] on div "Is a Lead: Qualified Unqualified Qualified" at bounding box center [666, 131] width 452 height 18
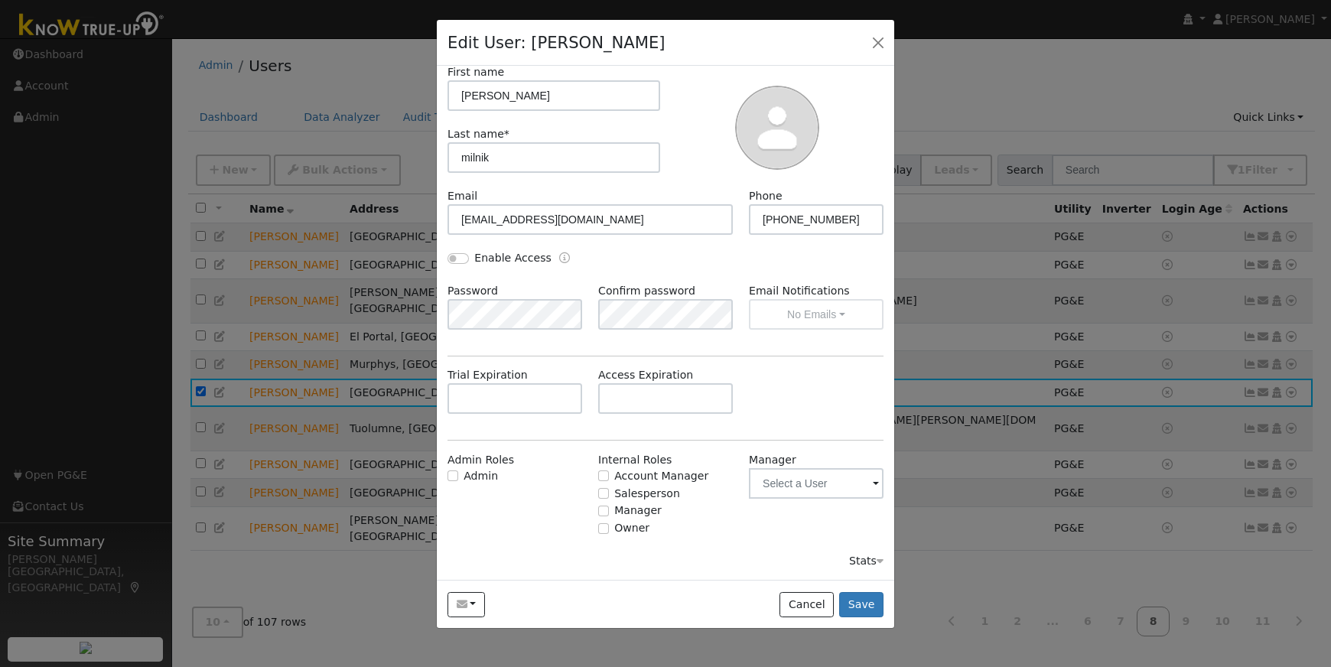
click at [874, 483] on span at bounding box center [876, 485] width 6 height 18
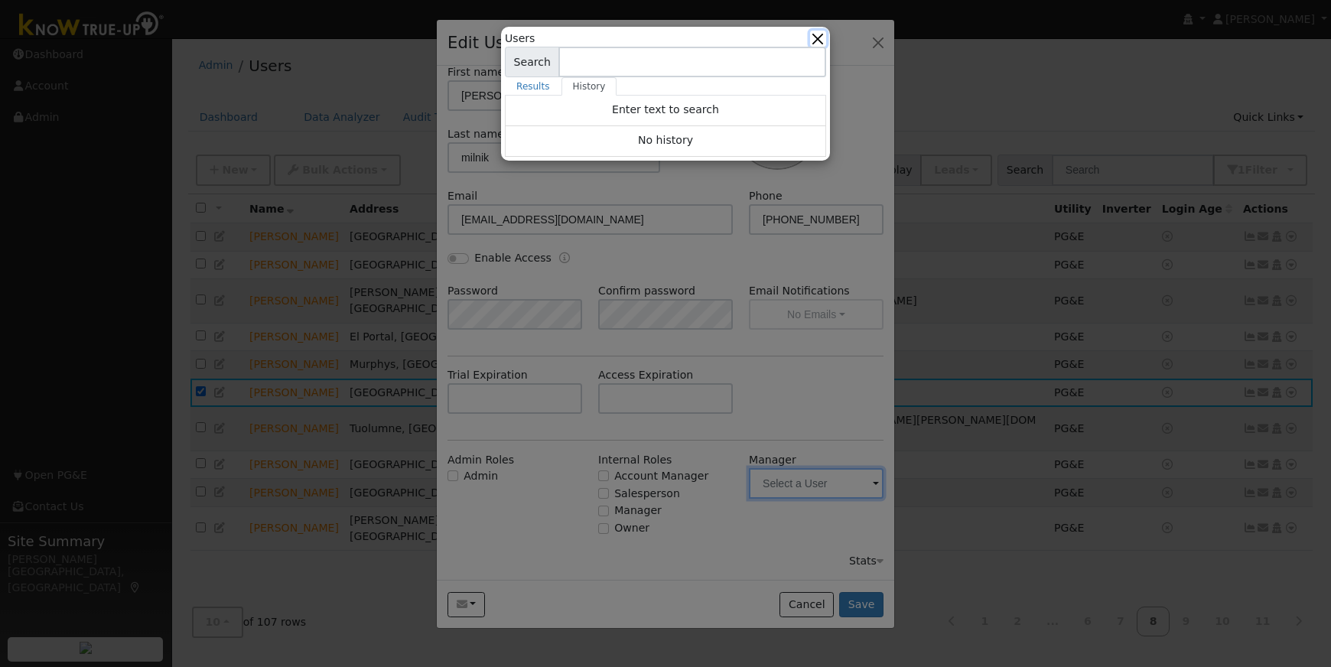
click at [818, 41] on button "button" at bounding box center [818, 39] width 16 height 16
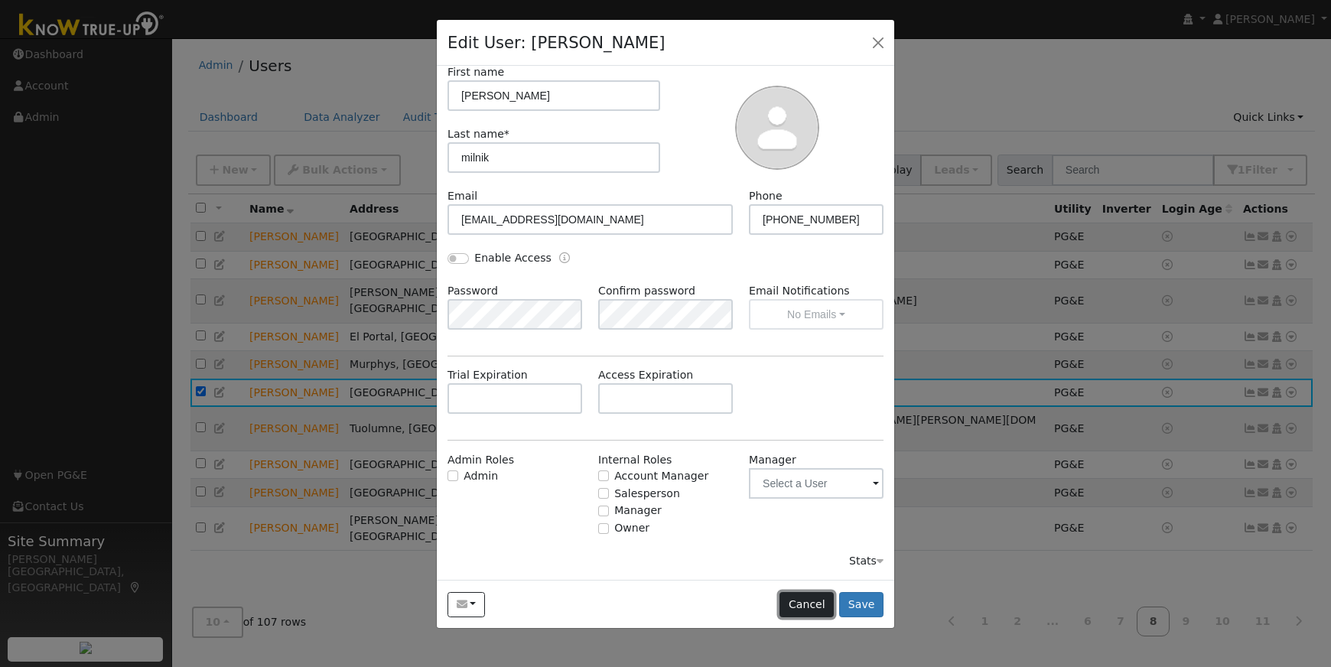
click at [805, 603] on button "Cancel" at bounding box center [806, 605] width 54 height 26
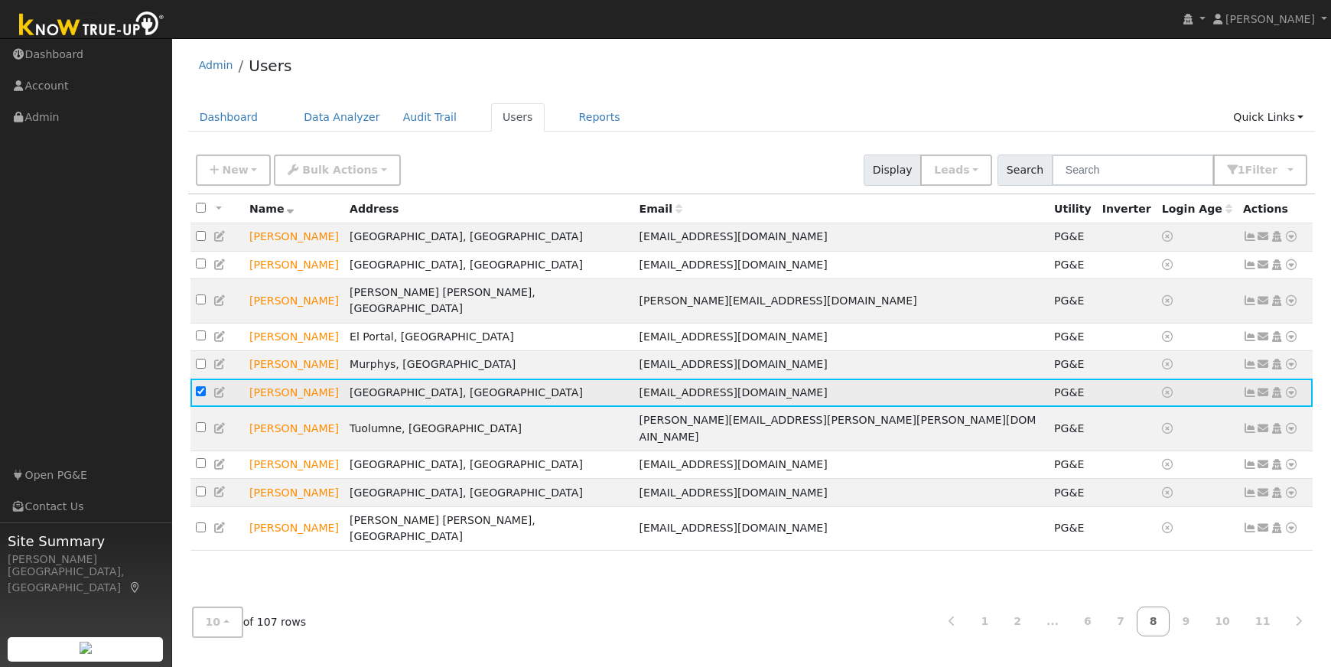
click at [1291, 387] on icon at bounding box center [1291, 392] width 14 height 11
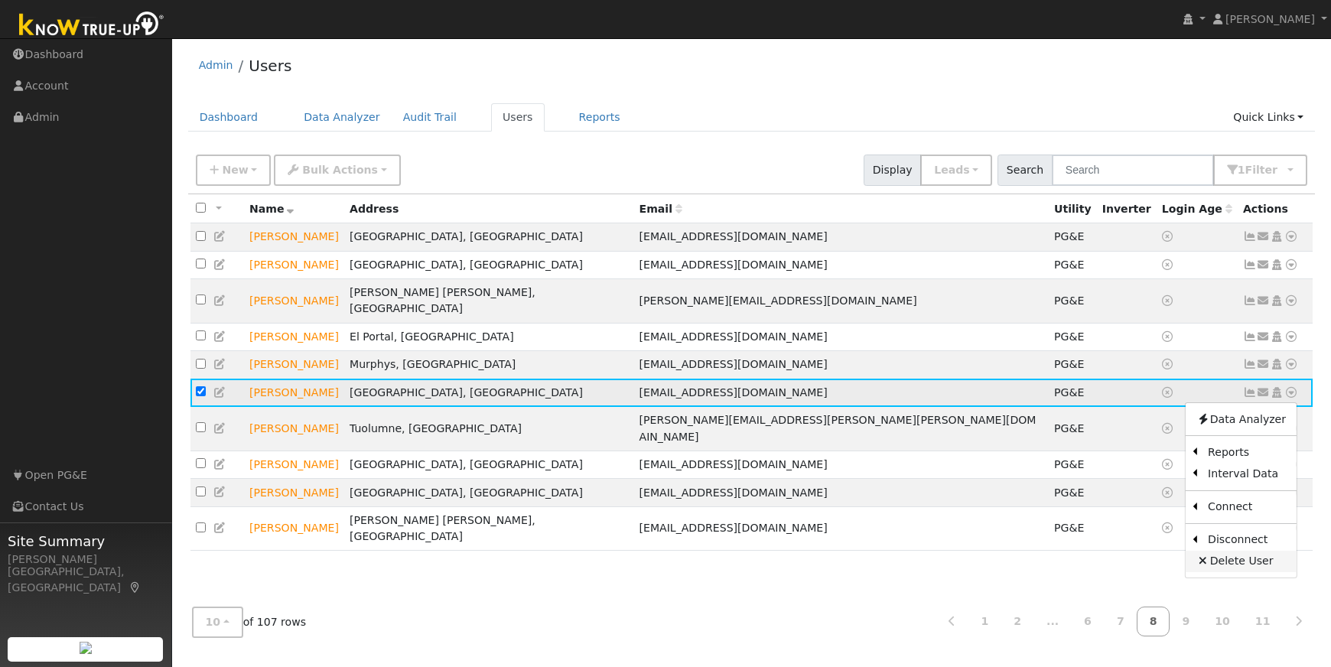
click at [1215, 554] on link "Delete User" at bounding box center [1240, 561] width 111 height 21
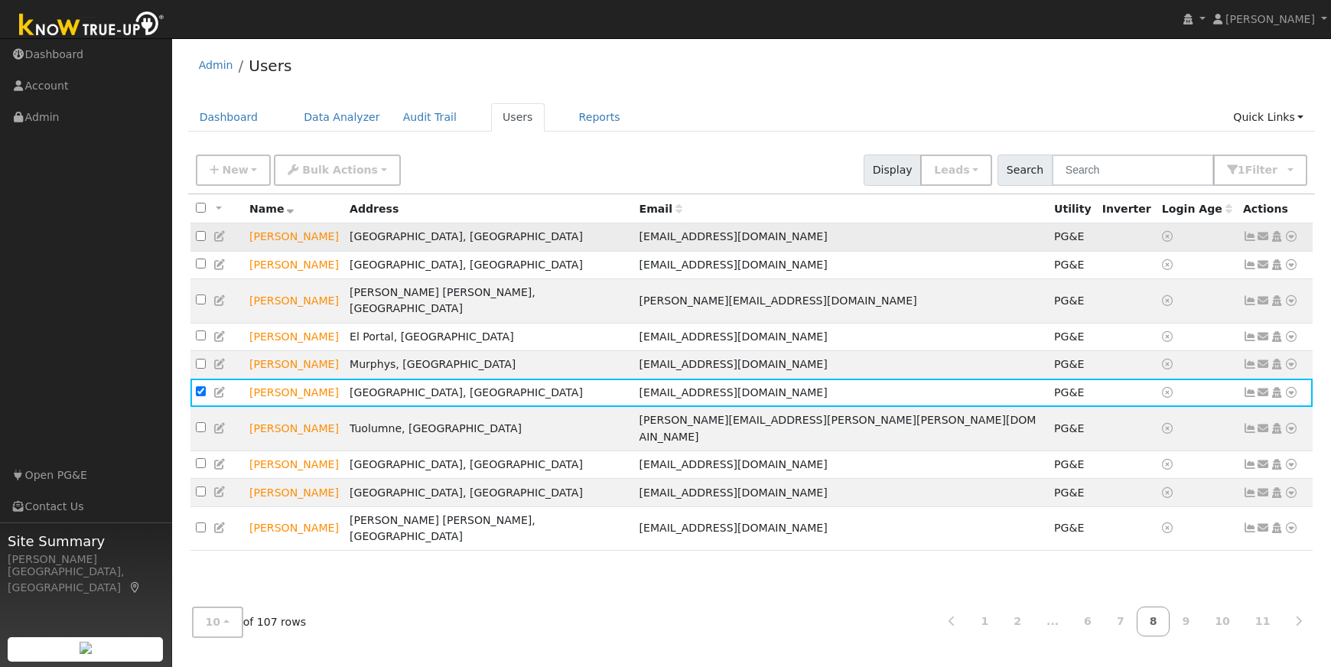
click at [1292, 238] on icon at bounding box center [1291, 236] width 14 height 11
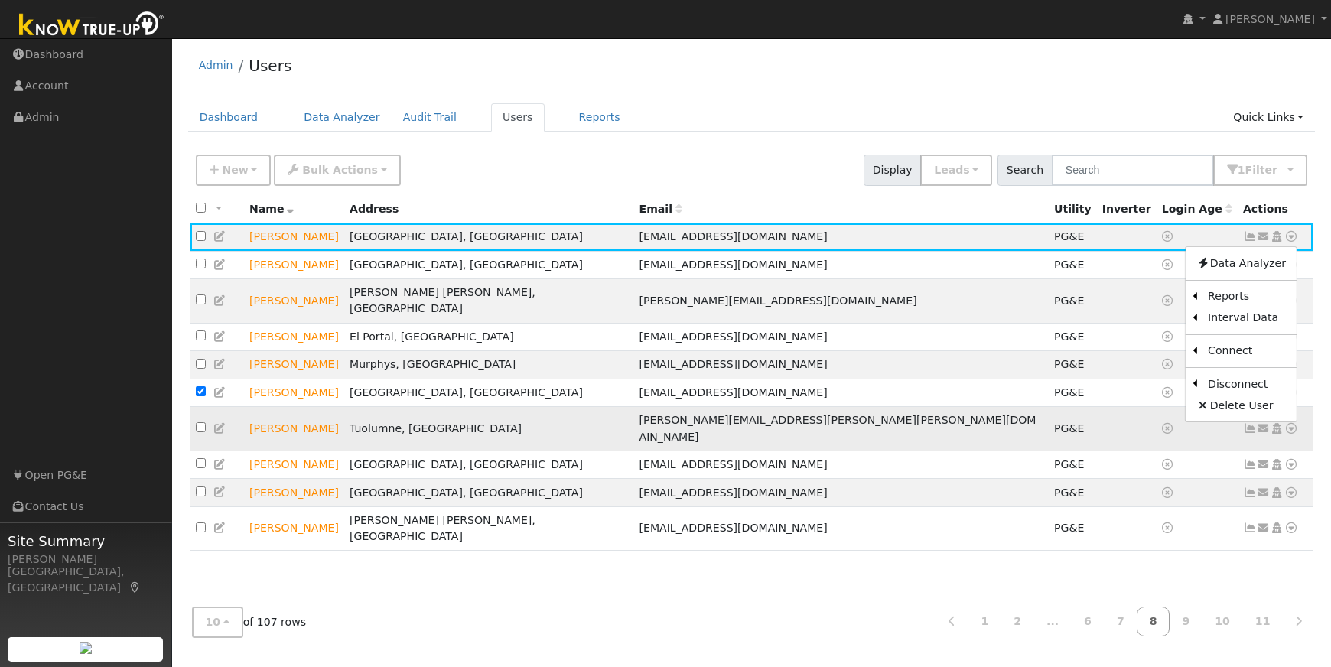
click at [1230, 411] on link "Delete User" at bounding box center [1240, 405] width 111 height 21
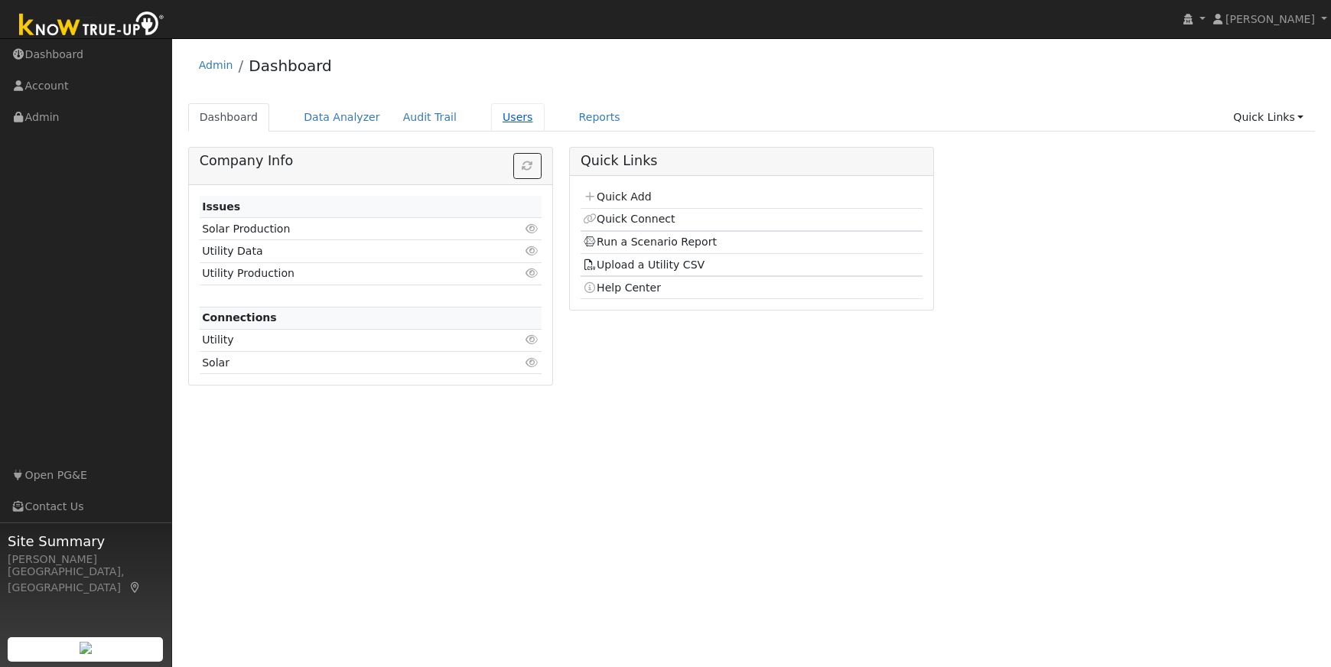
click at [506, 116] on link "Users" at bounding box center [518, 117] width 54 height 28
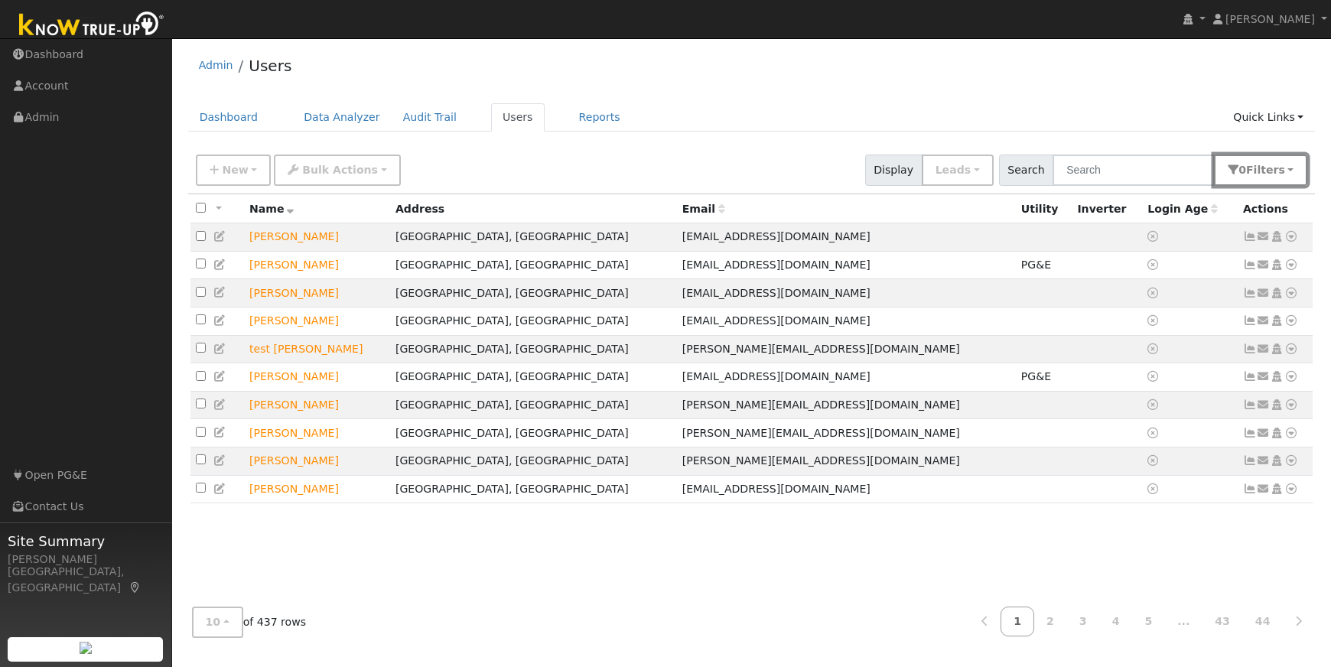
click at [1290, 167] on button "0 Filter s" at bounding box center [1260, 169] width 93 height 31
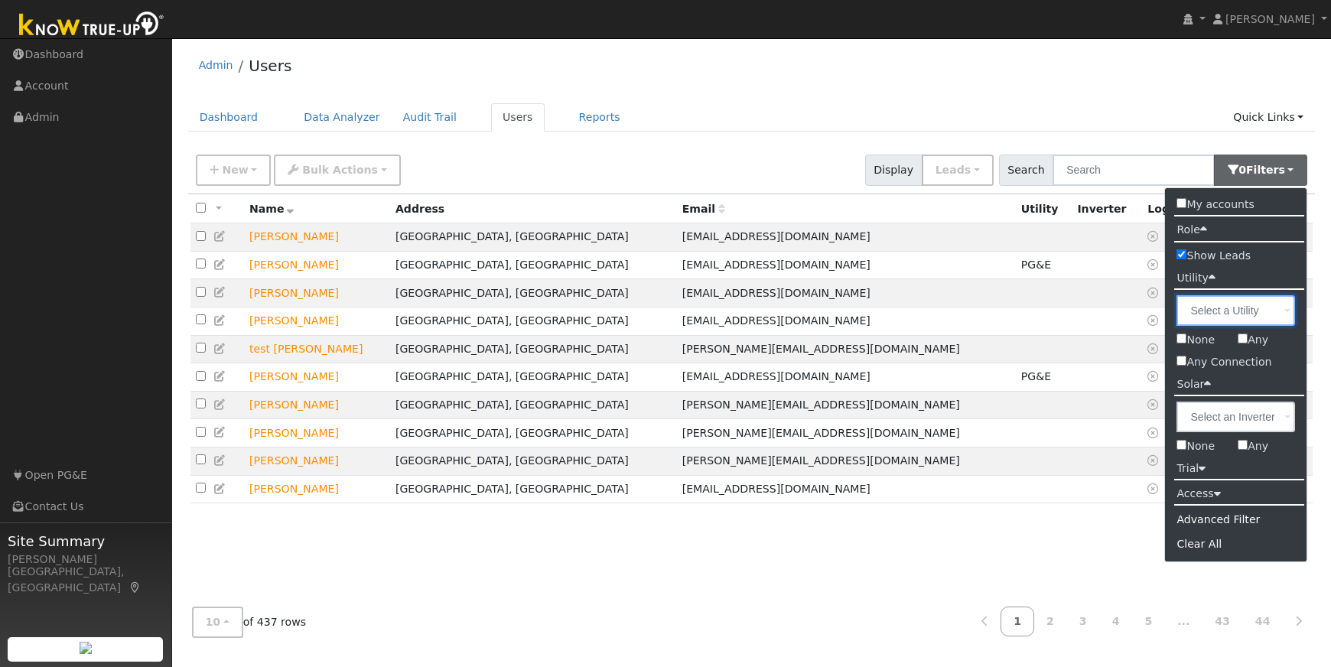
click at [1207, 316] on input "text" at bounding box center [1235, 310] width 119 height 31
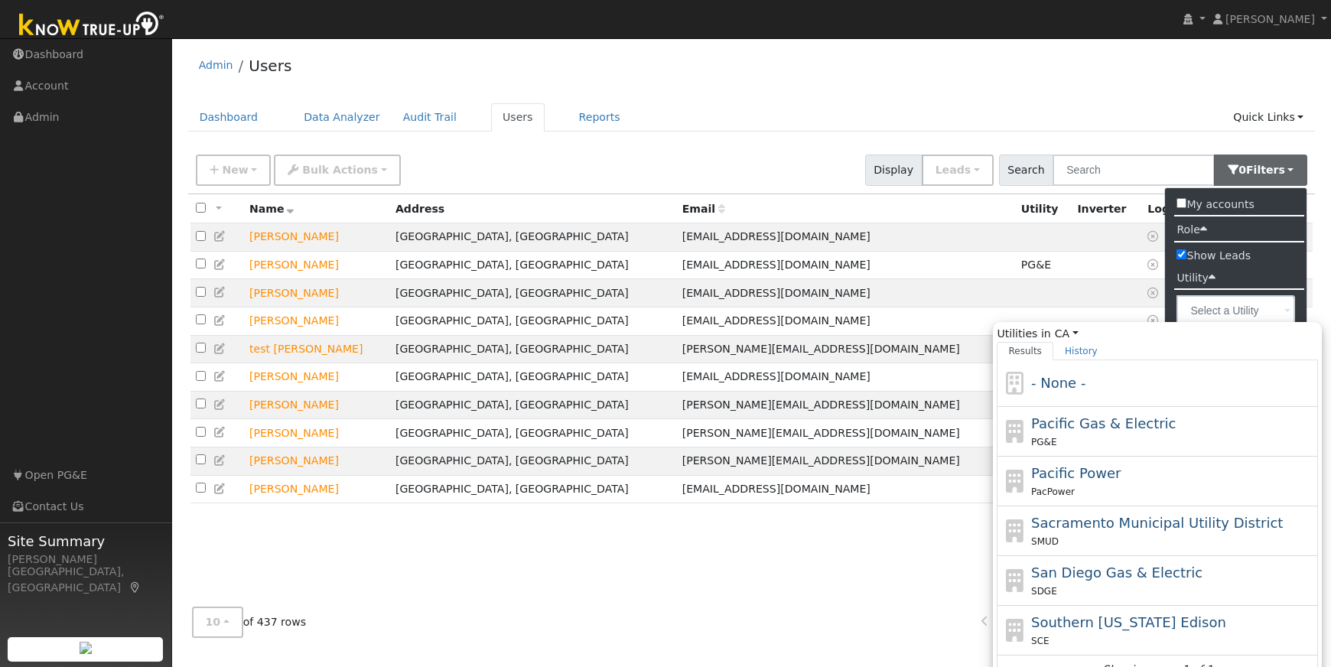
click at [1181, 439] on div "PG&E" at bounding box center [1173, 442] width 284 height 16
click at [0, 0] on input "Utilities in [GEOGRAPHIC_DATA] All States AL AK AZ AR CA CO [GEOGRAPHIC_DATA] D…" at bounding box center [0, 0] width 0 height 0
type input "Pacific Gas & Electric"
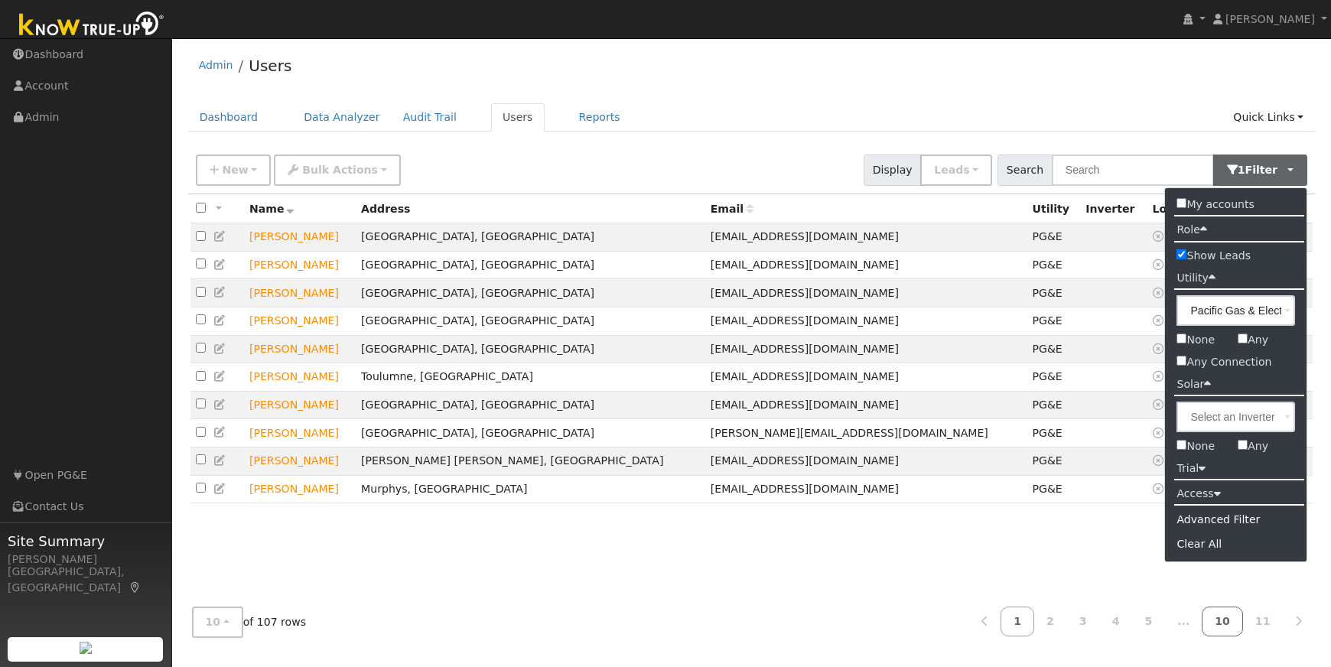
click at [1229, 617] on link "10" at bounding box center [1221, 621] width 41 height 30
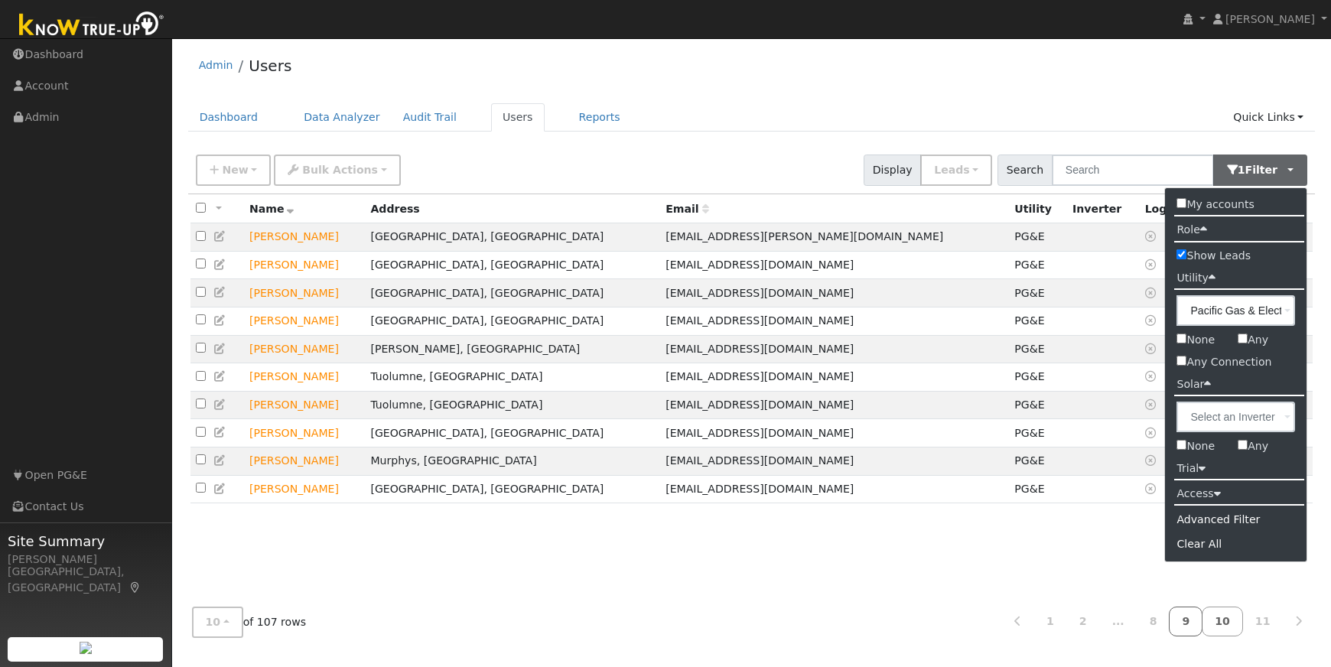
click at [1195, 621] on link "9" at bounding box center [1186, 621] width 34 height 30
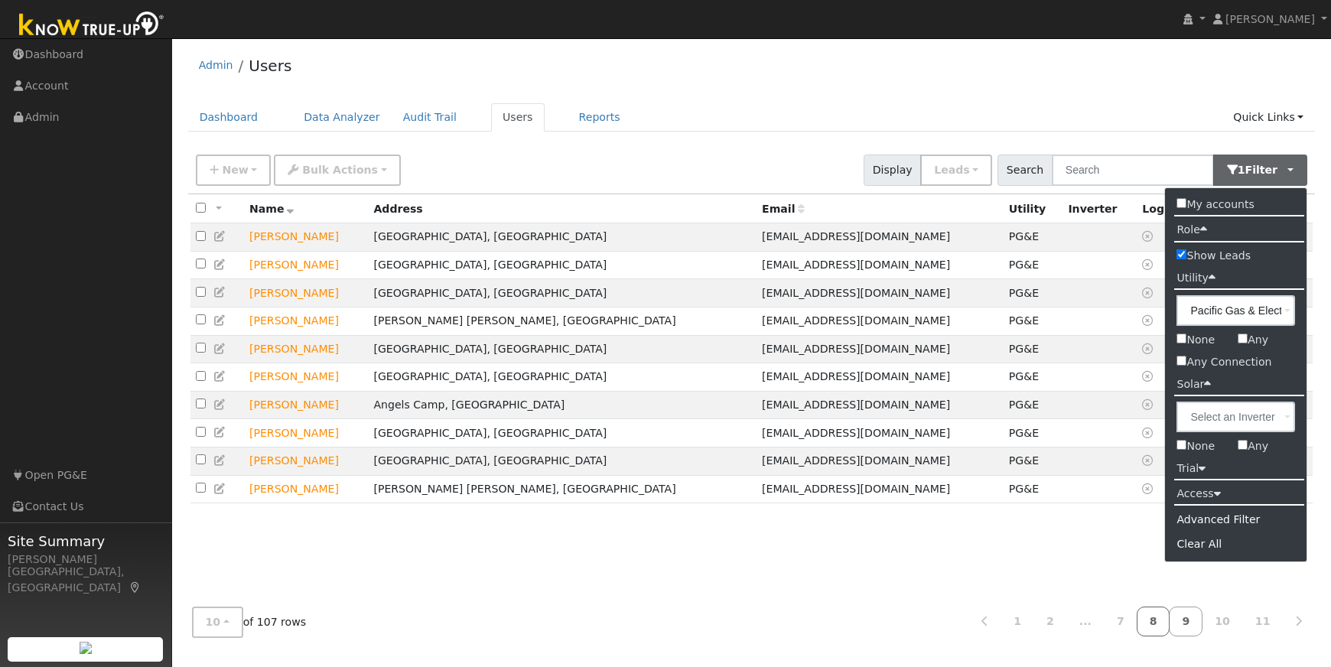
click at [1163, 624] on link "8" at bounding box center [1153, 621] width 34 height 30
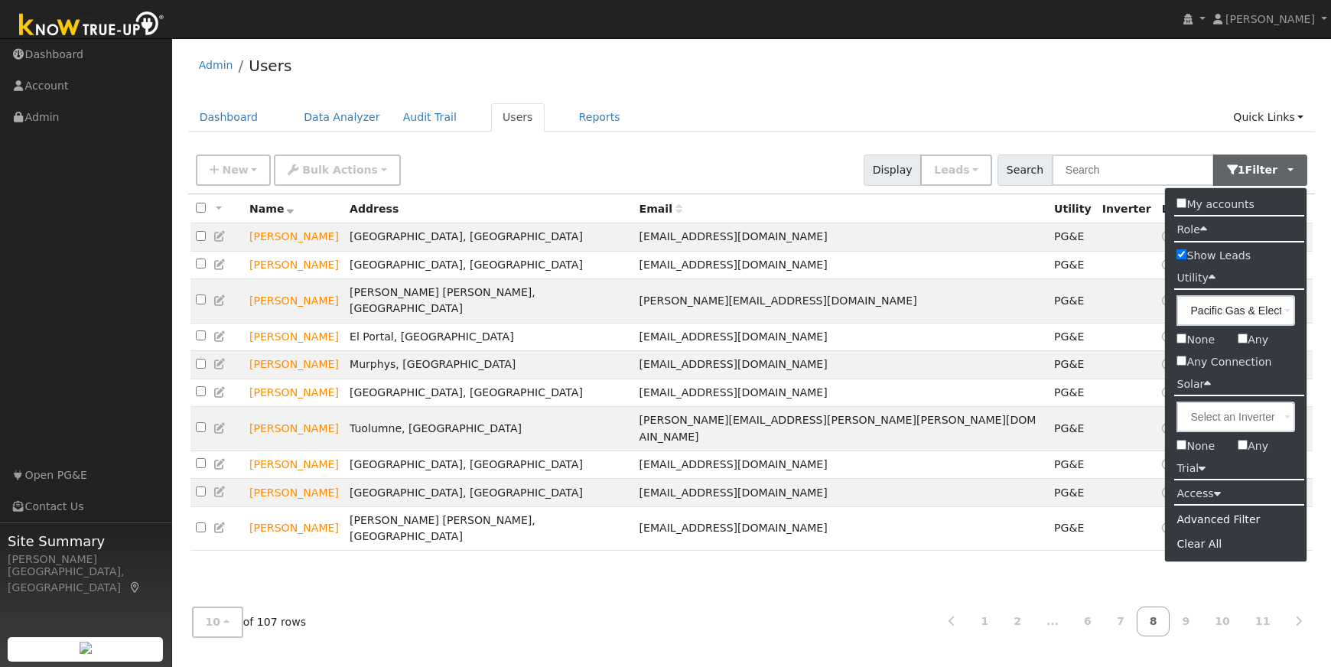
click at [1130, 122] on ul "Dashboard Data Analyzer Audit Trail Users Reports Quick Links Quick Add Quick C…" at bounding box center [751, 117] width 1127 height 28
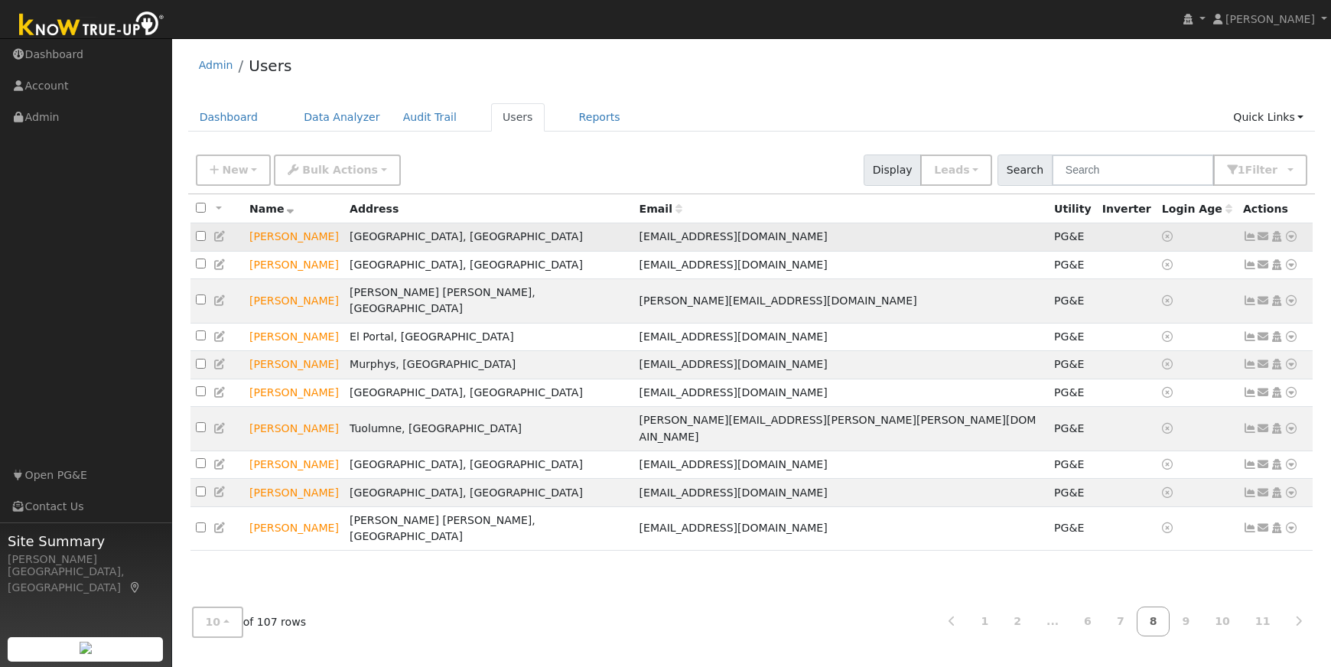
click at [1289, 236] on icon at bounding box center [1291, 236] width 14 height 11
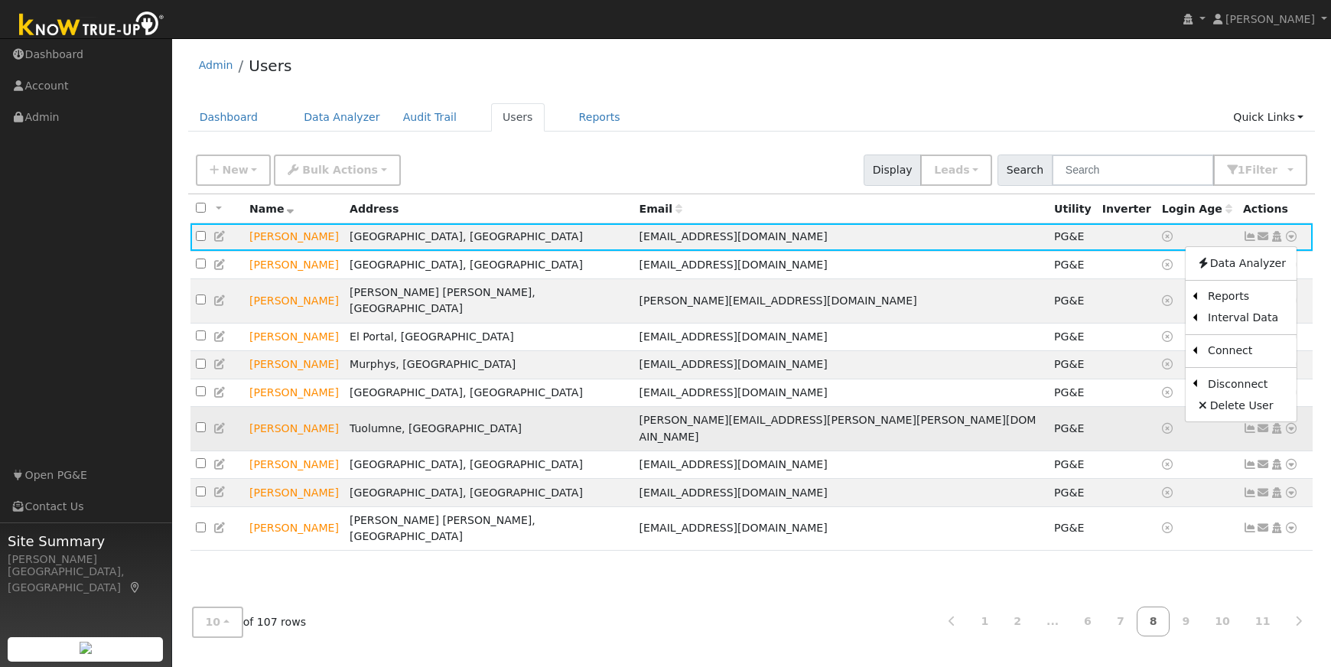
click at [1231, 408] on link "Delete User" at bounding box center [1240, 405] width 111 height 21
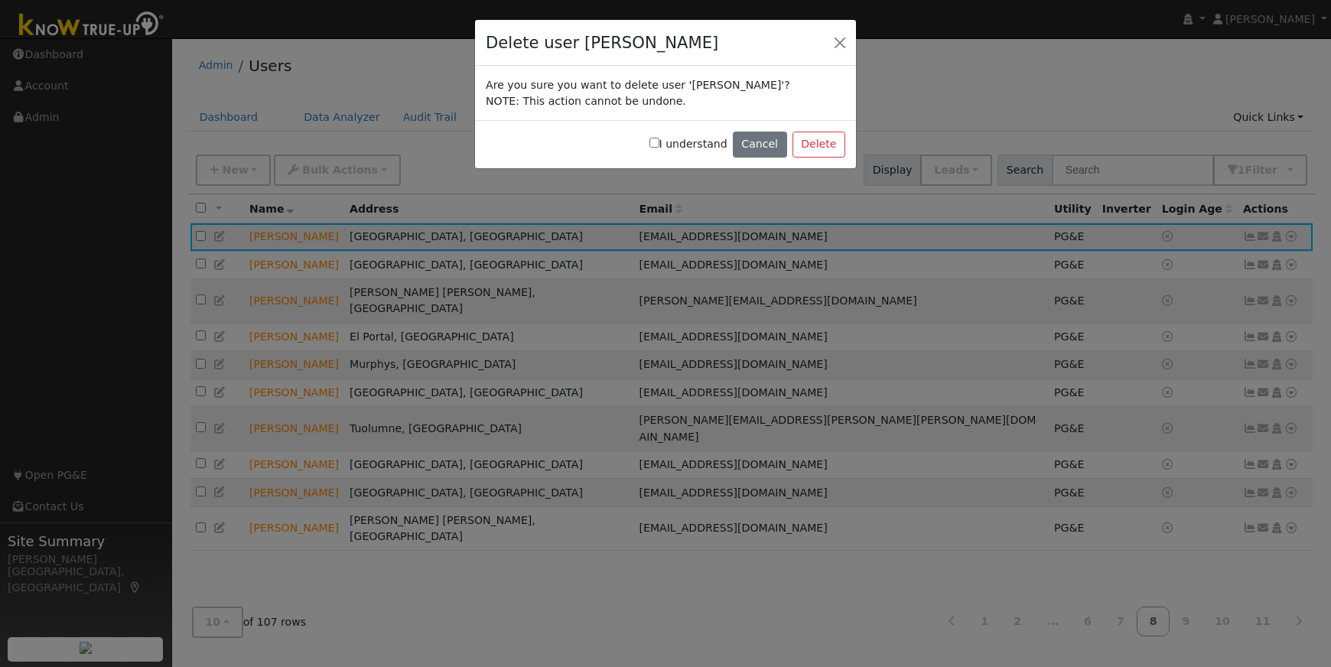
click at [659, 142] on input "I understand" at bounding box center [654, 143] width 10 height 10
checkbox input "true"
drag, startPoint x: 811, startPoint y: 138, endPoint x: 788, endPoint y: 139, distance: 23.0
click at [811, 138] on button "Delete" at bounding box center [818, 145] width 53 height 26
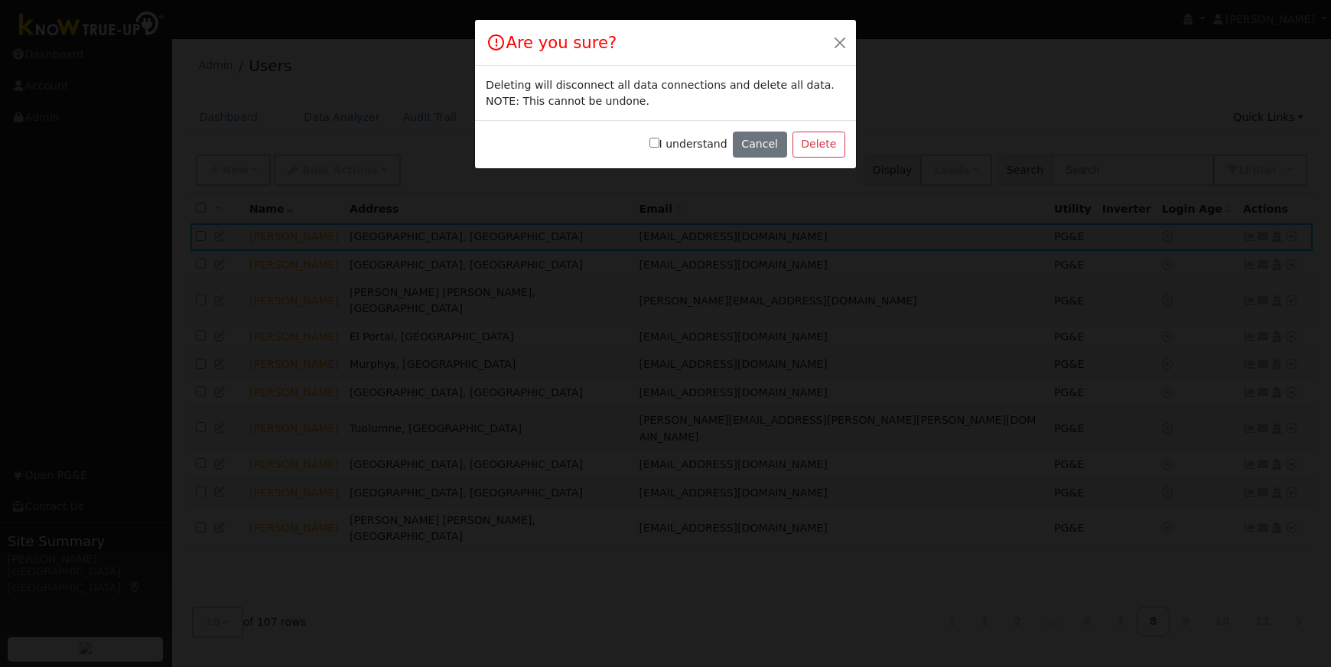
drag, startPoint x: 662, startPoint y: 143, endPoint x: 670, endPoint y: 145, distance: 8.6
click at [659, 143] on input "I understand" at bounding box center [654, 143] width 10 height 10
checkbox input "true"
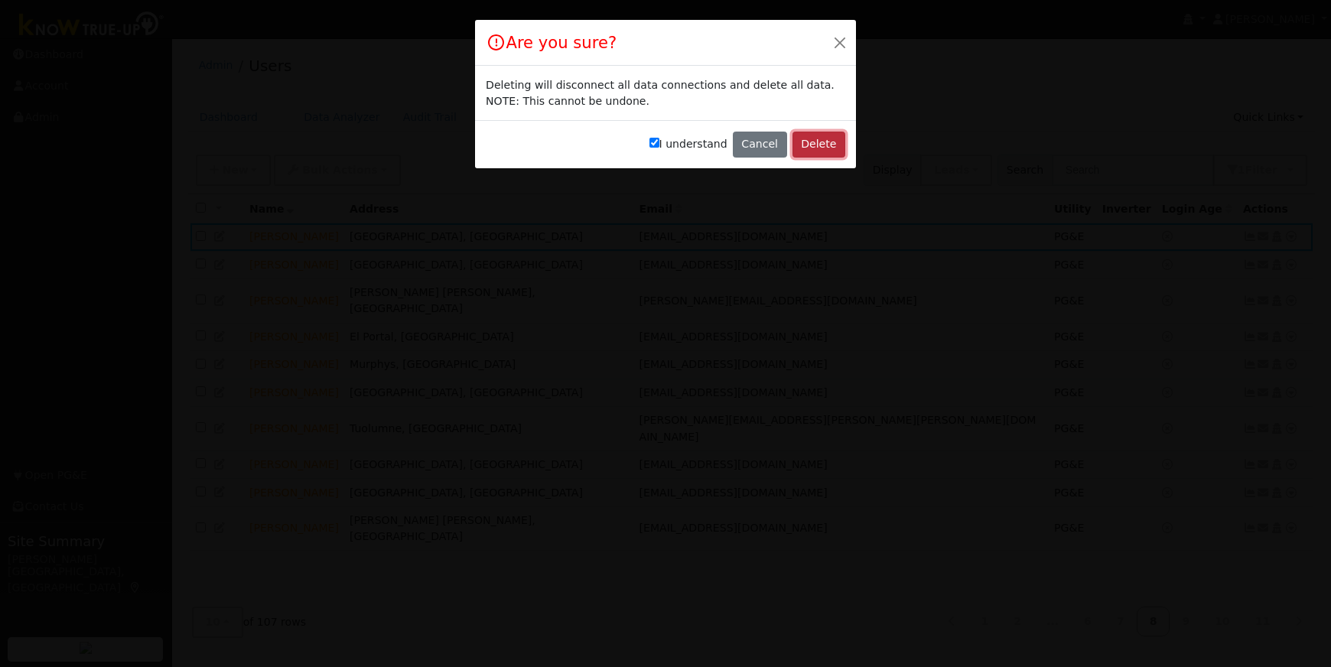
click at [805, 135] on button "Delete" at bounding box center [818, 145] width 53 height 26
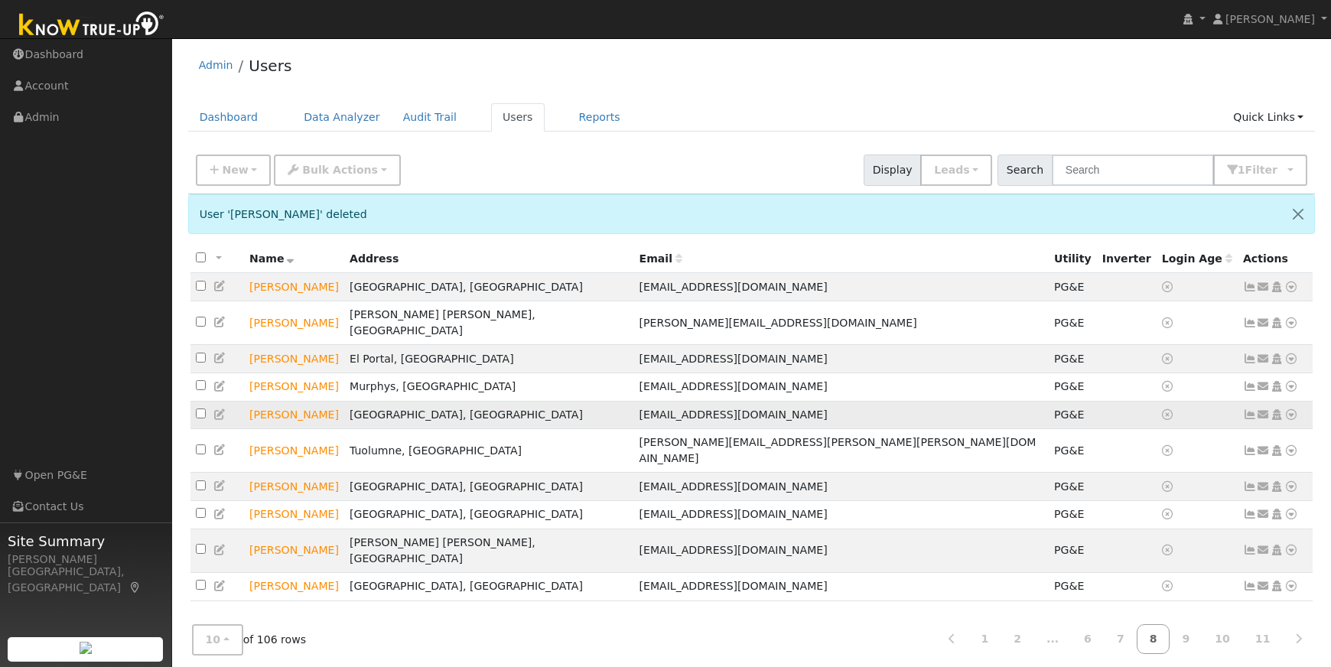
click at [1292, 409] on icon at bounding box center [1291, 414] width 14 height 11
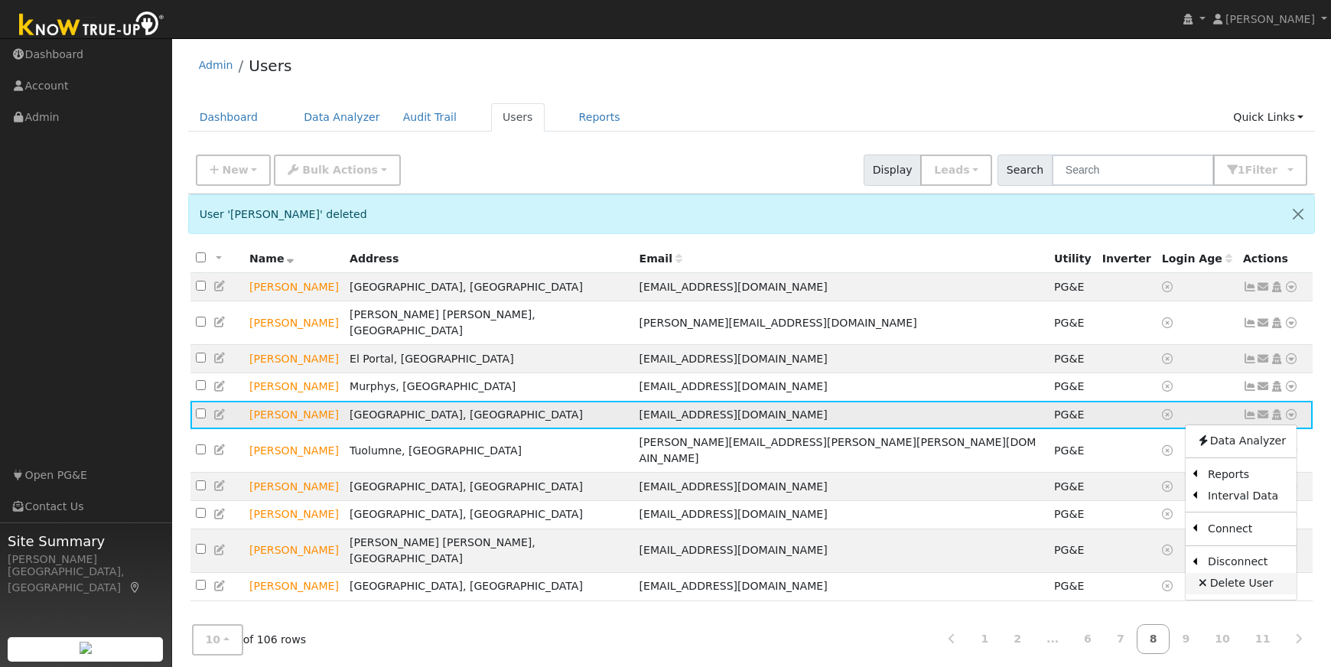
click at [1221, 575] on link "Delete User" at bounding box center [1240, 583] width 111 height 21
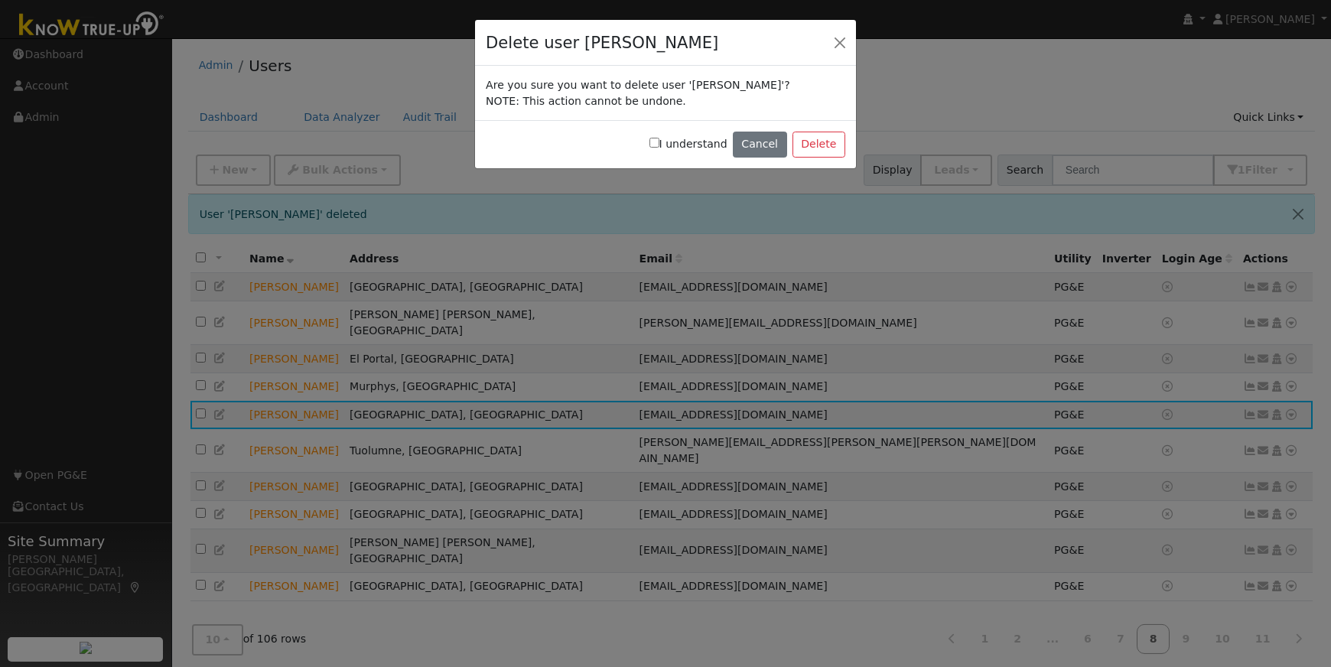
click at [659, 140] on input "I understand" at bounding box center [654, 143] width 10 height 10
checkbox input "true"
click at [807, 144] on button "Delete" at bounding box center [818, 145] width 53 height 26
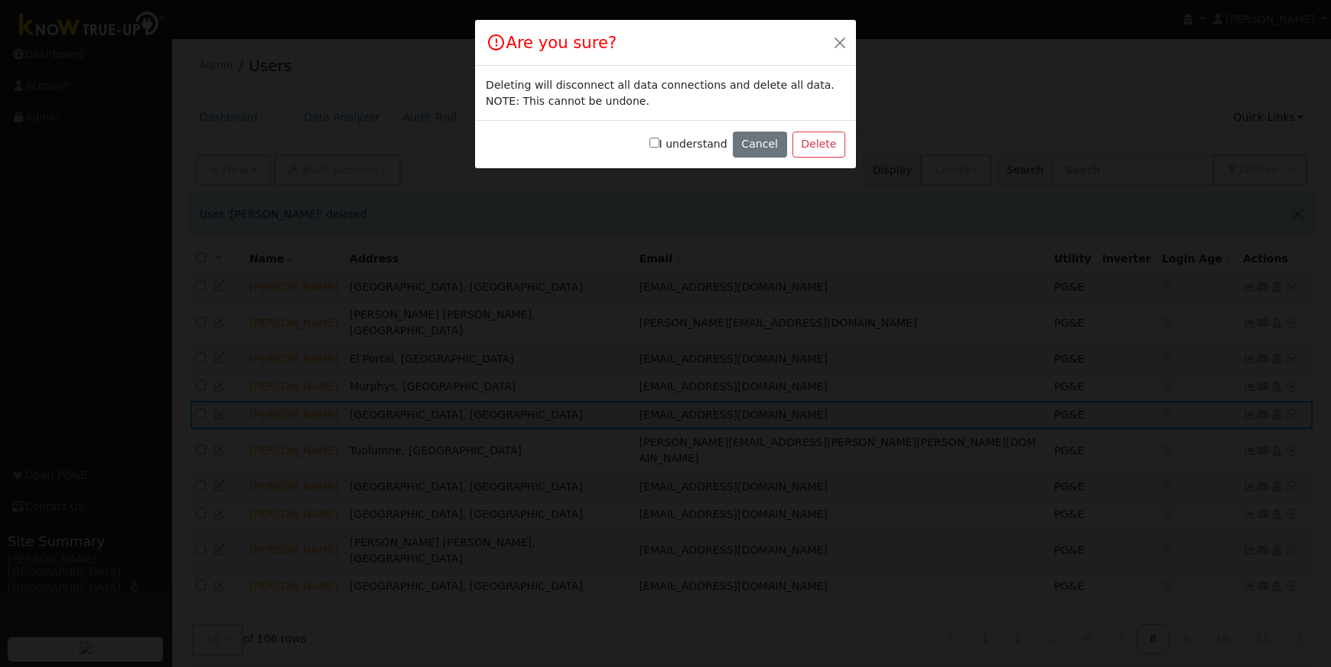
click at [659, 143] on input "I understand" at bounding box center [654, 143] width 10 height 10
checkbox input "true"
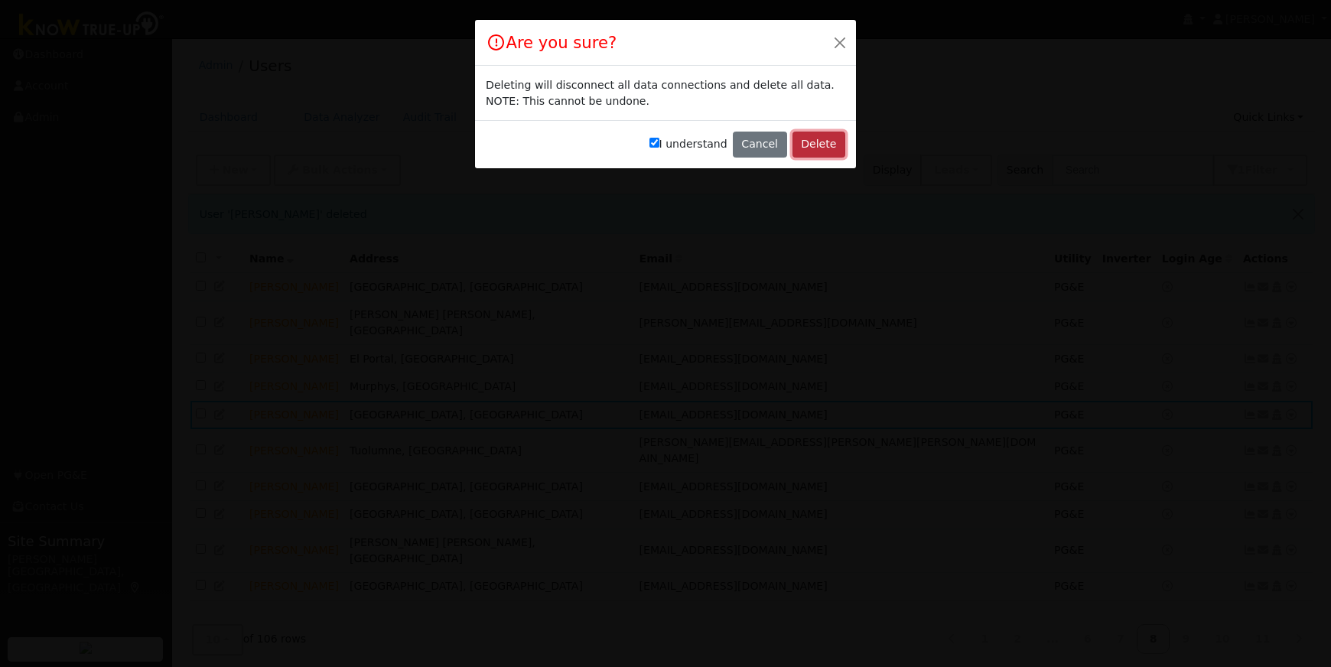
click at [808, 142] on button "Delete" at bounding box center [818, 145] width 53 height 26
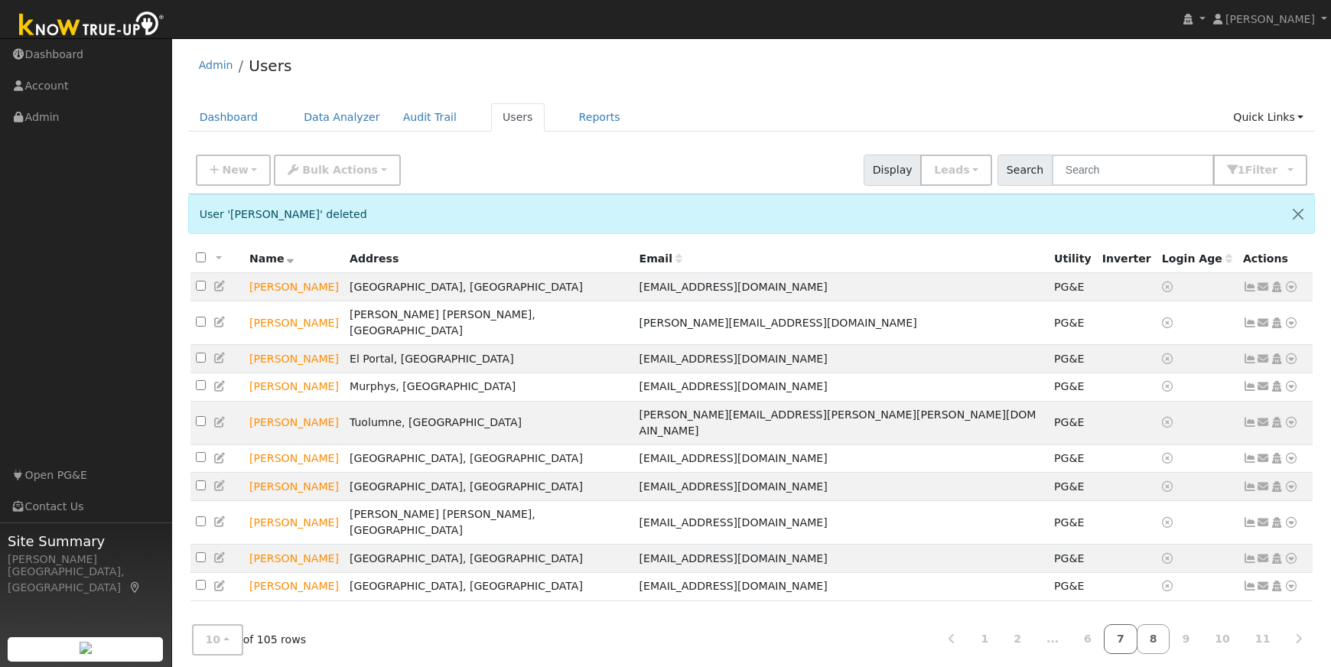
click at [1123, 637] on link "7" at bounding box center [1121, 639] width 34 height 30
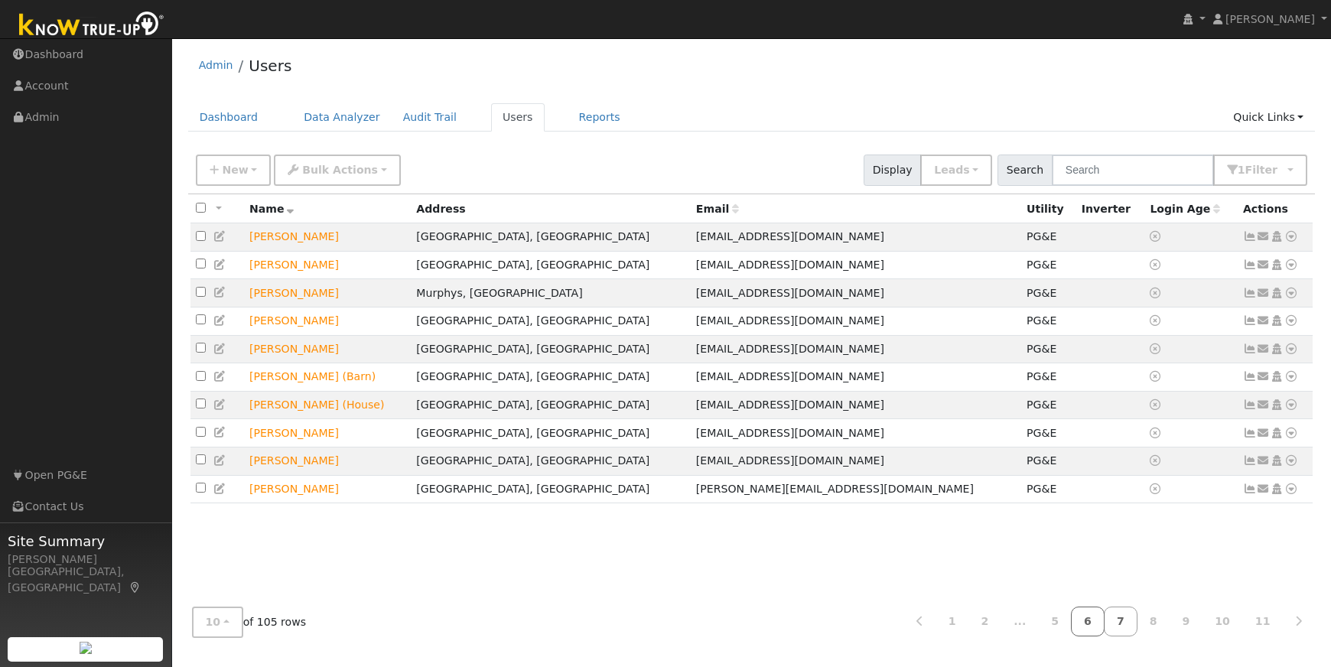
click at [1091, 622] on link "6" at bounding box center [1088, 621] width 34 height 30
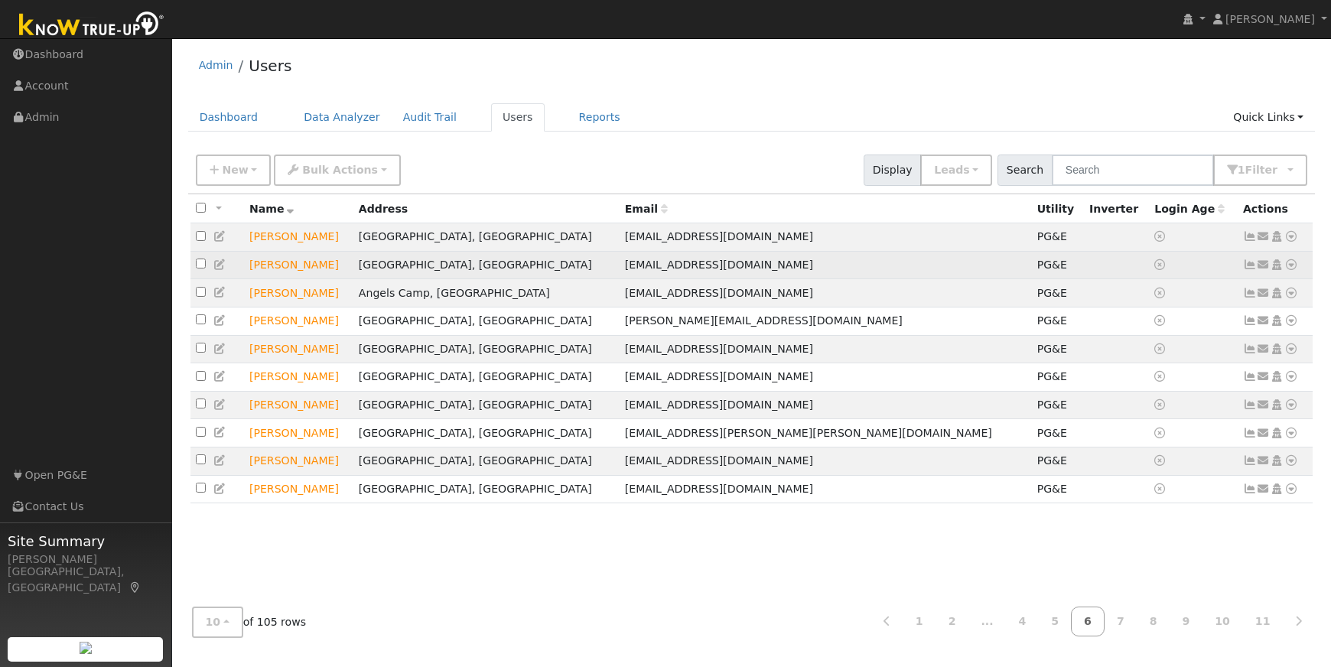
click at [1289, 264] on icon at bounding box center [1291, 264] width 14 height 11
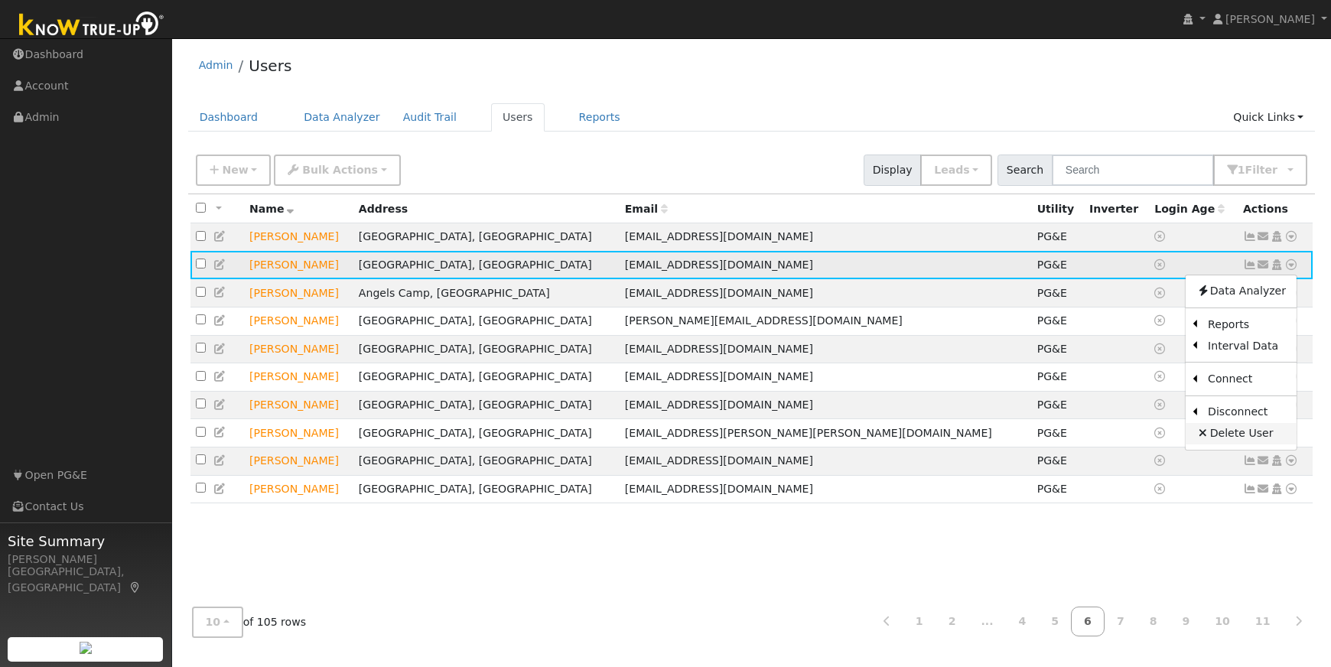
click at [1222, 437] on link "Delete User" at bounding box center [1240, 433] width 111 height 21
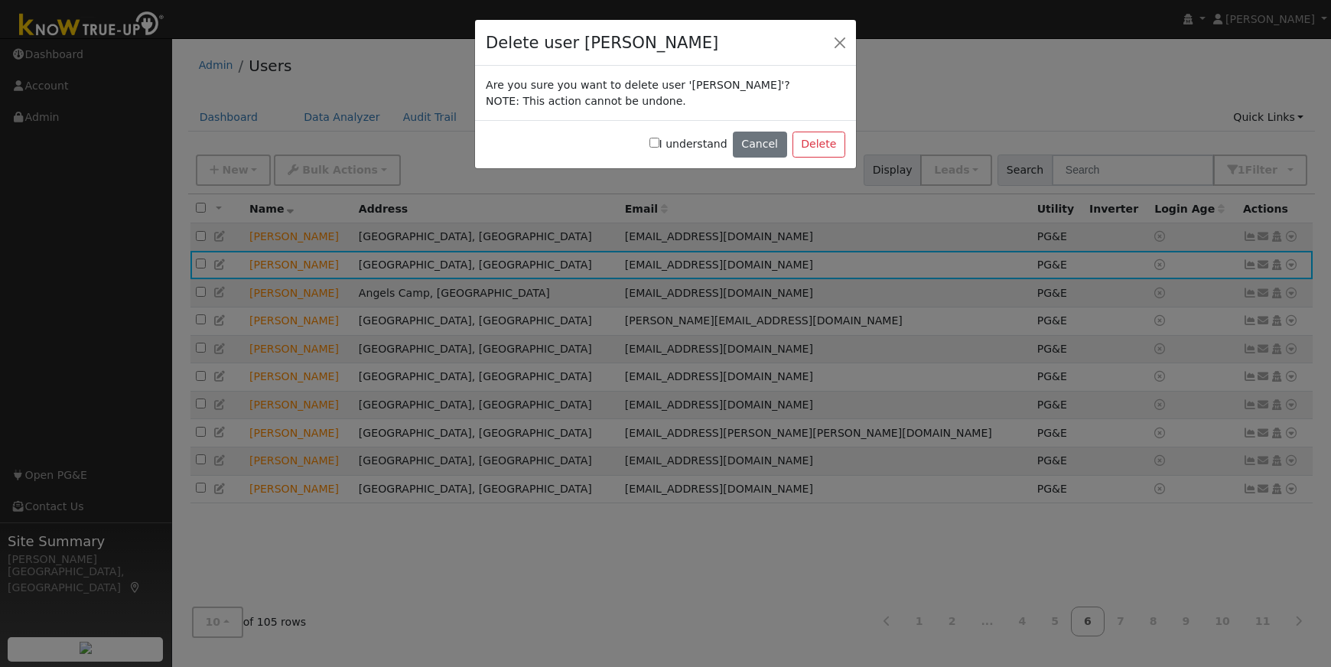
click at [667, 141] on label "I understand" at bounding box center [688, 144] width 78 height 16
click at [659, 141] on input "I understand" at bounding box center [654, 143] width 10 height 10
checkbox input "true"
click at [806, 136] on button "Delete" at bounding box center [818, 145] width 53 height 26
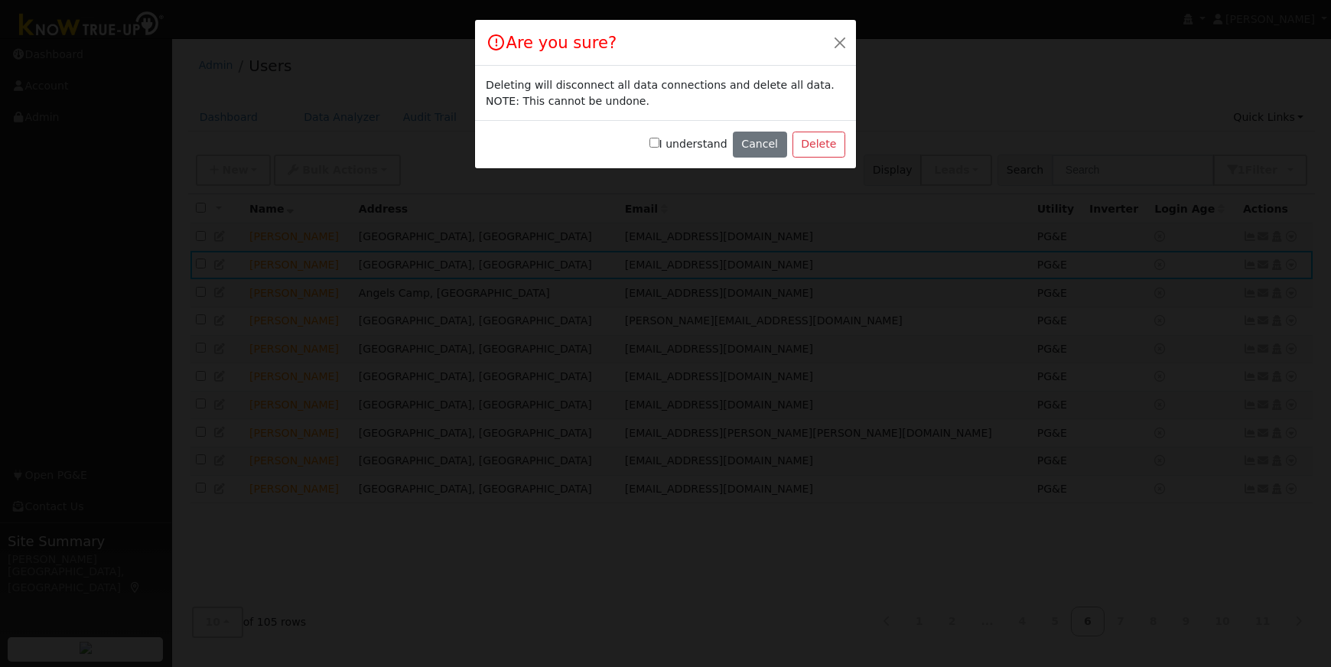
click at [658, 141] on input "I understand" at bounding box center [654, 143] width 10 height 10
checkbox input "true"
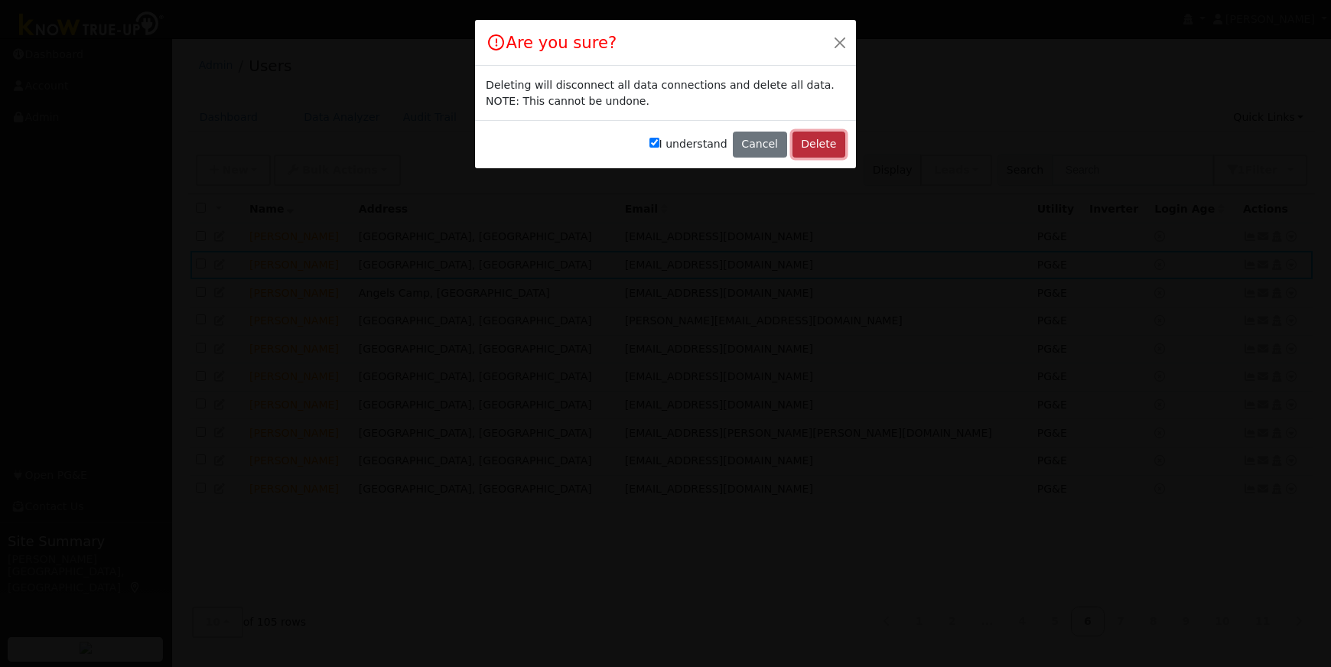
drag, startPoint x: 808, startPoint y: 143, endPoint x: 797, endPoint y: 146, distance: 11.1
click at [807, 143] on button "Delete" at bounding box center [818, 145] width 53 height 26
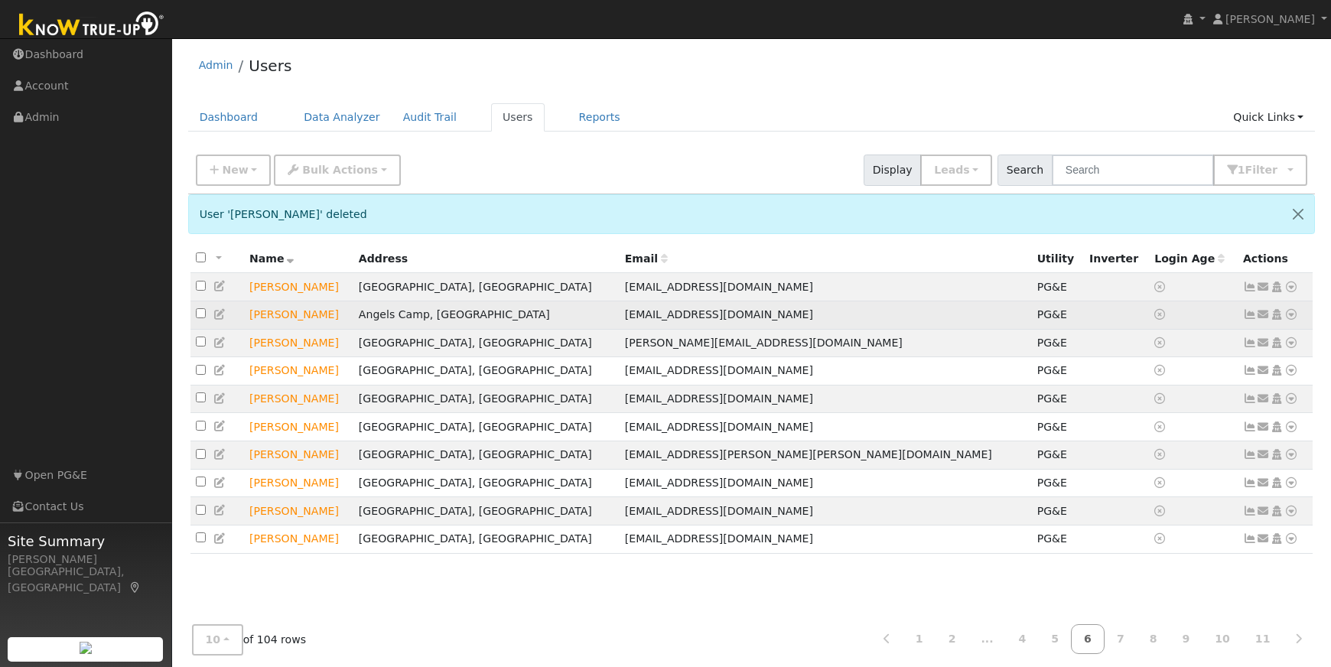
click at [1290, 317] on icon at bounding box center [1291, 314] width 14 height 11
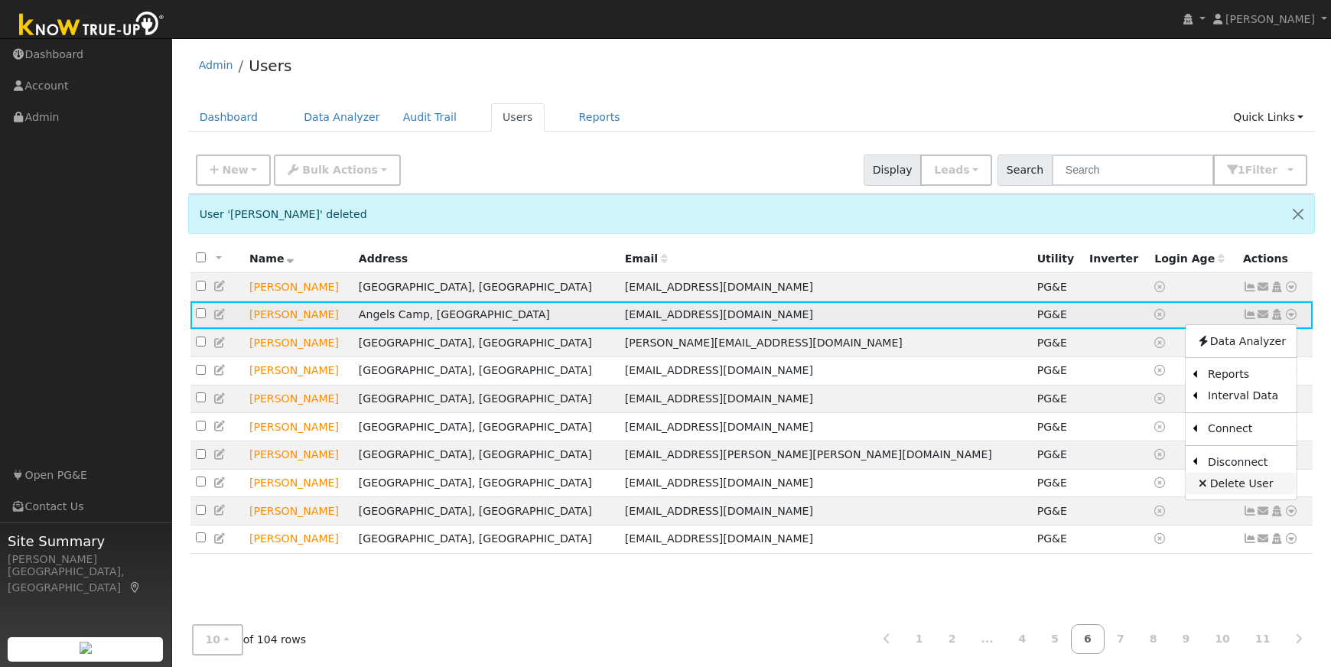
click at [1241, 483] on link "Delete User" at bounding box center [1240, 483] width 111 height 21
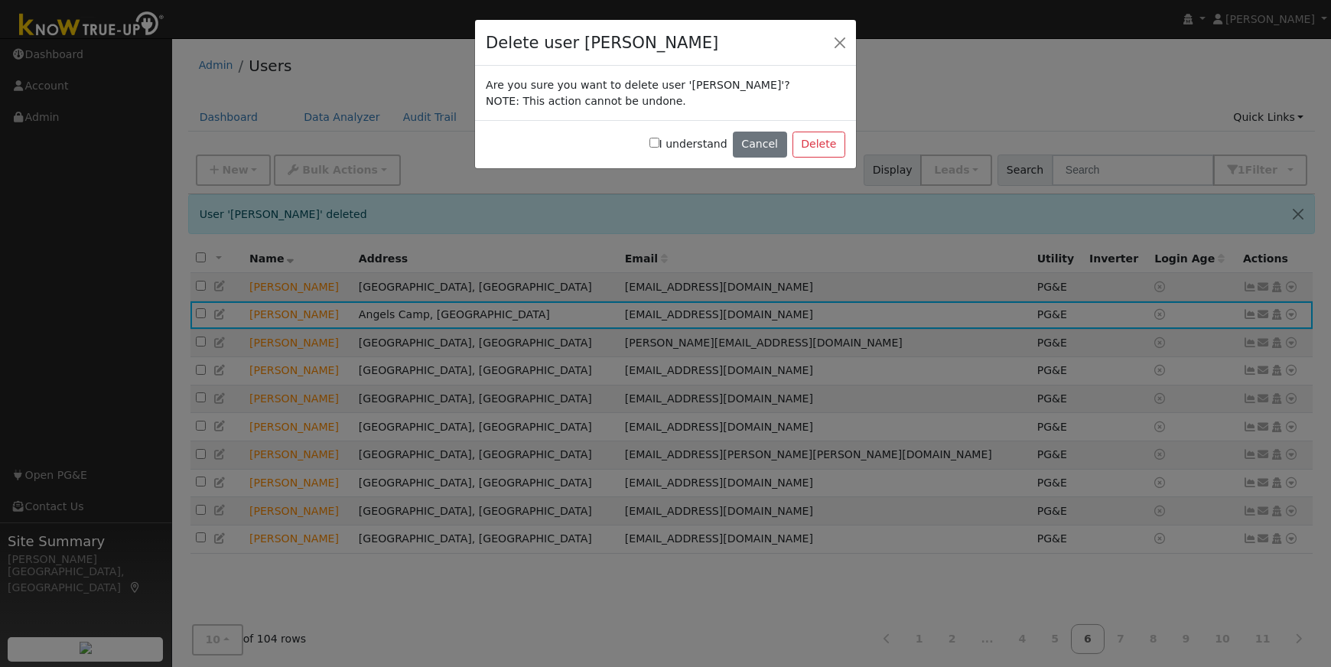
drag, startPoint x: 657, startPoint y: 141, endPoint x: 735, endPoint y: 142, distance: 78.0
click at [659, 141] on input "I understand" at bounding box center [654, 143] width 10 height 10
checkbox input "true"
drag, startPoint x: 832, startPoint y: 142, endPoint x: 803, endPoint y: 141, distance: 29.1
click at [831, 142] on button "Delete" at bounding box center [818, 145] width 53 height 26
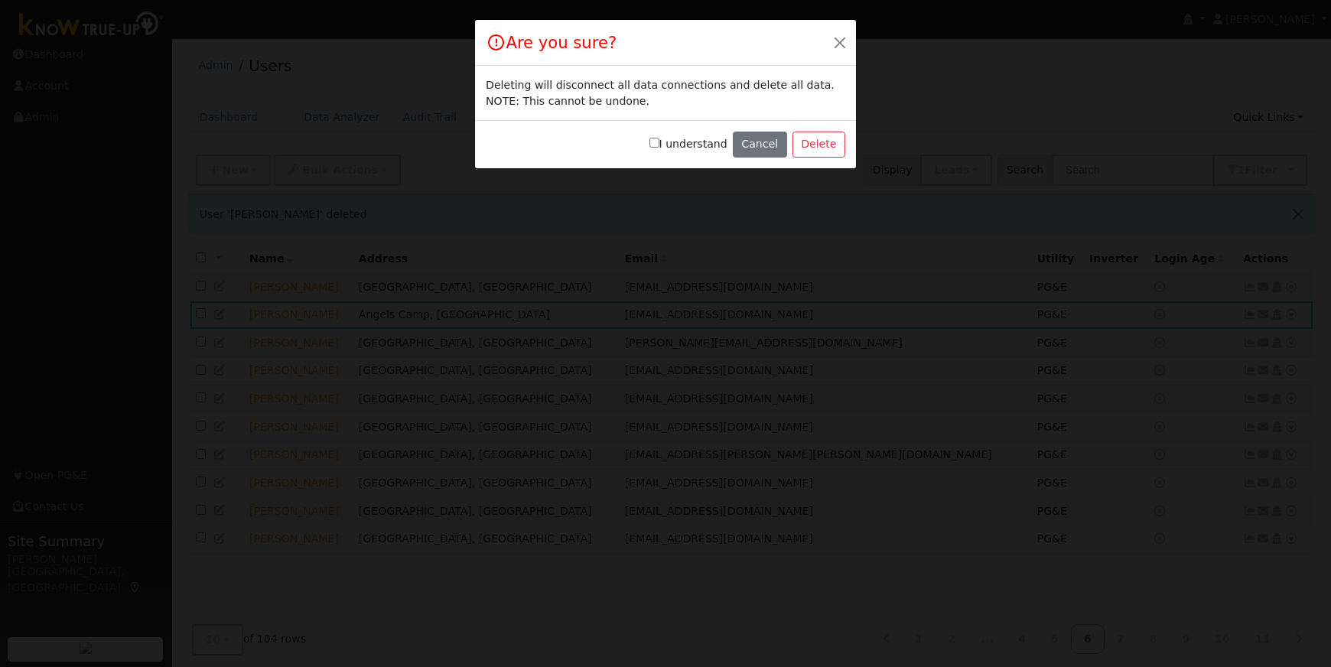
drag, startPoint x: 662, startPoint y: 142, endPoint x: 675, endPoint y: 143, distance: 13.0
click at [659, 142] on input "I understand" at bounding box center [654, 143] width 10 height 10
checkbox input "true"
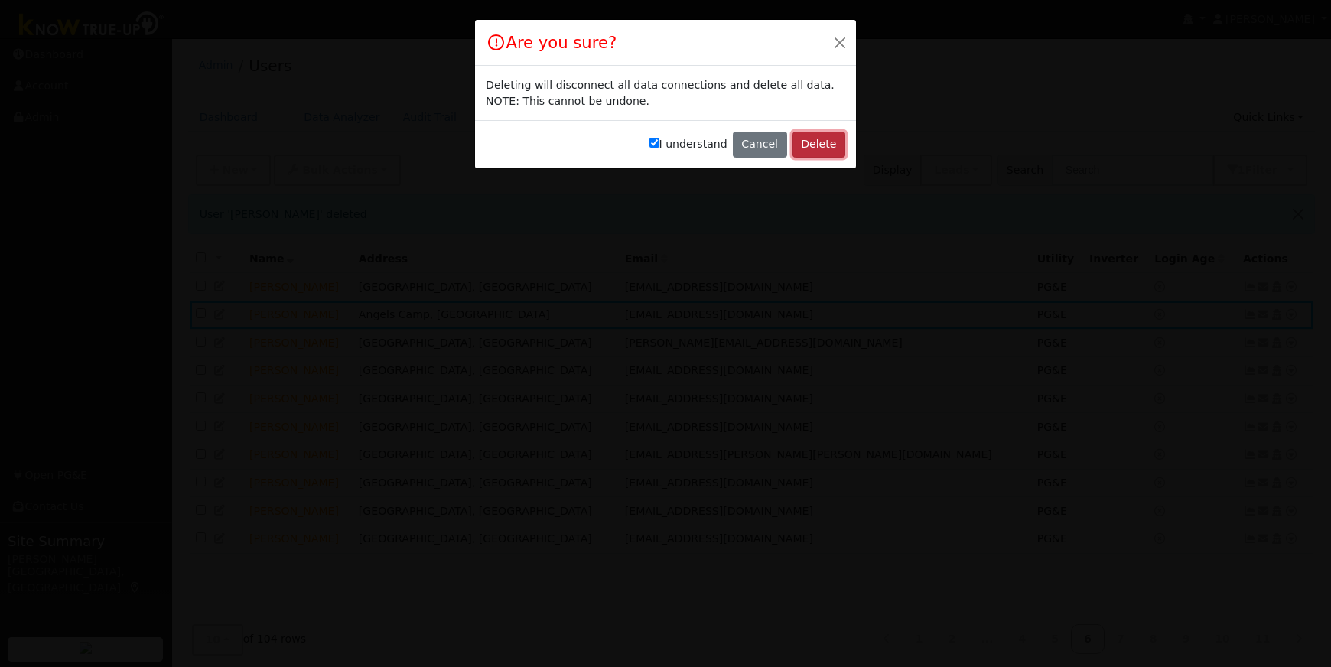
click at [814, 145] on button "Delete" at bounding box center [818, 145] width 53 height 26
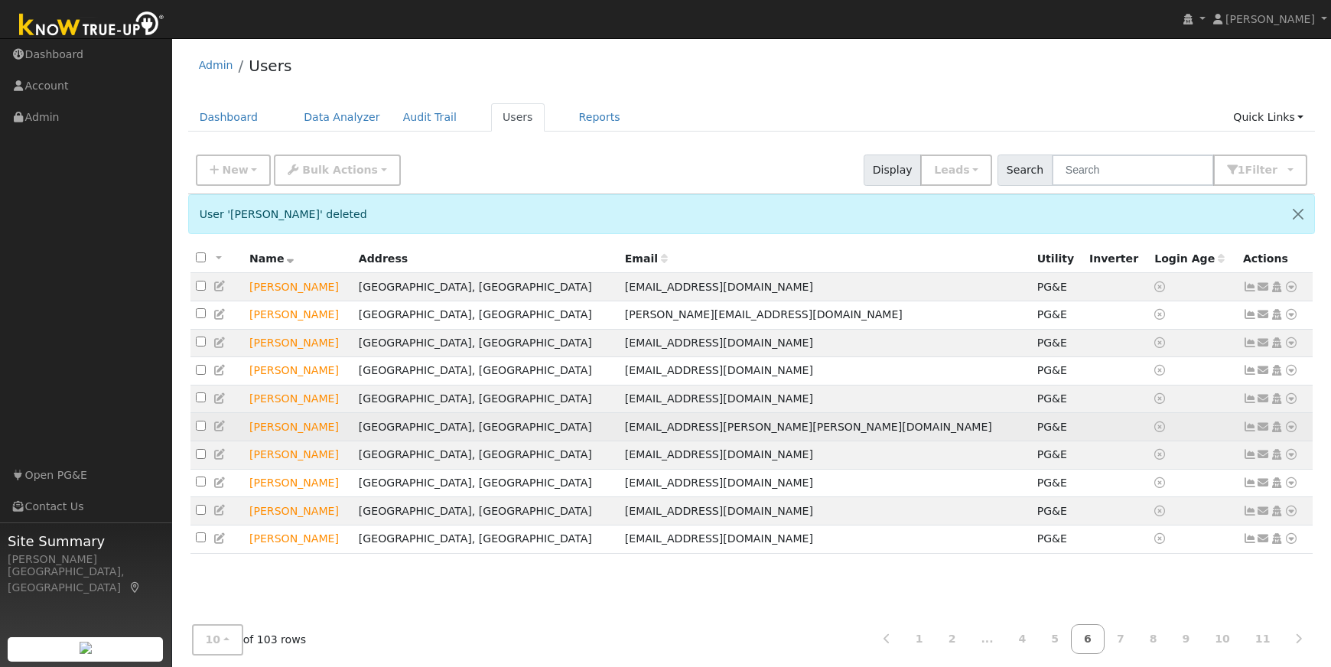
click at [1292, 432] on icon at bounding box center [1291, 426] width 14 height 11
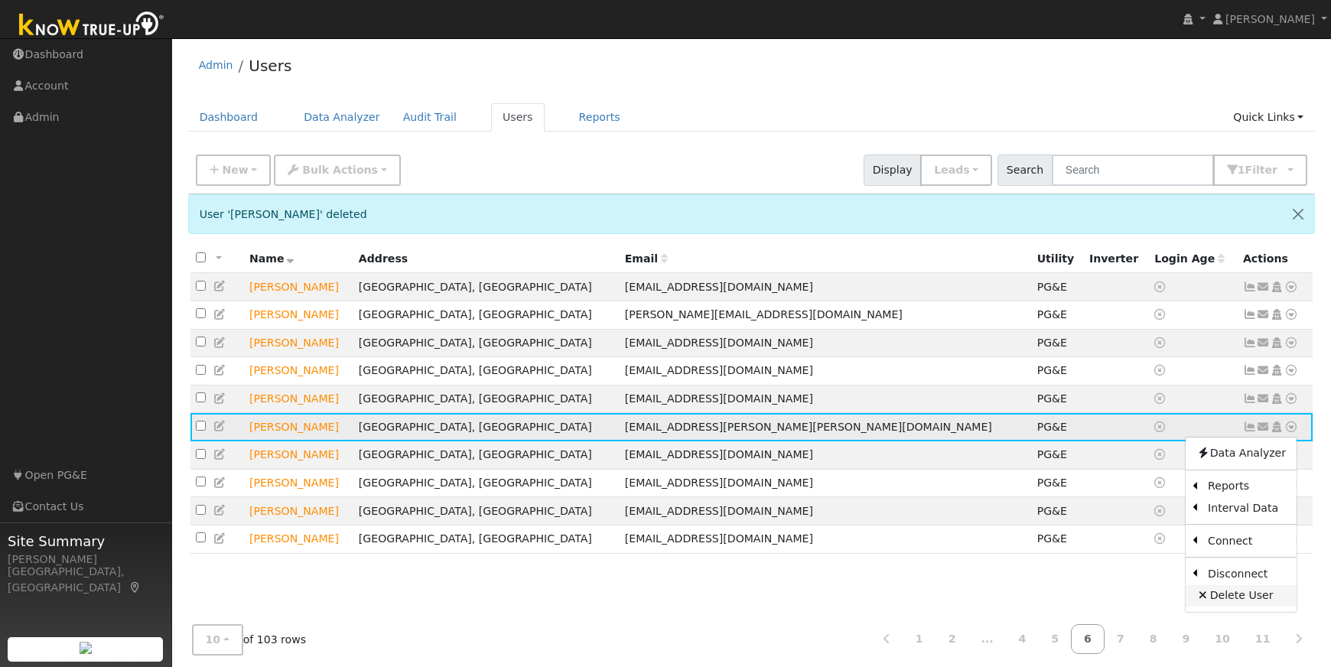
click at [1235, 600] on link "Delete User" at bounding box center [1240, 595] width 111 height 21
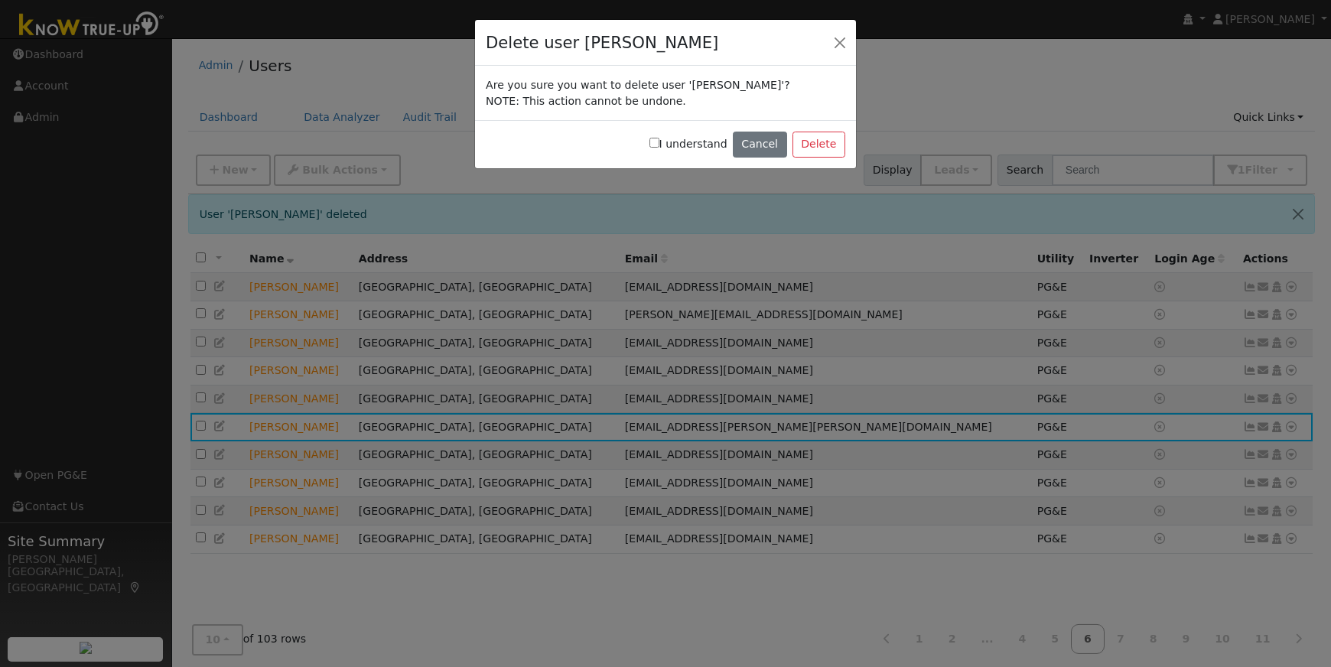
click at [659, 145] on input "I understand" at bounding box center [654, 143] width 10 height 10
checkbox input "true"
click at [820, 144] on button "Delete" at bounding box center [818, 145] width 53 height 26
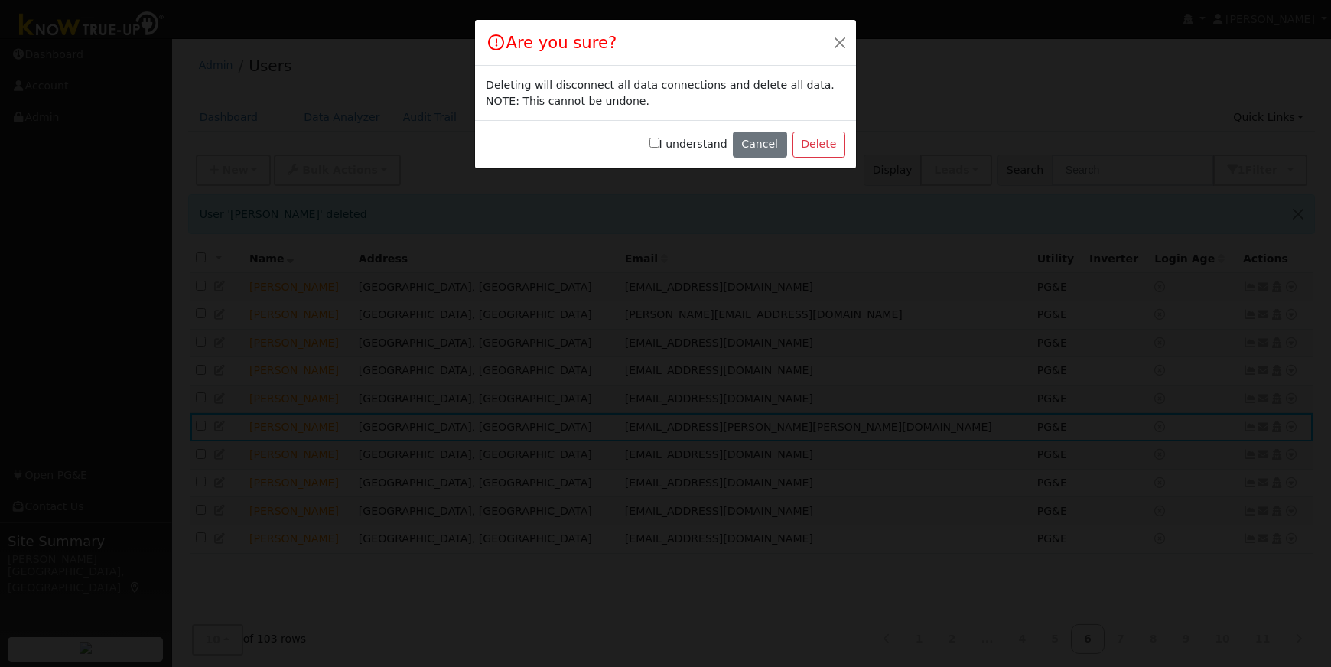
click at [659, 142] on input "I understand" at bounding box center [654, 143] width 10 height 10
checkbox input "true"
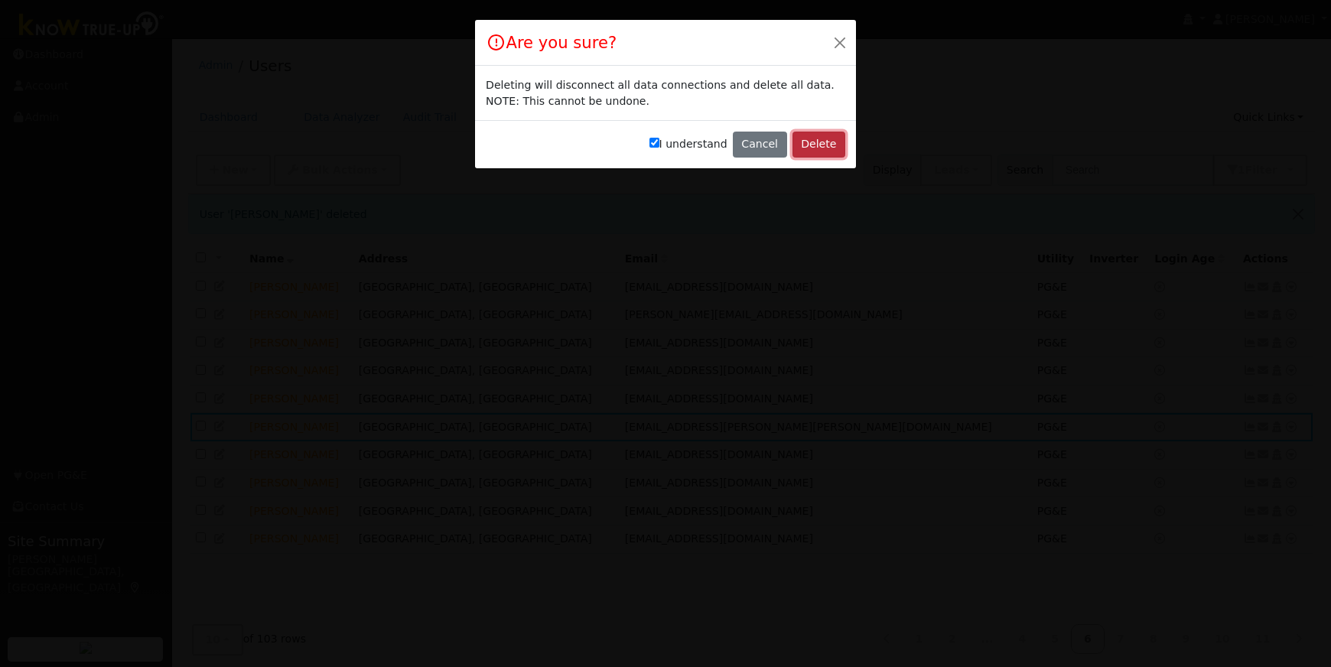
click at [821, 146] on button "Delete" at bounding box center [818, 145] width 53 height 26
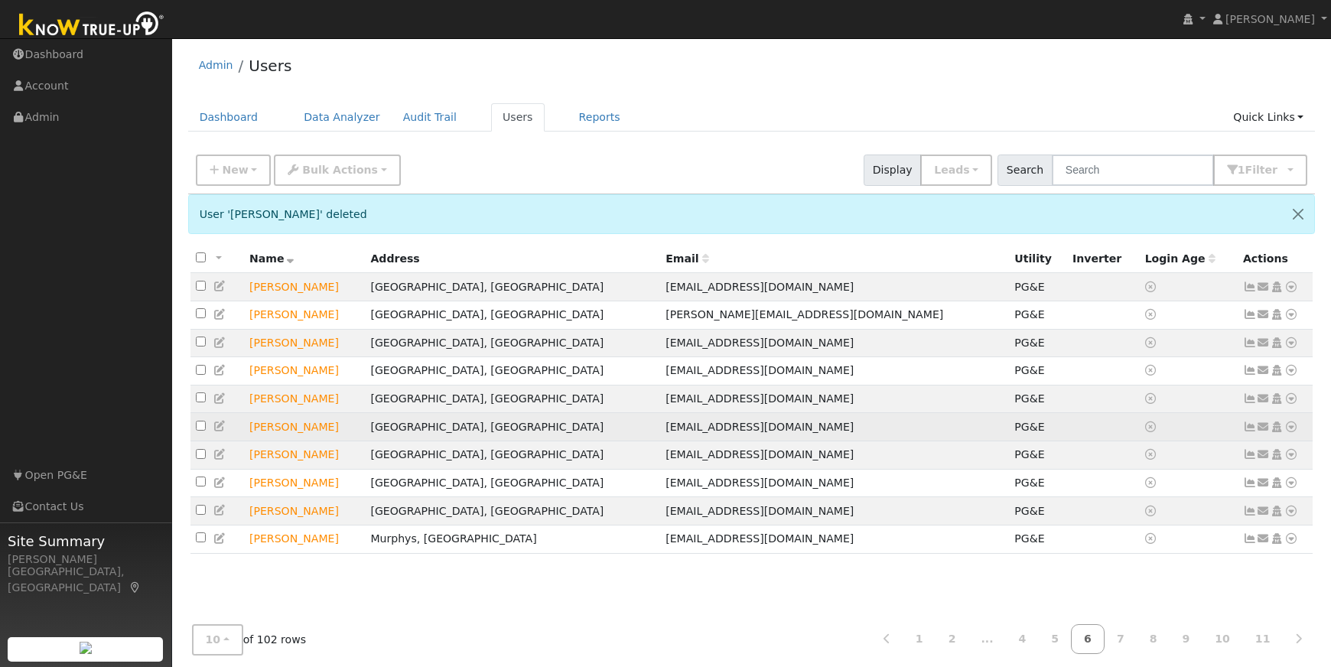
click at [1292, 432] on icon at bounding box center [1291, 426] width 14 height 11
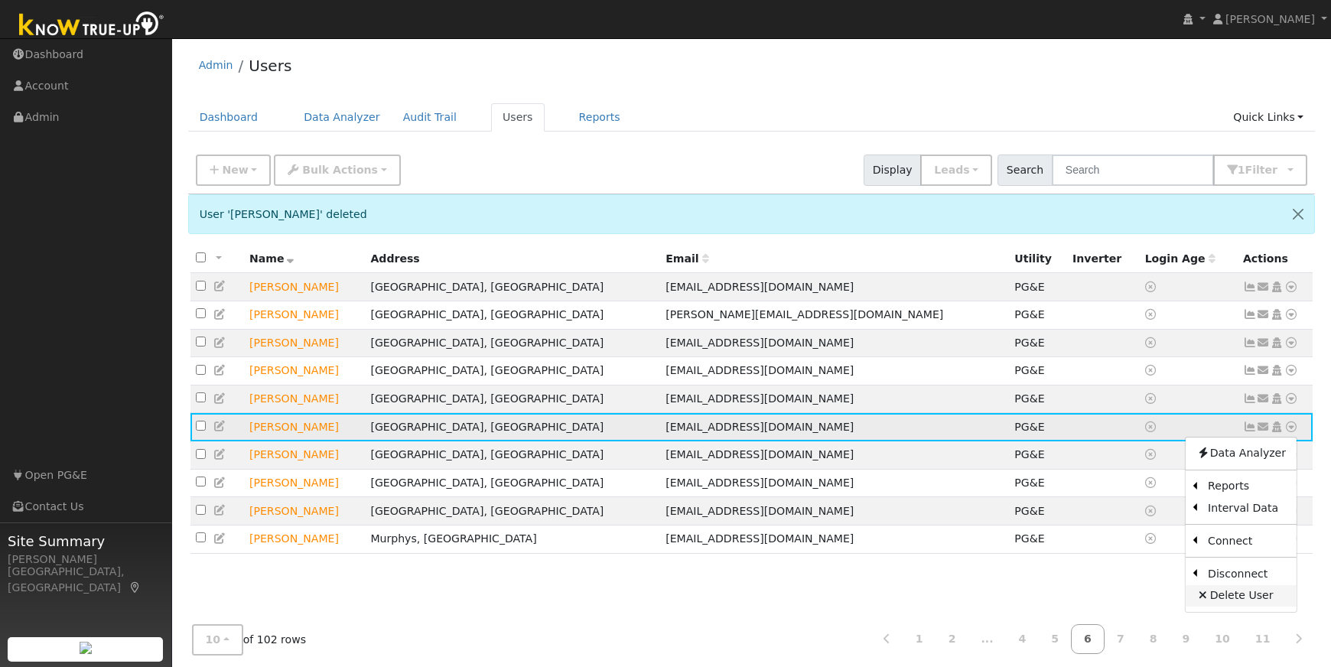
click at [1255, 603] on link "Delete User" at bounding box center [1240, 595] width 111 height 21
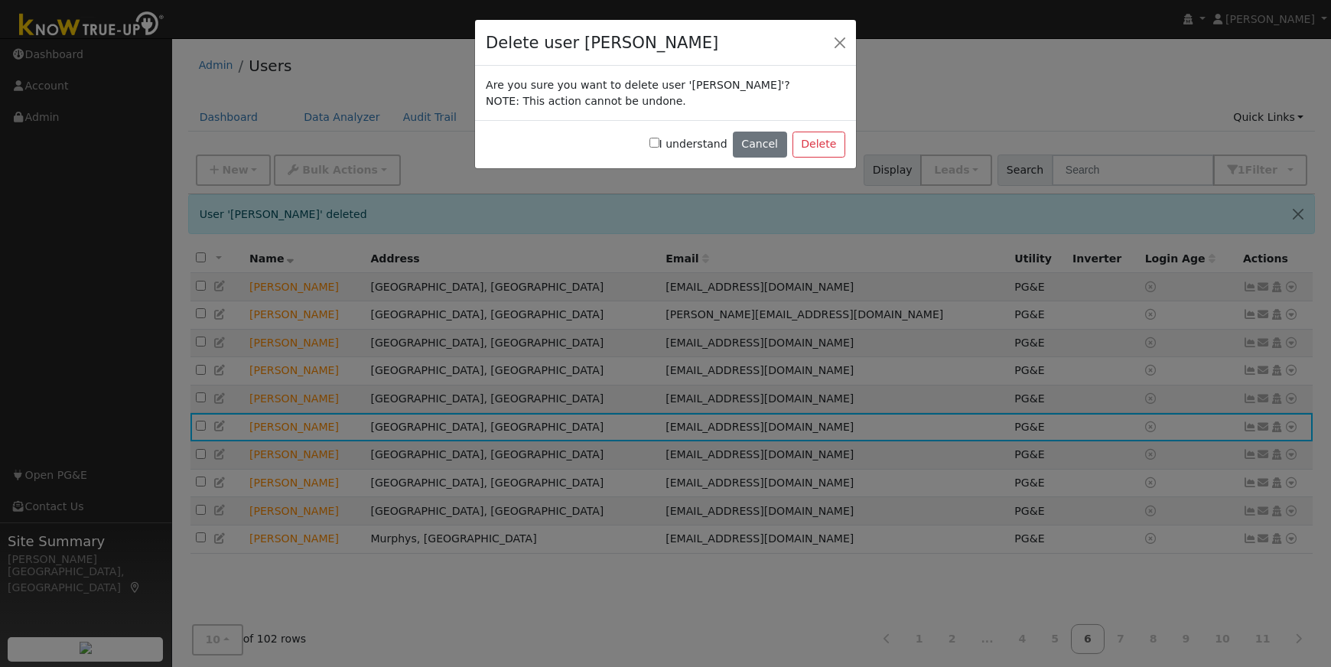
click at [659, 141] on input "I understand" at bounding box center [654, 143] width 10 height 10
checkbox input "true"
drag, startPoint x: 814, startPoint y: 148, endPoint x: 807, endPoint y: 152, distance: 8.6
click at [812, 149] on button "Delete" at bounding box center [818, 145] width 53 height 26
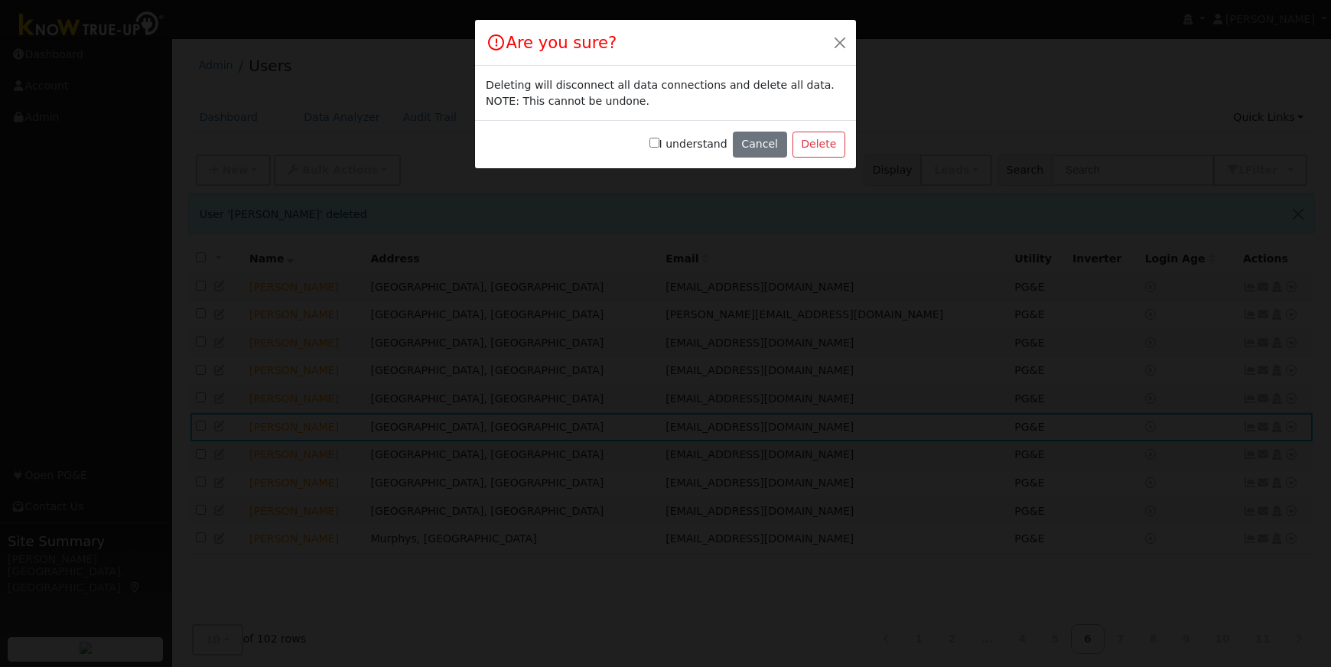
drag, startPoint x: 661, startPoint y: 145, endPoint x: 731, endPoint y: 144, distance: 70.4
click at [659, 144] on input "I understand" at bounding box center [654, 143] width 10 height 10
checkbox input "true"
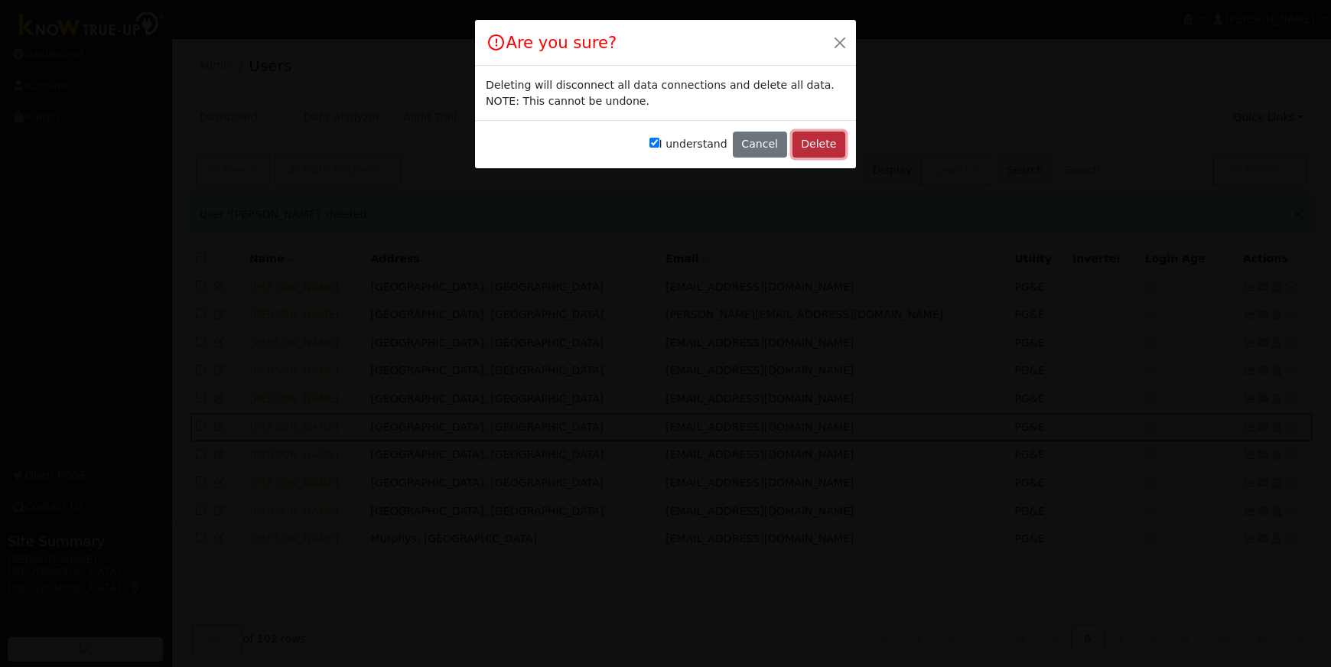
click at [831, 148] on button "Delete" at bounding box center [818, 145] width 53 height 26
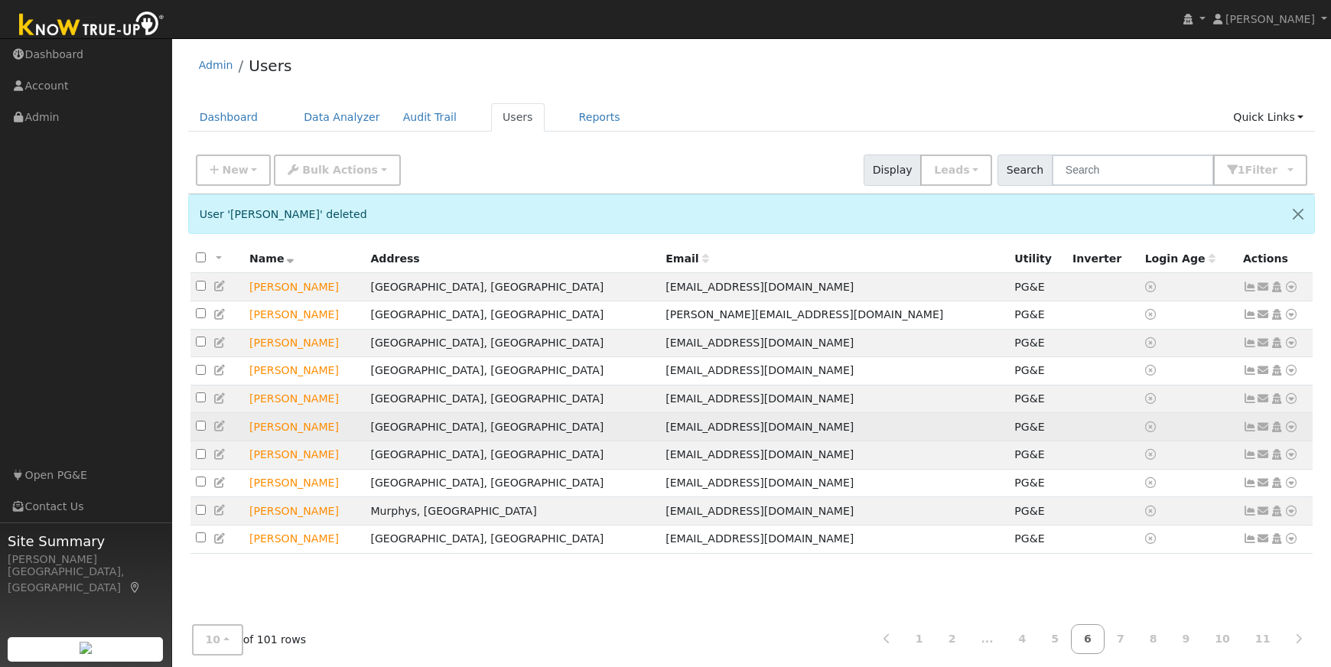
click at [1295, 432] on icon at bounding box center [1291, 426] width 14 height 11
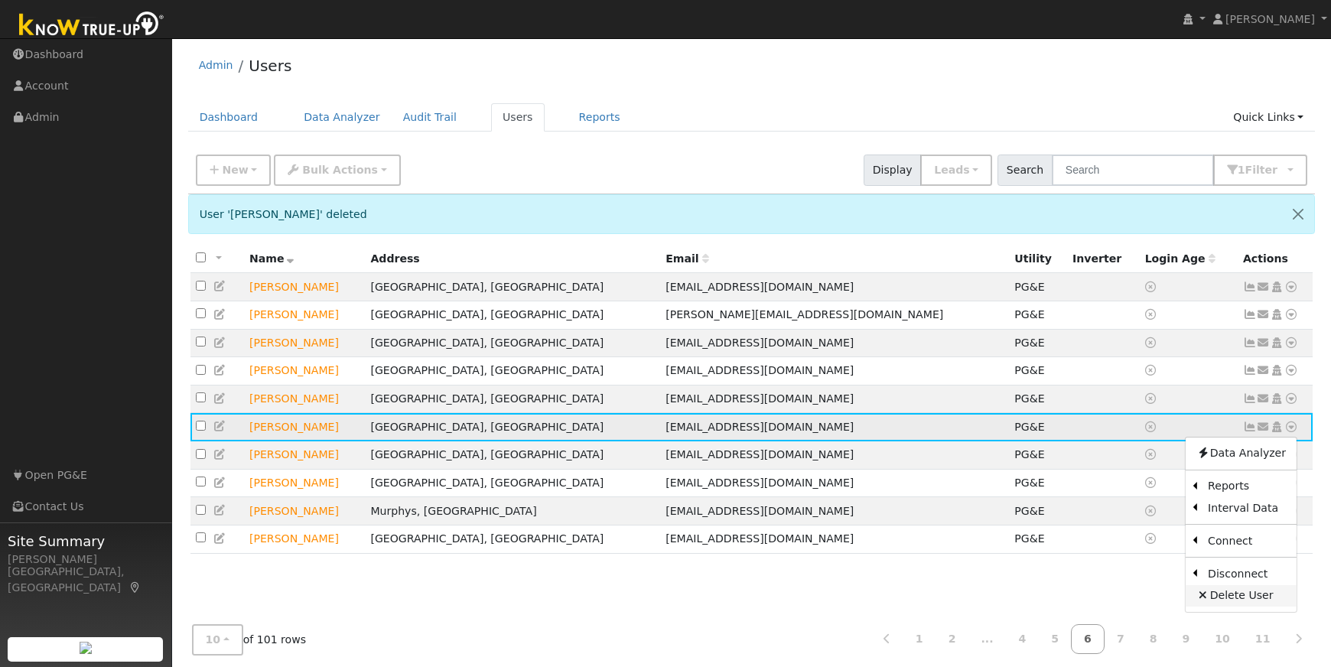
click at [1255, 602] on link "Delete User" at bounding box center [1240, 595] width 111 height 21
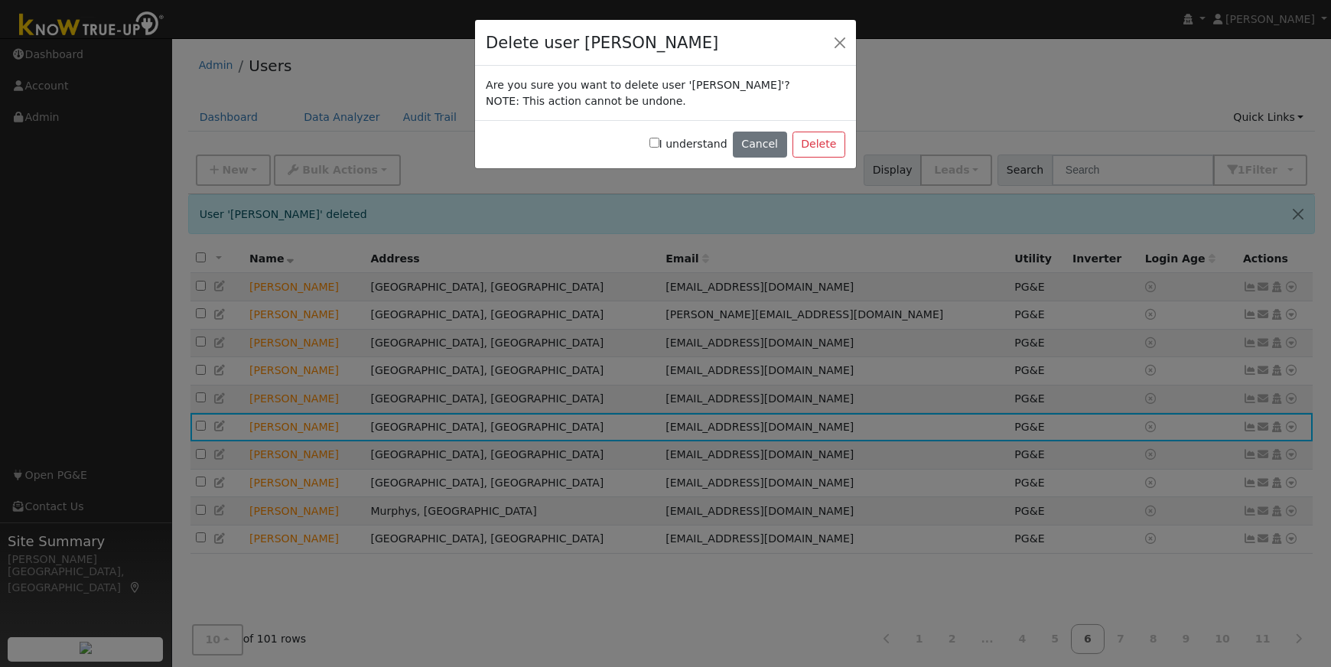
click at [659, 142] on input "I understand" at bounding box center [654, 143] width 10 height 10
checkbox input "true"
click at [819, 146] on button "Delete" at bounding box center [818, 145] width 53 height 26
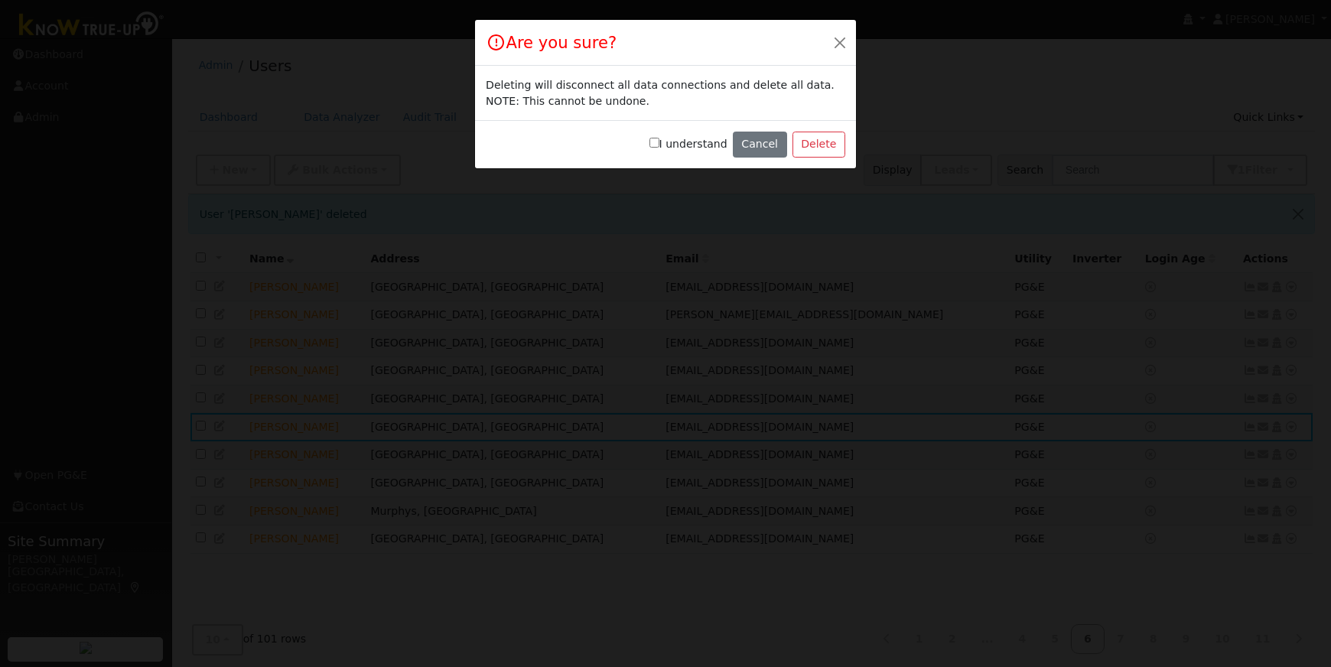
drag, startPoint x: 665, startPoint y: 143, endPoint x: 680, endPoint y: 144, distance: 15.3
click at [659, 143] on input "I understand" at bounding box center [654, 143] width 10 height 10
checkbox input "true"
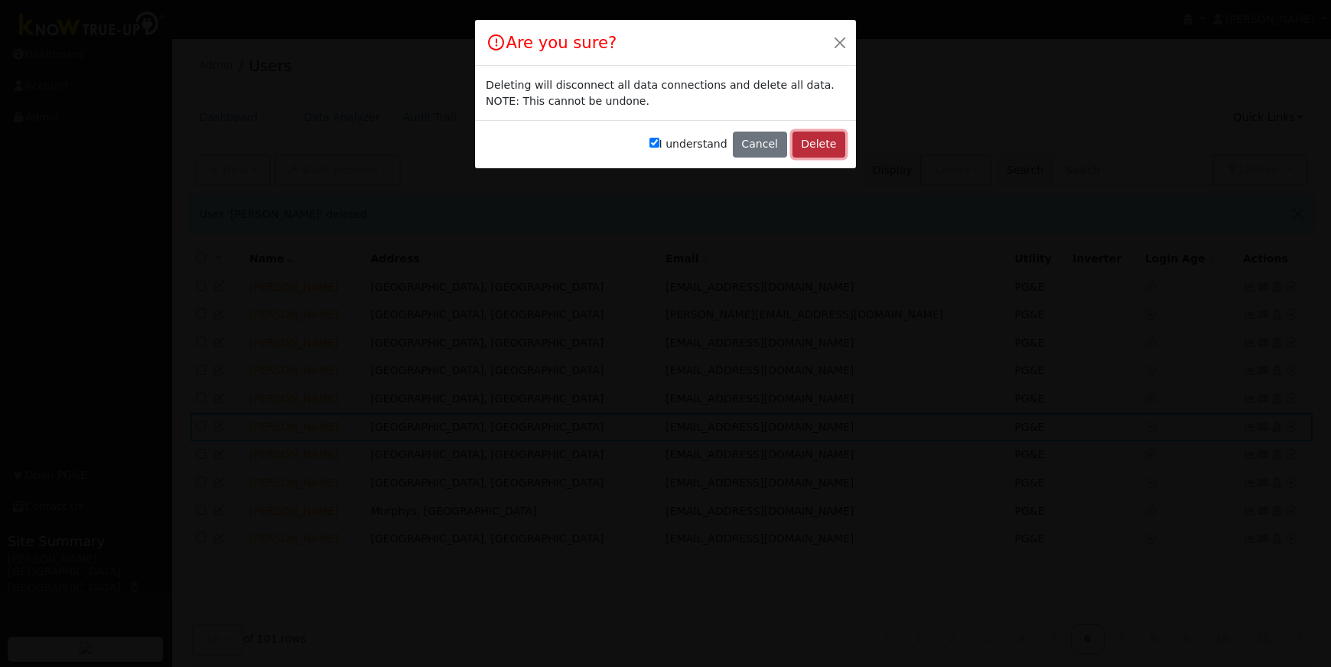
click at [811, 145] on button "Delete" at bounding box center [818, 145] width 53 height 26
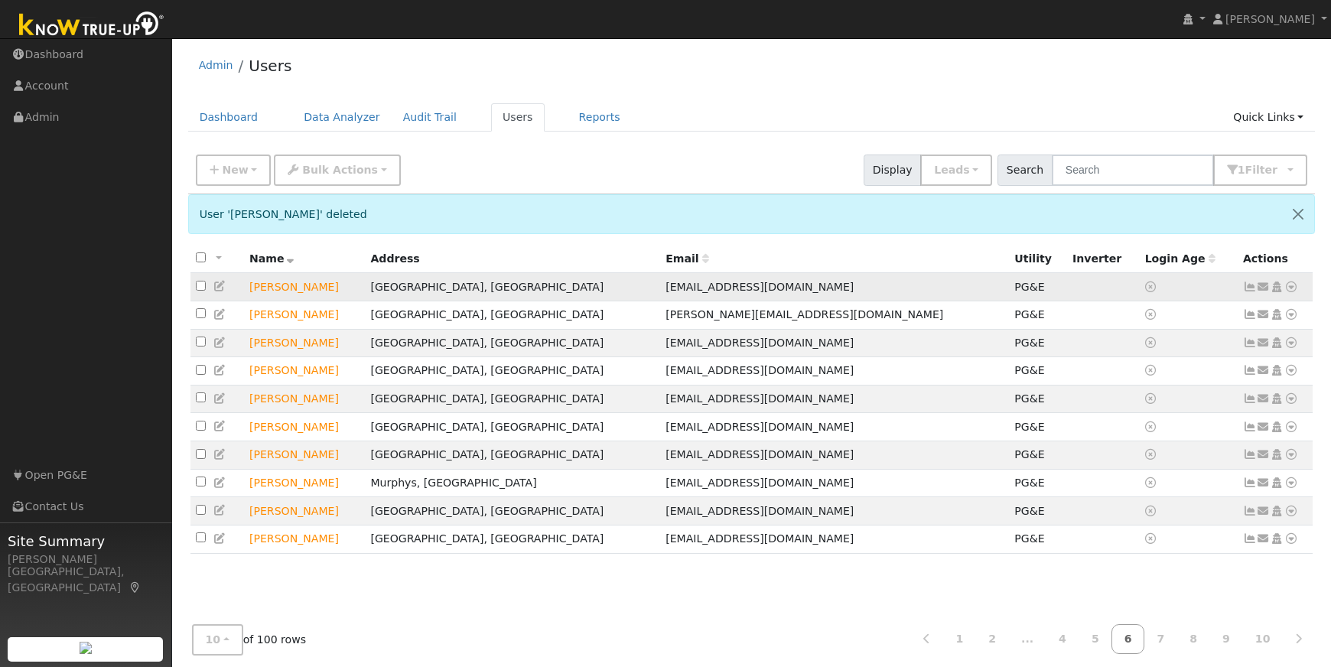
click at [1293, 289] on icon at bounding box center [1291, 286] width 14 height 11
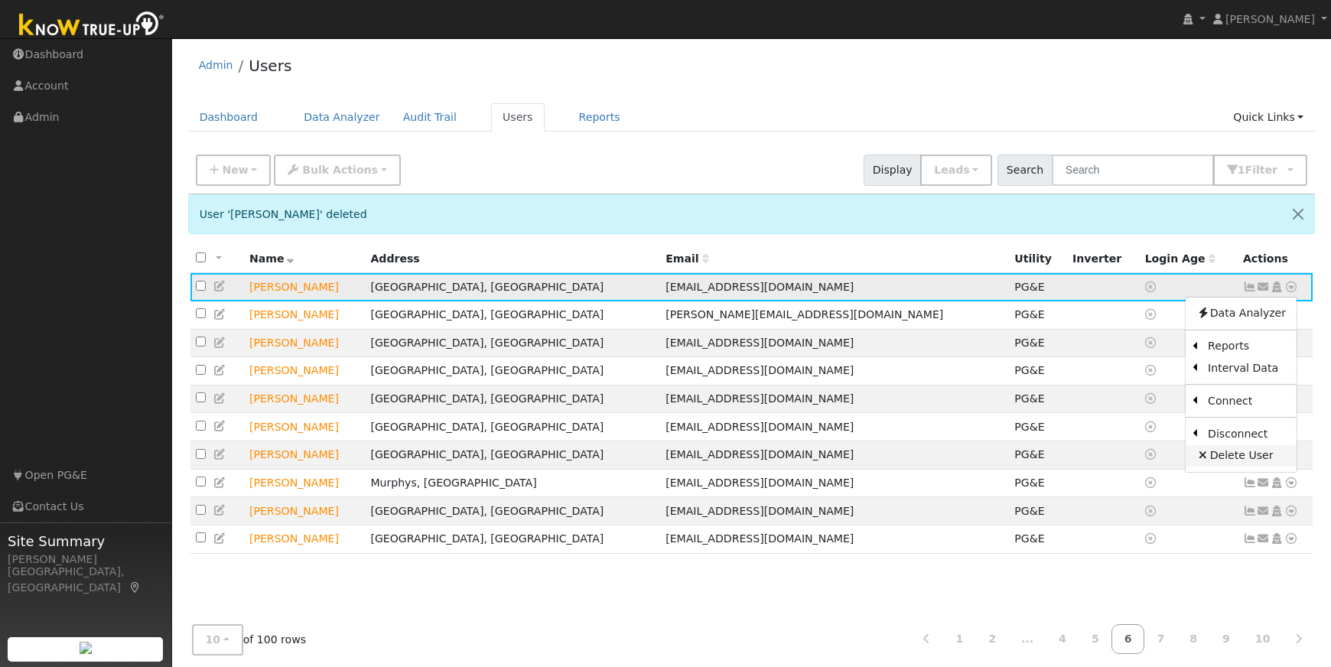
click at [1235, 455] on link "Delete User" at bounding box center [1240, 455] width 111 height 21
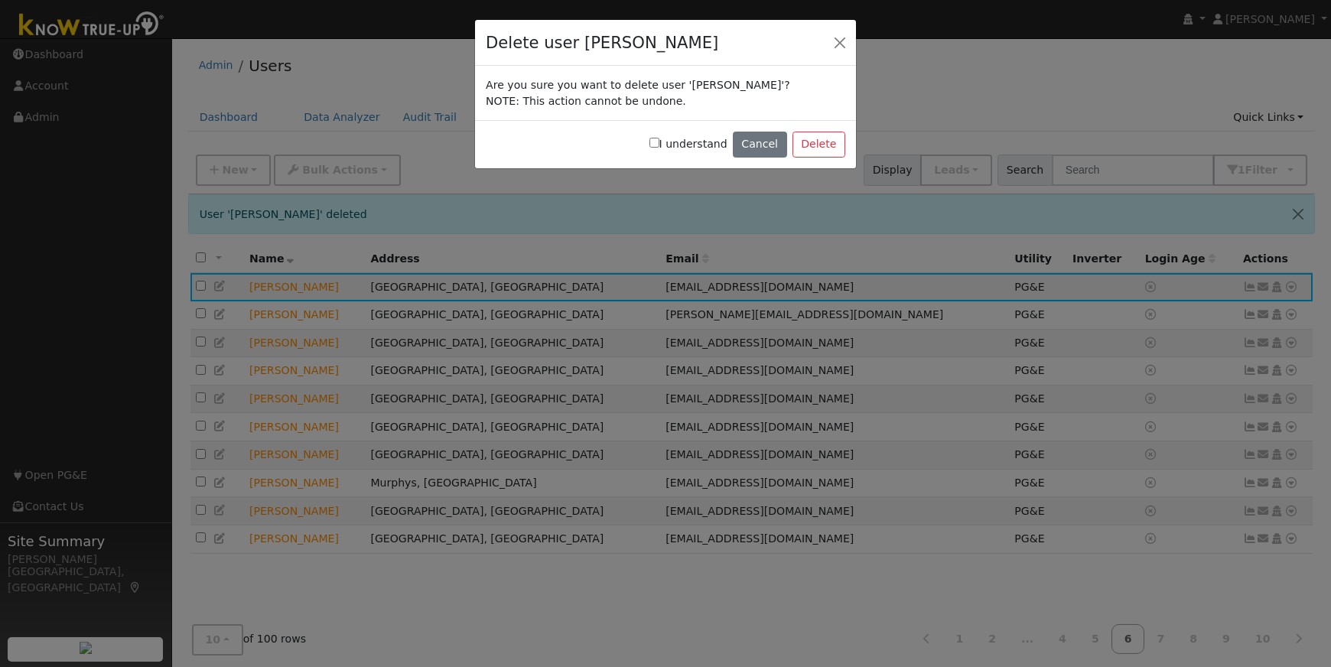
click at [659, 138] on input "I understand" at bounding box center [654, 143] width 10 height 10
checkbox input "true"
drag, startPoint x: 824, startPoint y: 140, endPoint x: 788, endPoint y: 139, distance: 35.2
click at [824, 140] on button "Delete" at bounding box center [818, 145] width 53 height 26
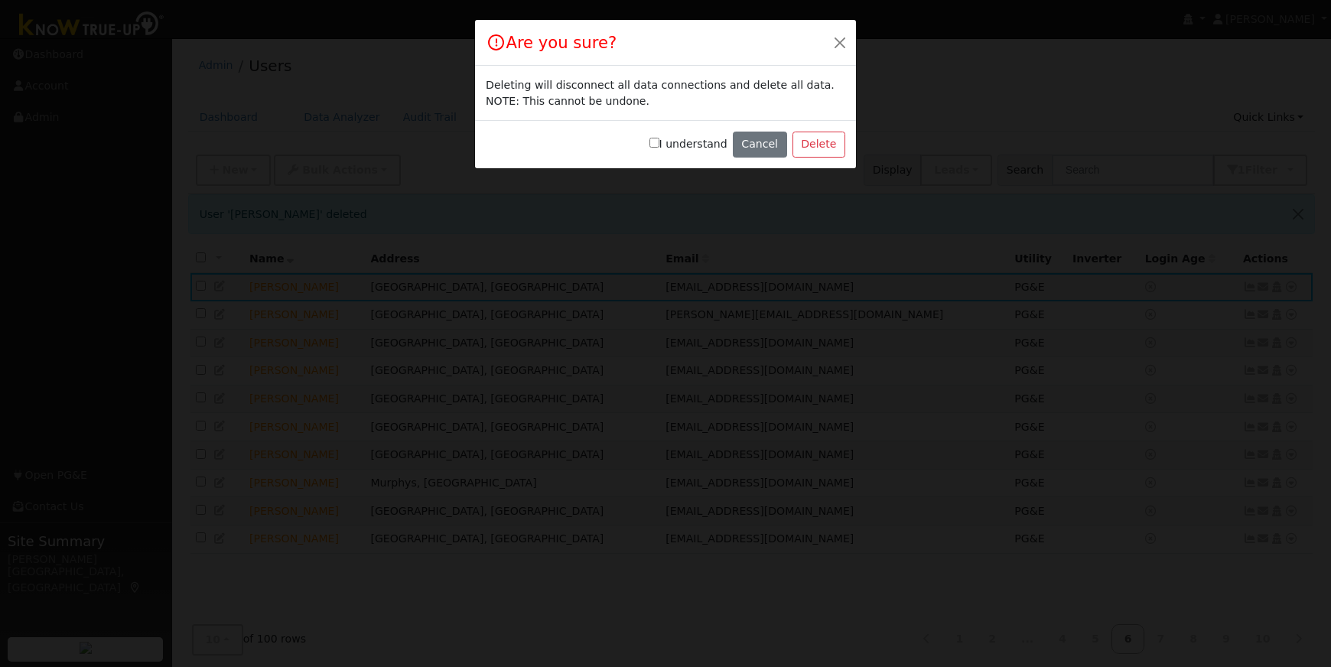
drag, startPoint x: 663, startPoint y: 141, endPoint x: 727, endPoint y: 138, distance: 64.4
click at [659, 141] on input "I understand" at bounding box center [654, 143] width 10 height 10
checkbox input "true"
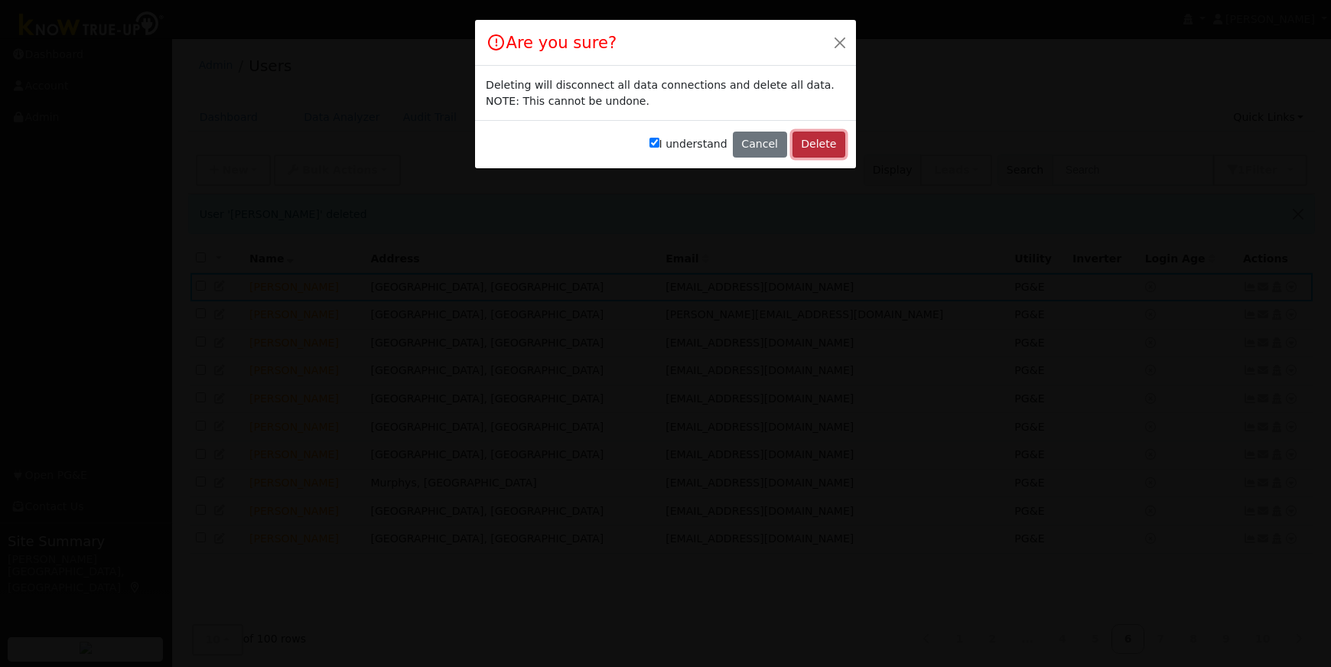
click at [812, 140] on button "Delete" at bounding box center [818, 145] width 53 height 26
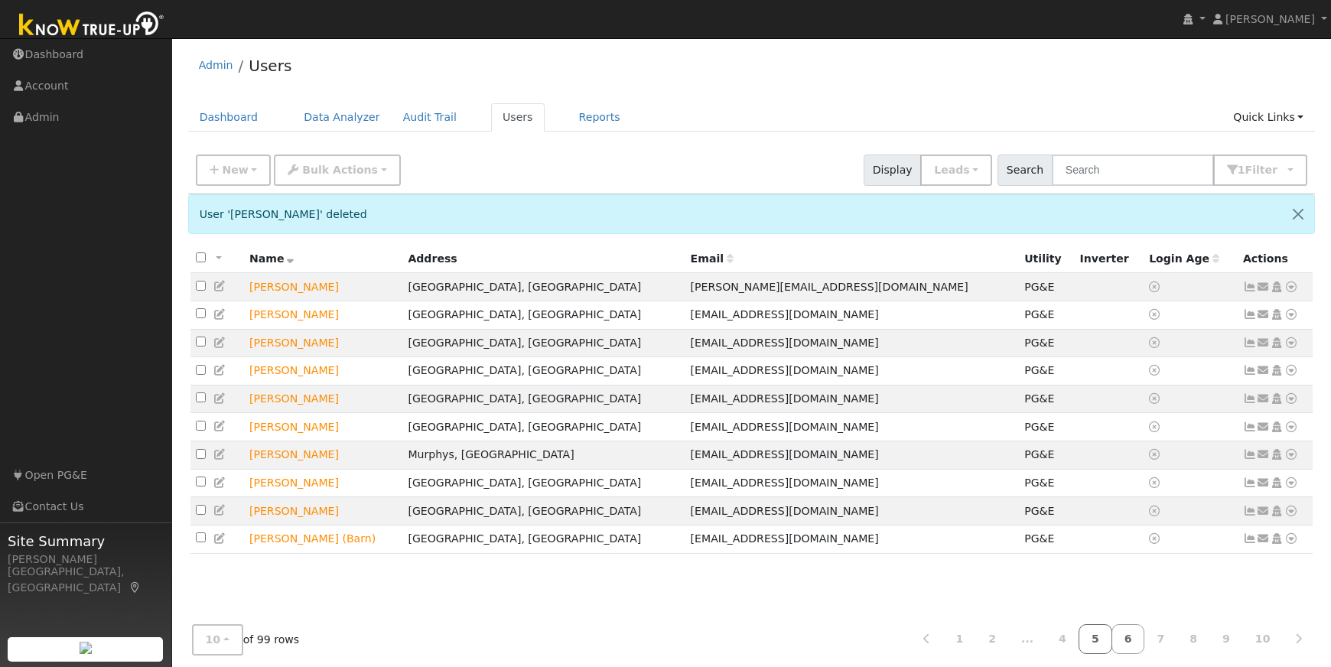
click at [1101, 642] on link "5" at bounding box center [1095, 639] width 34 height 30
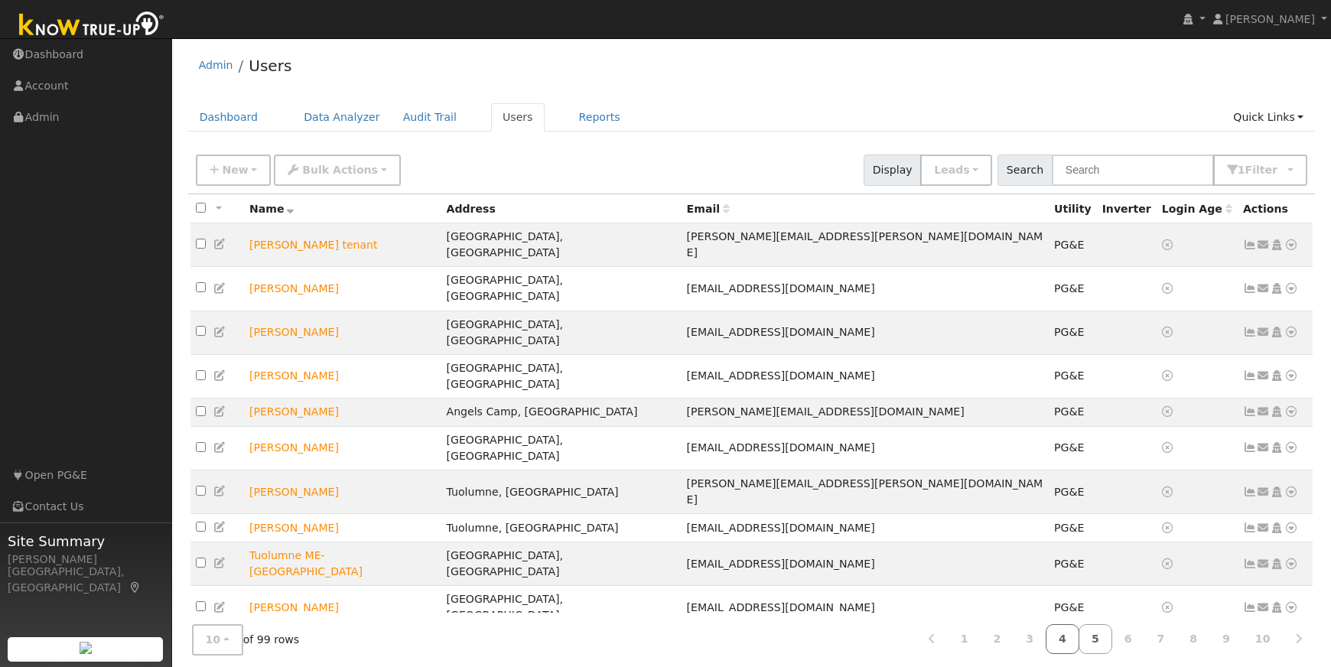
click at [1066, 624] on link "4" at bounding box center [1062, 639] width 34 height 30
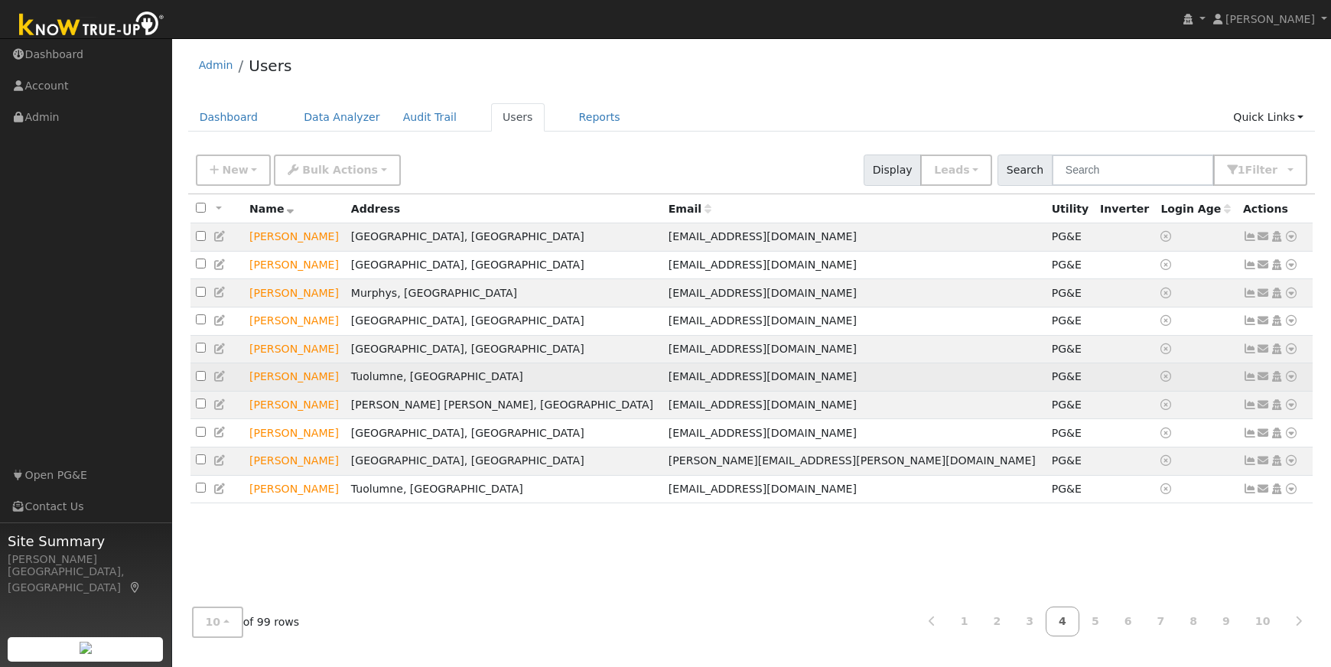
click at [1292, 382] on icon at bounding box center [1291, 376] width 14 height 11
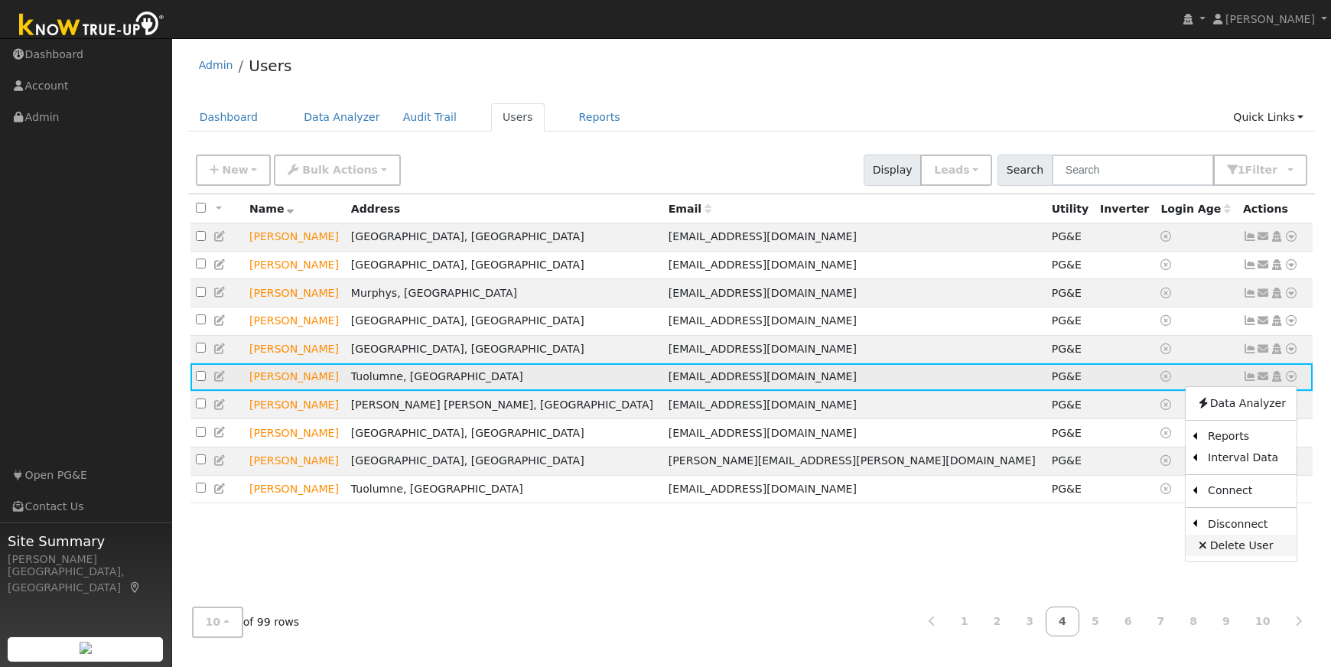
click at [1218, 548] on link "Delete User" at bounding box center [1240, 545] width 111 height 21
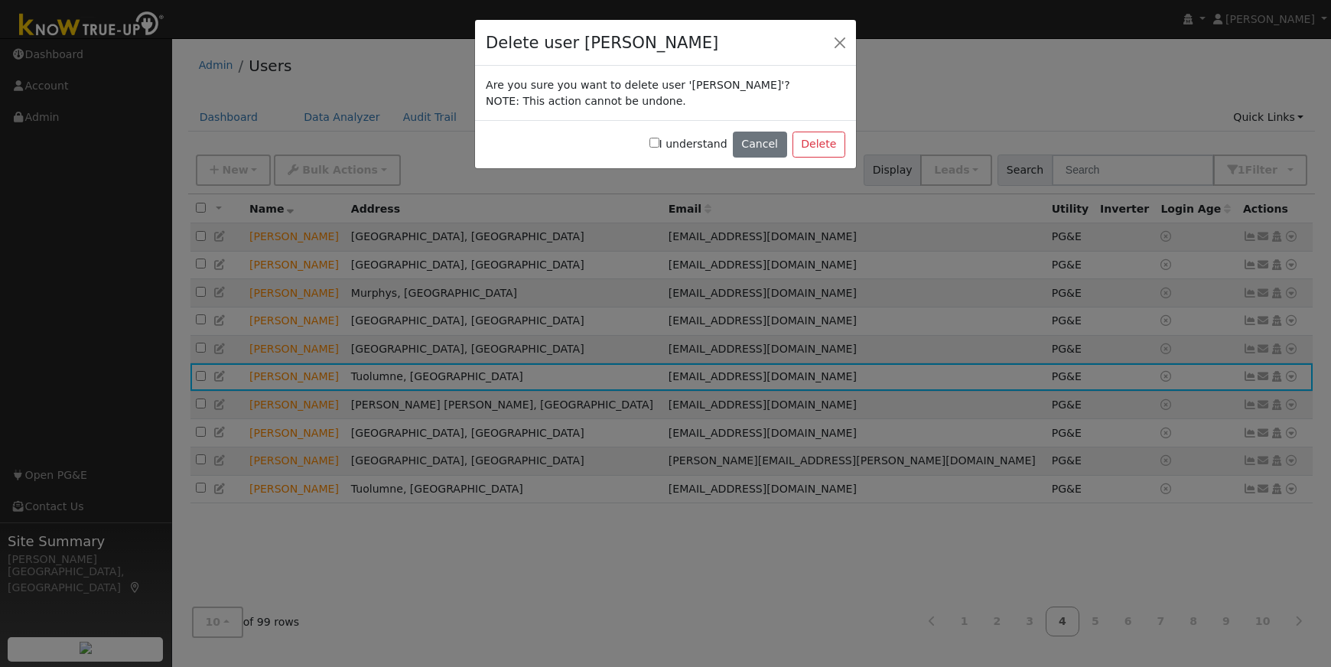
click at [659, 142] on input "I understand" at bounding box center [654, 143] width 10 height 10
checkbox input "true"
drag, startPoint x: 811, startPoint y: 143, endPoint x: 711, endPoint y: 155, distance: 100.2
click at [810, 144] on button "Delete" at bounding box center [818, 145] width 53 height 26
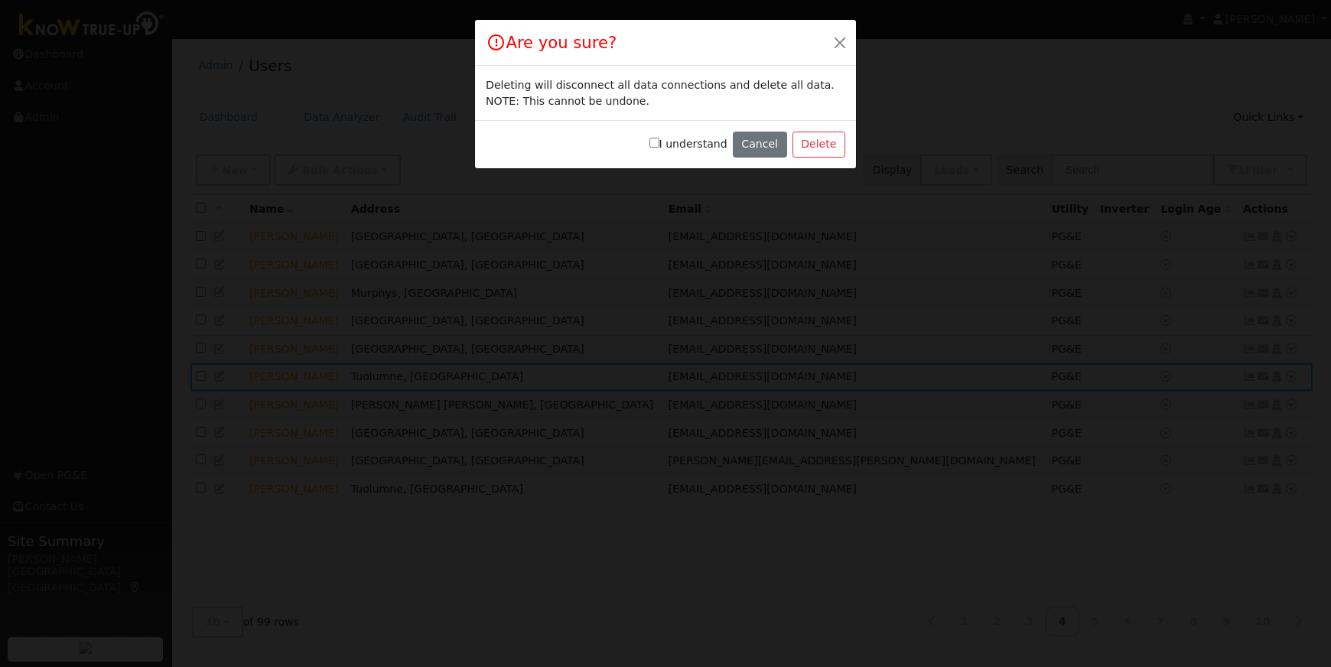
drag, startPoint x: 665, startPoint y: 144, endPoint x: 678, endPoint y: 145, distance: 13.1
click at [659, 144] on input "I understand" at bounding box center [654, 143] width 10 height 10
checkbox input "true"
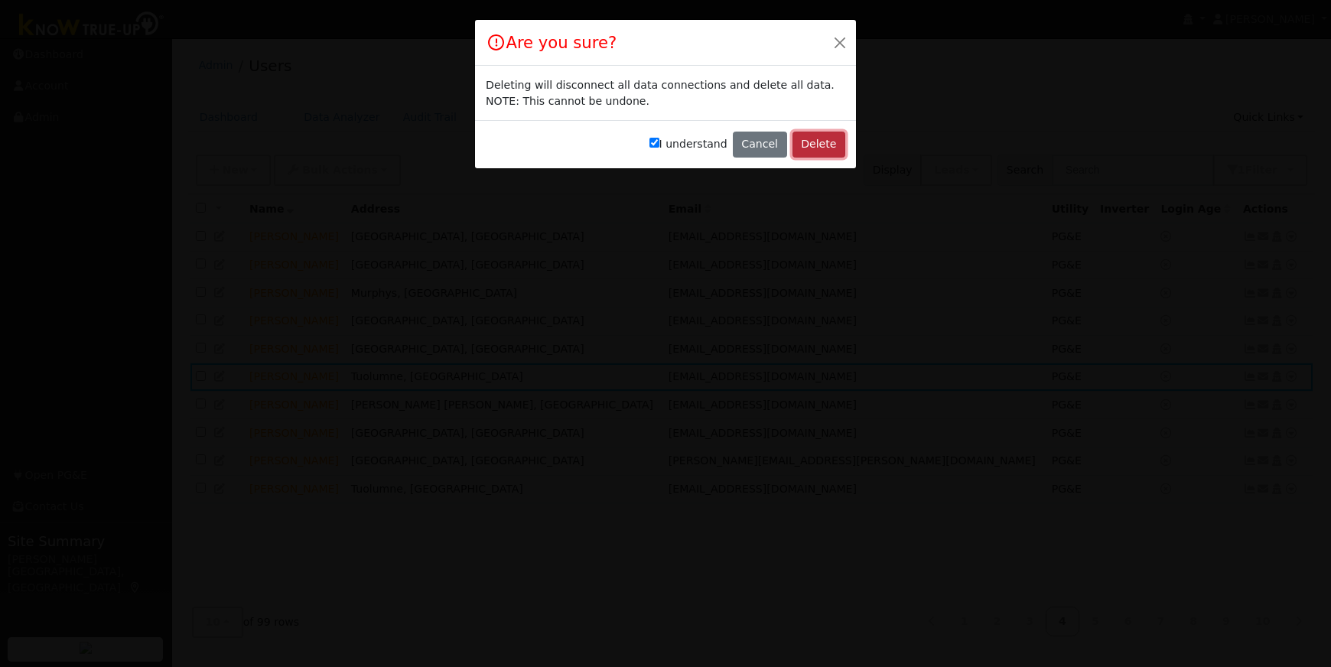
click at [827, 147] on button "Delete" at bounding box center [818, 145] width 53 height 26
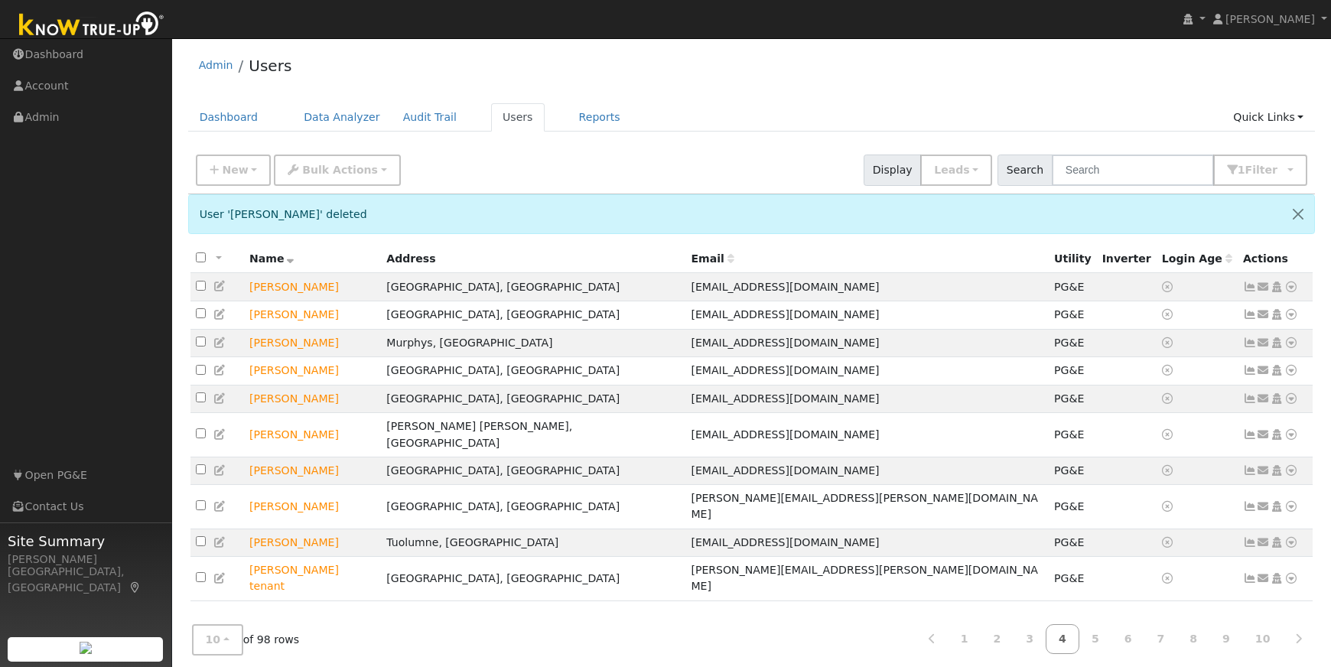
scroll to position [1, 0]
click at [1288, 536] on icon at bounding box center [1291, 541] width 14 height 11
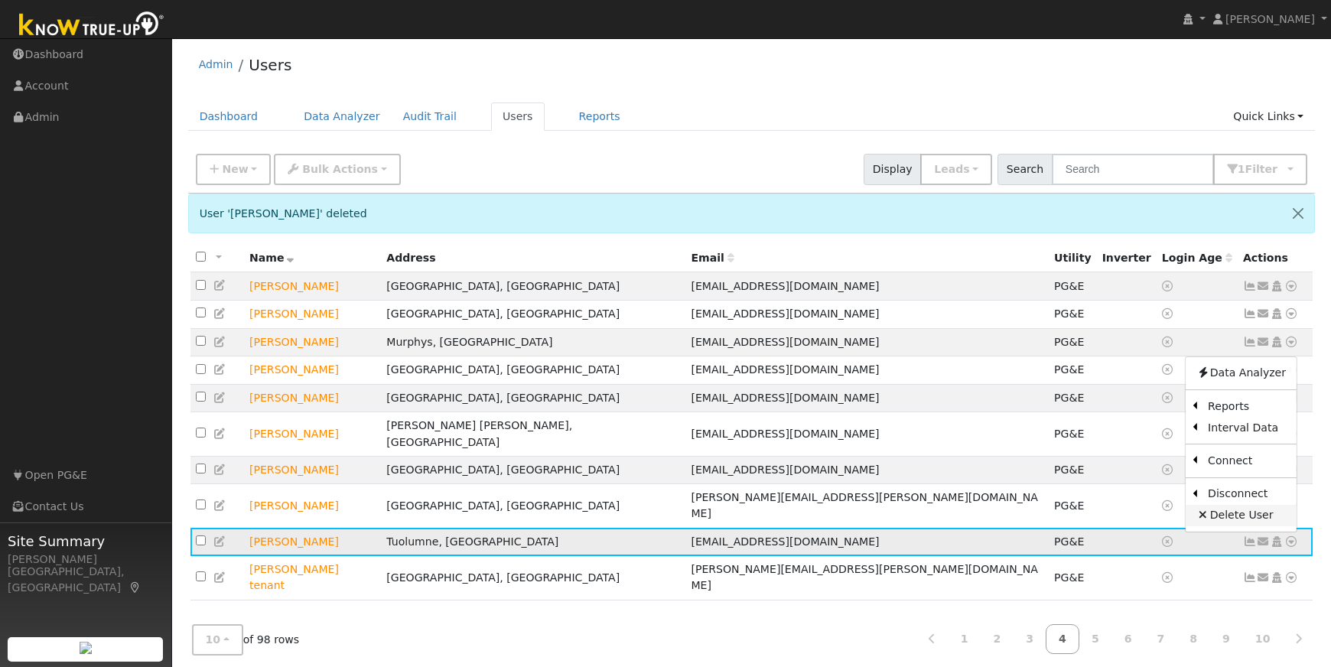
click at [1210, 509] on icon at bounding box center [1203, 514] width 14 height 11
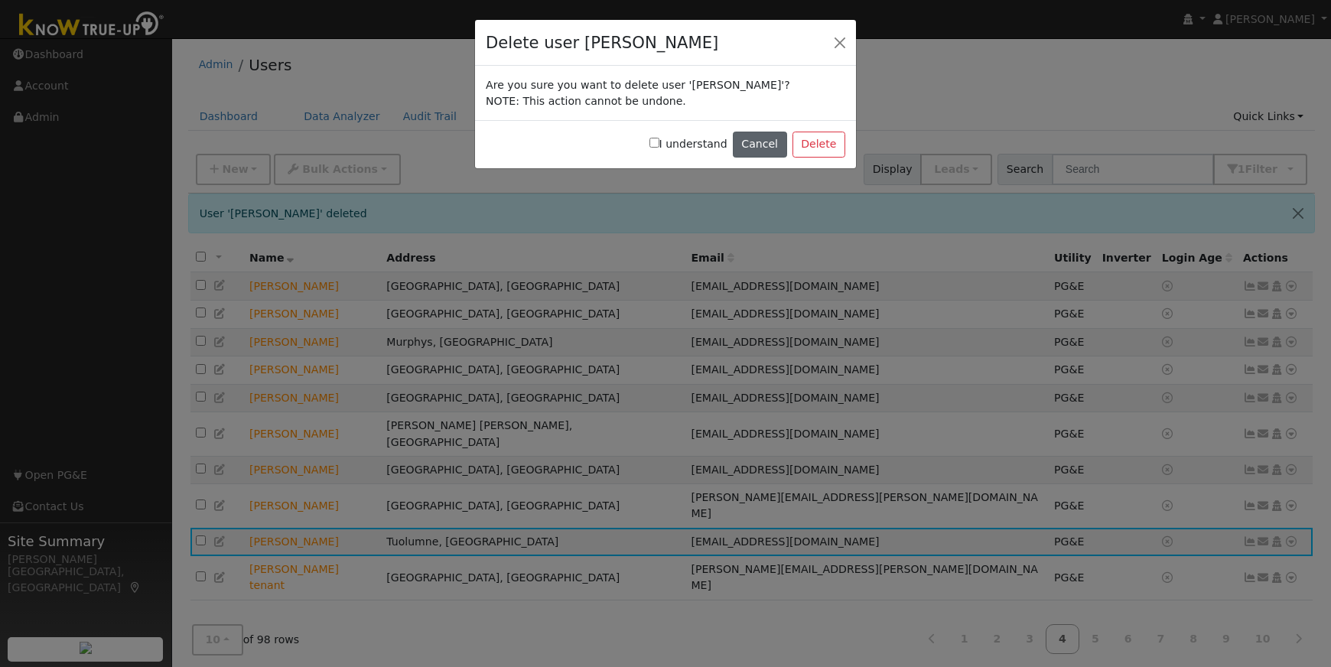
drag, startPoint x: 662, startPoint y: 142, endPoint x: 745, endPoint y: 145, distance: 83.4
click at [659, 142] on input "I understand" at bounding box center [654, 143] width 10 height 10
checkbox input "true"
click at [827, 142] on button "Delete" at bounding box center [818, 145] width 53 height 26
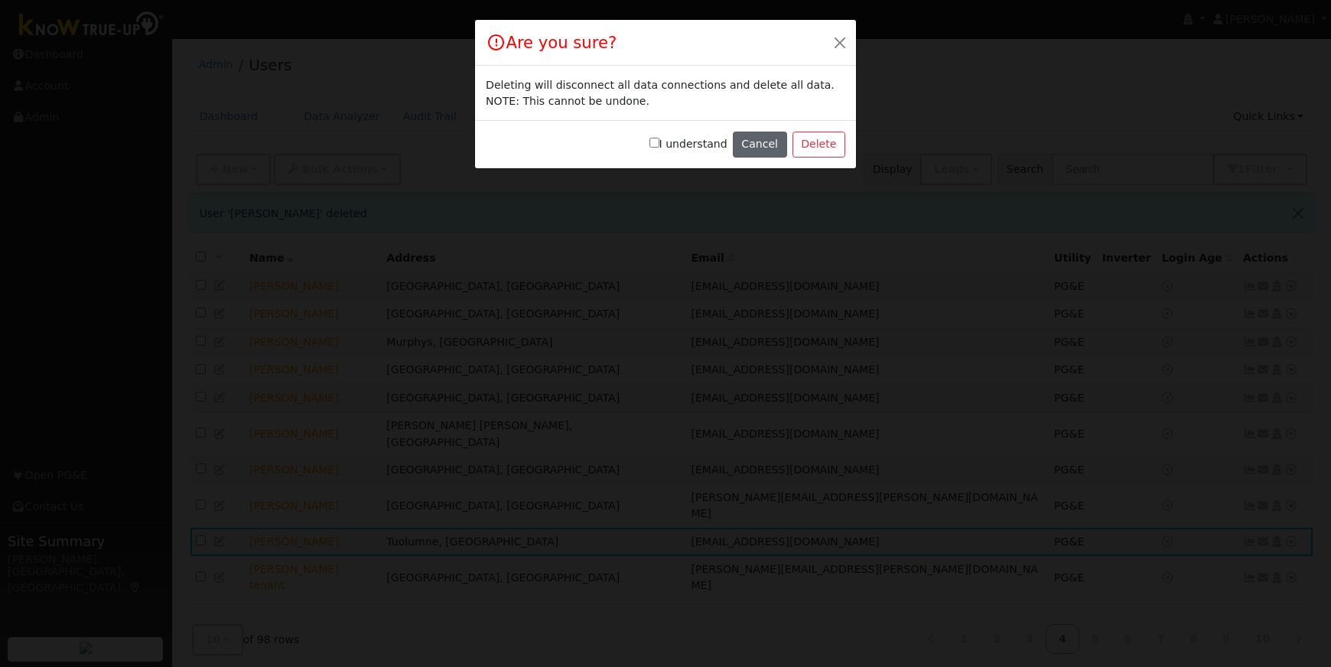
drag, startPoint x: 661, startPoint y: 141, endPoint x: 742, endPoint y: 144, distance: 81.1
click at [659, 141] on input "I understand" at bounding box center [654, 143] width 10 height 10
checkbox input "true"
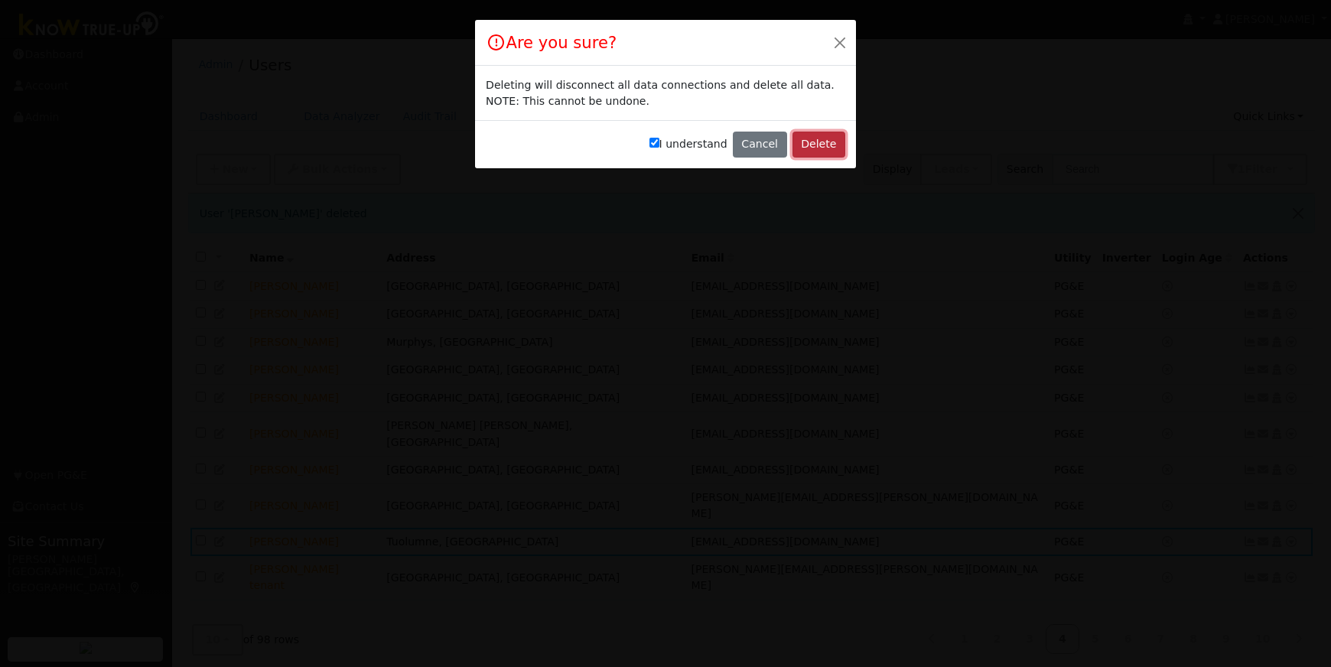
click at [821, 143] on button "Delete" at bounding box center [818, 145] width 53 height 26
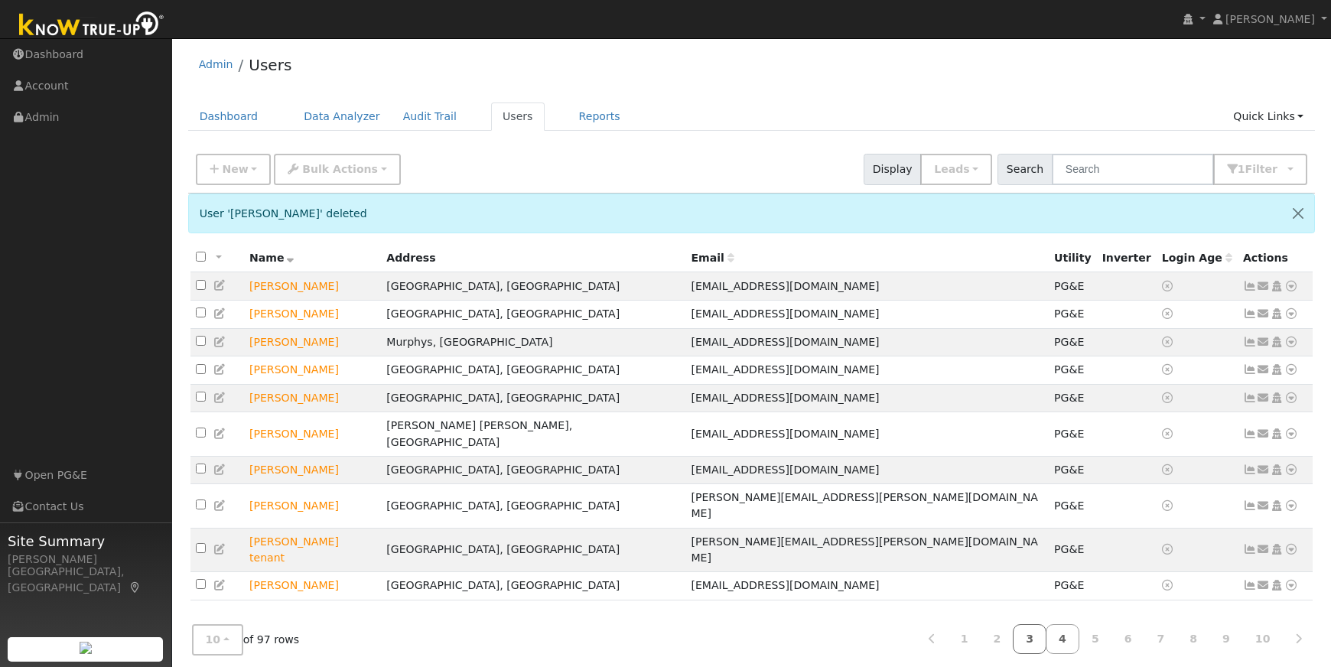
click at [1038, 636] on link "3" at bounding box center [1030, 639] width 34 height 30
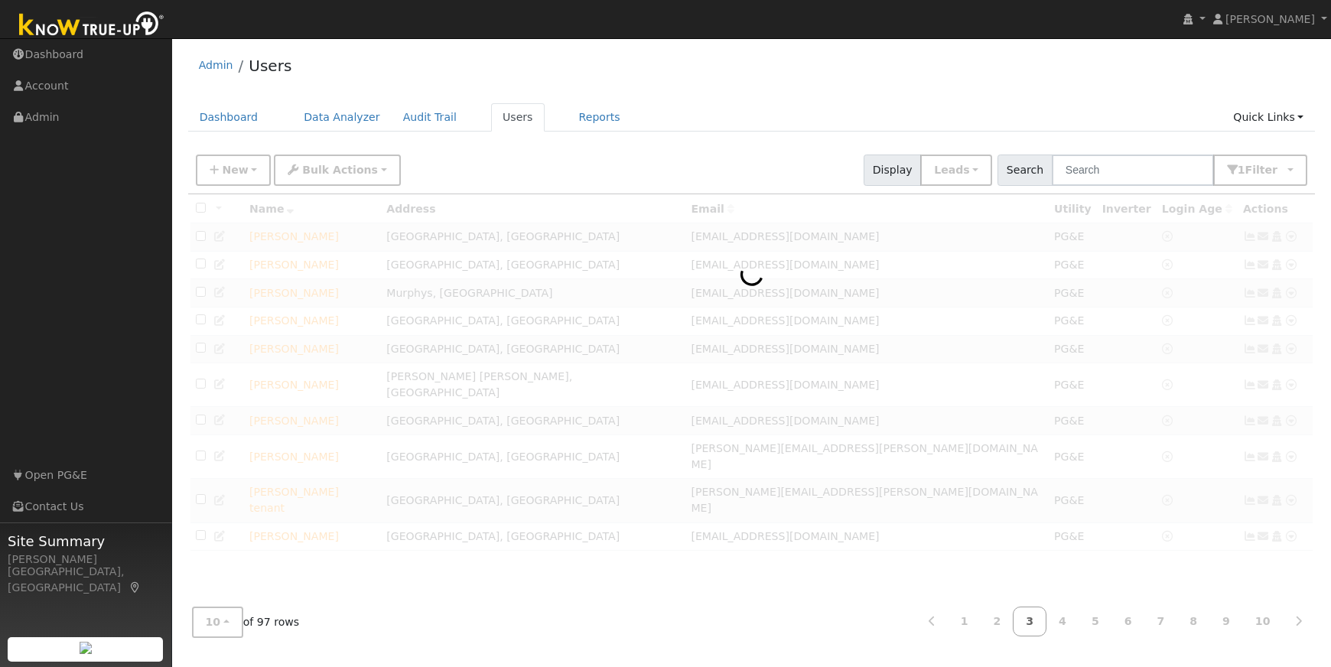
scroll to position [0, 0]
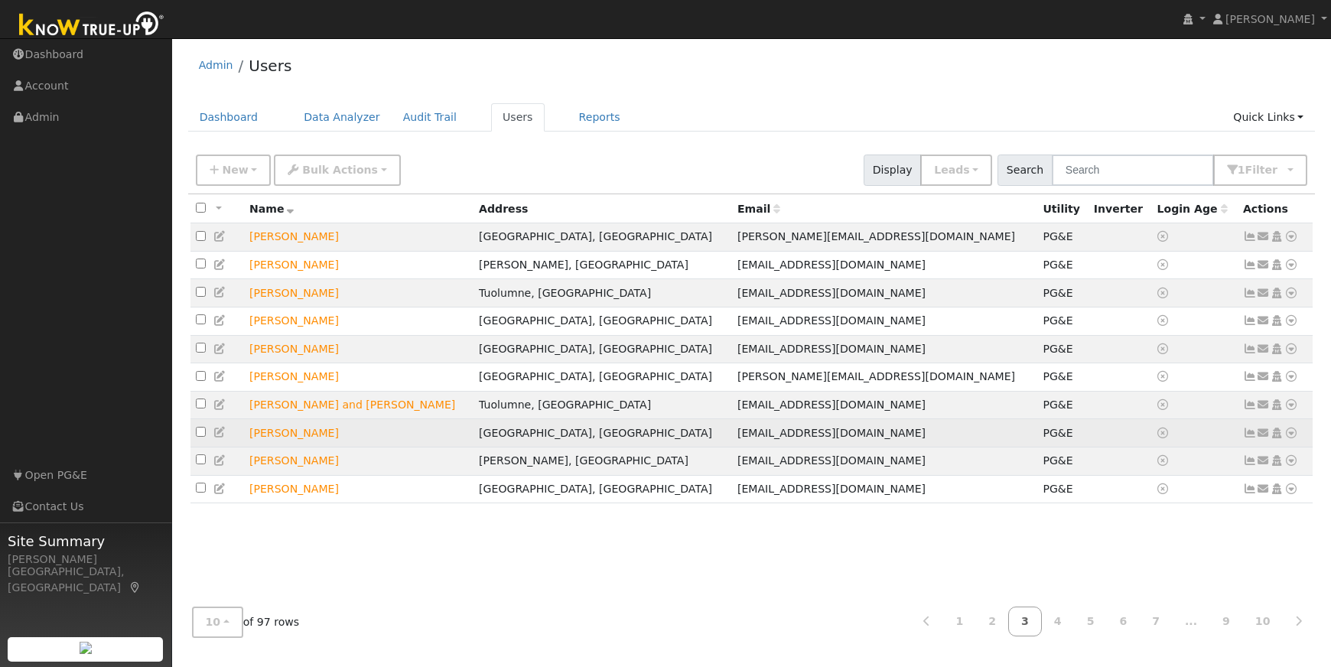
click at [1294, 438] on icon at bounding box center [1291, 433] width 14 height 11
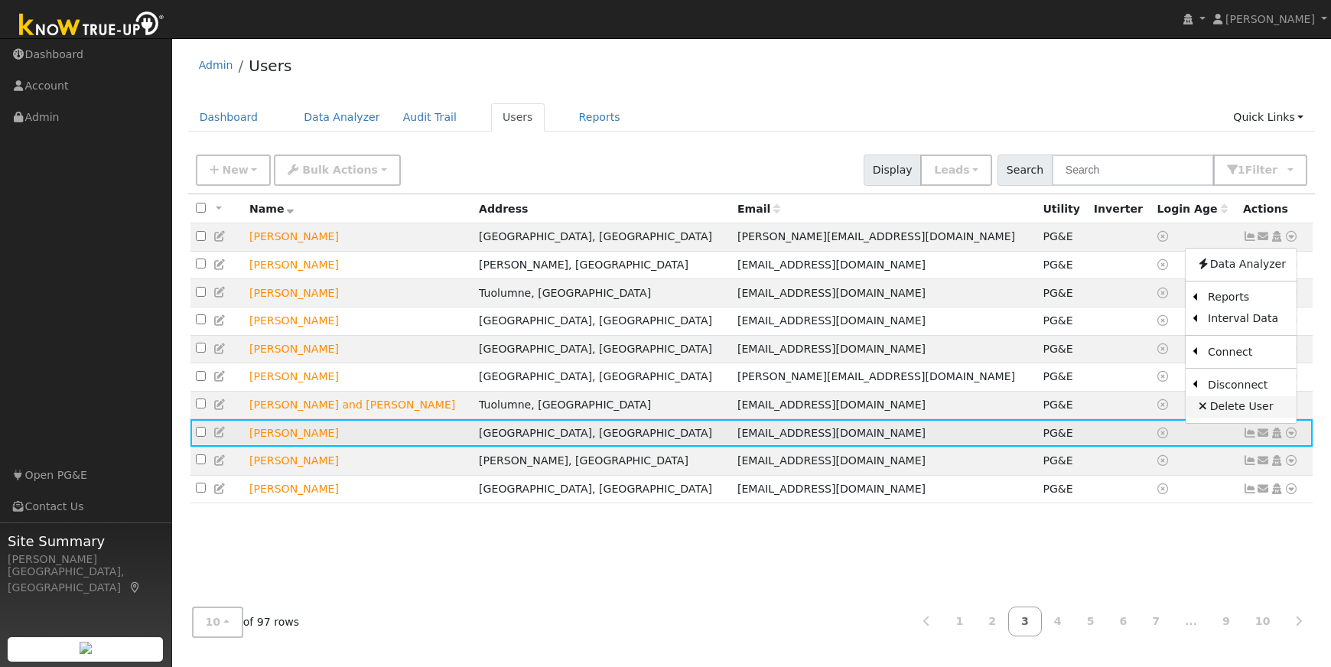
click at [1255, 412] on link "Delete User" at bounding box center [1240, 406] width 111 height 21
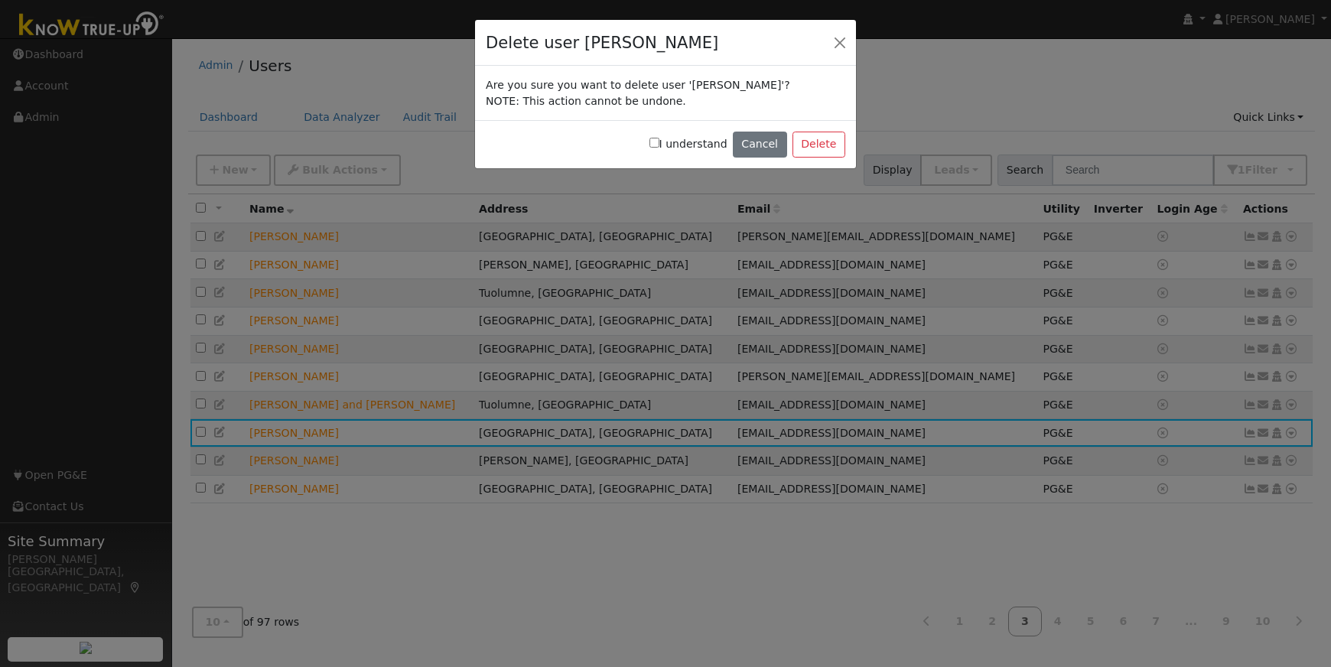
click at [659, 141] on input "I understand" at bounding box center [654, 143] width 10 height 10
checkbox input "true"
click at [815, 143] on button "Delete" at bounding box center [818, 145] width 53 height 26
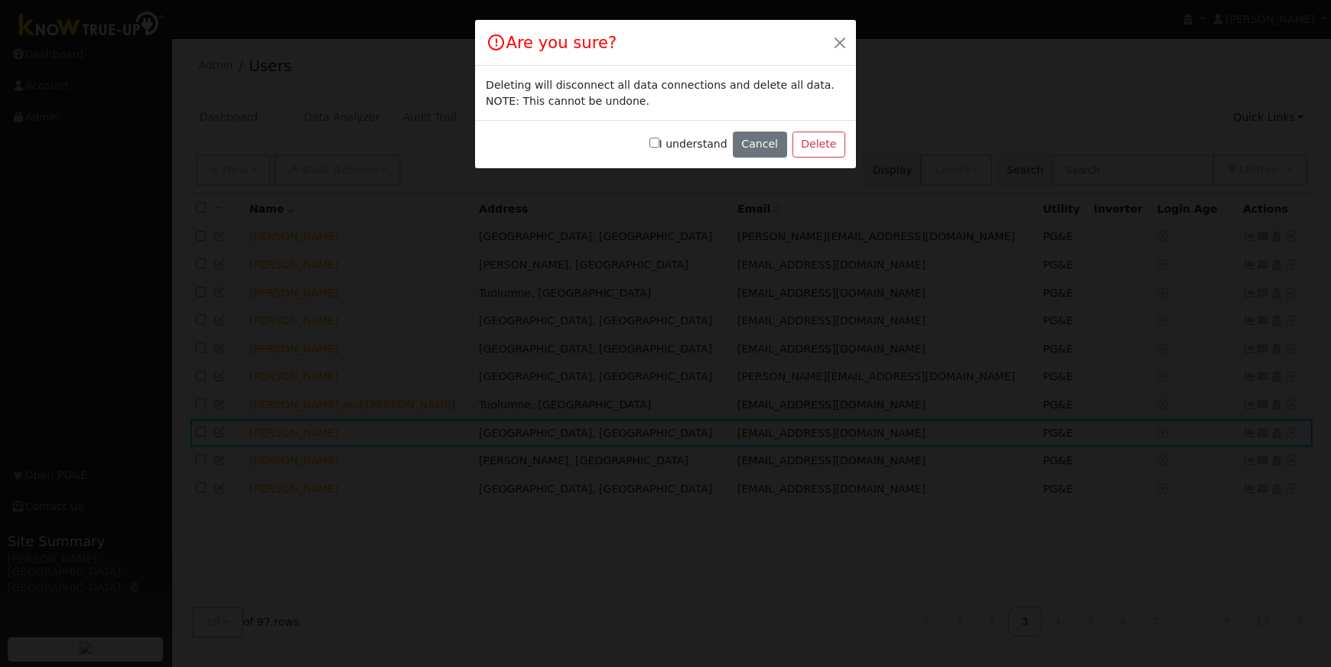
click at [659, 143] on input "I understand" at bounding box center [654, 143] width 10 height 10
checkbox input "true"
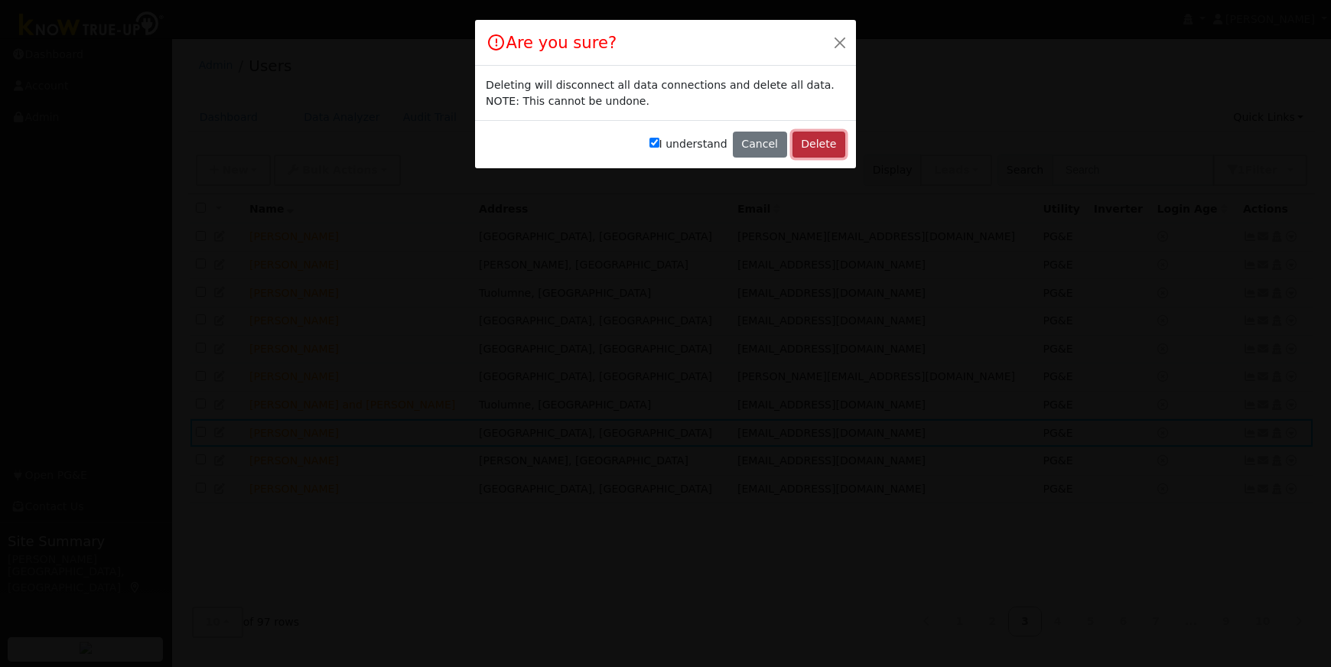
click at [805, 143] on button "Delete" at bounding box center [818, 145] width 53 height 26
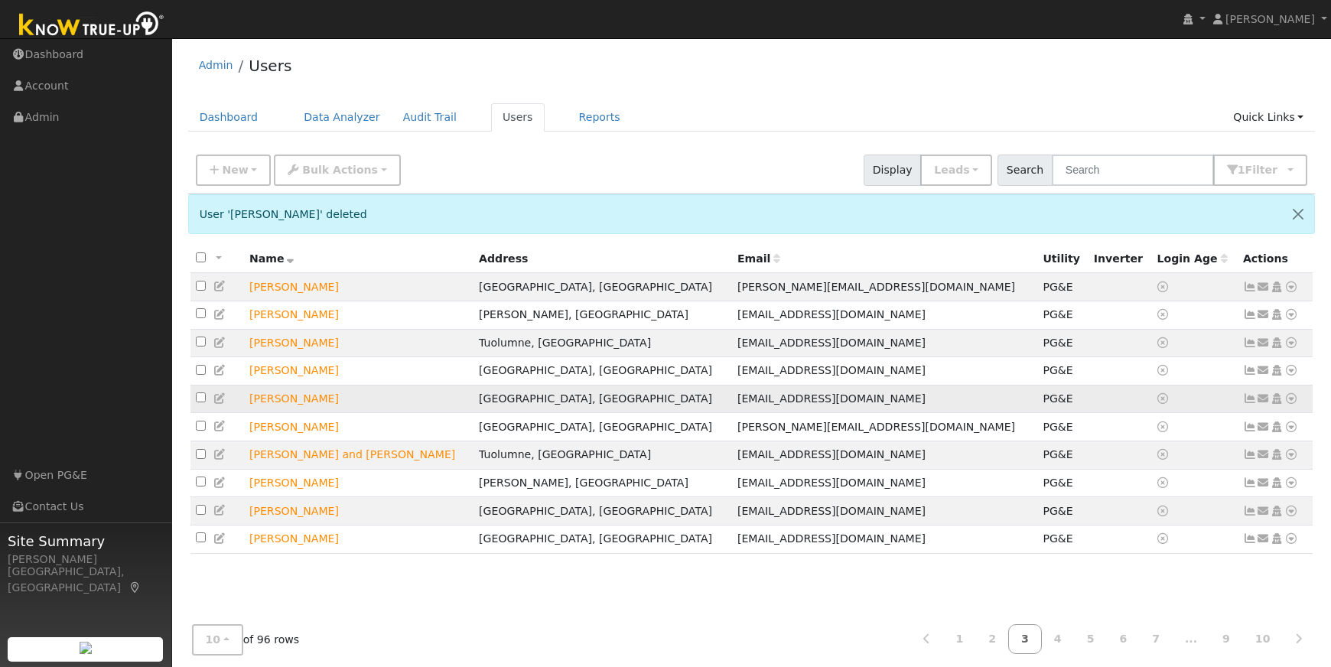
click at [1290, 404] on icon at bounding box center [1291, 398] width 14 height 11
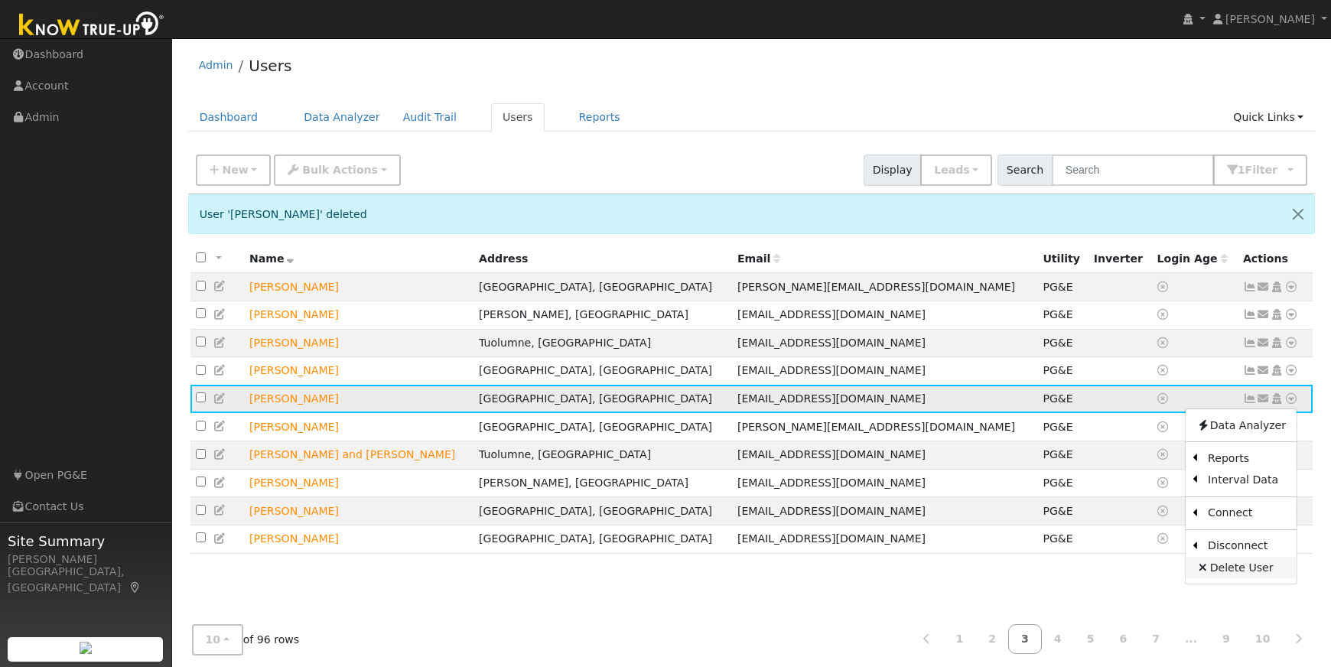
click at [1226, 571] on link "Delete User" at bounding box center [1240, 567] width 111 height 21
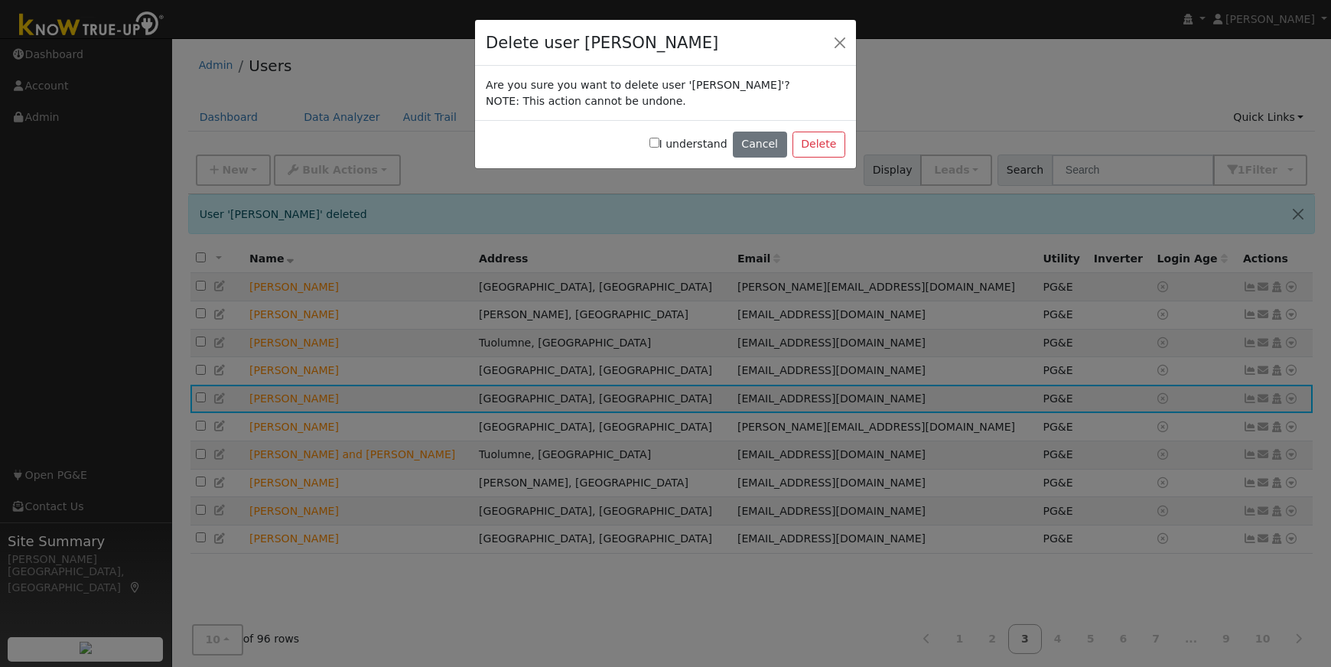
click at [659, 144] on input "I understand" at bounding box center [654, 143] width 10 height 10
checkbox input "true"
click at [811, 141] on button "Delete" at bounding box center [818, 145] width 53 height 26
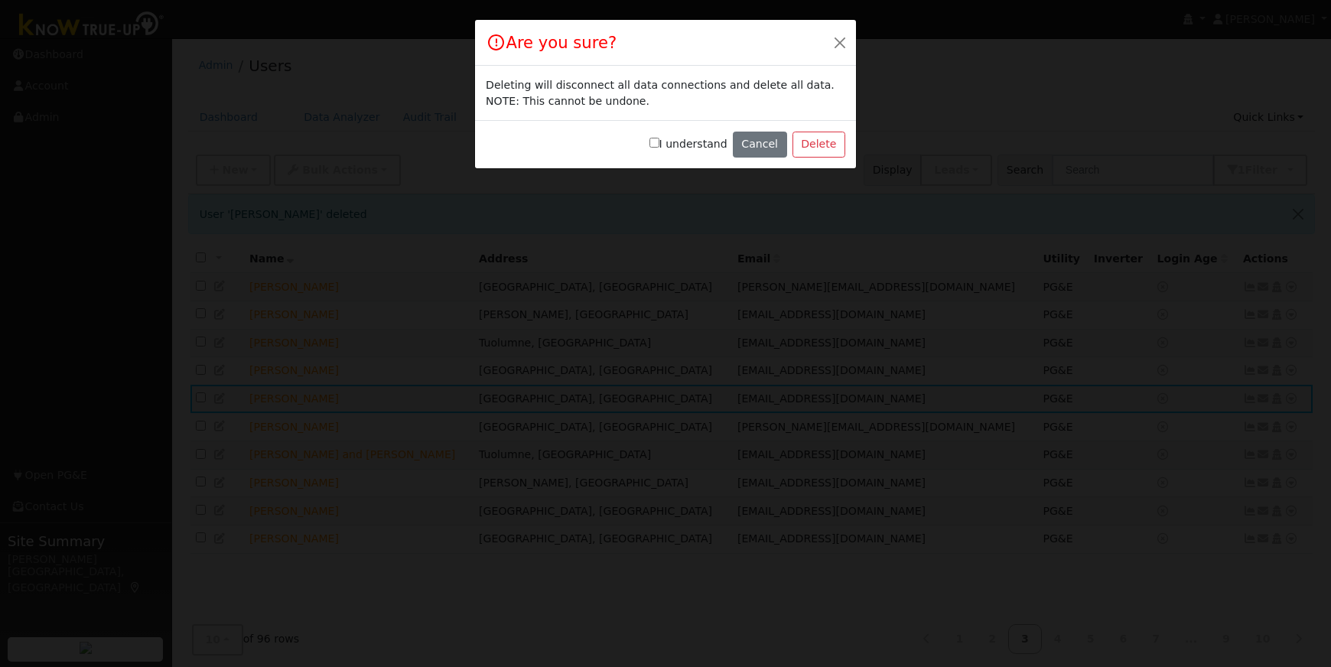
drag, startPoint x: 661, startPoint y: 142, endPoint x: 699, endPoint y: 141, distance: 38.2
click at [659, 142] on input "I understand" at bounding box center [654, 143] width 10 height 10
checkbox input "true"
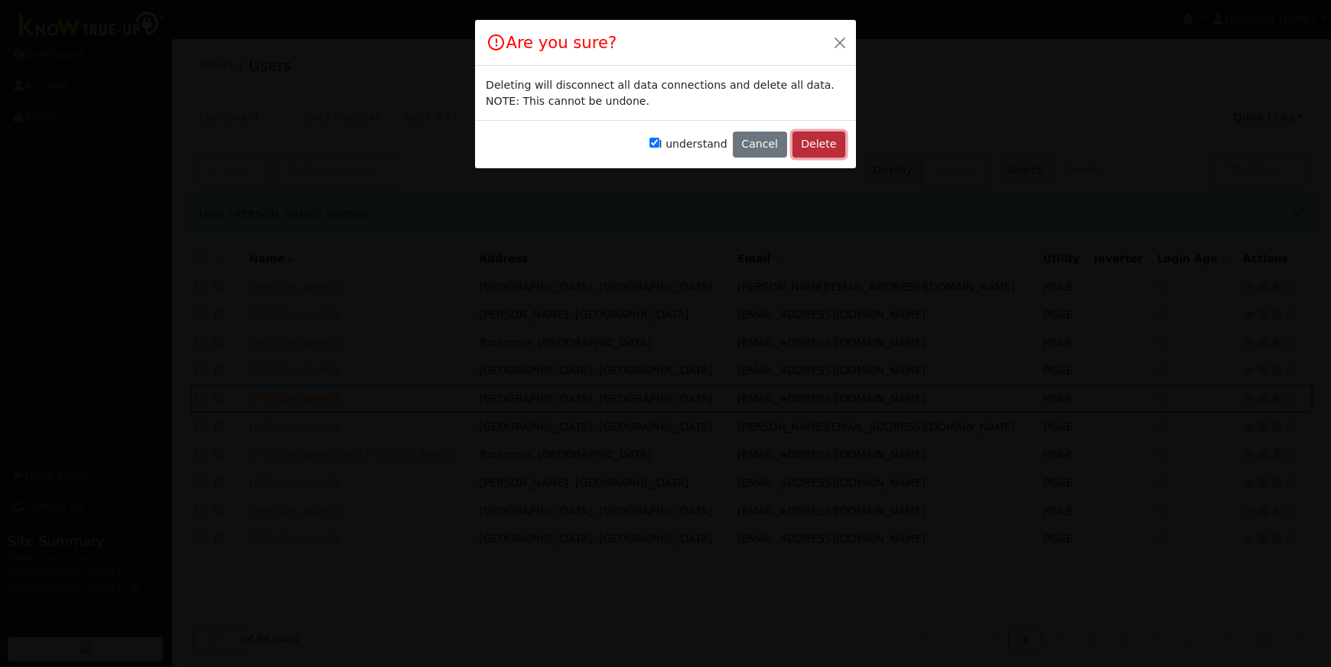
click at [812, 145] on button "Delete" at bounding box center [818, 145] width 53 height 26
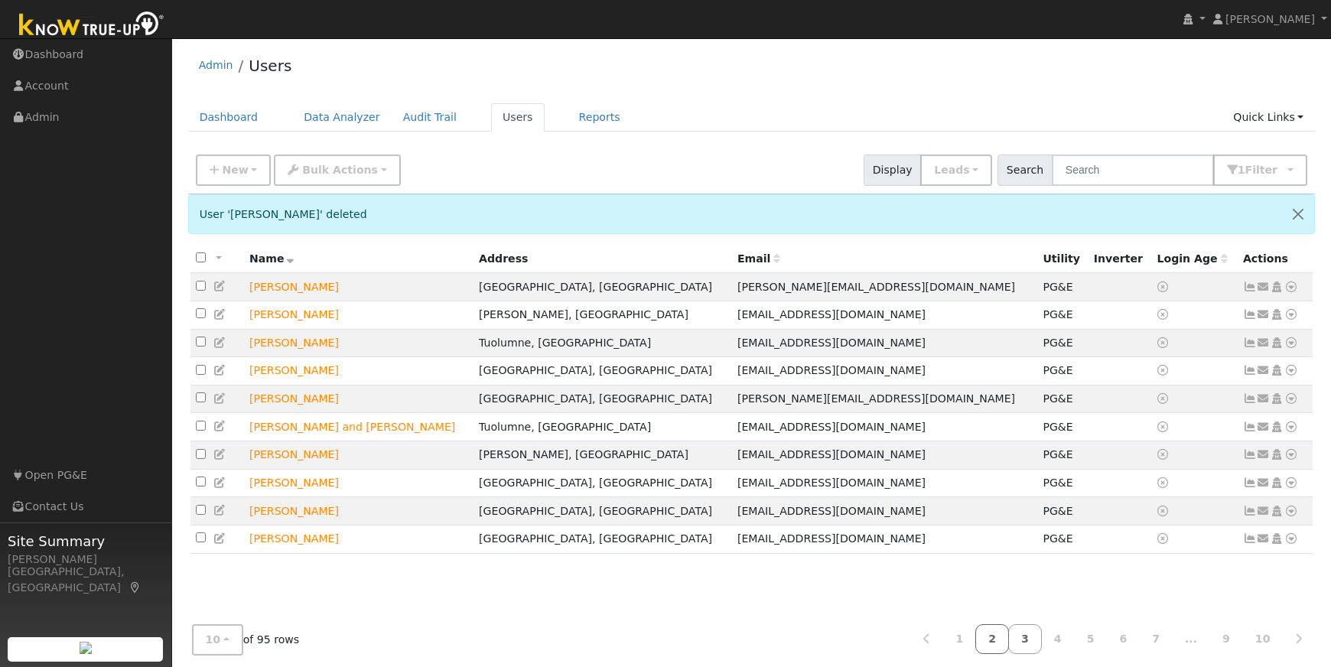
click at [996, 639] on link "2" at bounding box center [992, 639] width 34 height 30
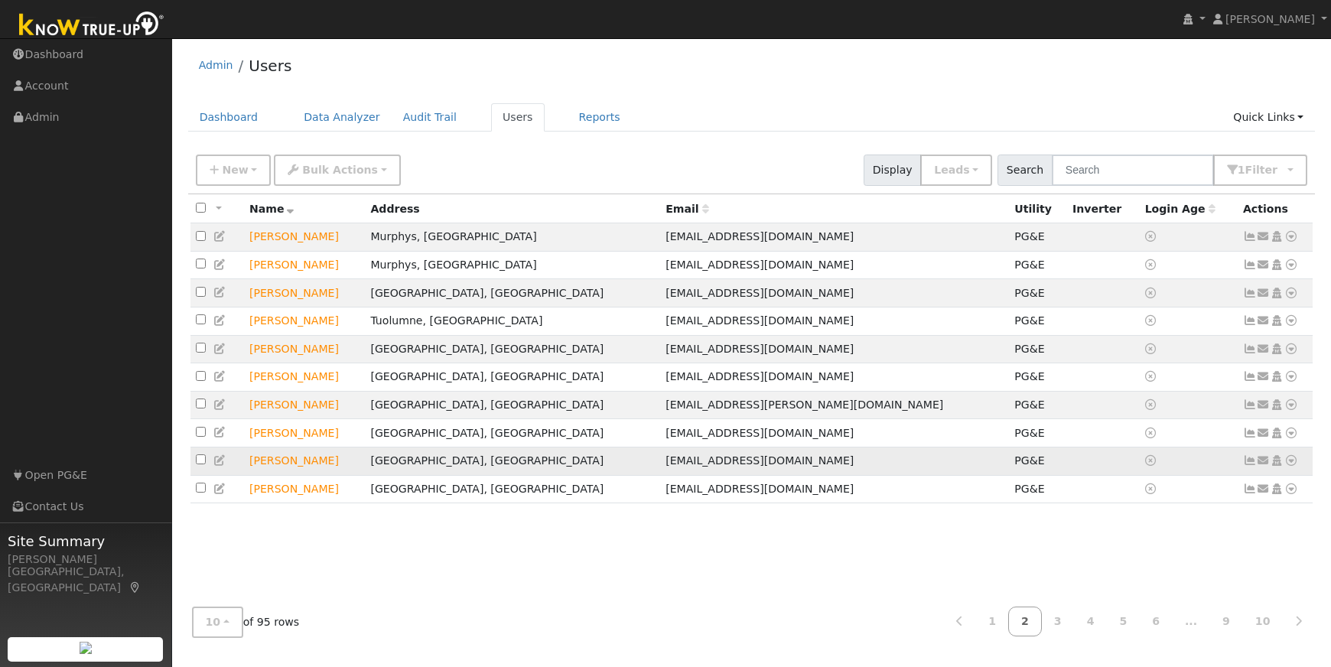
click at [1291, 466] on icon at bounding box center [1291, 460] width 14 height 11
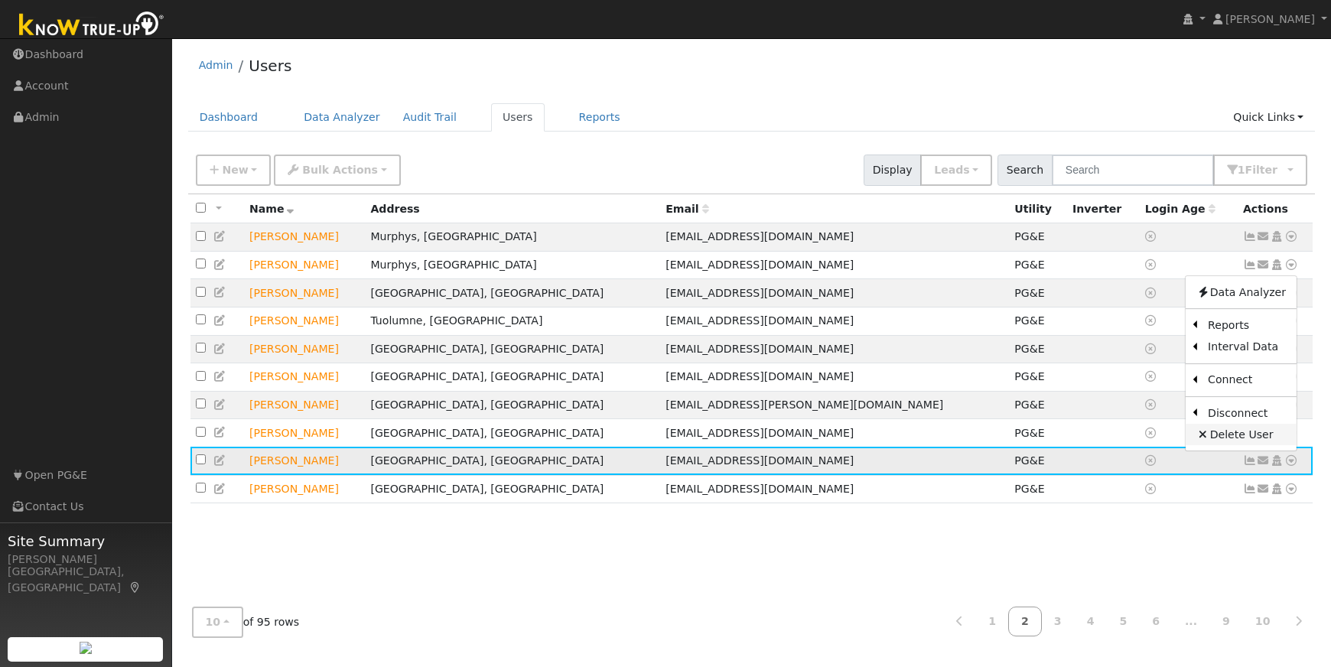
click at [1214, 445] on link "Delete User" at bounding box center [1240, 434] width 111 height 21
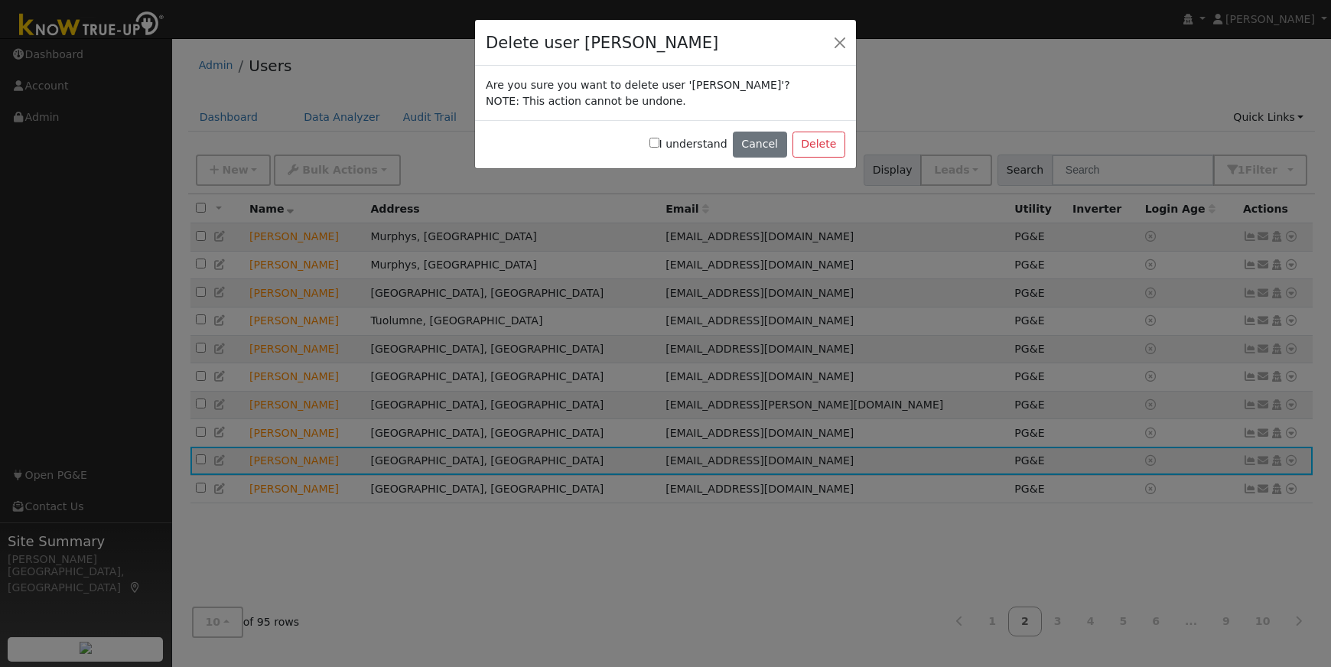
click at [659, 142] on input "I understand" at bounding box center [654, 143] width 10 height 10
checkbox input "true"
click at [825, 139] on button "Delete" at bounding box center [818, 145] width 53 height 26
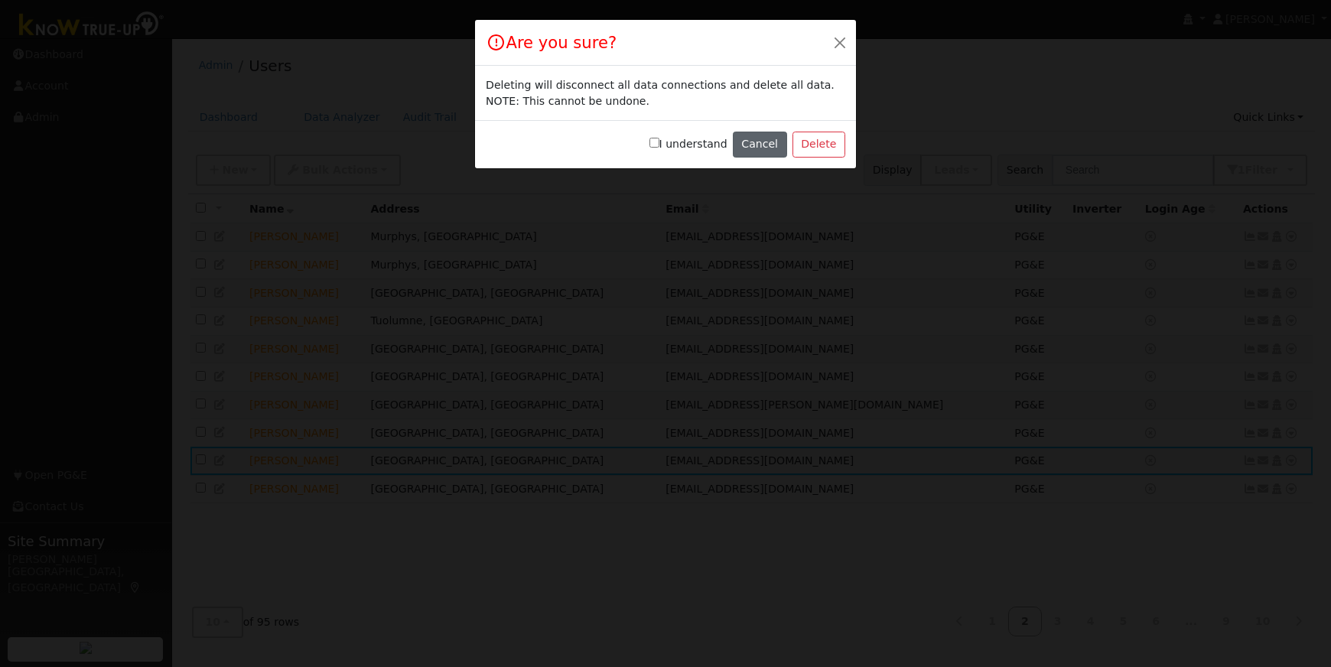
drag, startPoint x: 662, startPoint y: 141, endPoint x: 757, endPoint y: 144, distance: 95.6
click at [659, 141] on input "I understand" at bounding box center [654, 143] width 10 height 10
checkbox input "true"
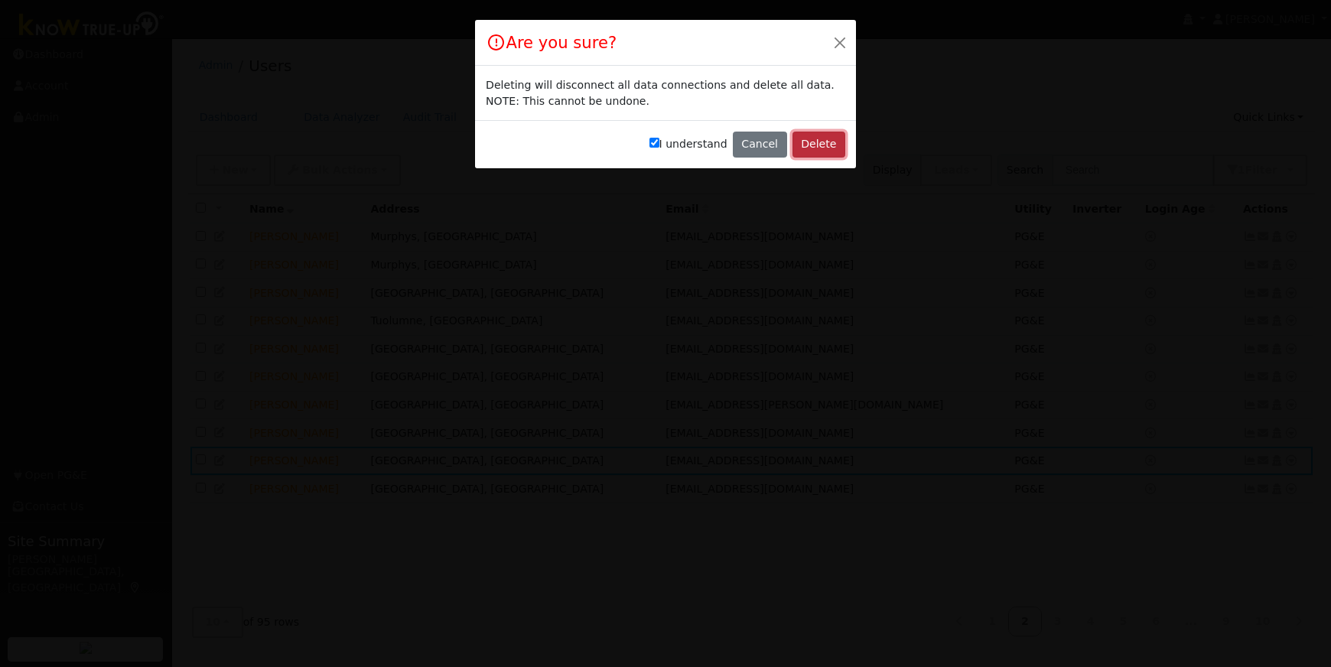
click at [817, 145] on button "Delete" at bounding box center [818, 145] width 53 height 26
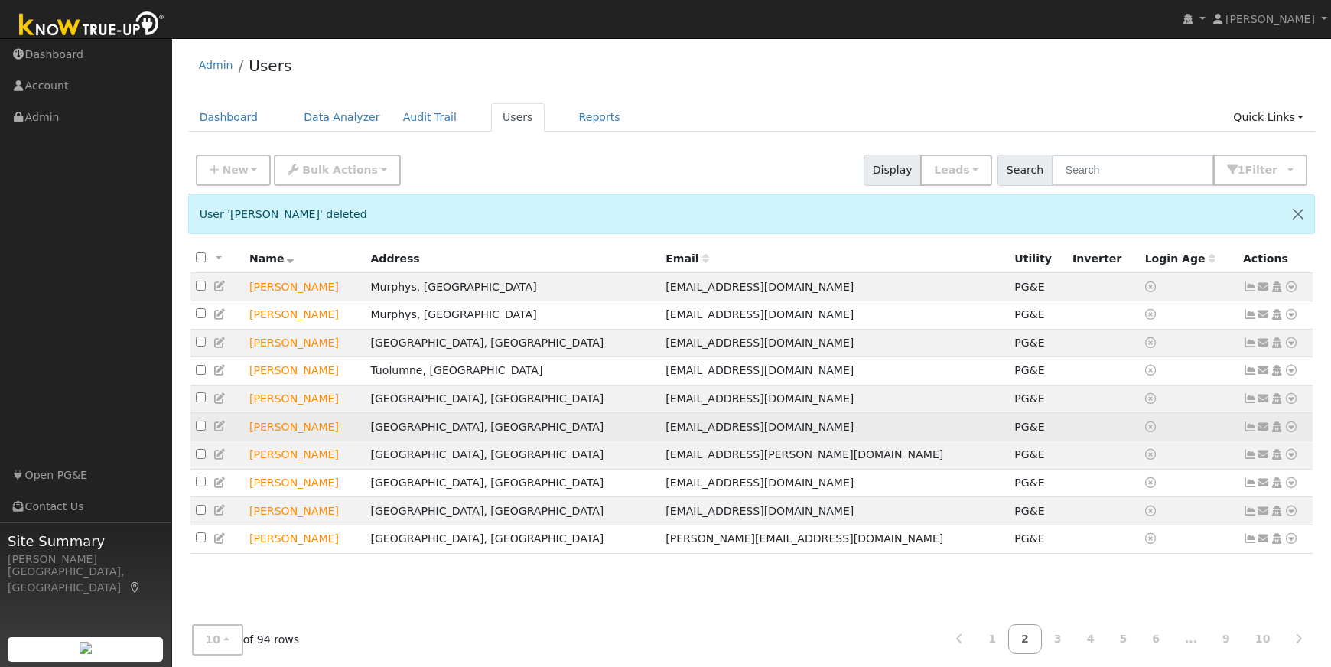
click at [1291, 432] on icon at bounding box center [1291, 426] width 14 height 11
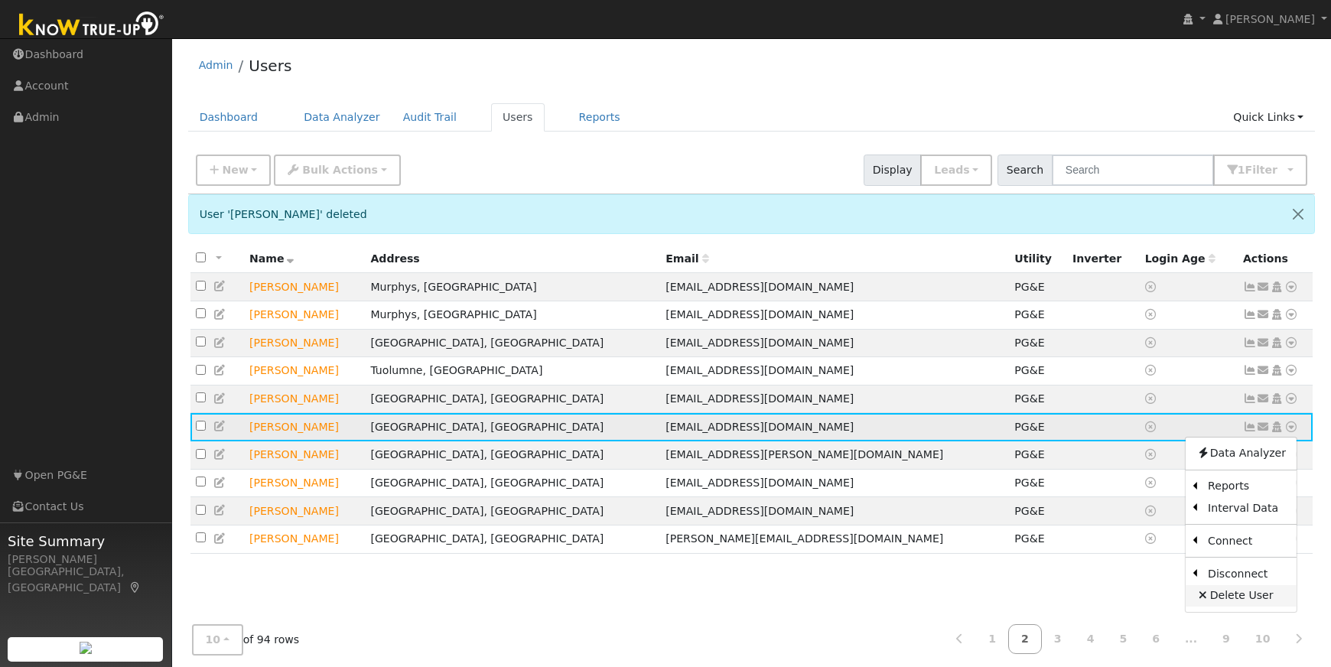
click at [1227, 603] on link "Delete User" at bounding box center [1240, 595] width 111 height 21
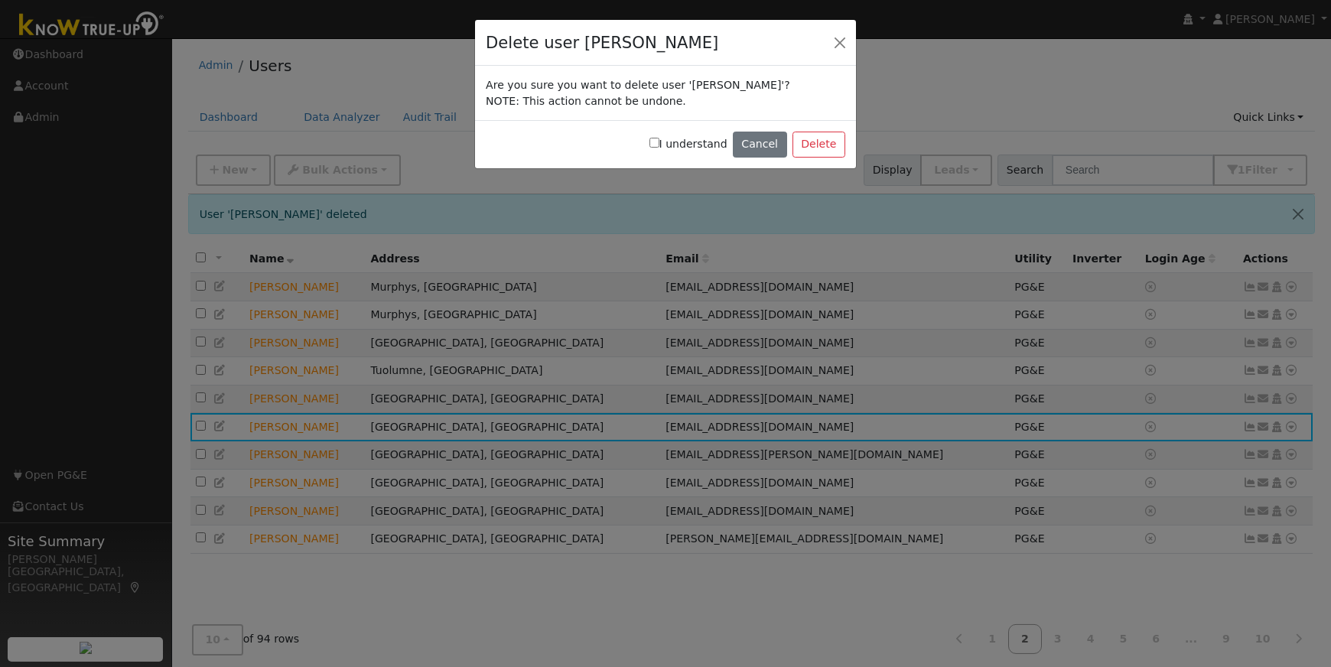
click at [659, 141] on input "I understand" at bounding box center [654, 143] width 10 height 10
checkbox input "true"
click at [808, 146] on button "Delete" at bounding box center [818, 145] width 53 height 26
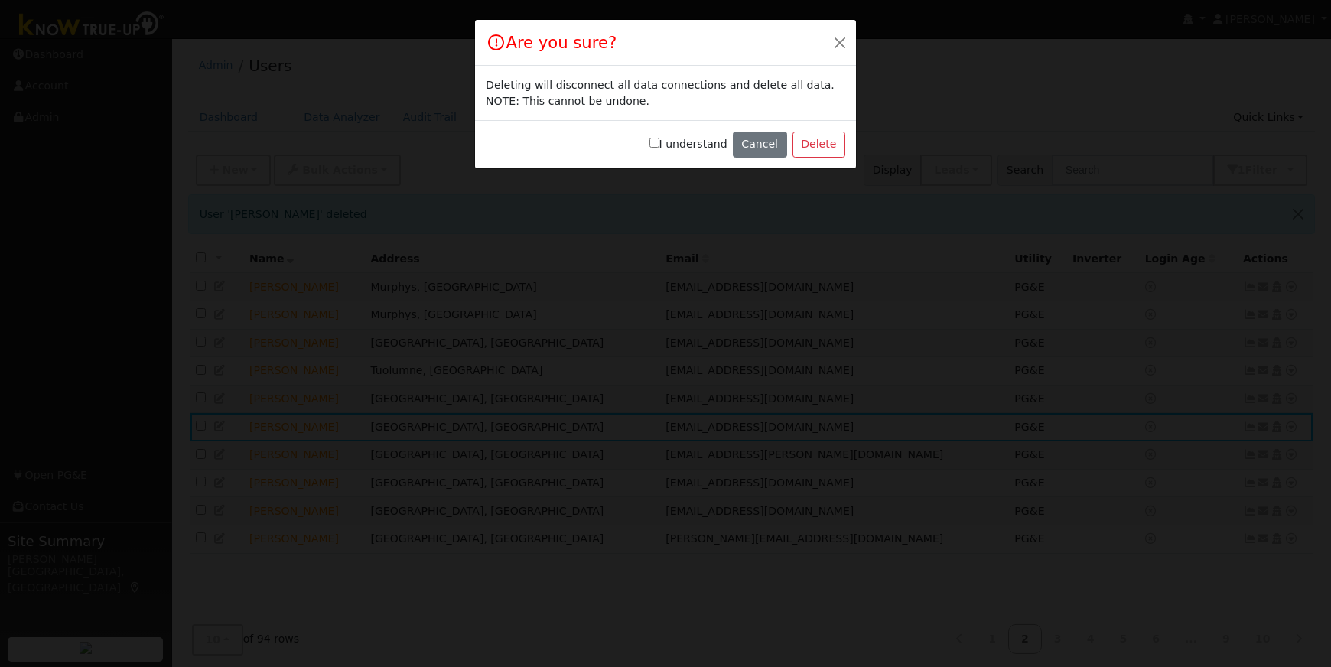
click at [659, 143] on input "I understand" at bounding box center [654, 143] width 10 height 10
checkbox input "true"
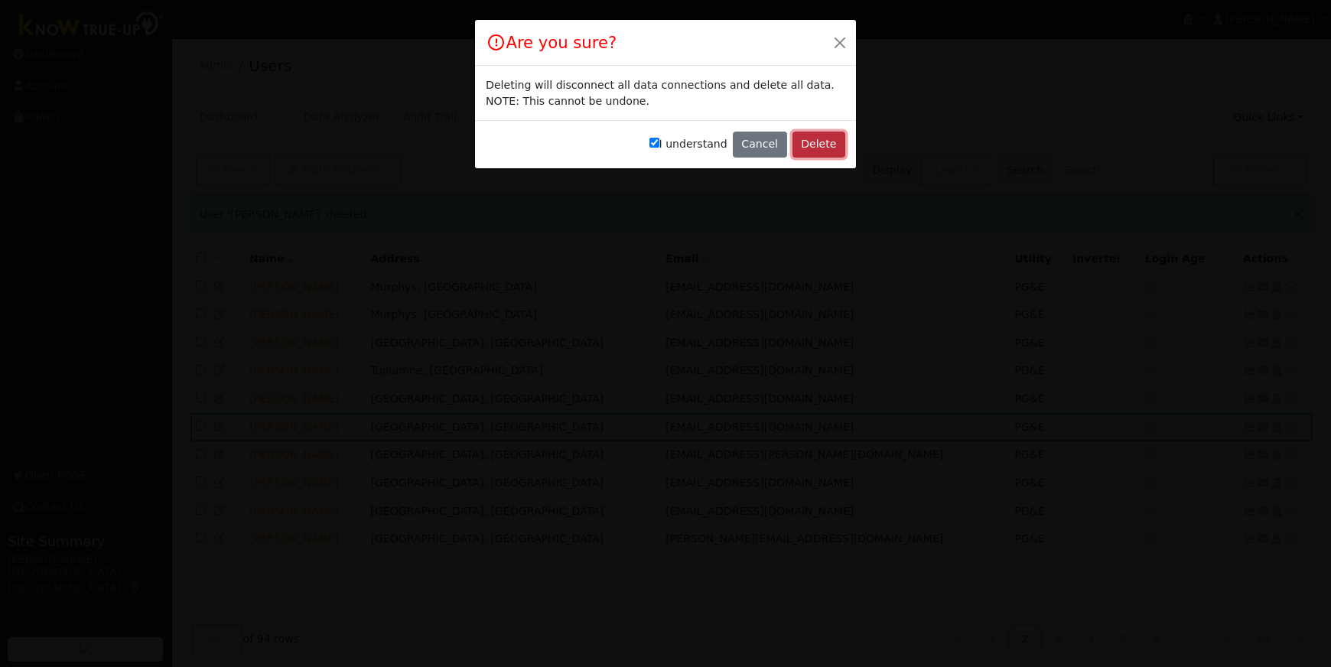
click at [815, 139] on button "Delete" at bounding box center [818, 145] width 53 height 26
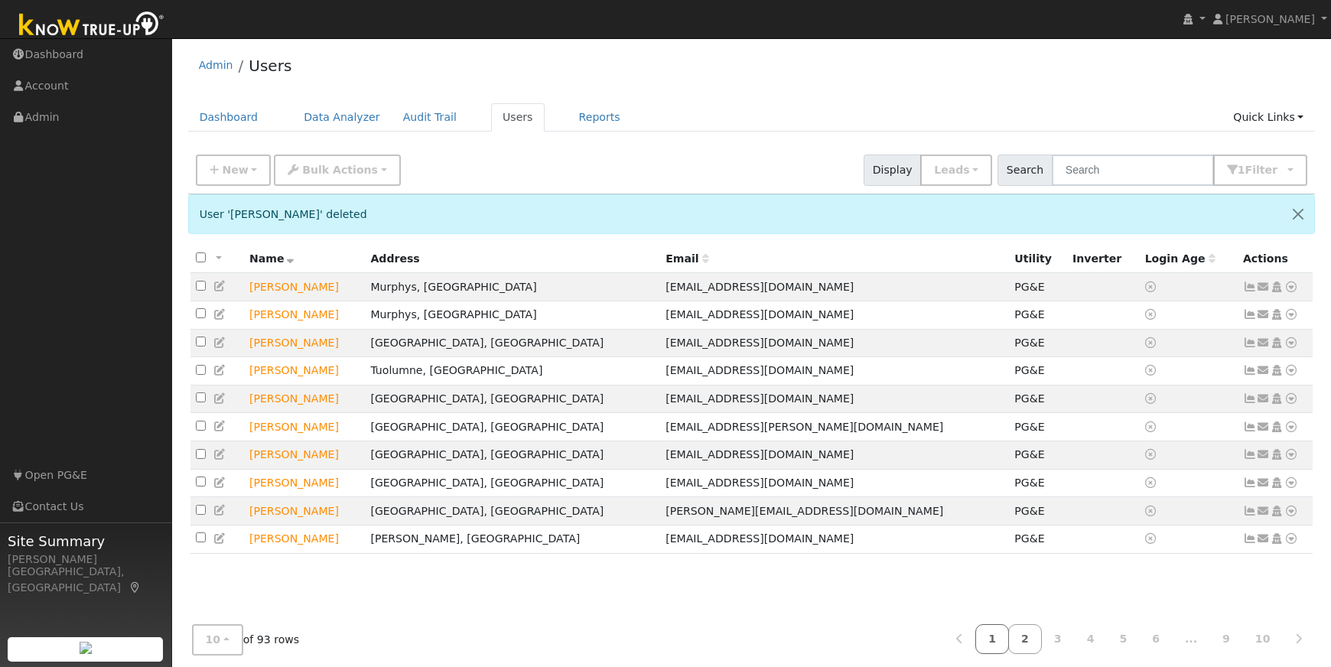
click at [1000, 636] on link "1" at bounding box center [992, 639] width 34 height 30
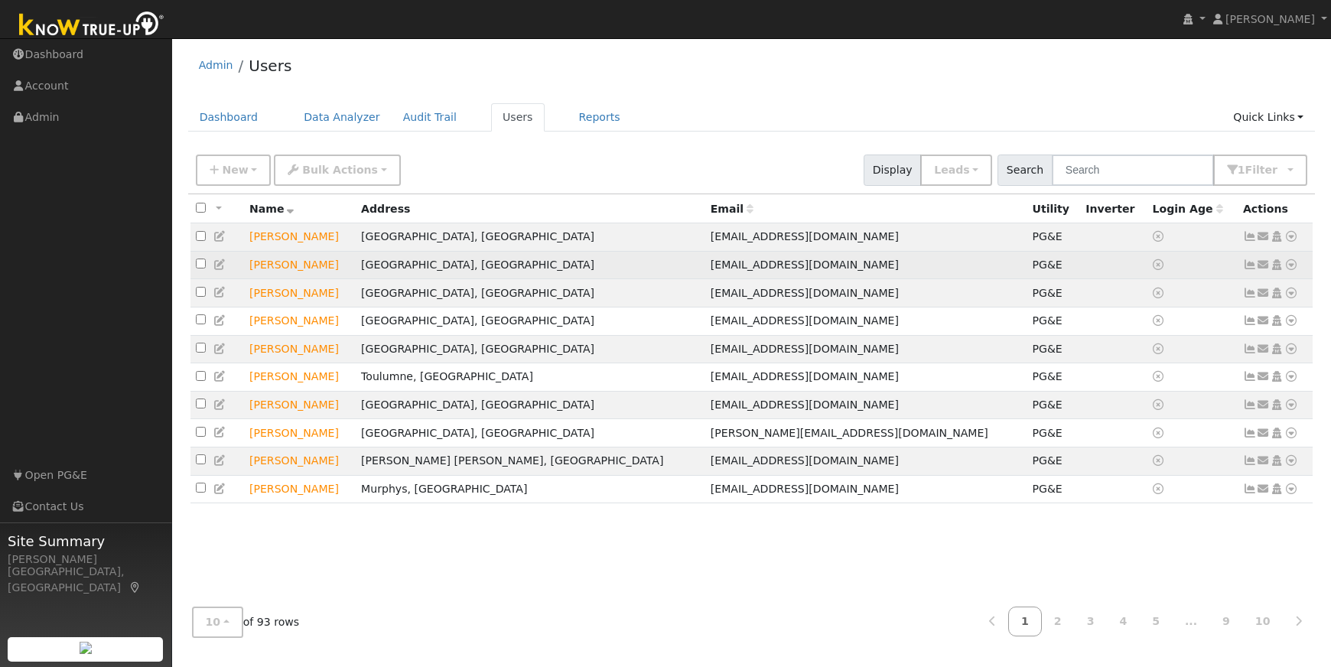
click at [1292, 268] on icon at bounding box center [1291, 264] width 14 height 11
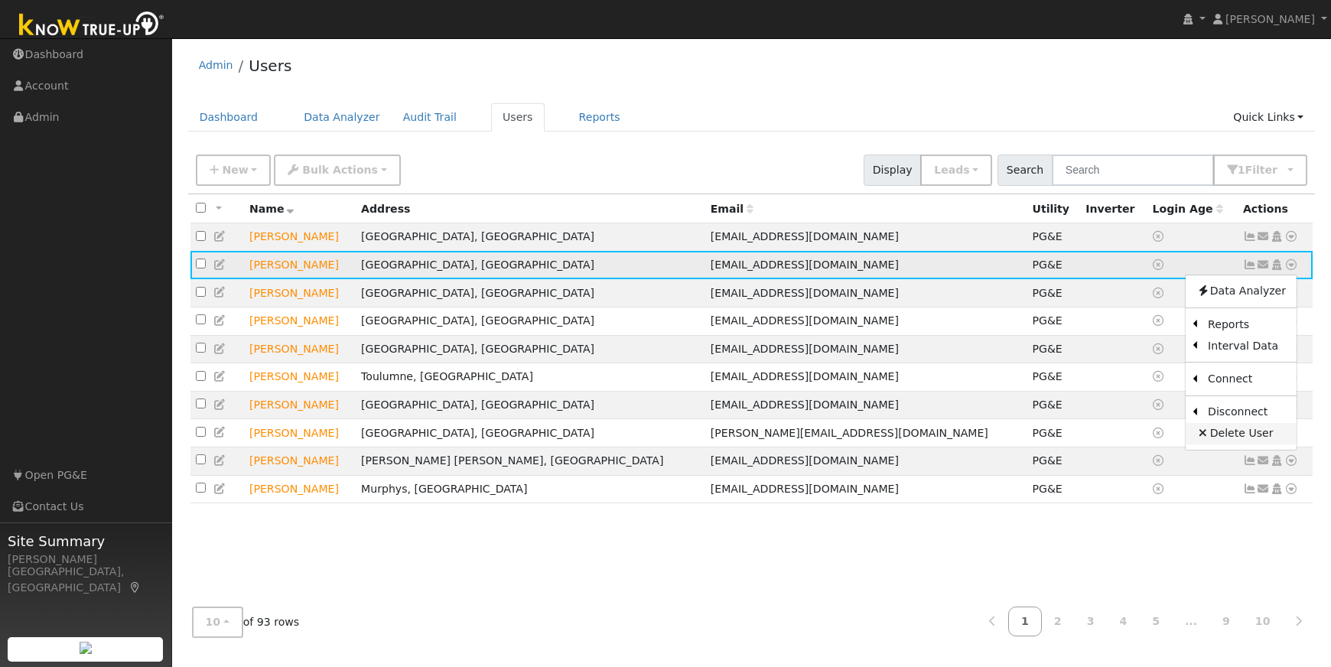
click at [1219, 437] on link "Delete User" at bounding box center [1240, 433] width 111 height 21
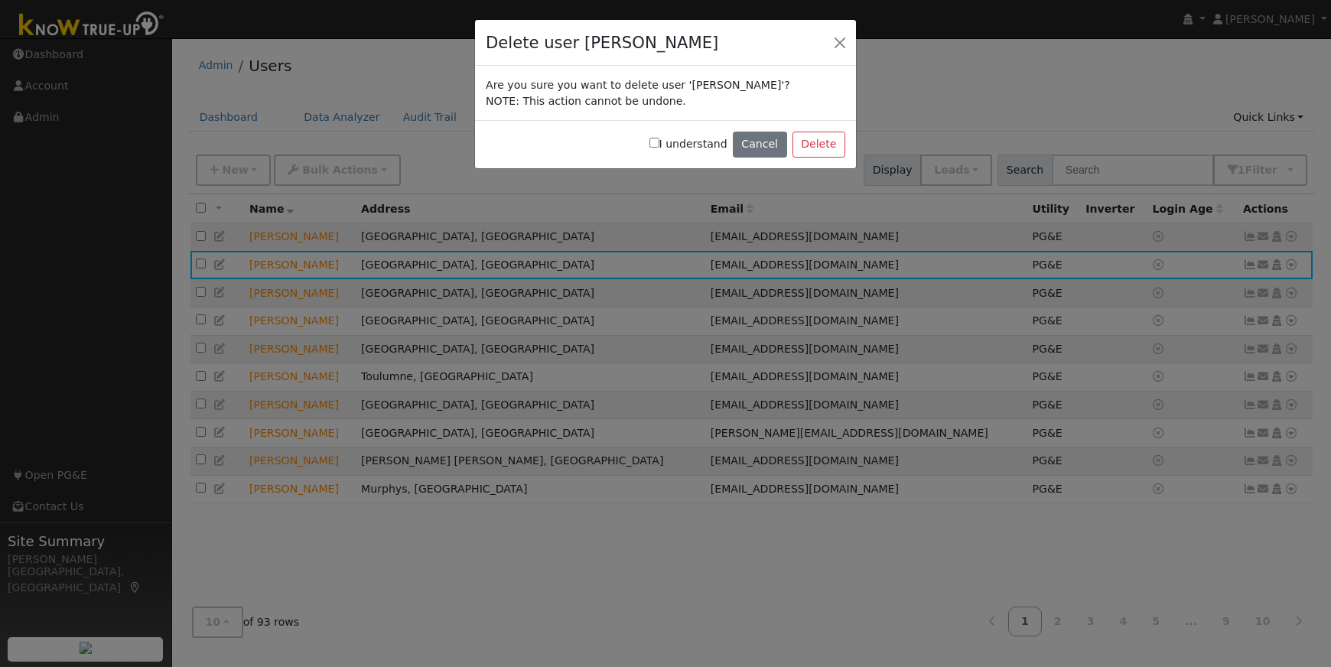
drag, startPoint x: 659, startPoint y: 141, endPoint x: 672, endPoint y: 141, distance: 13.0
click at [659, 140] on input "I understand" at bounding box center [654, 143] width 10 height 10
checkbox input "true"
drag, startPoint x: 823, startPoint y: 141, endPoint x: 705, endPoint y: 145, distance: 117.8
click at [823, 141] on button "Delete" at bounding box center [818, 145] width 53 height 26
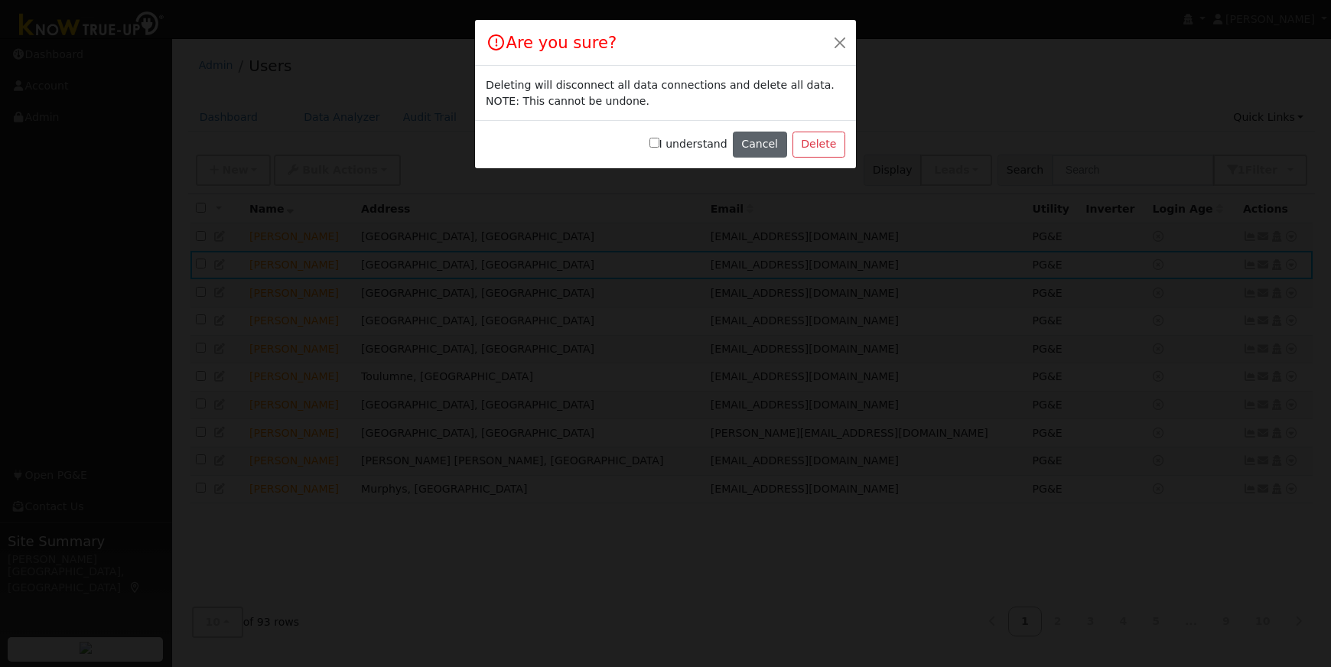
drag, startPoint x: 661, startPoint y: 141, endPoint x: 737, endPoint y: 142, distance: 76.5
click at [659, 141] on input "I understand" at bounding box center [654, 143] width 10 height 10
checkbox input "true"
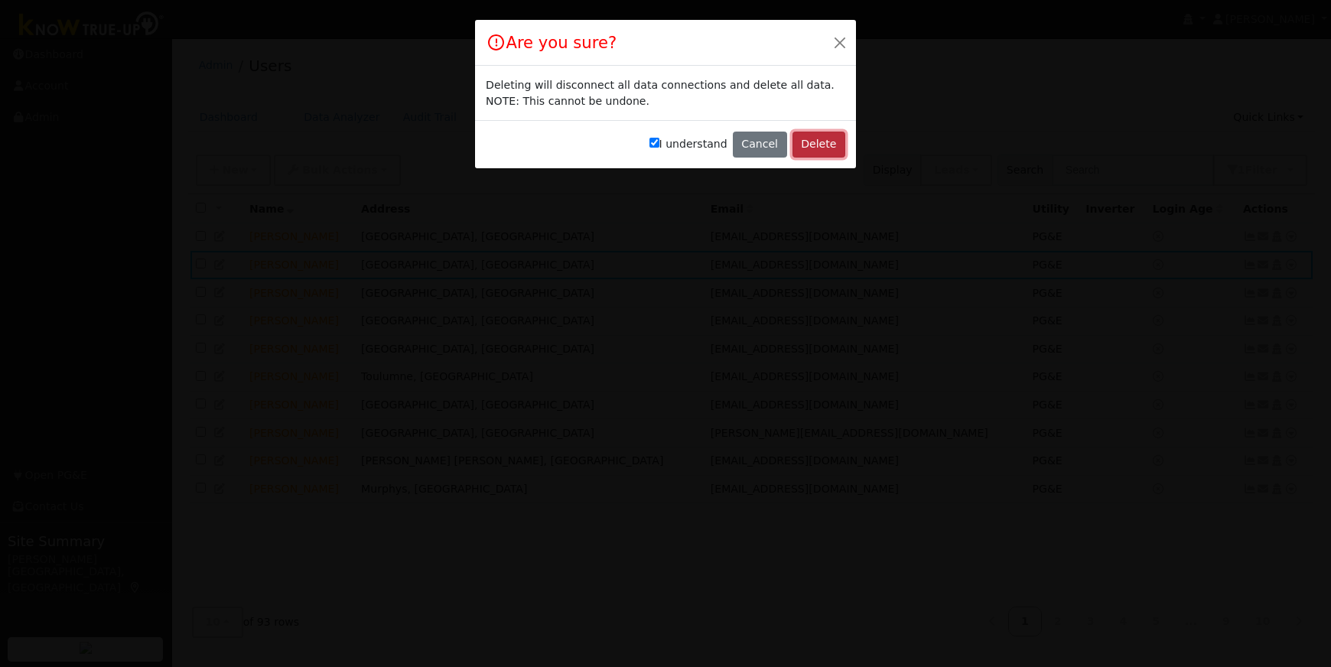
click at [818, 141] on button "Delete" at bounding box center [818, 145] width 53 height 26
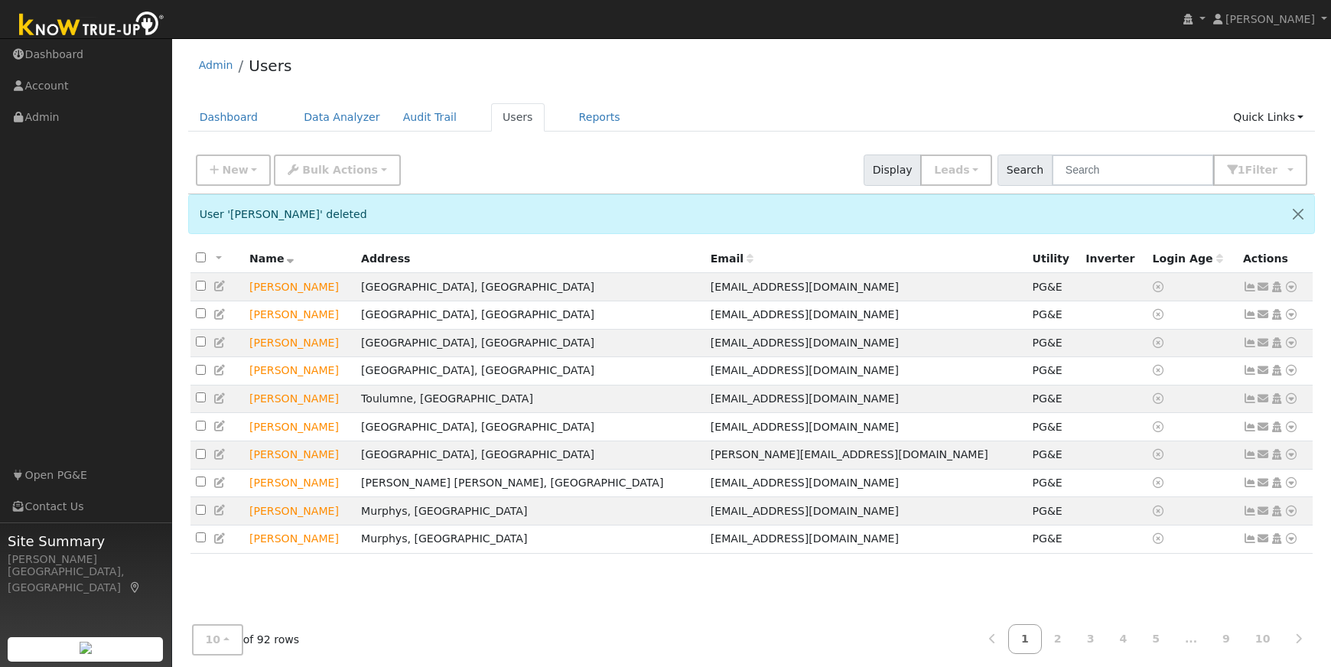
scroll to position [40, 0]
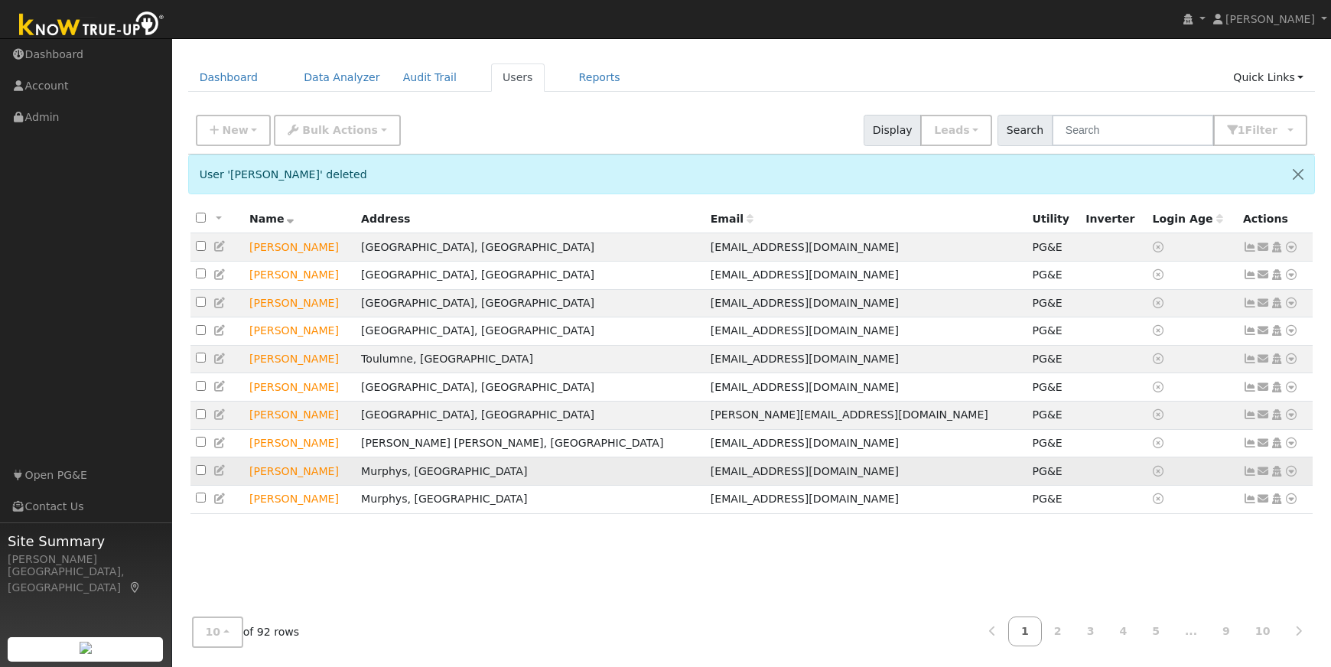
click at [1292, 476] on icon at bounding box center [1291, 471] width 14 height 11
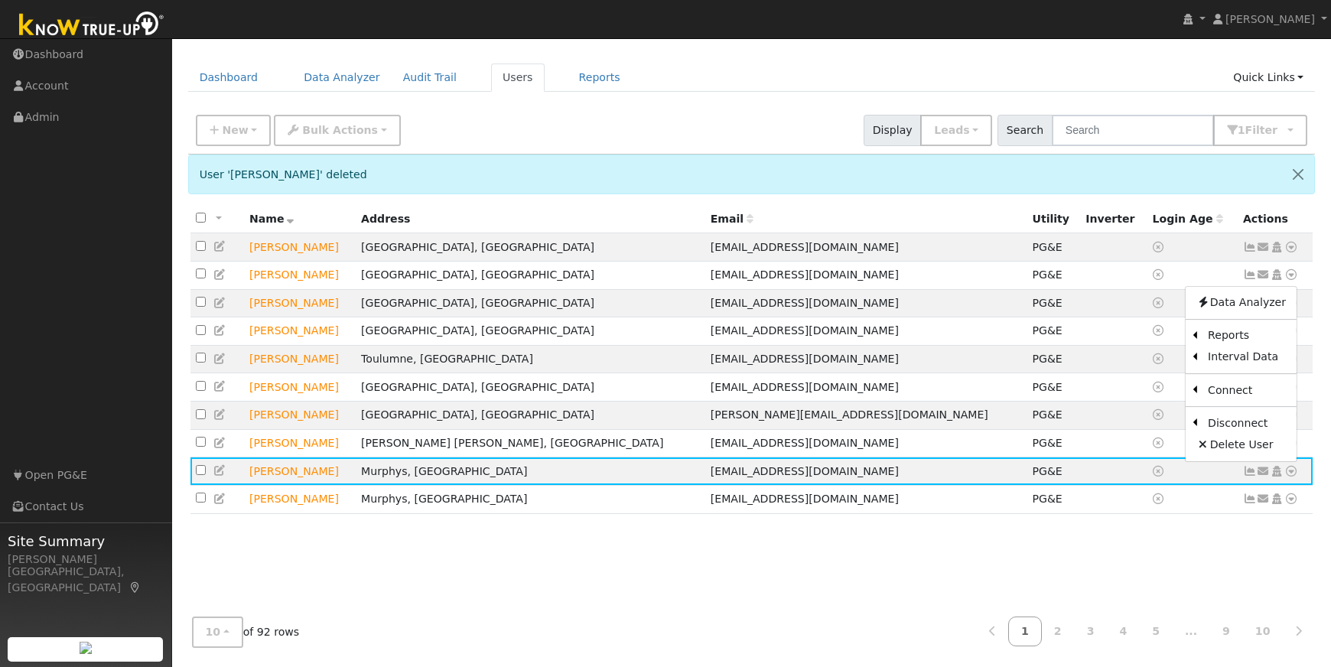
click at [1182, 537] on div "All None All on page None on page Name Address Email Utility Inverter Login Age…" at bounding box center [751, 405] width 1127 height 400
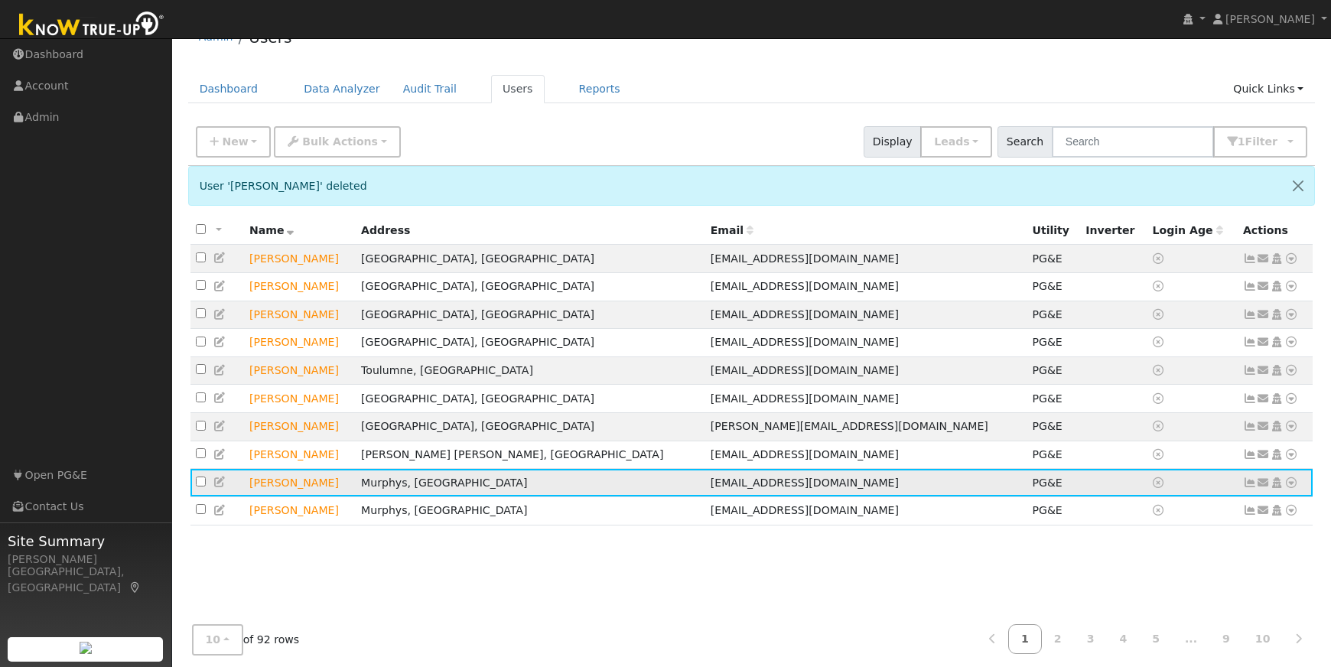
click at [199, 486] on input "checkbox" at bounding box center [201, 481] width 10 height 10
checkbox input "true"
click at [297, 496] on td "[PERSON_NAME]" at bounding box center [300, 483] width 112 height 28
click at [1293, 488] on icon at bounding box center [1291, 482] width 14 height 11
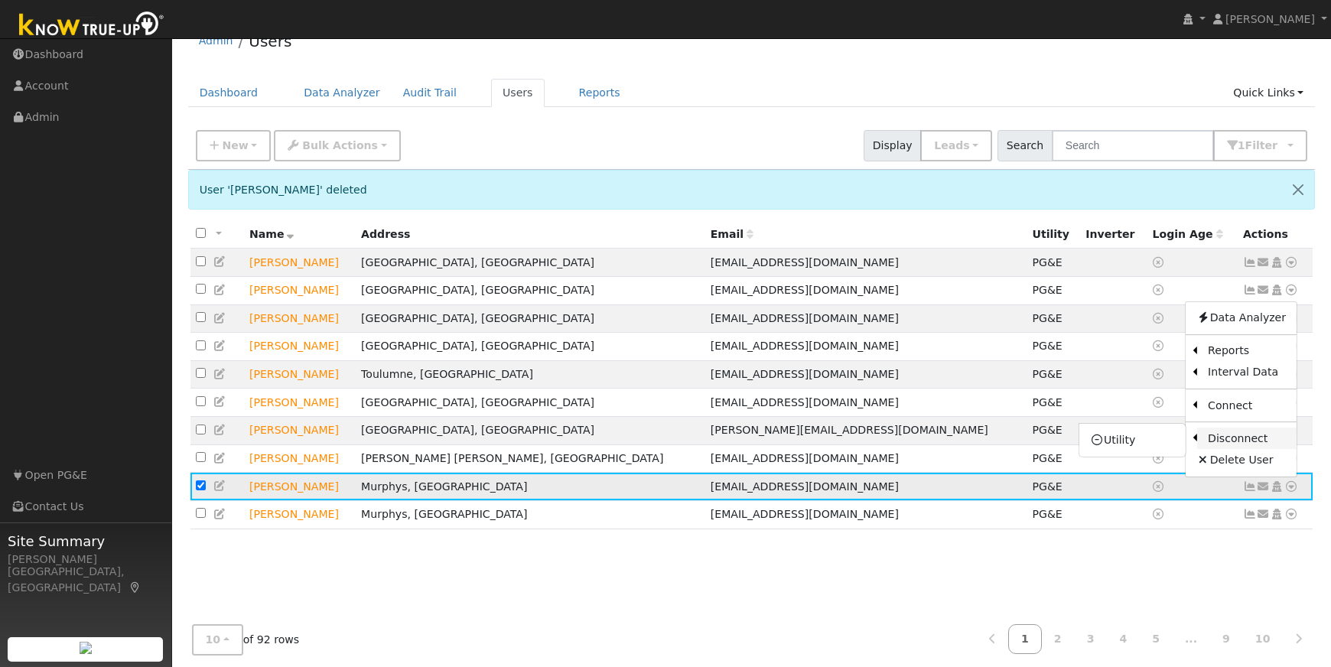
scroll to position [27, 0]
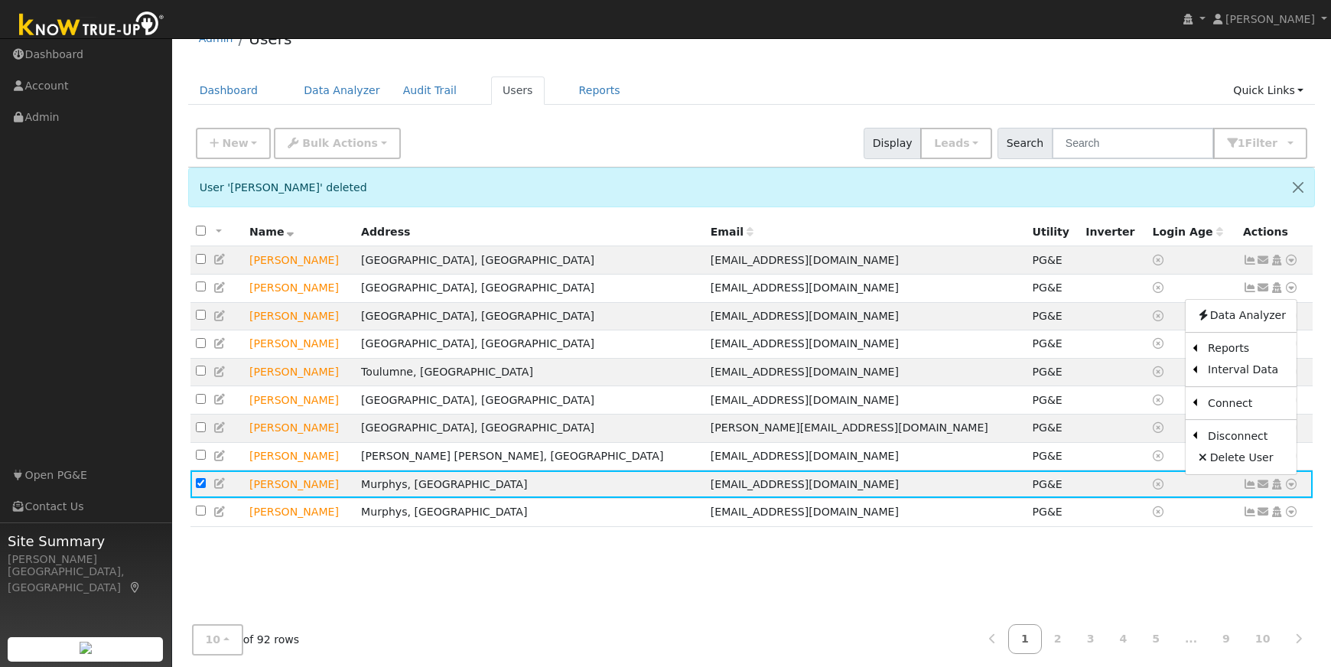
click at [1207, 564] on div "All None All on page None on page Name Address Email Utility Inverter Login Age…" at bounding box center [751, 418] width 1127 height 400
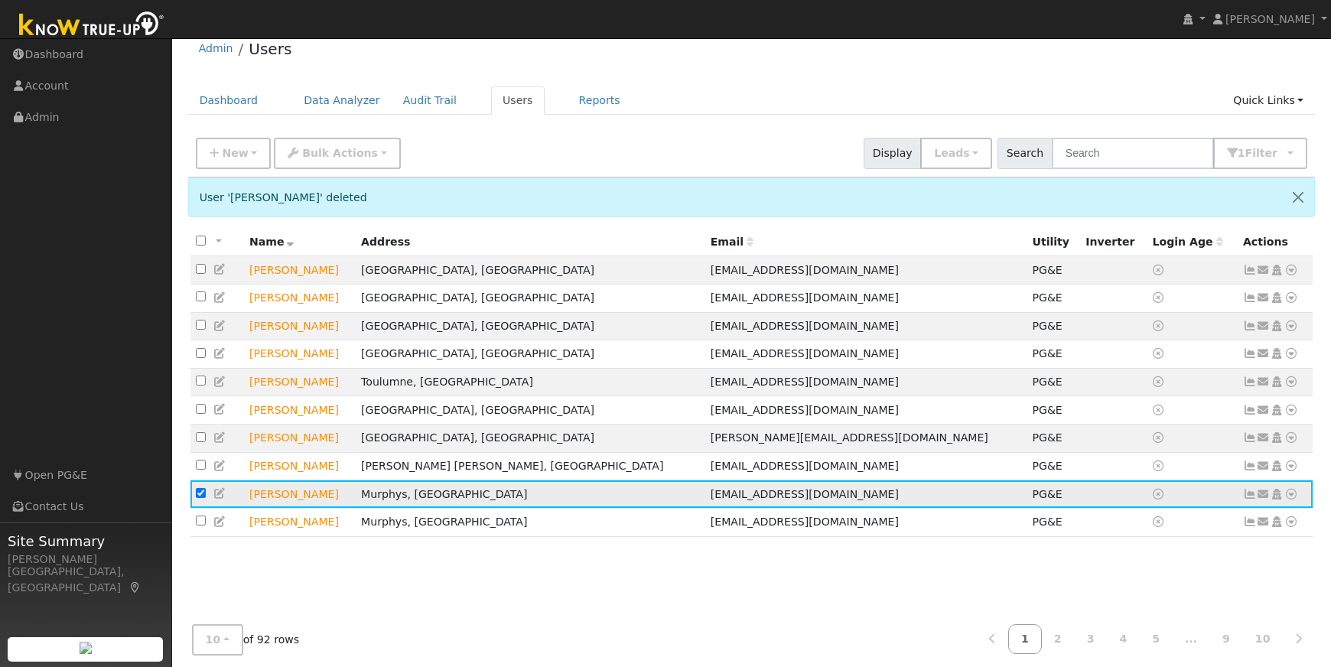
click at [220, 499] on icon at bounding box center [220, 493] width 14 height 11
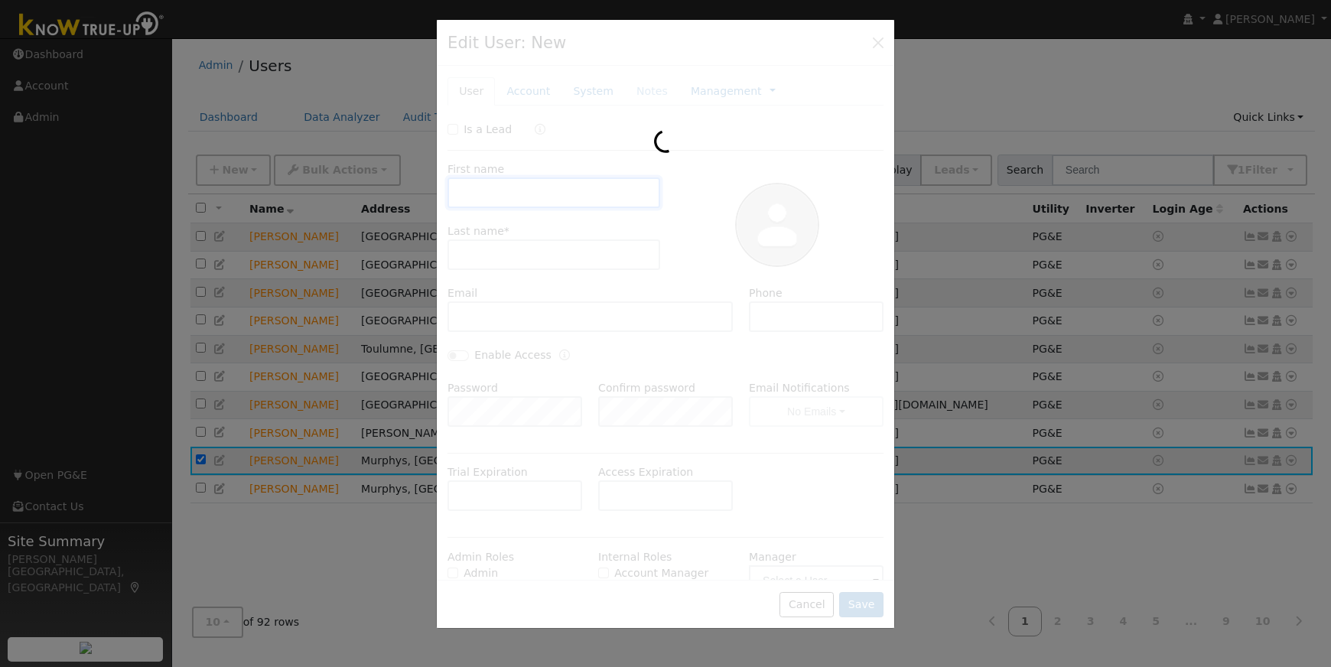
scroll to position [0, 0]
checkbox input "true"
type input "[PERSON_NAME]"
type input "Bright"
type input "[EMAIL_ADDRESS][DOMAIN_NAME]"
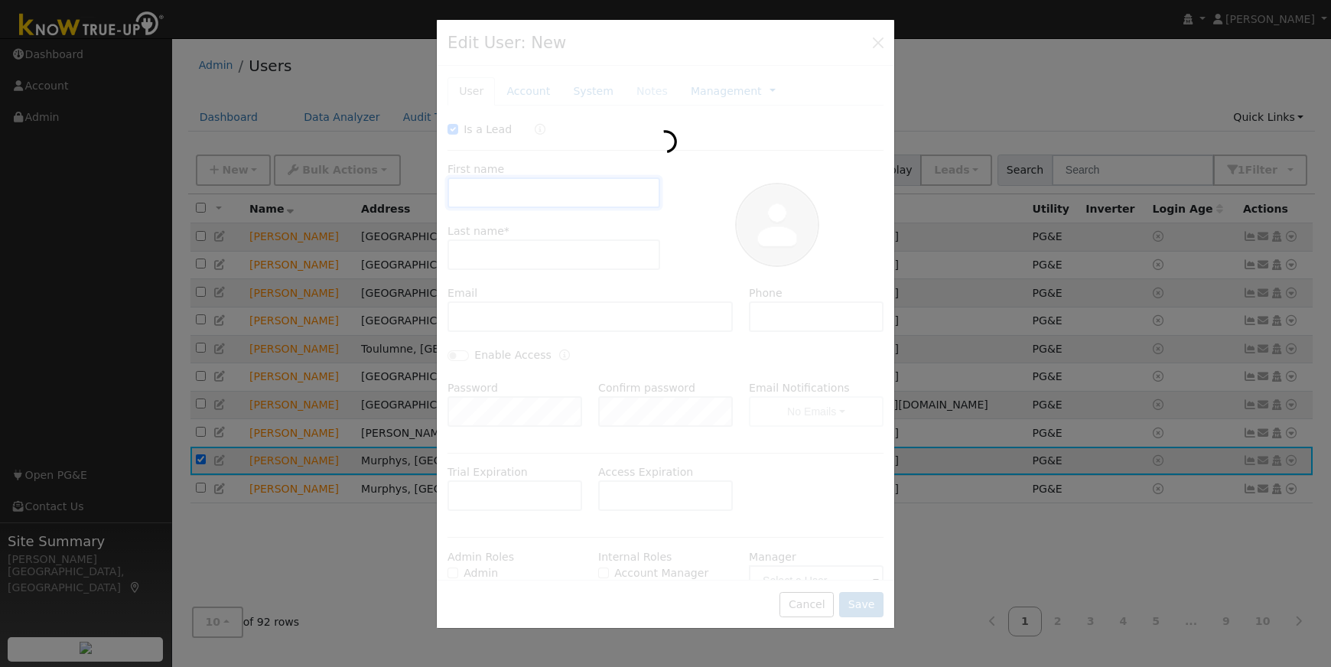
type input "7753154568"
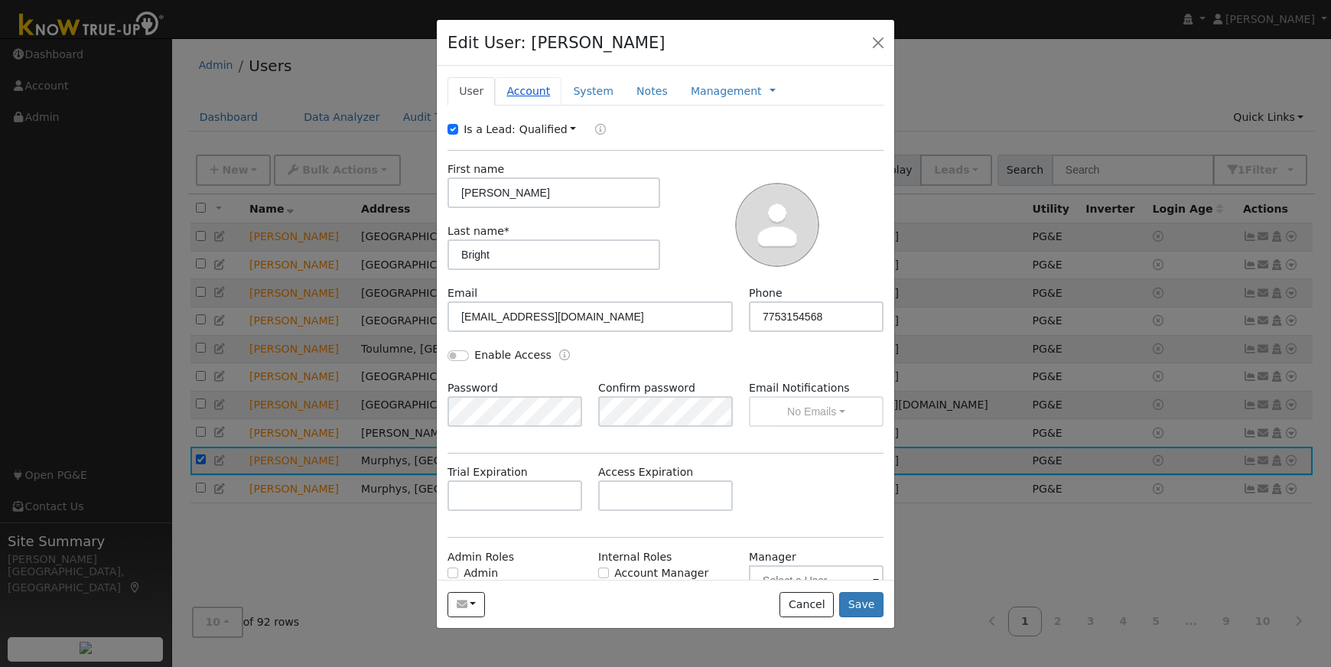
click at [518, 89] on link "Account" at bounding box center [528, 91] width 67 height 28
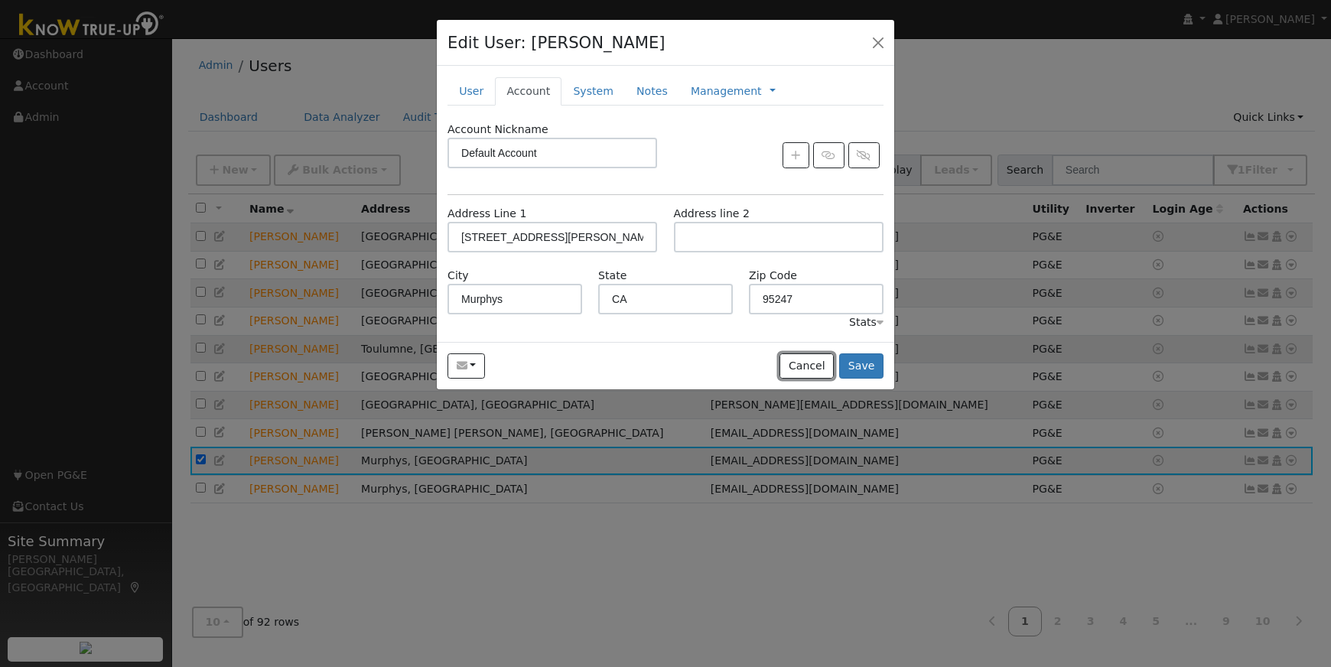
click at [789, 364] on button "Cancel" at bounding box center [806, 366] width 54 height 26
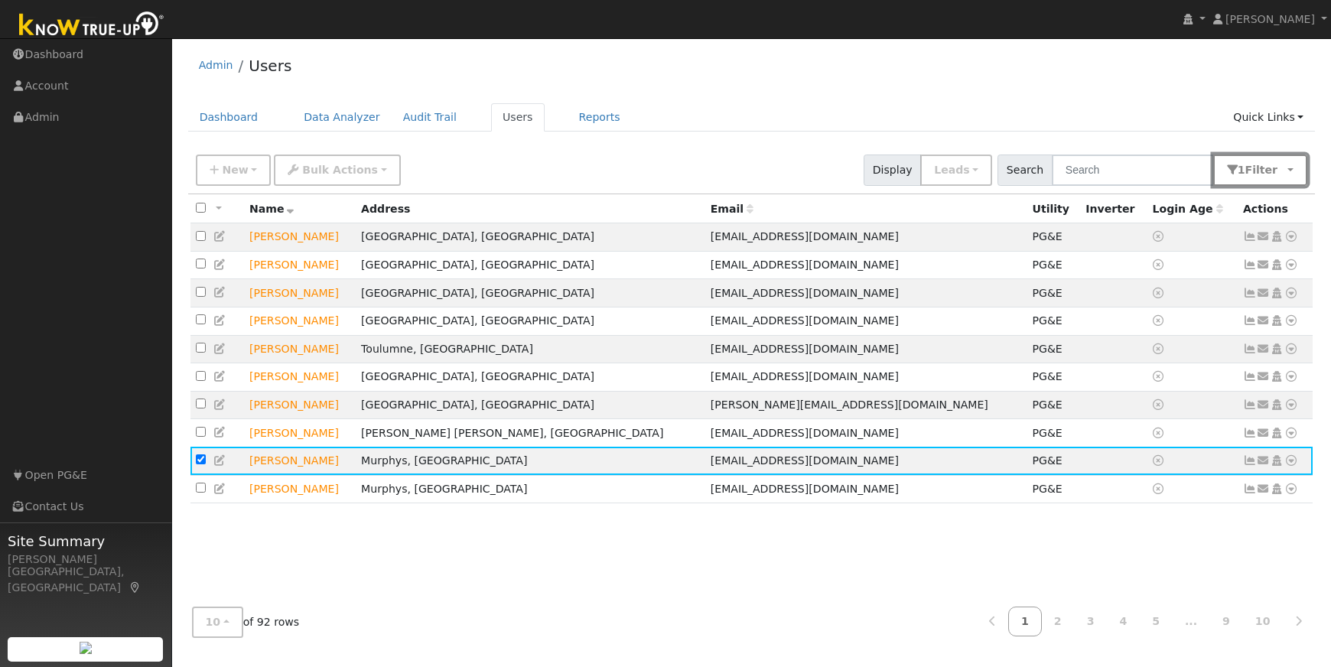
click at [1291, 171] on button "1 Filter" at bounding box center [1260, 169] width 95 height 31
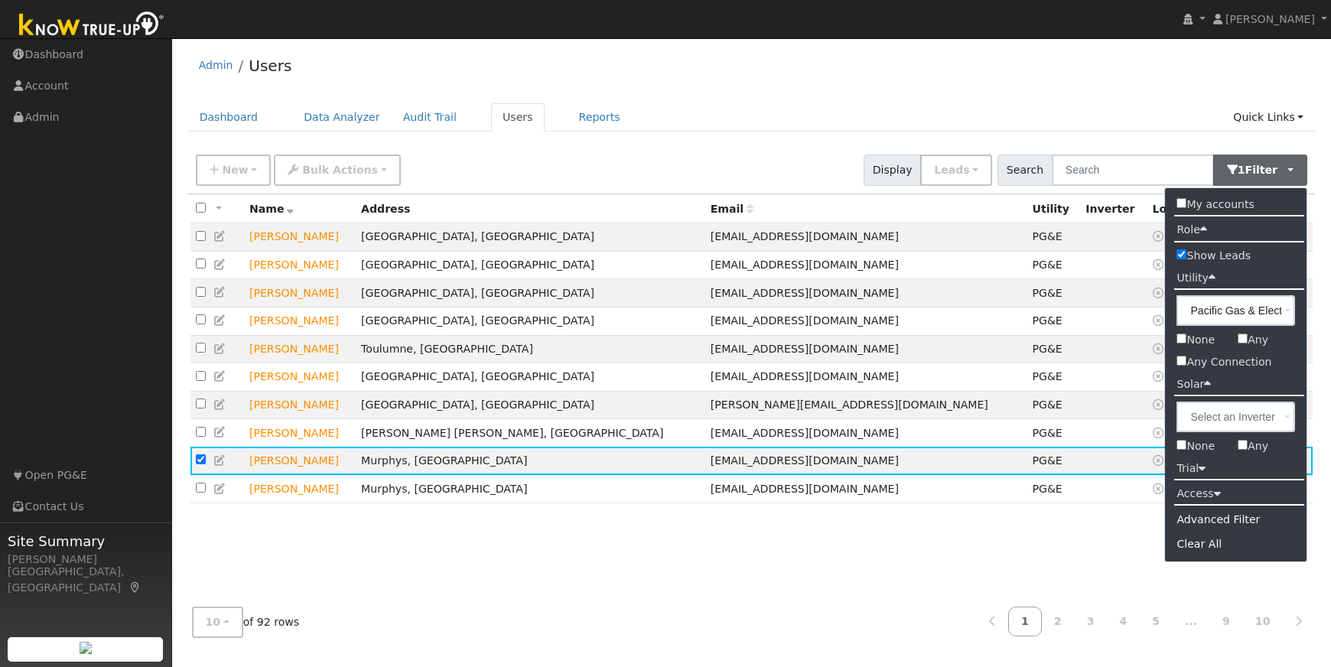
click at [1003, 105] on ul "Dashboard Data Analyzer Audit Trail Users Reports Quick Links Quick Add Quick C…" at bounding box center [751, 117] width 1127 height 28
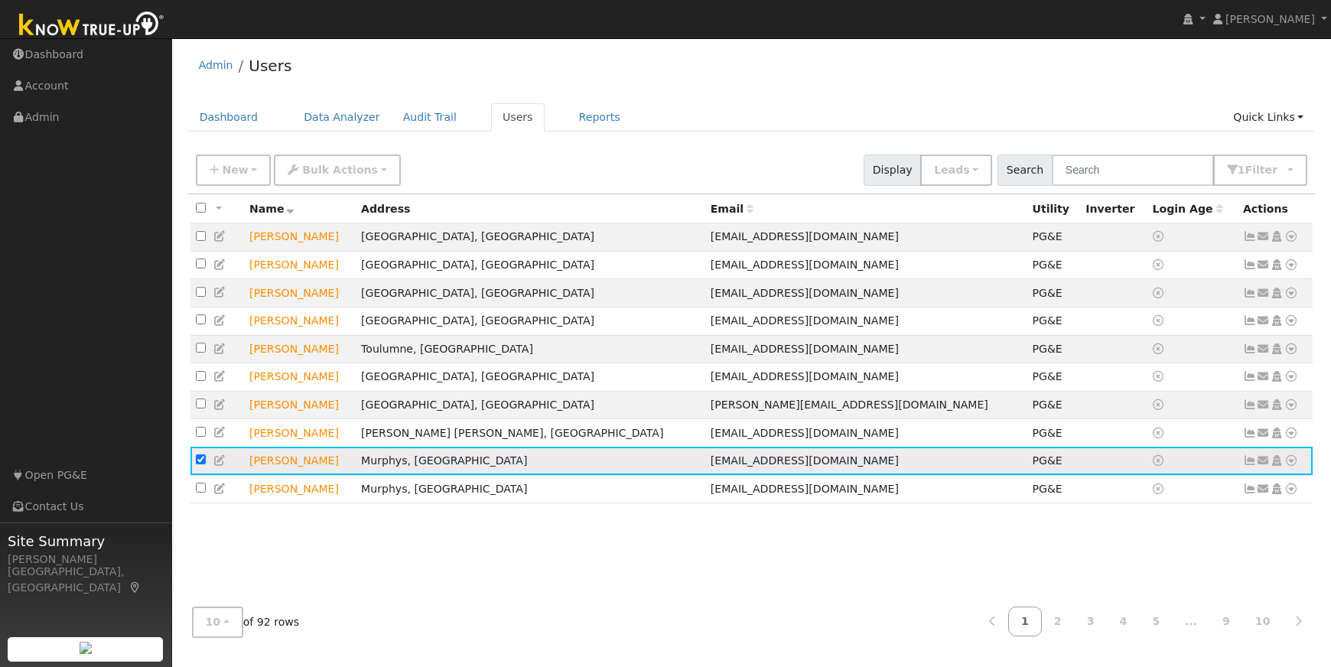
click at [1291, 466] on icon at bounding box center [1291, 460] width 14 height 11
click at [1228, 444] on link "Delete User" at bounding box center [1240, 434] width 111 height 21
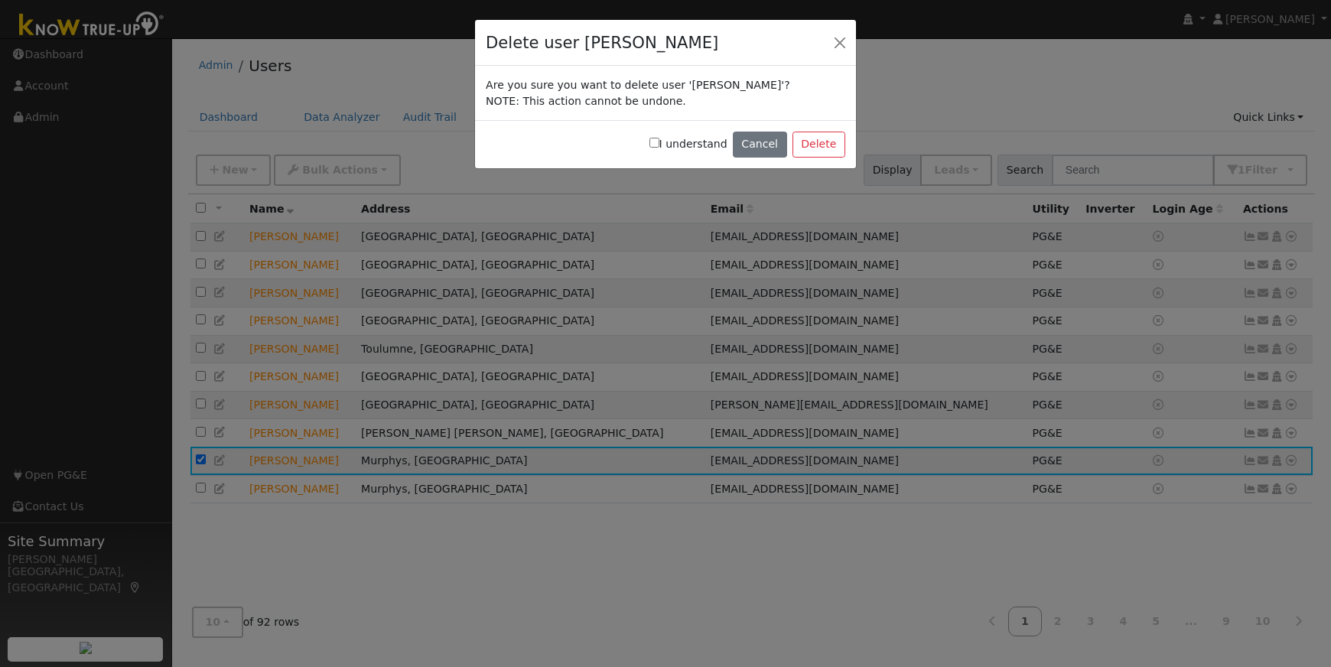
click at [659, 143] on input "I understand" at bounding box center [654, 143] width 10 height 10
checkbox input "true"
click at [815, 146] on button "Delete" at bounding box center [818, 145] width 53 height 26
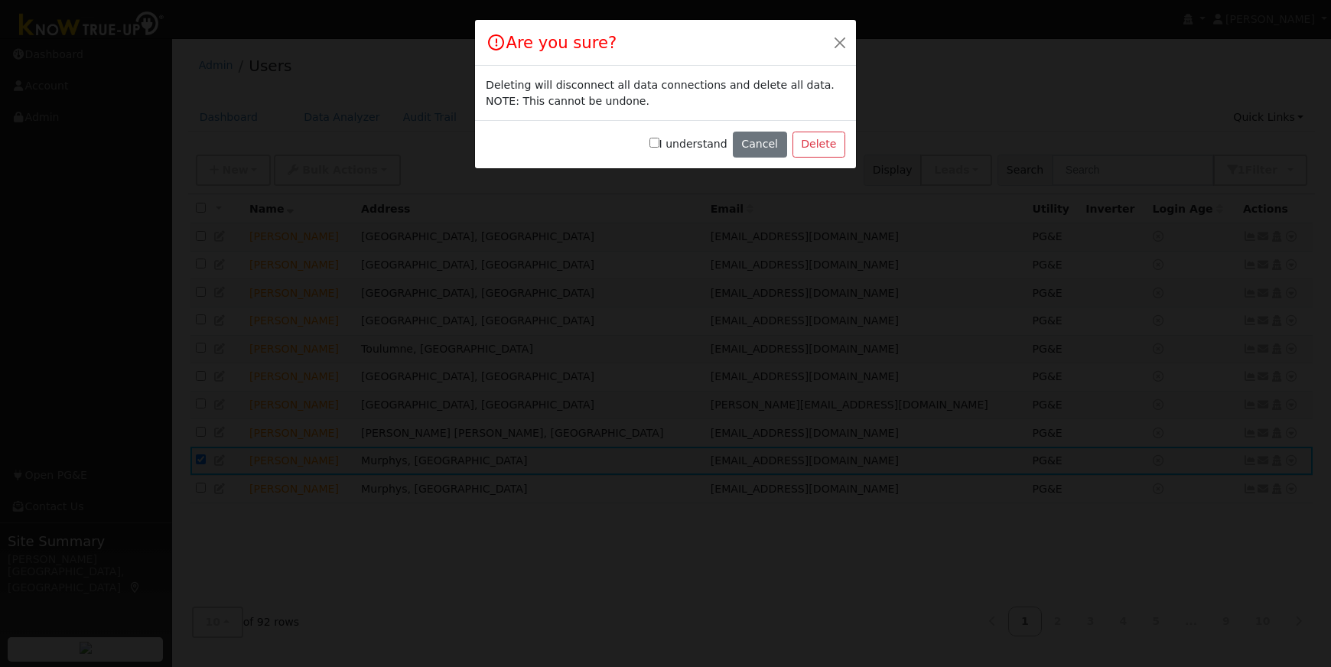
click at [659, 146] on input "I understand" at bounding box center [654, 143] width 10 height 10
checkbox input "true"
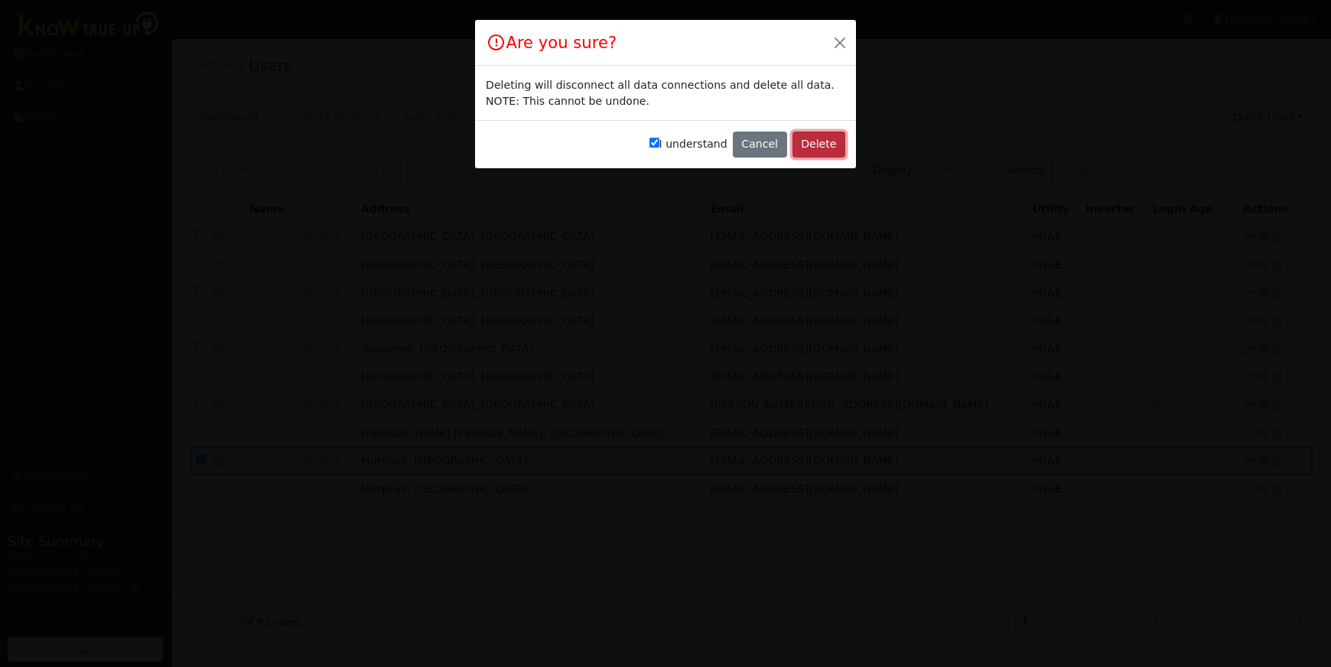
drag, startPoint x: 821, startPoint y: 148, endPoint x: 800, endPoint y: 146, distance: 21.5
click at [820, 147] on button "Delete" at bounding box center [818, 145] width 53 height 26
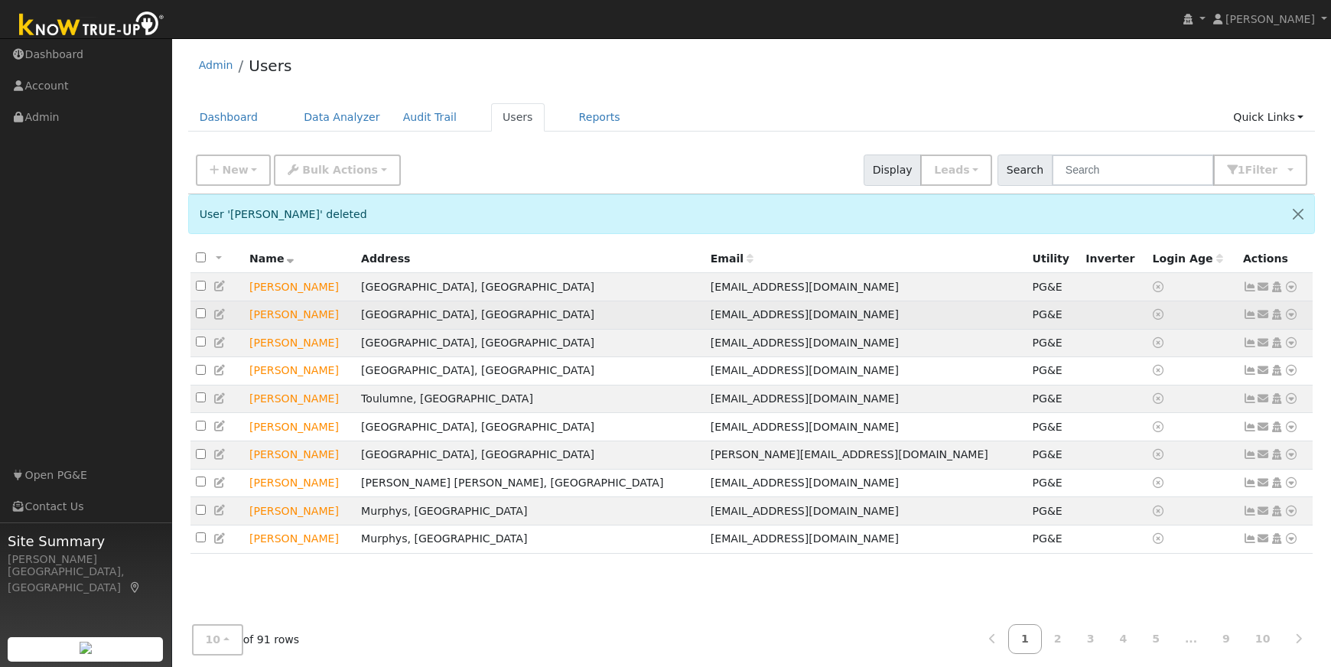
click at [1295, 315] on icon at bounding box center [1291, 314] width 14 height 11
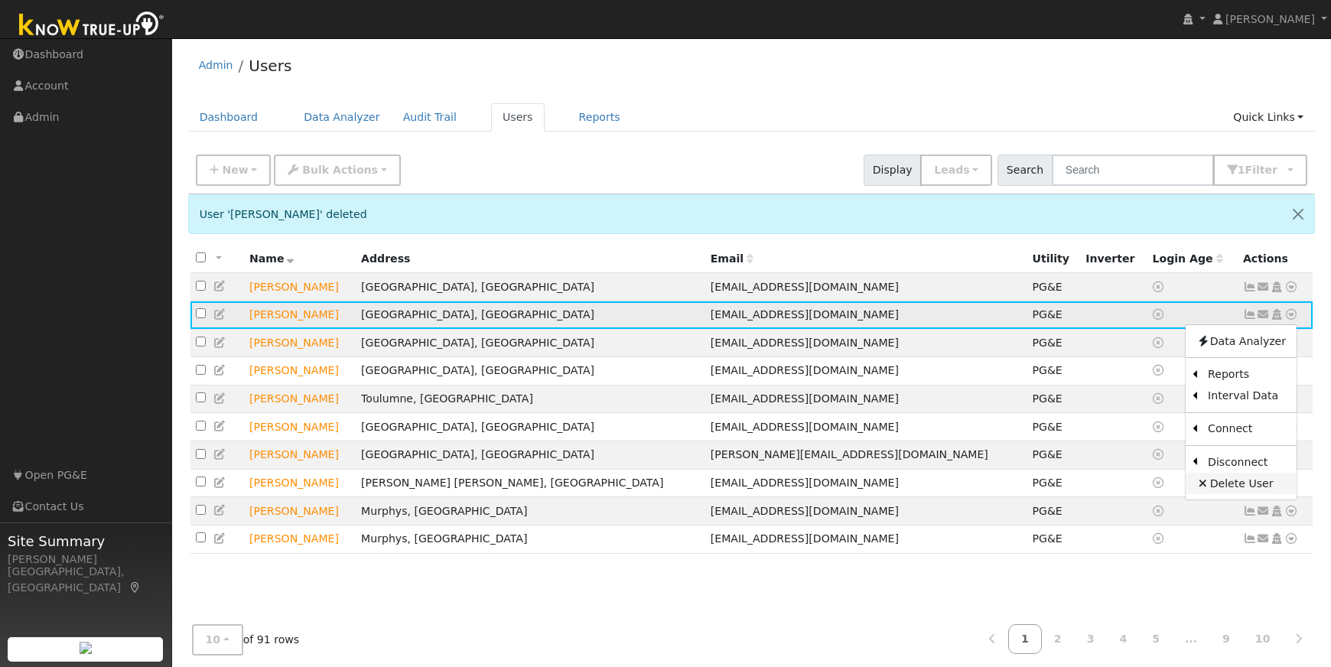
click at [1227, 482] on link "Delete User" at bounding box center [1240, 483] width 111 height 21
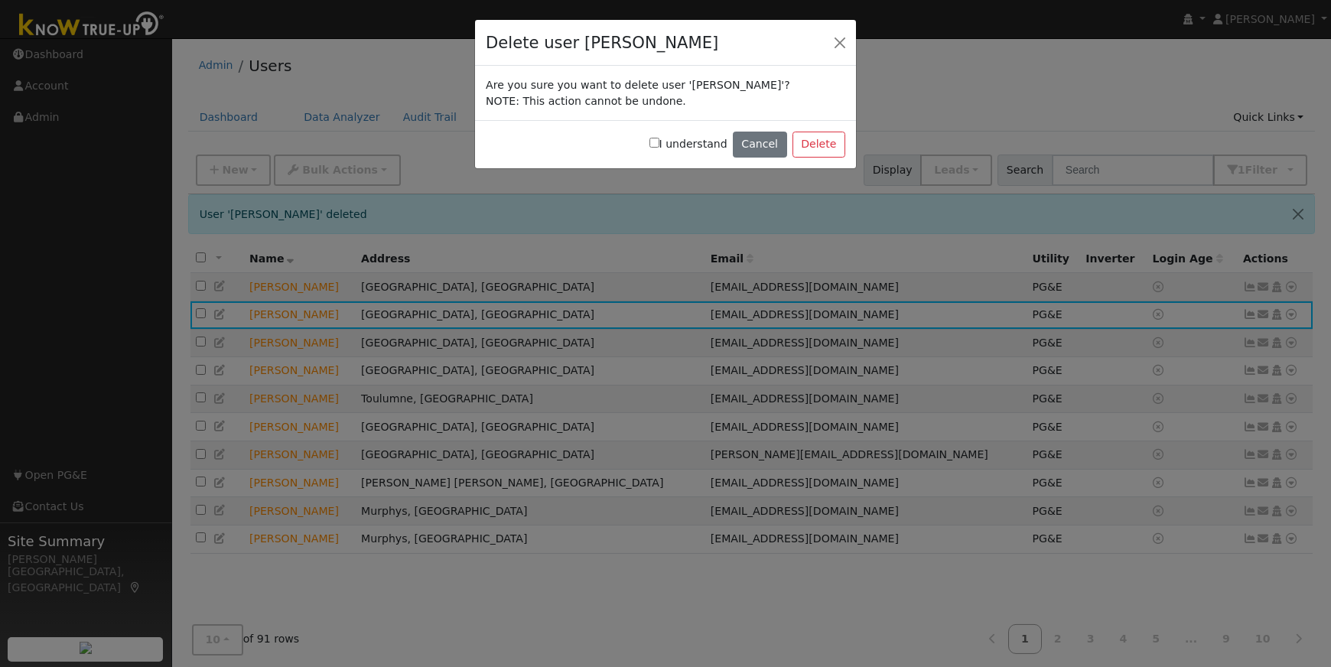
click at [659, 143] on input "I understand" at bounding box center [654, 143] width 10 height 10
checkbox input "true"
click at [825, 146] on button "Delete" at bounding box center [818, 145] width 53 height 26
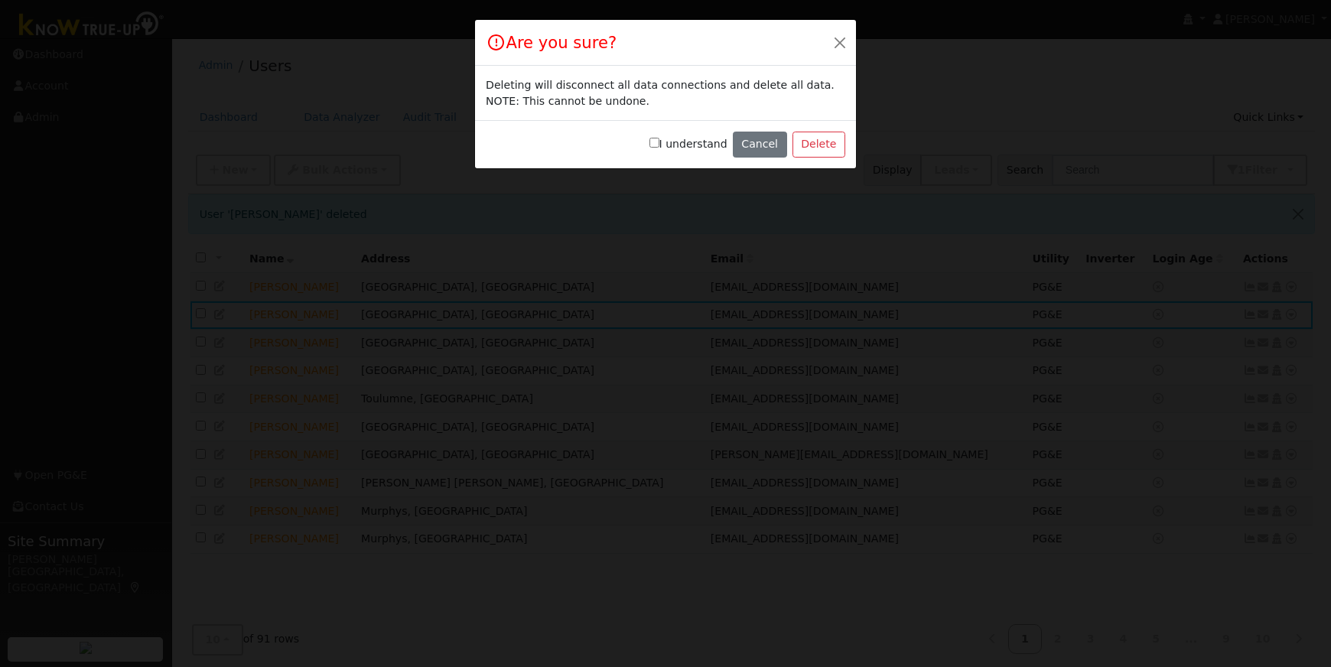
click at [659, 141] on input "I understand" at bounding box center [654, 143] width 10 height 10
checkbox input "true"
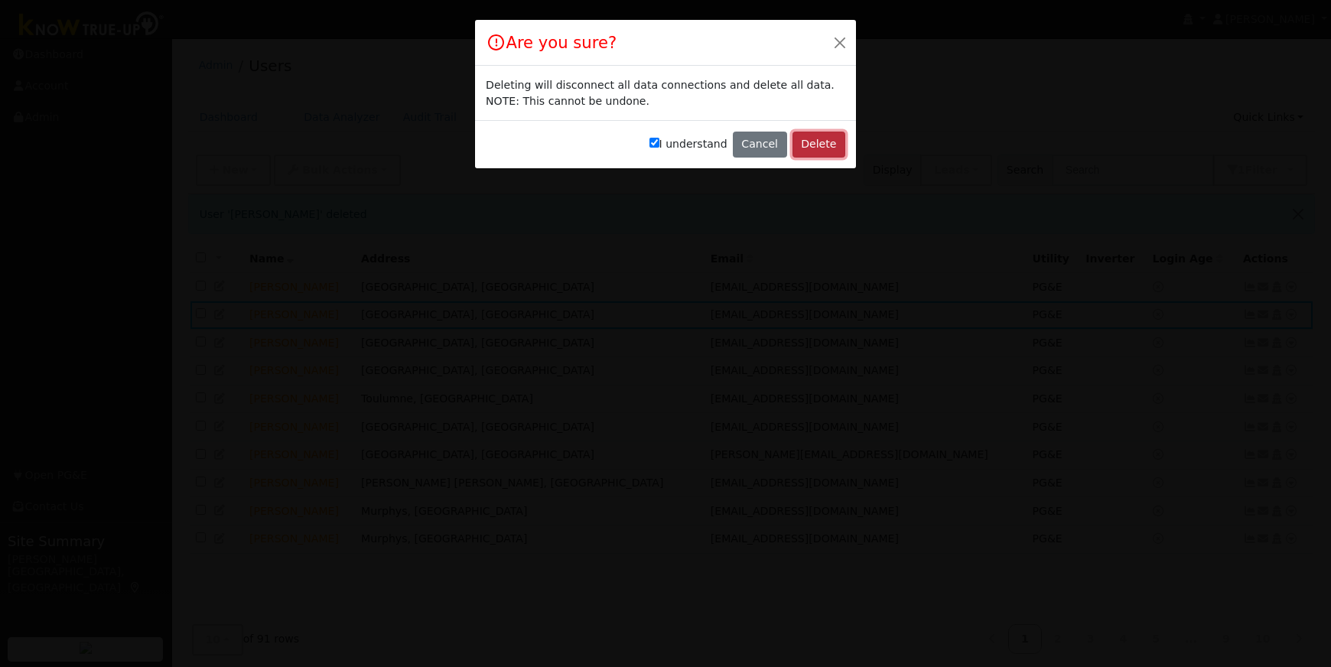
click at [818, 147] on button "Delete" at bounding box center [818, 145] width 53 height 26
